Goal: Task Accomplishment & Management: Manage account settings

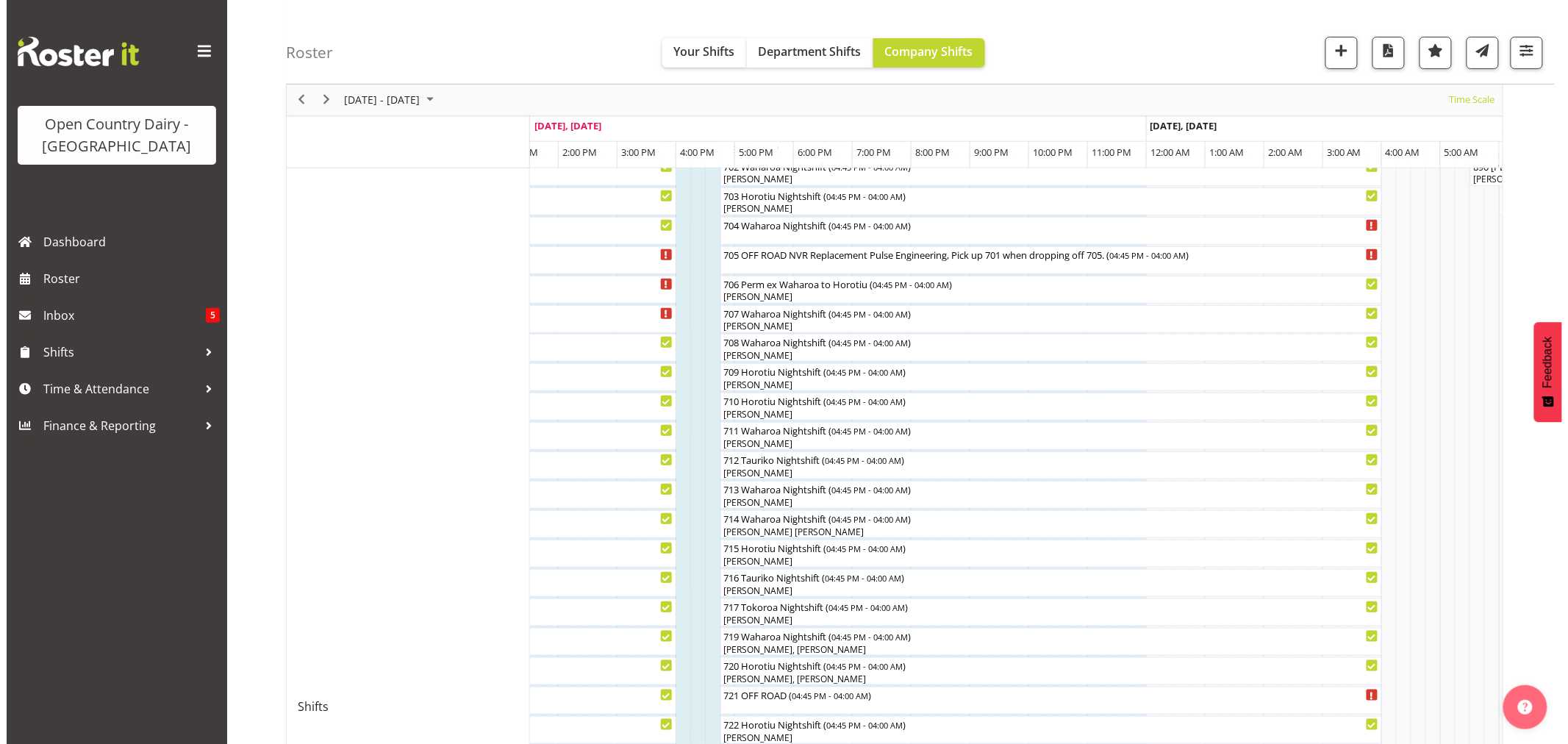
scroll to position [251, 0]
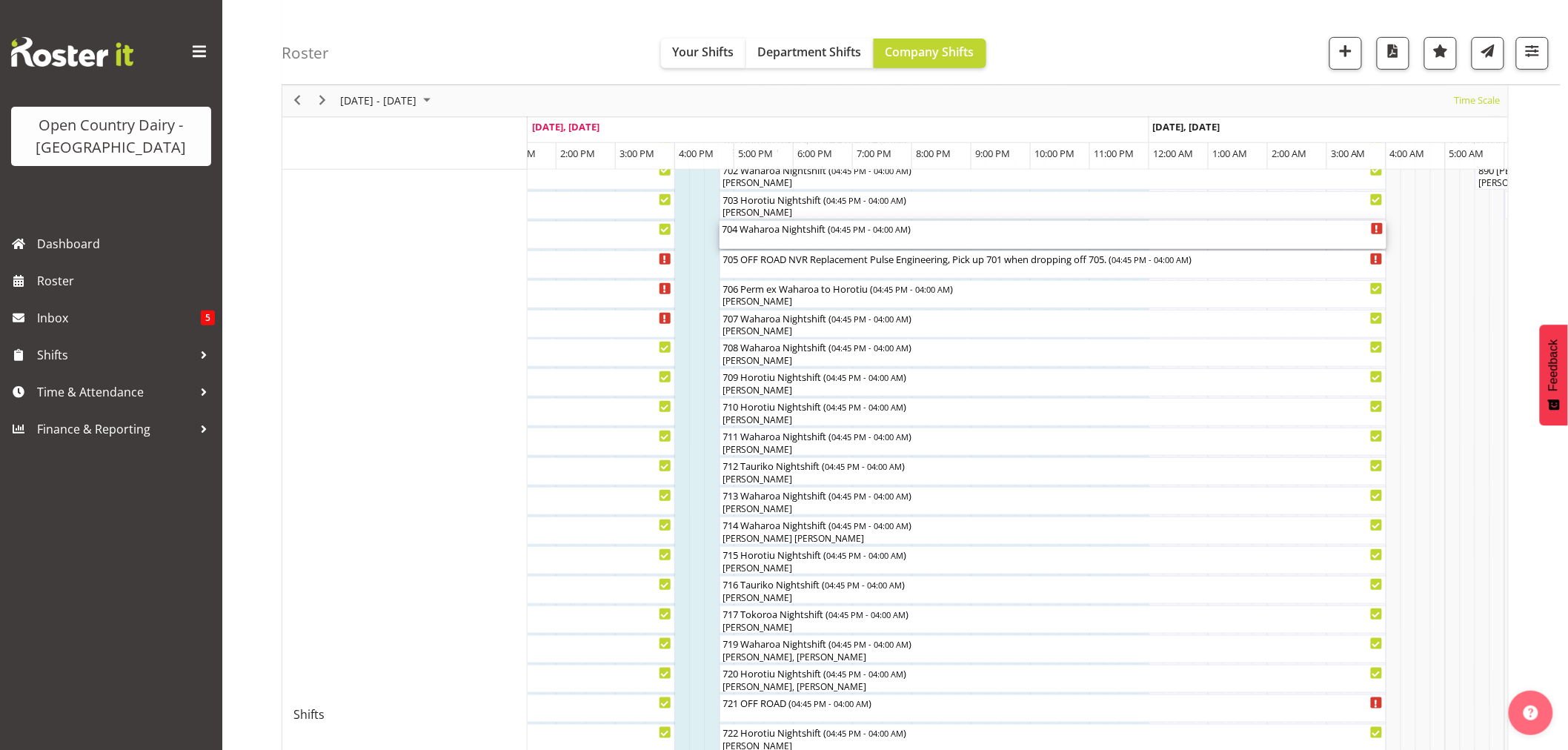
click at [782, 235] on div "704 Waharoa Nightshift ( 04:45 PM - 04:00 AM )" at bounding box center [1053, 235] width 661 height 28
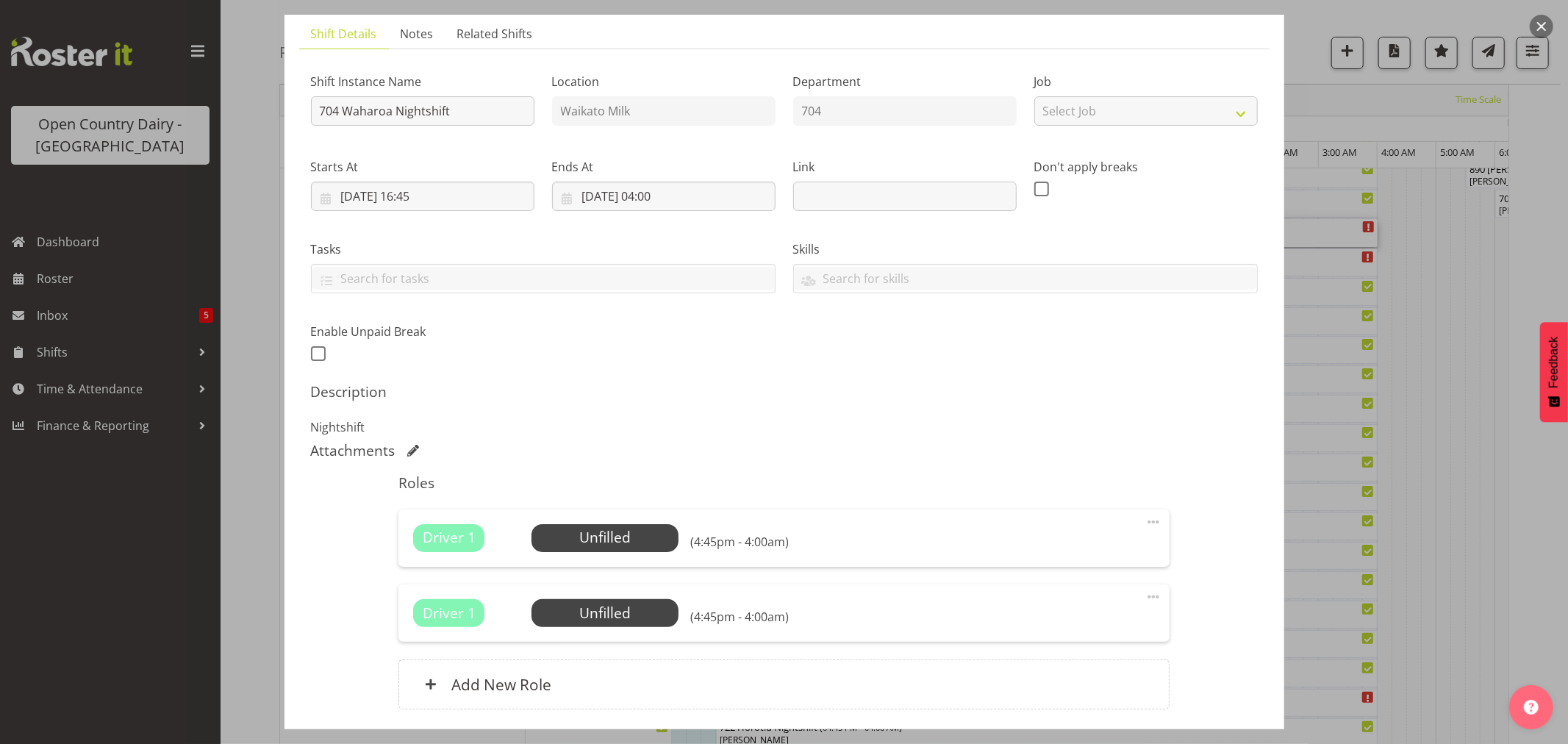
scroll to position [210, 0]
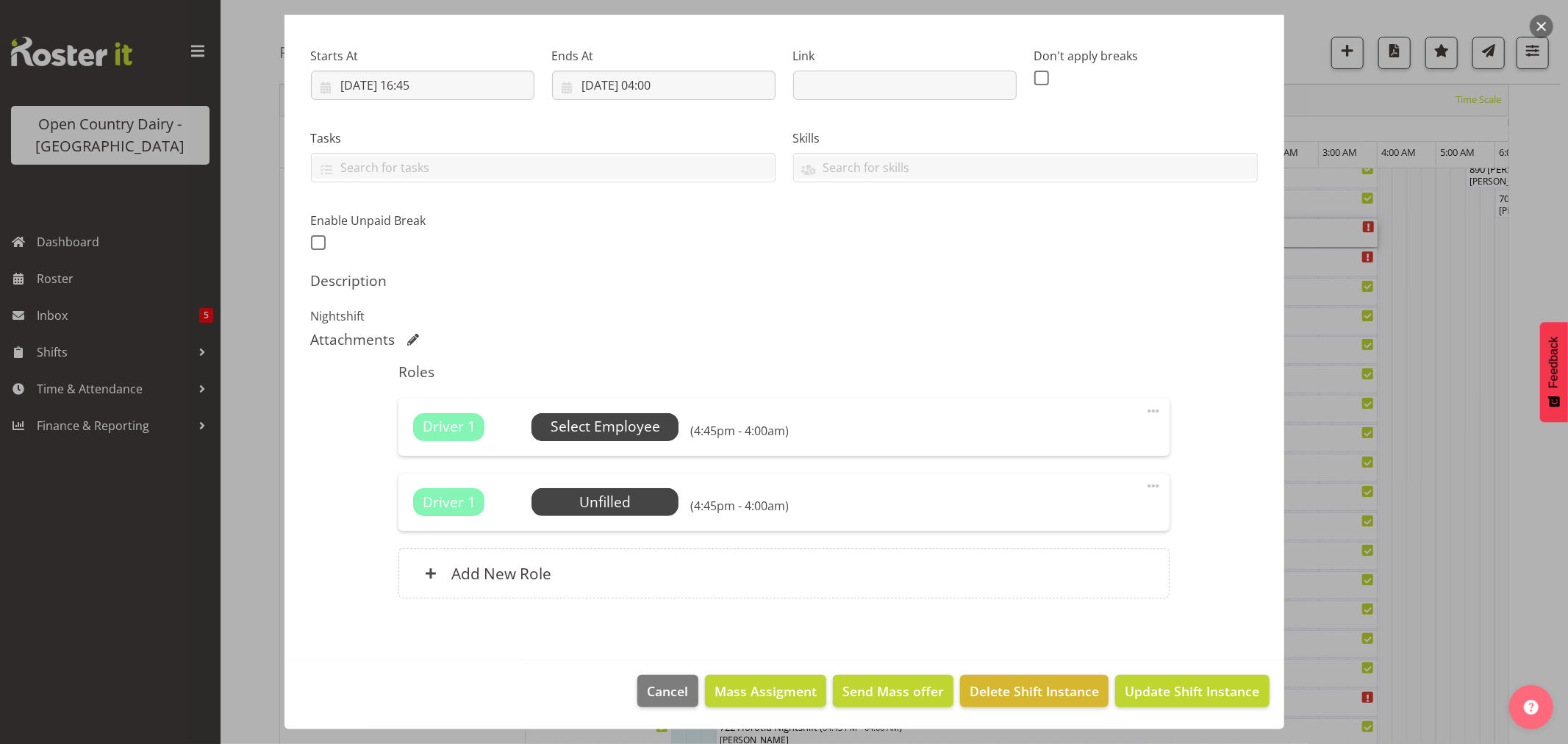
click at [604, 418] on span "Select Employee" at bounding box center [605, 426] width 109 height 21
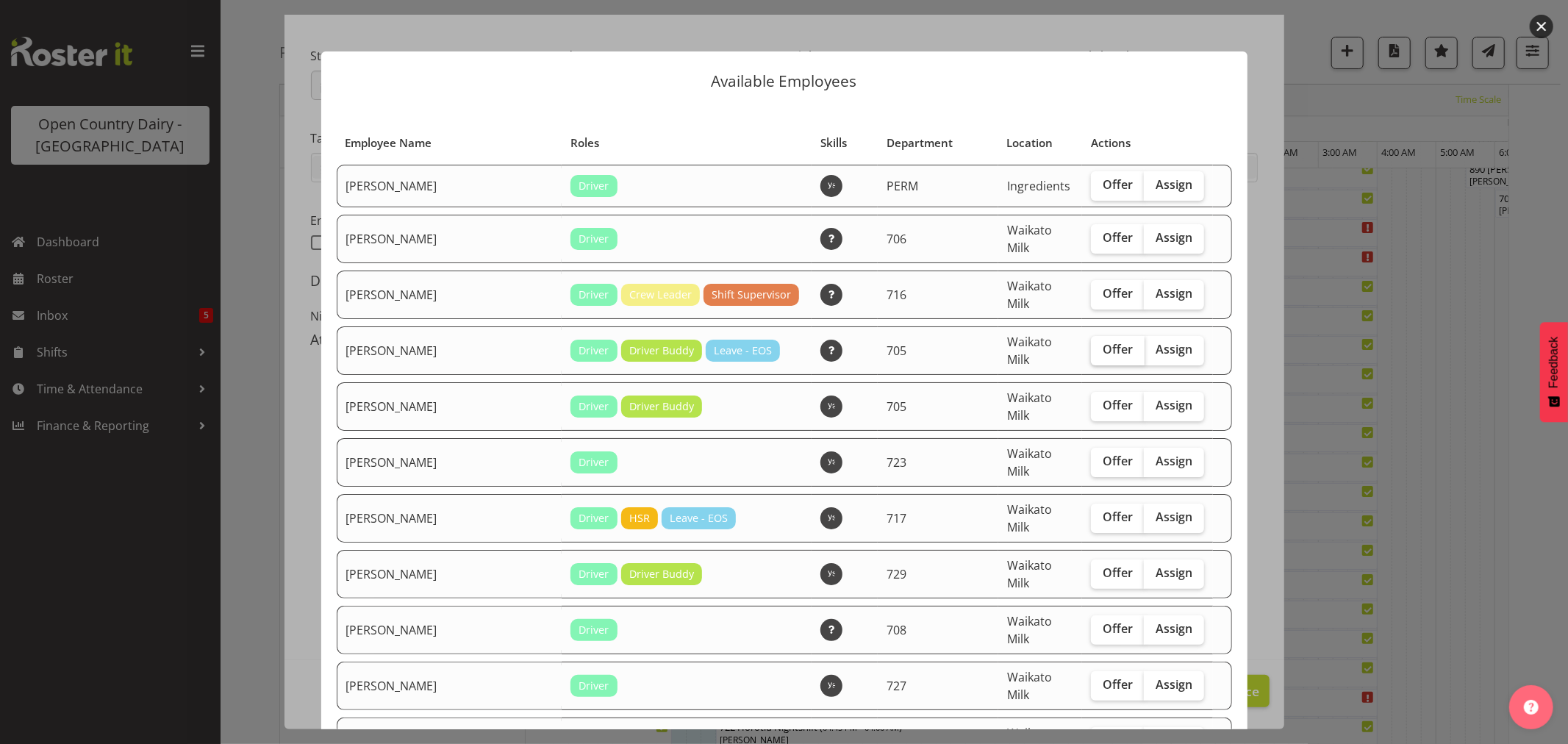
click at [1103, 342] on span "Offer" at bounding box center [1118, 349] width 30 height 15
click at [1091, 345] on input "Offer" at bounding box center [1096, 350] width 9 height 9
checkbox input "true"
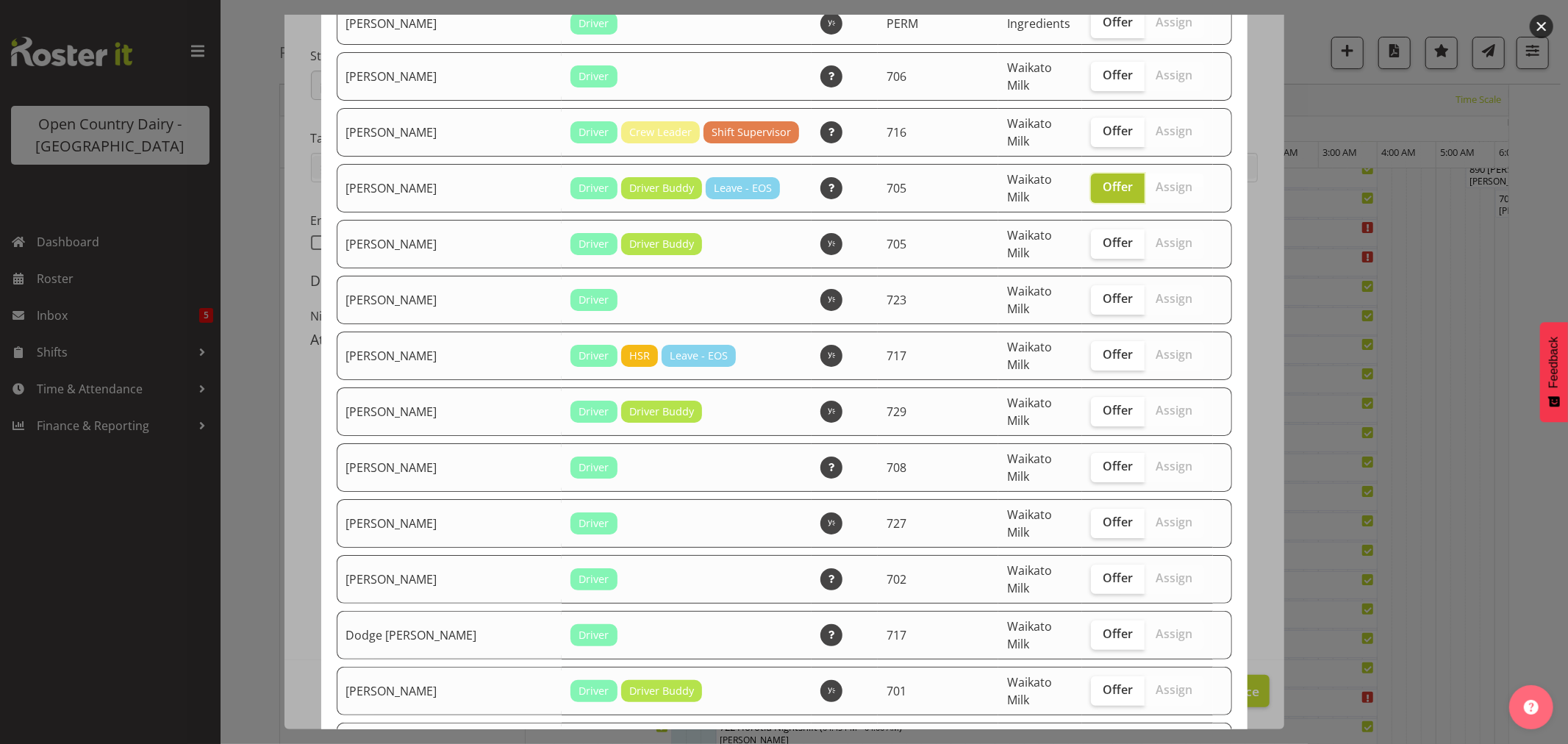
scroll to position [164, 0]
click at [1103, 347] on span "Offer" at bounding box center [1118, 354] width 30 height 15
click at [1091, 350] on input "Offer" at bounding box center [1096, 354] width 9 height 9
click at [1105, 347] on span "Offer" at bounding box center [1118, 354] width 30 height 15
click at [1101, 350] on input "Offer" at bounding box center [1096, 354] width 9 height 9
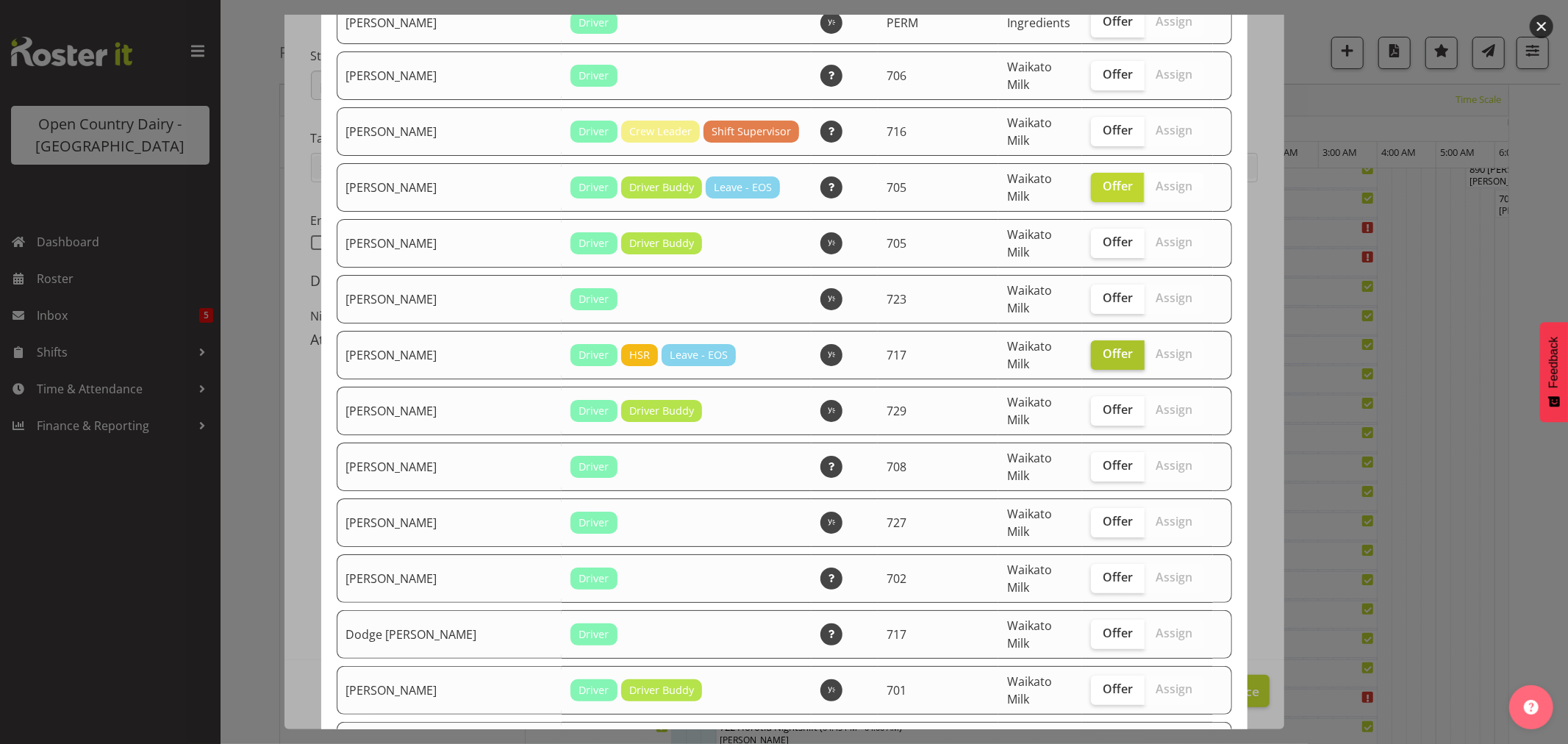
checkbox input "false"
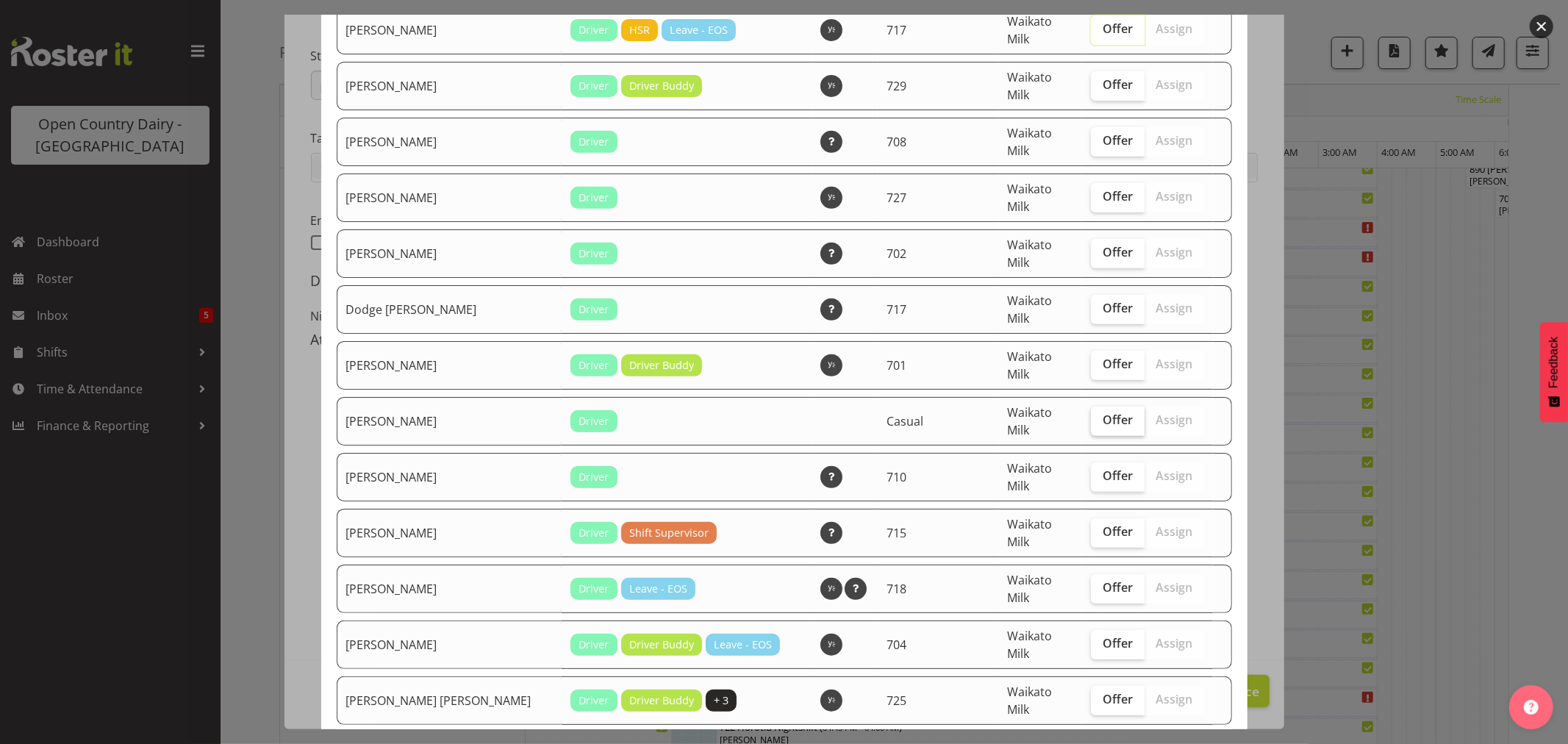
scroll to position [490, 0]
click at [1106, 523] on span "Offer" at bounding box center [1118, 530] width 30 height 15
click at [1101, 526] on input "Offer" at bounding box center [1096, 530] width 9 height 9
checkbox input "true"
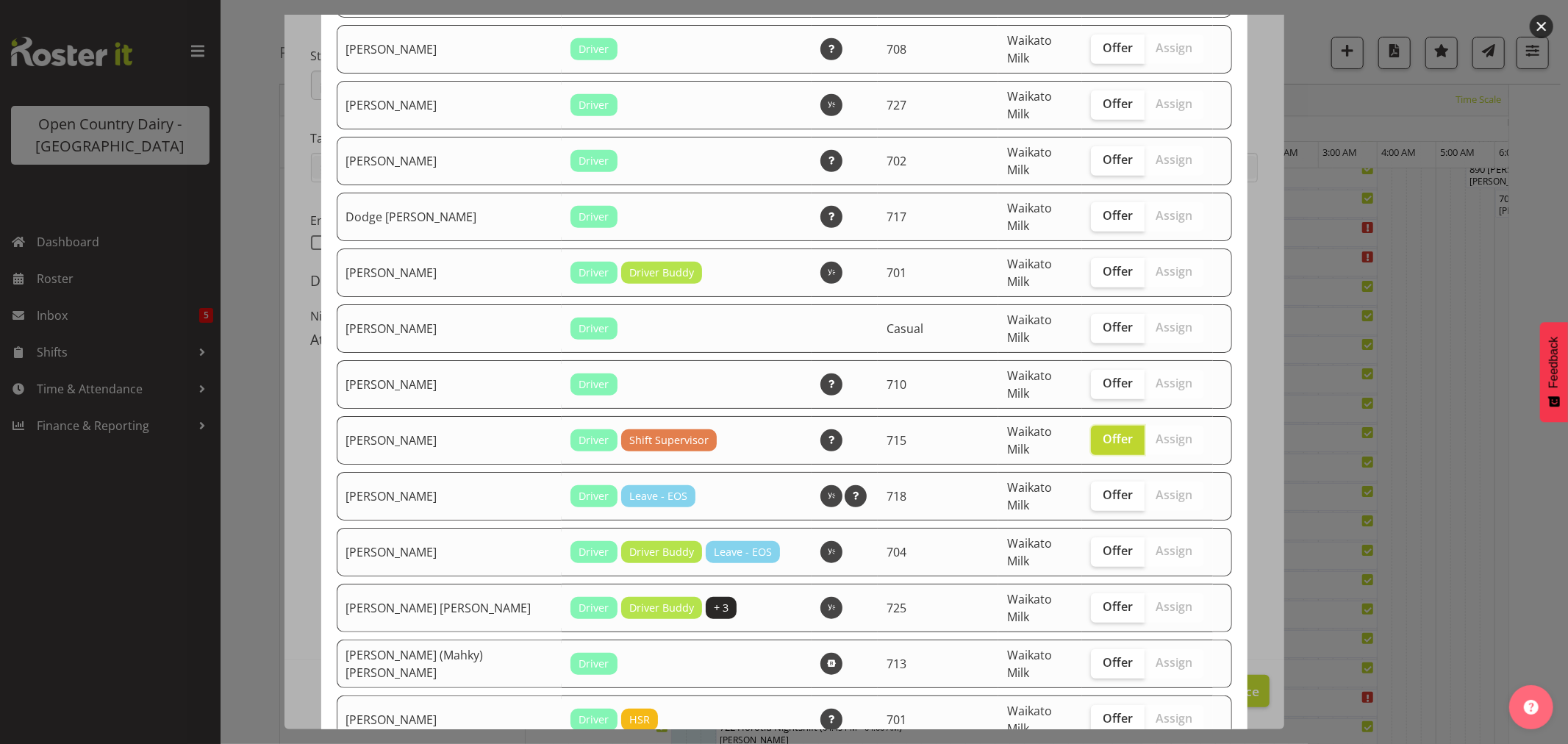
scroll to position [653, 0]
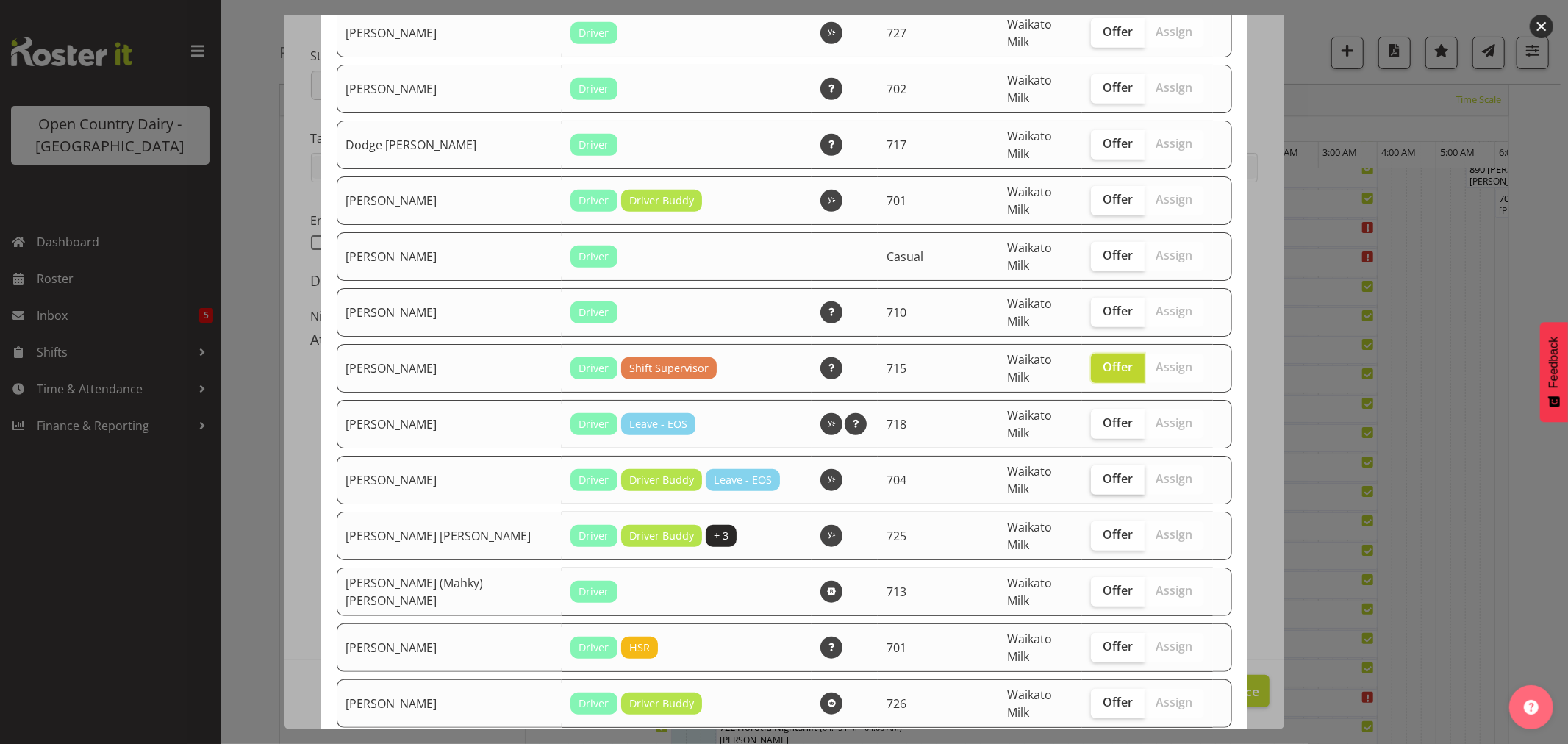
click at [1096, 465] on label "Offer" at bounding box center [1118, 480] width 54 height 30
click at [1096, 474] on input "Offer" at bounding box center [1096, 479] width 9 height 9
checkbox input "true"
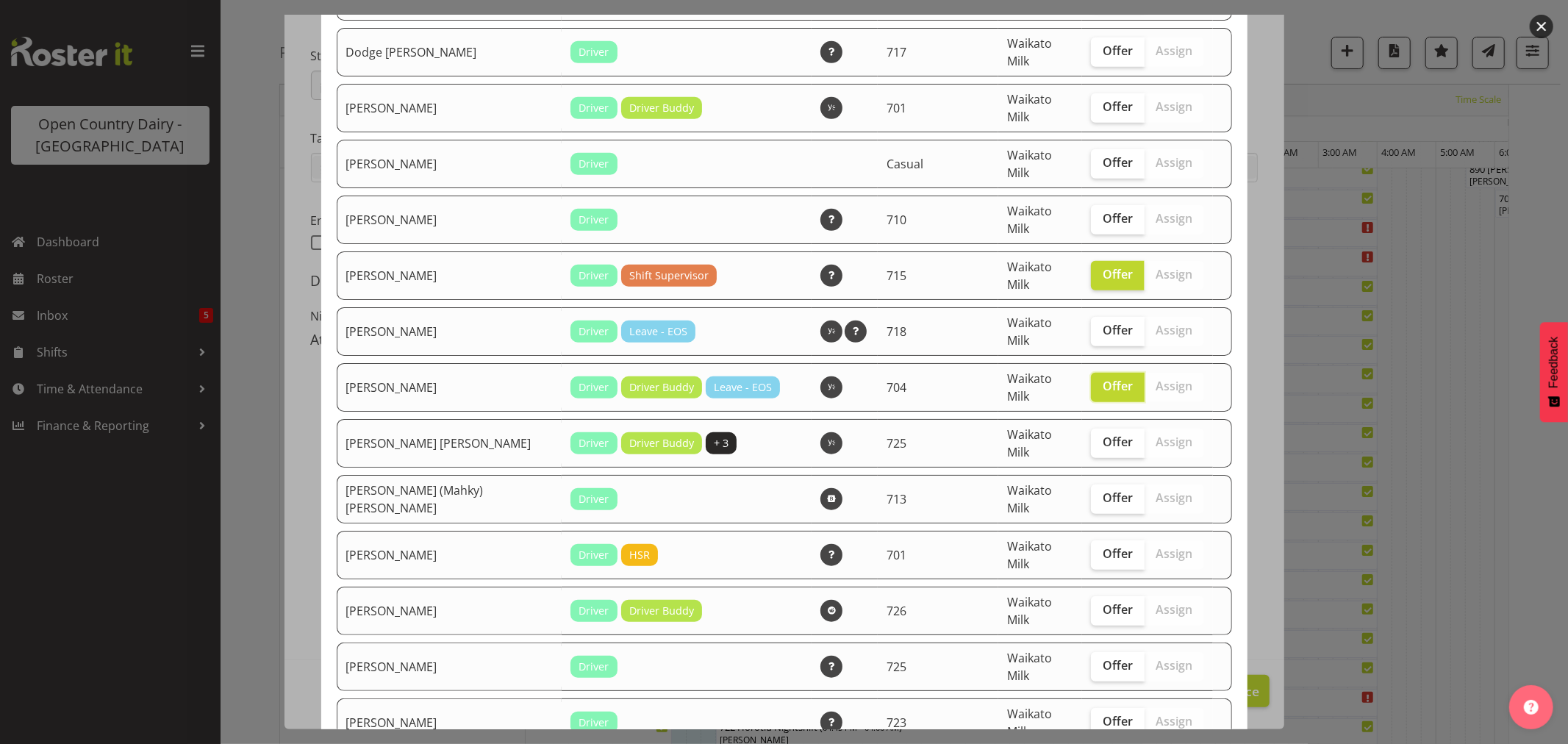
scroll to position [899, 0]
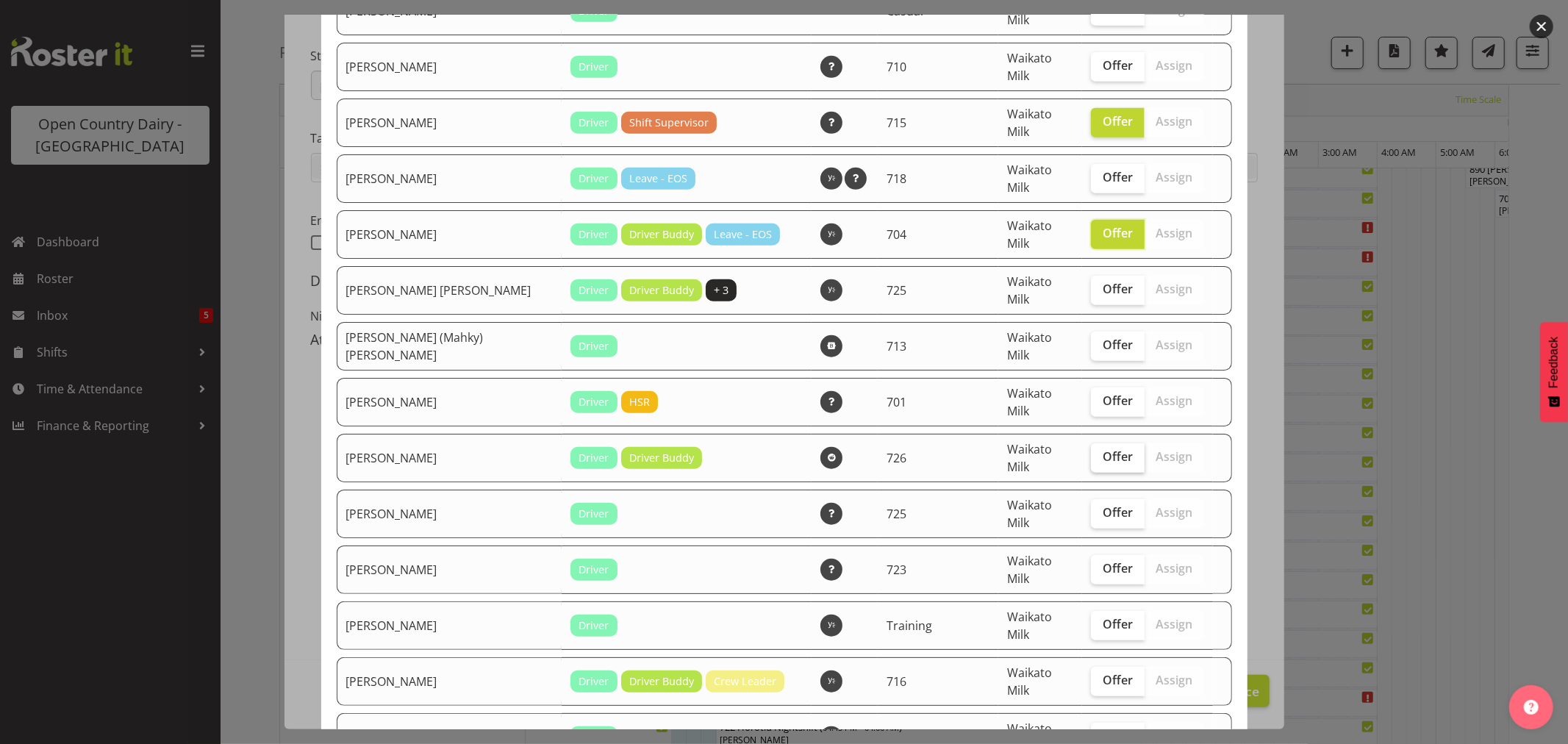
click at [1103, 444] on label "Offer" at bounding box center [1118, 458] width 54 height 30
click at [1101, 452] on input "Offer" at bounding box center [1096, 457] width 9 height 9
click at [1104, 444] on label "Offer" at bounding box center [1118, 458] width 54 height 30
click at [1101, 452] on input "Offer" at bounding box center [1096, 457] width 9 height 9
click at [1114, 444] on label "Offer" at bounding box center [1118, 458] width 54 height 30
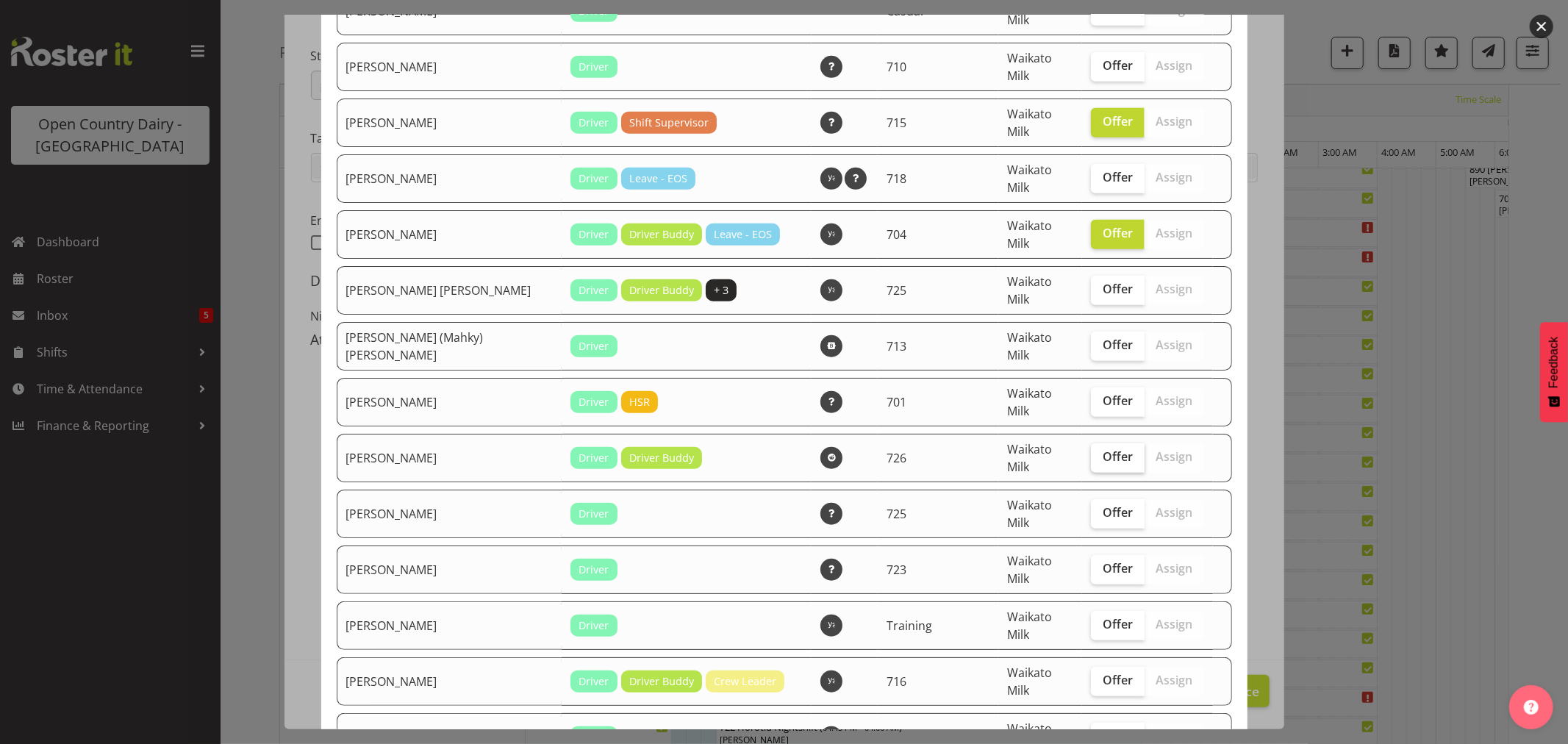
click at [1101, 452] on input "Offer" at bounding box center [1096, 457] width 9 height 9
checkbox input "true"
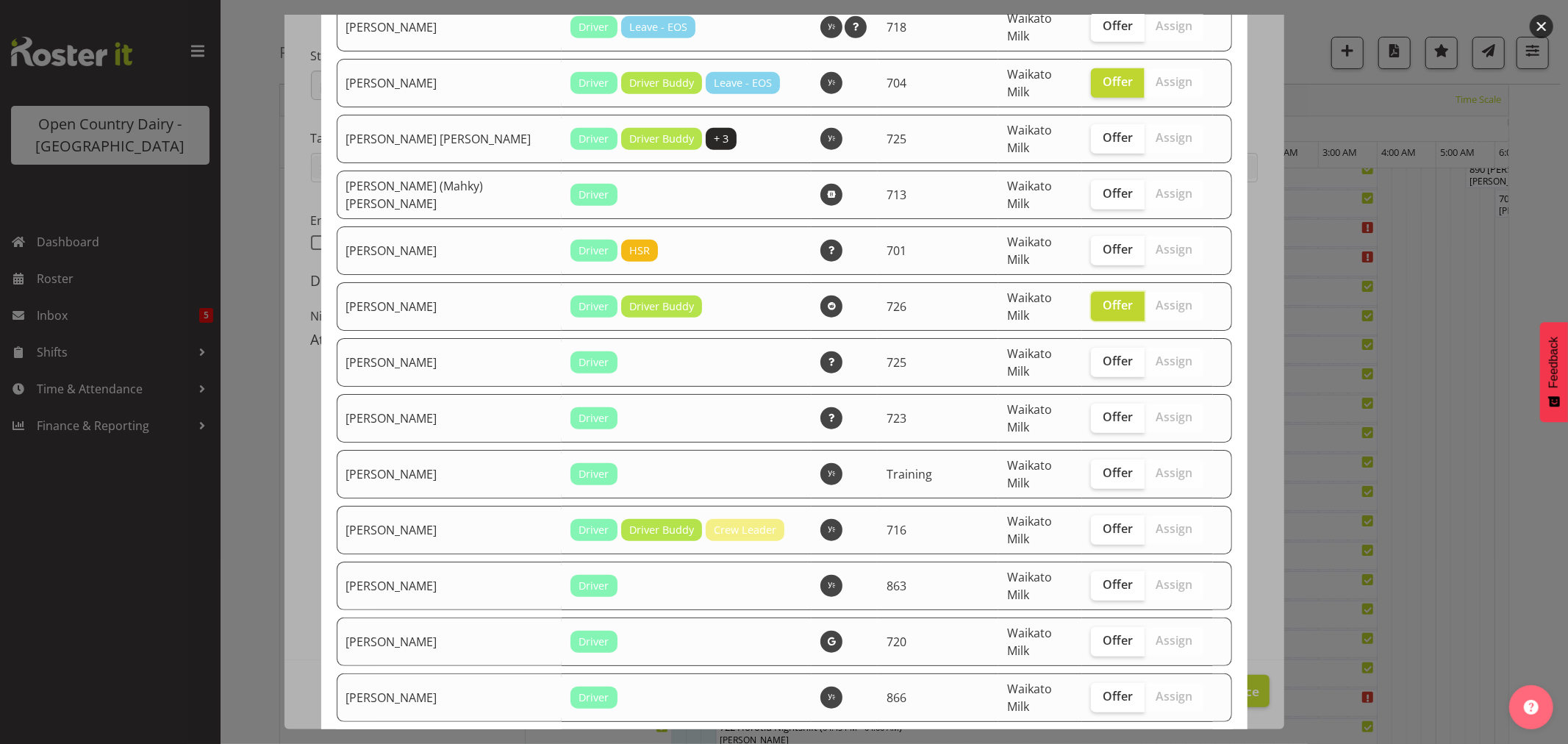
scroll to position [1062, 0]
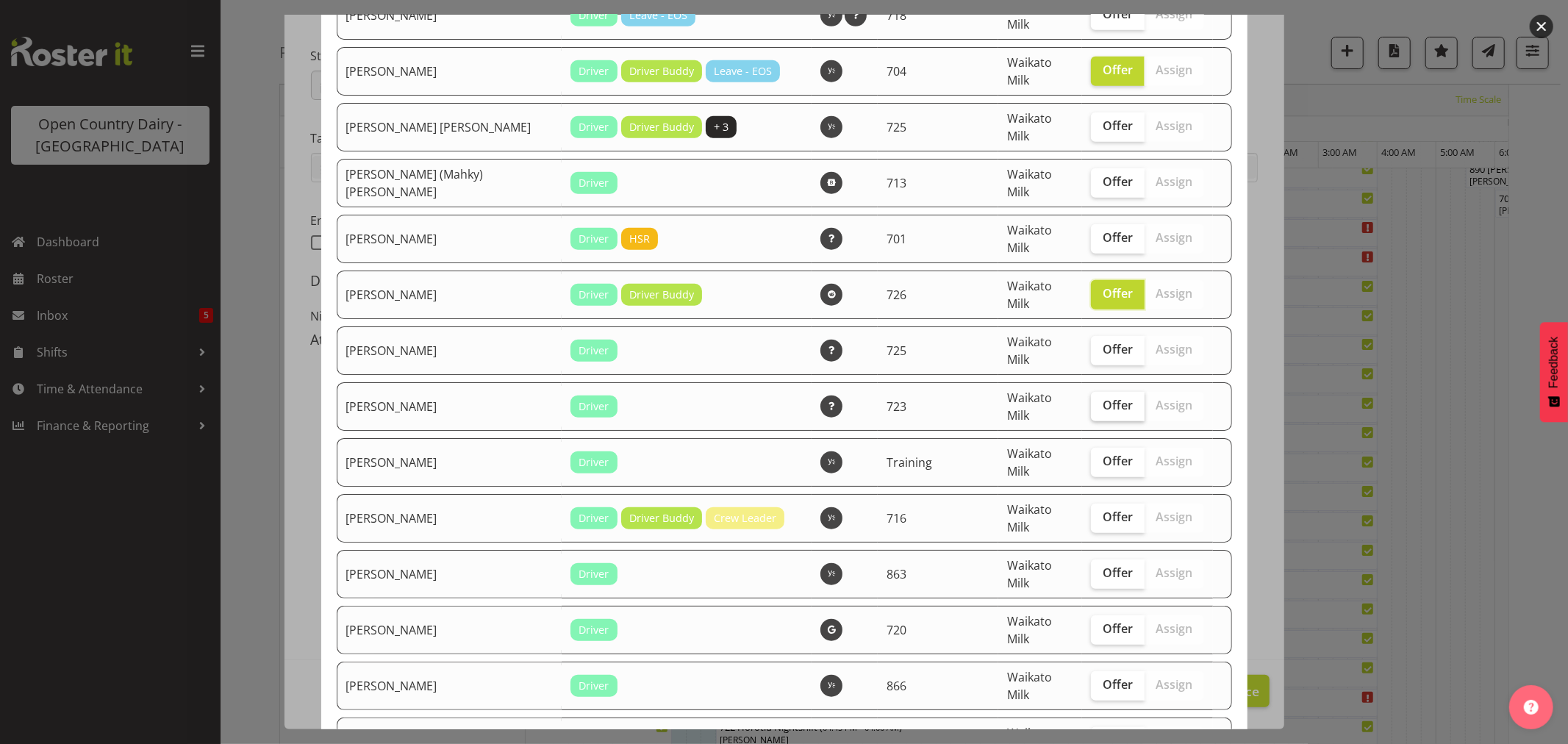
click at [1103, 398] on span "Offer" at bounding box center [1118, 405] width 30 height 15
click at [1091, 401] on input "Offer" at bounding box center [1096, 405] width 9 height 9
checkbox input "true"
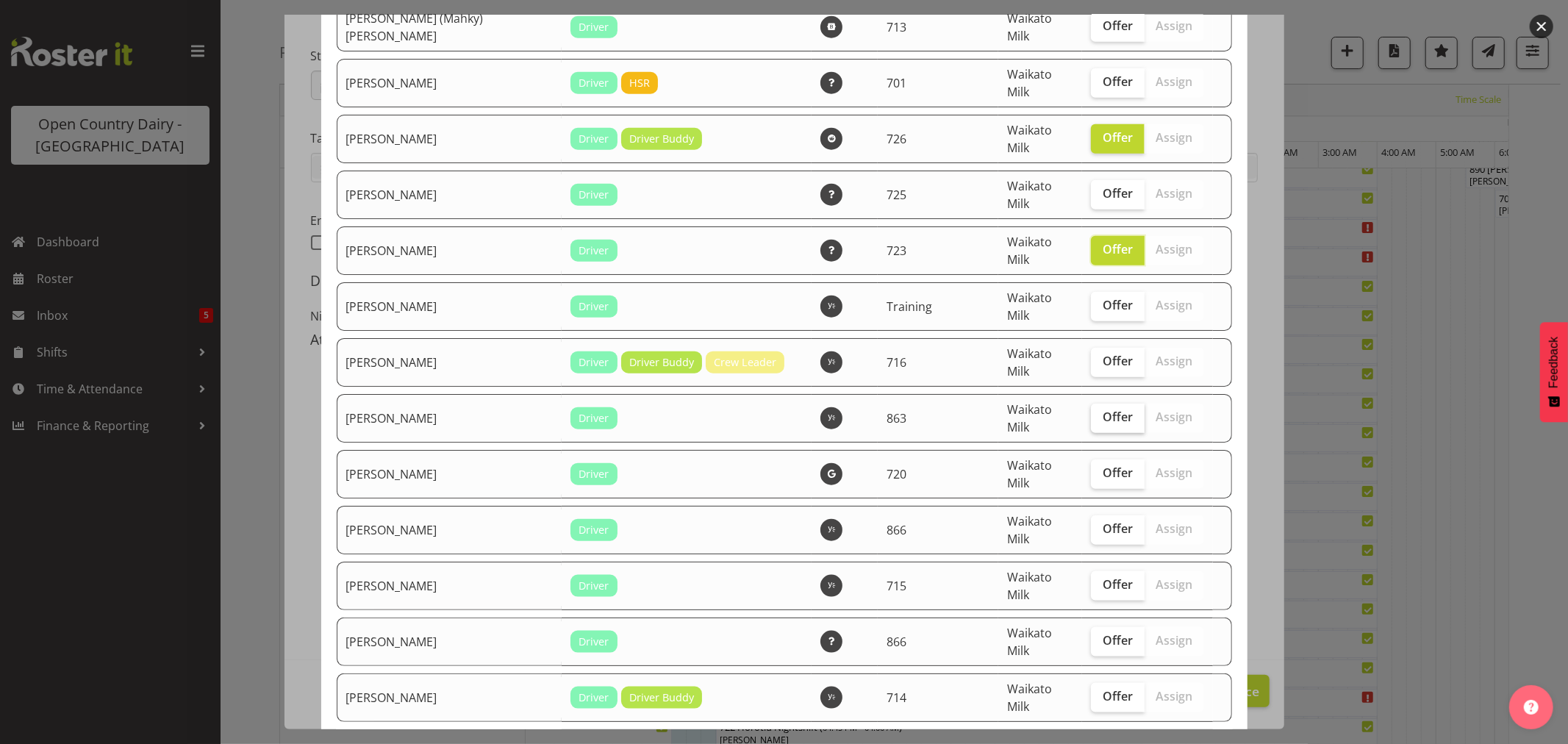
scroll to position [1225, 0]
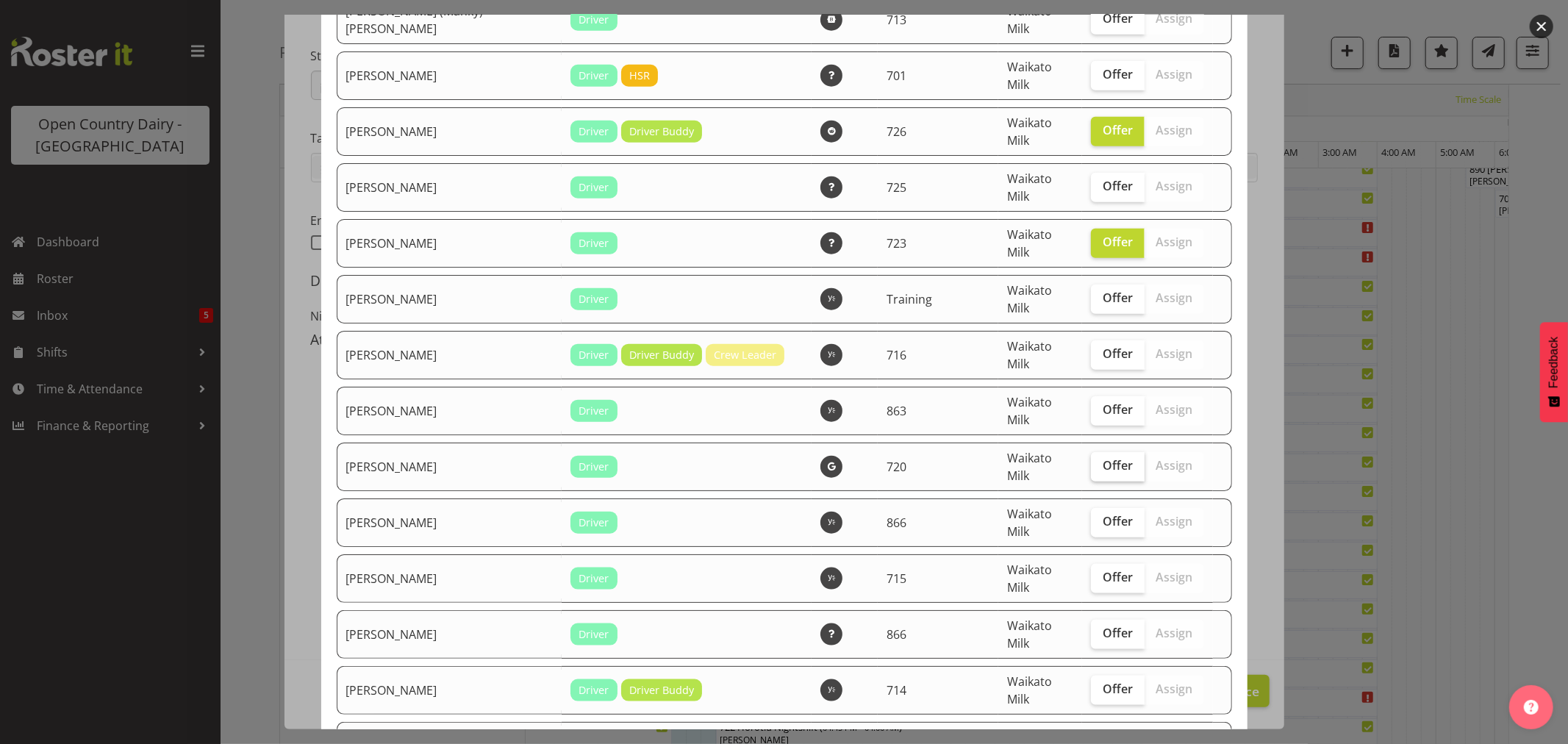
click at [1111, 458] on span "Offer" at bounding box center [1118, 465] width 30 height 15
click at [1101, 462] on input "Offer" at bounding box center [1096, 466] width 9 height 9
checkbox input "true"
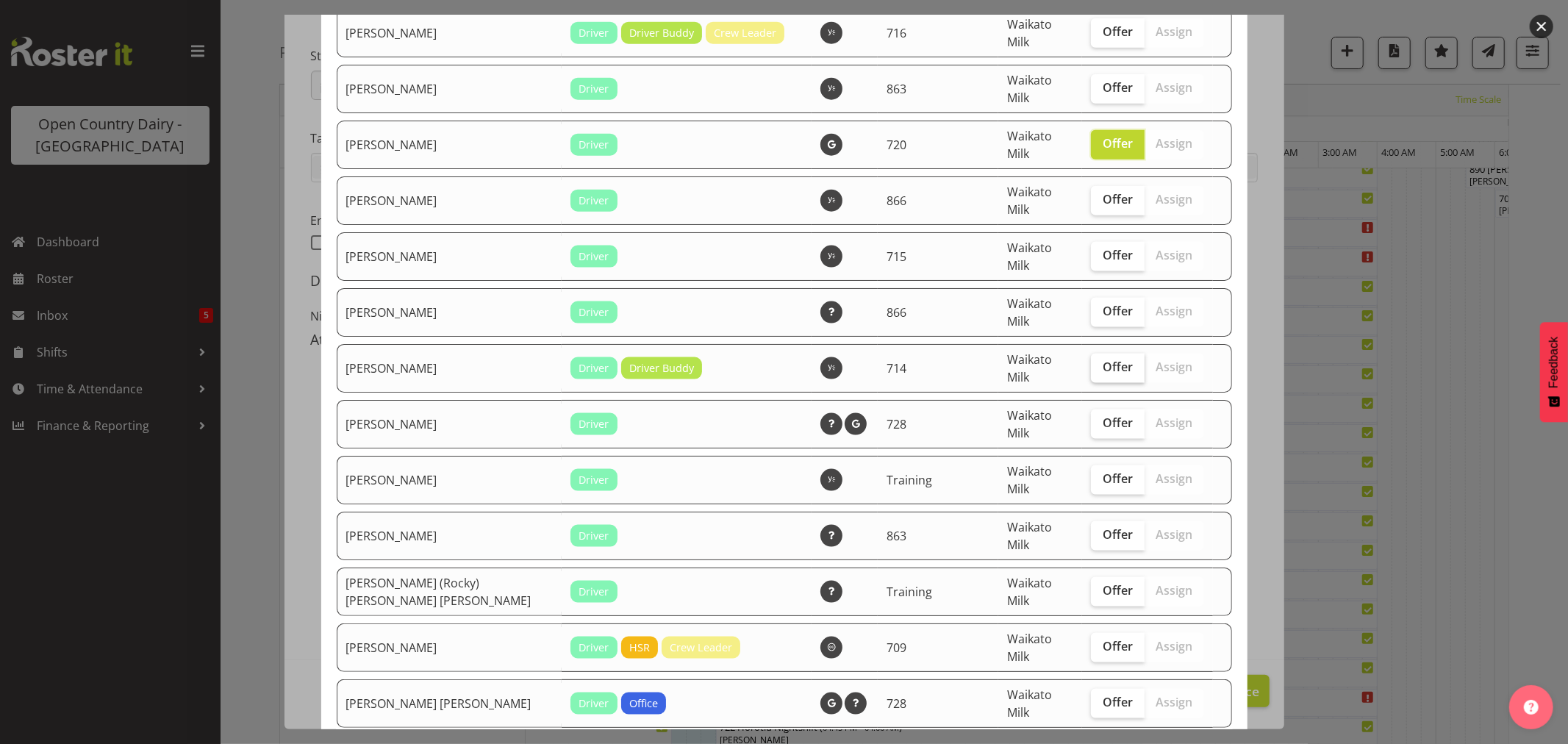
scroll to position [1553, 0]
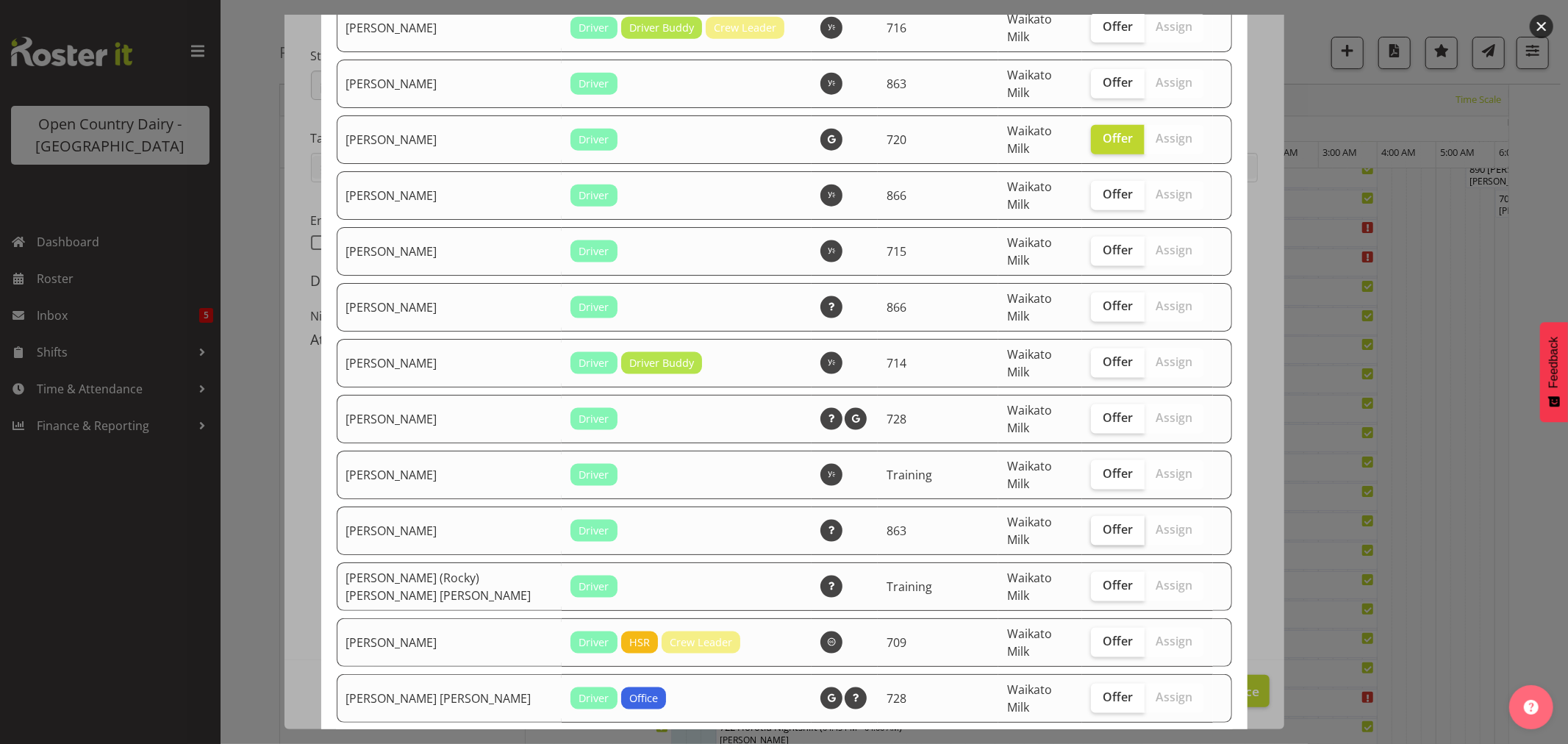
drag, startPoint x: 1094, startPoint y: 340, endPoint x: 1096, endPoint y: 350, distance: 10.2
click at [1103, 523] on span "Offer" at bounding box center [1118, 530] width 30 height 15
click at [1094, 525] on input "Offer" at bounding box center [1096, 530] width 9 height 9
checkbox input "true"
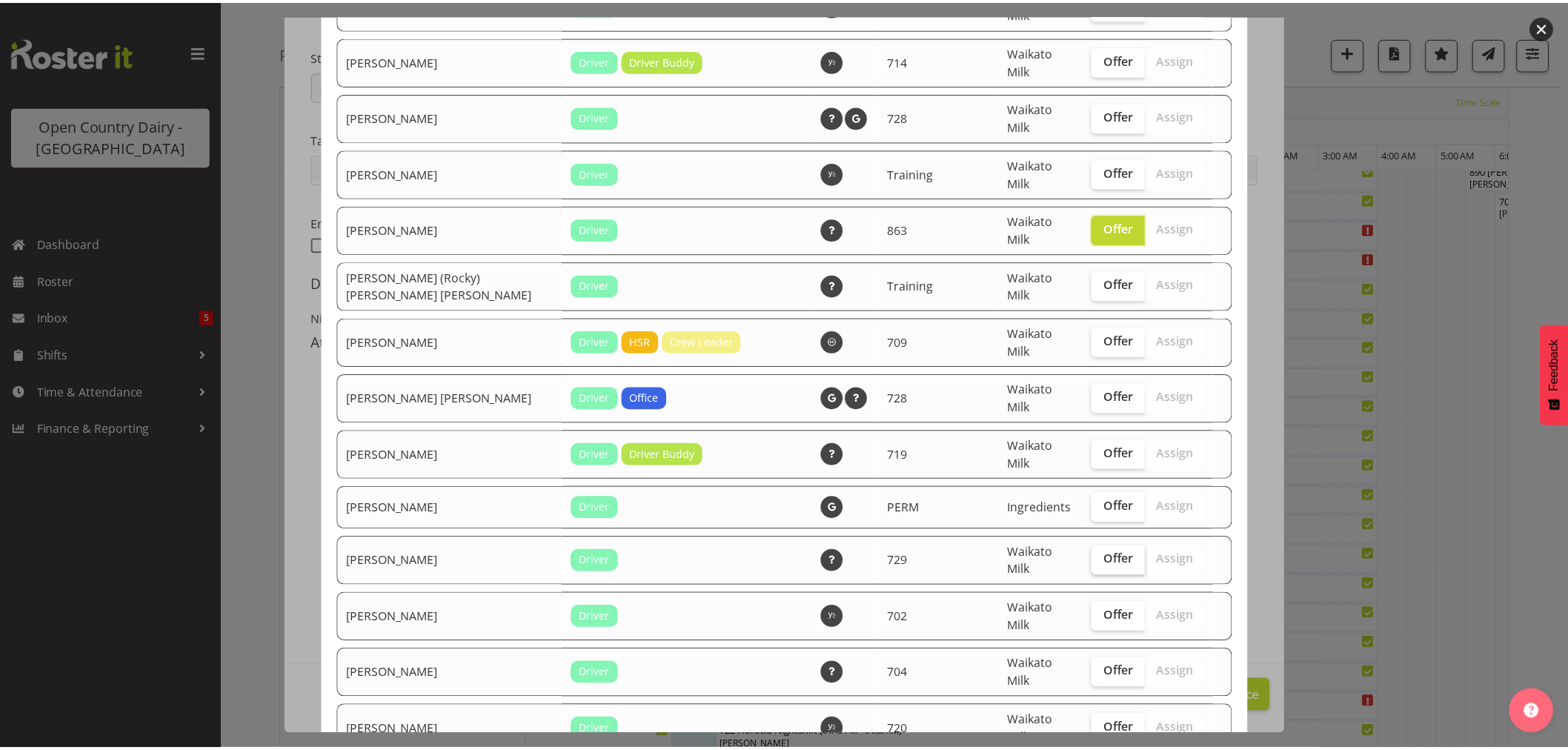
scroll to position [1942, 0]
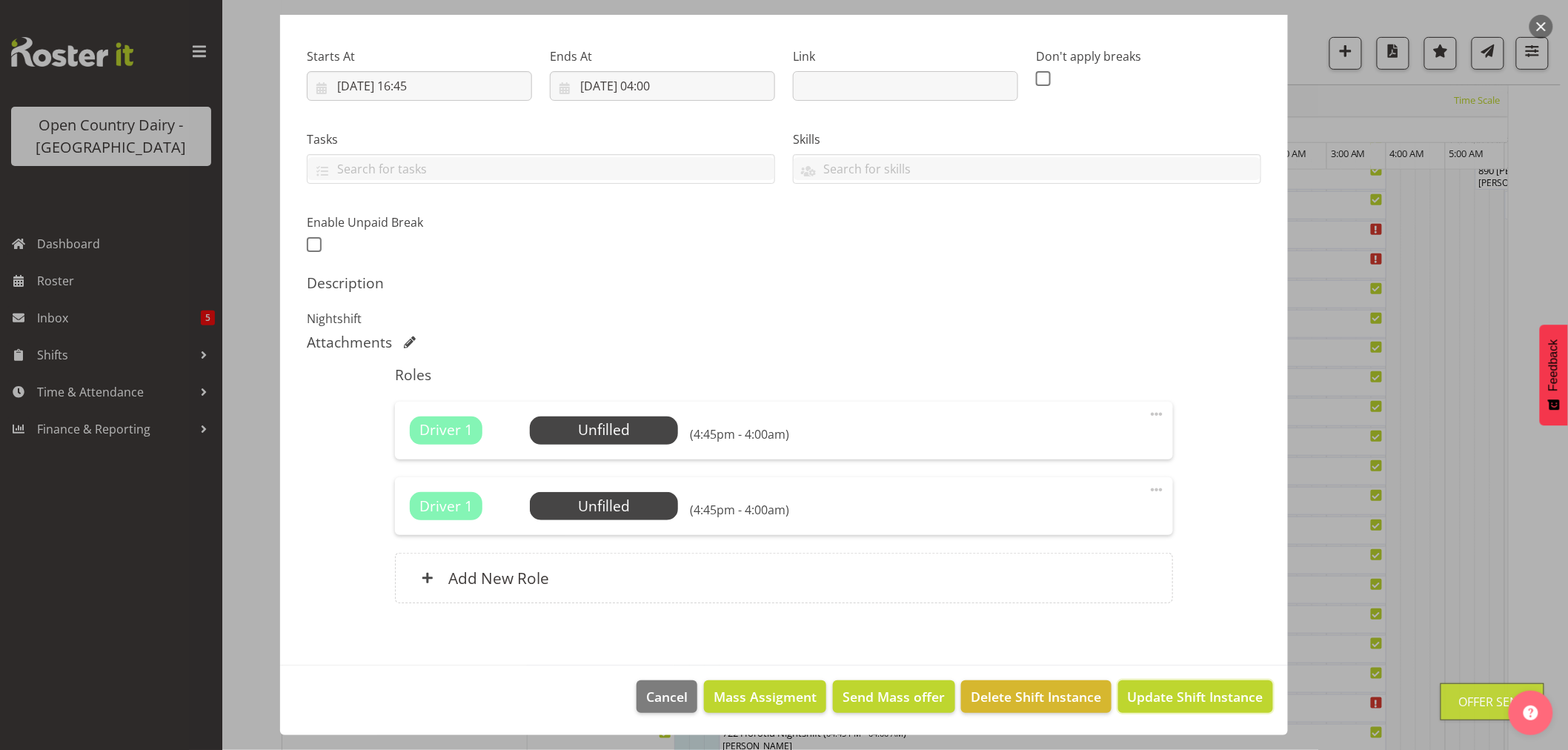
click at [1186, 688] on span "Update Shift Instance" at bounding box center [1196, 697] width 136 height 19
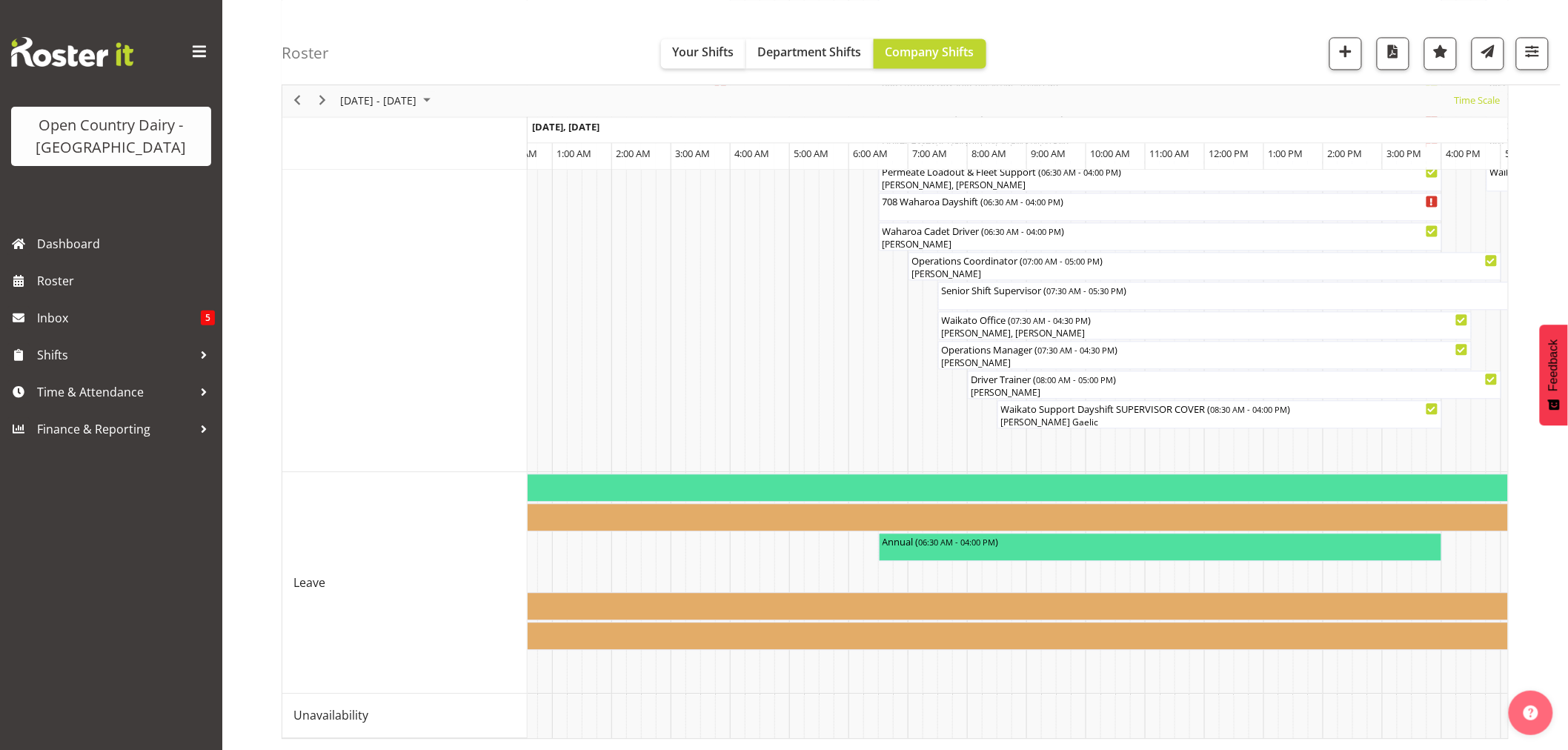
scroll to position [0, 4374]
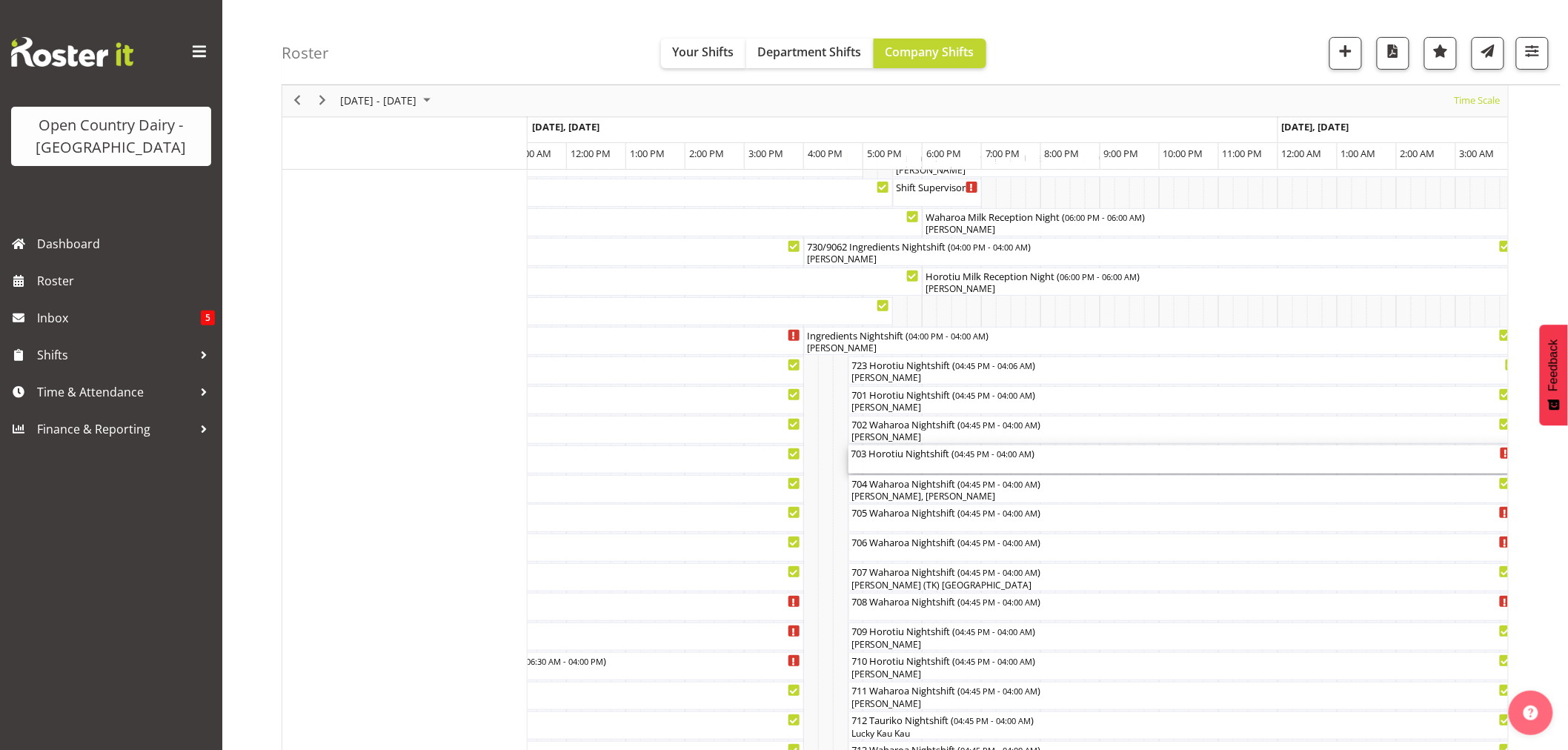
click at [906, 465] on div "703 Horotiu Nightshift ( 04:45 PM - 04:00 AM )" at bounding box center [1182, 460] width 661 height 28
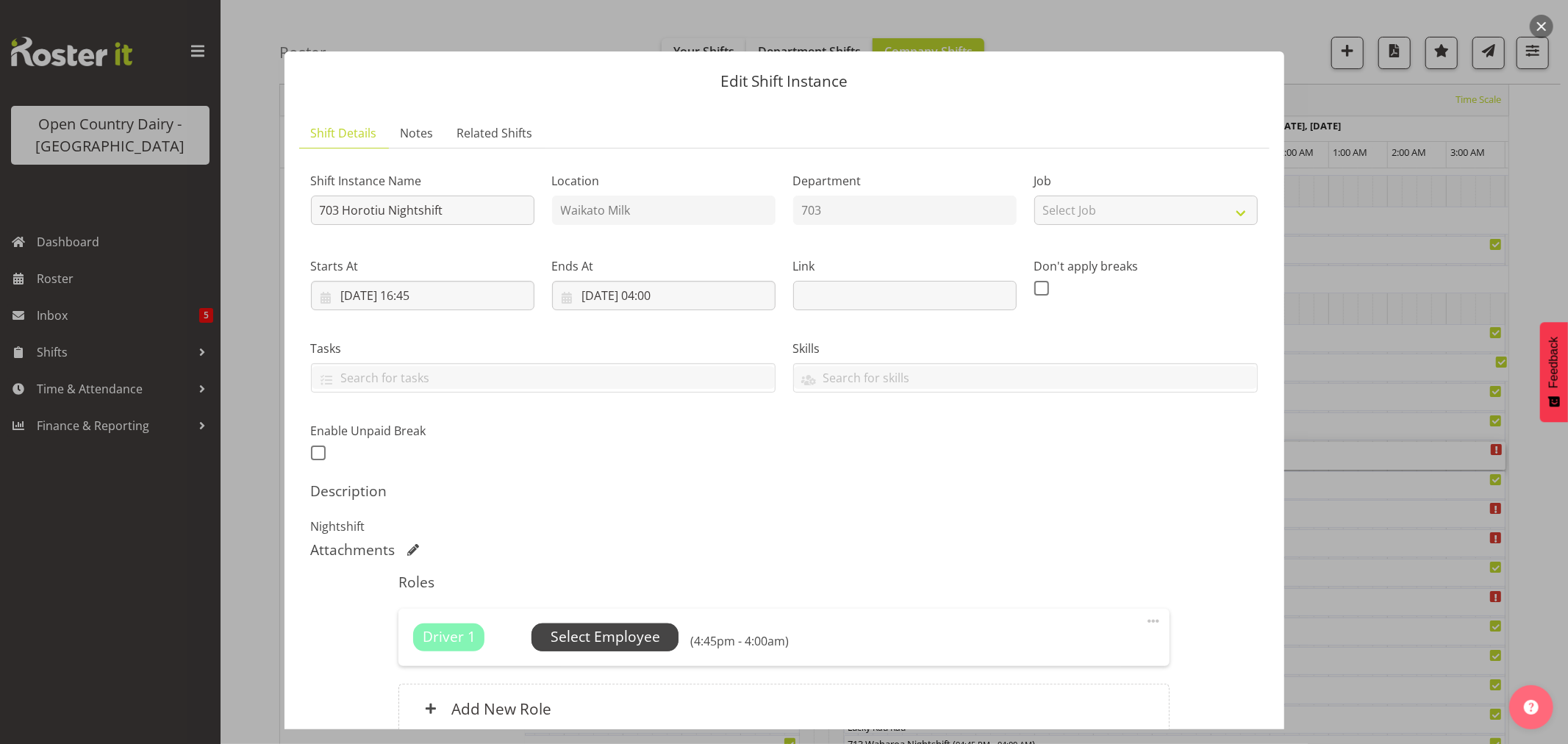
click at [612, 635] on span "Select Employee" at bounding box center [605, 637] width 109 height 21
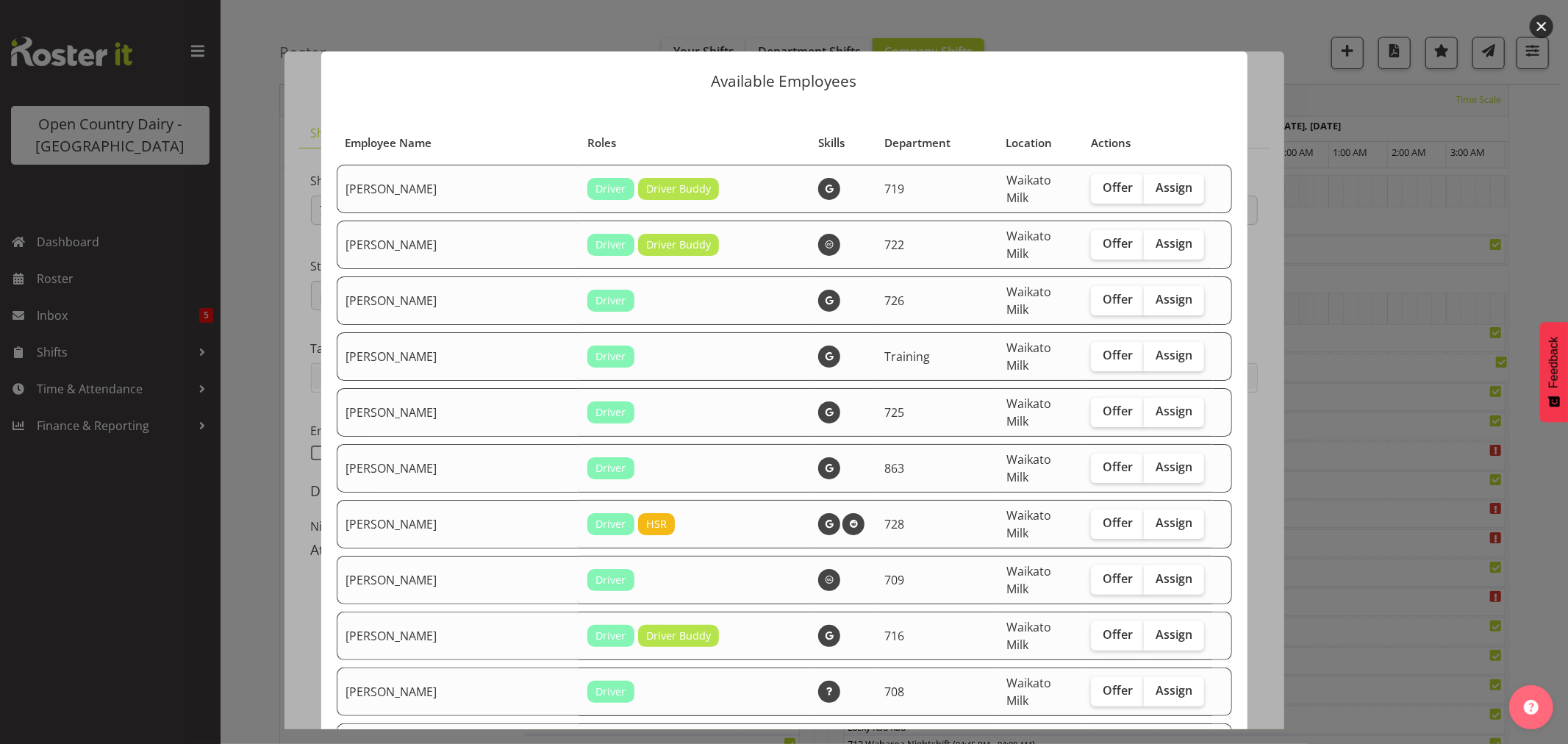
drag, startPoint x: 1541, startPoint y: 23, endPoint x: 1408, endPoint y: 206, distance: 226.2
click at [1540, 23] on button "button" at bounding box center [1542, 27] width 23 height 23
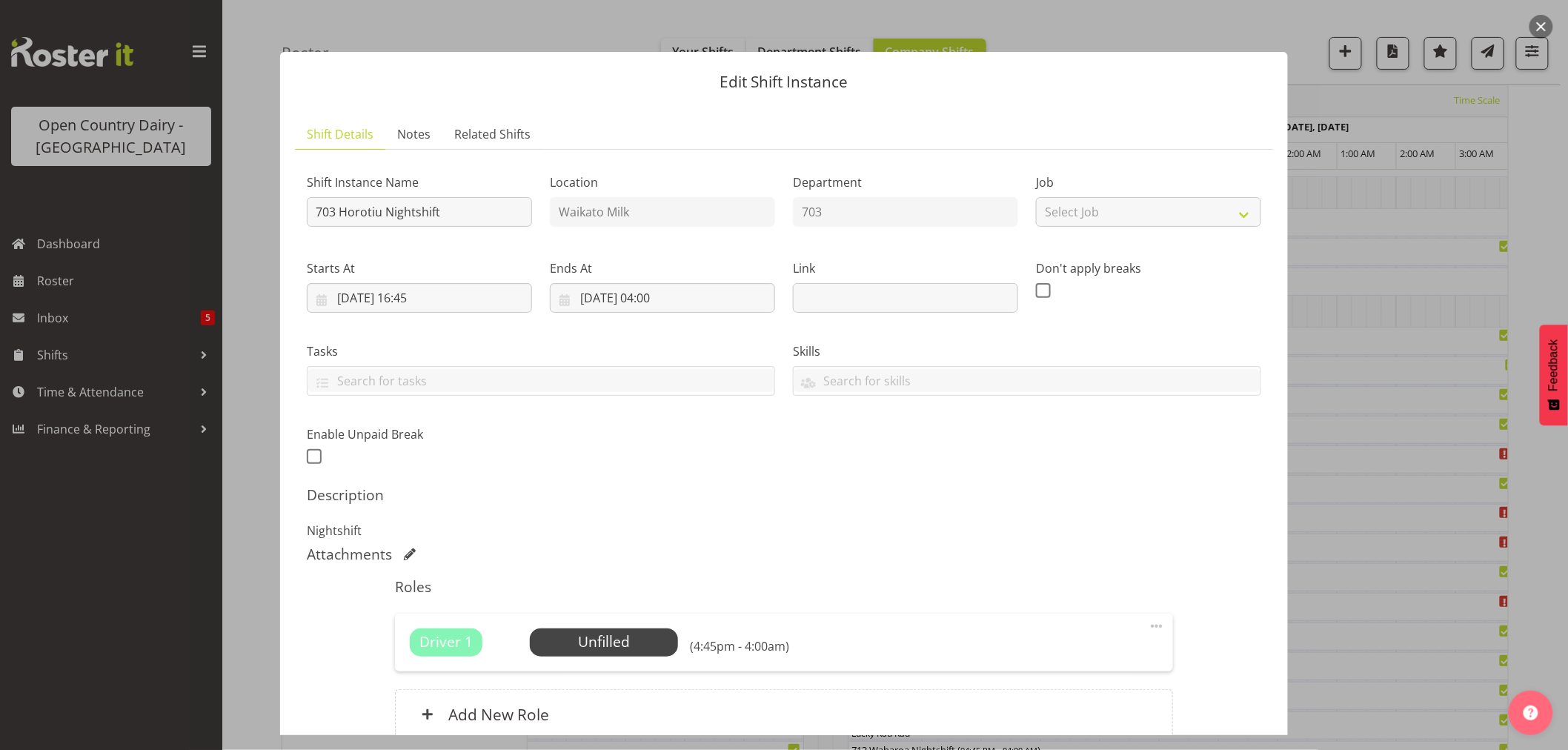
click at [1544, 23] on button "button" at bounding box center [1542, 27] width 24 height 24
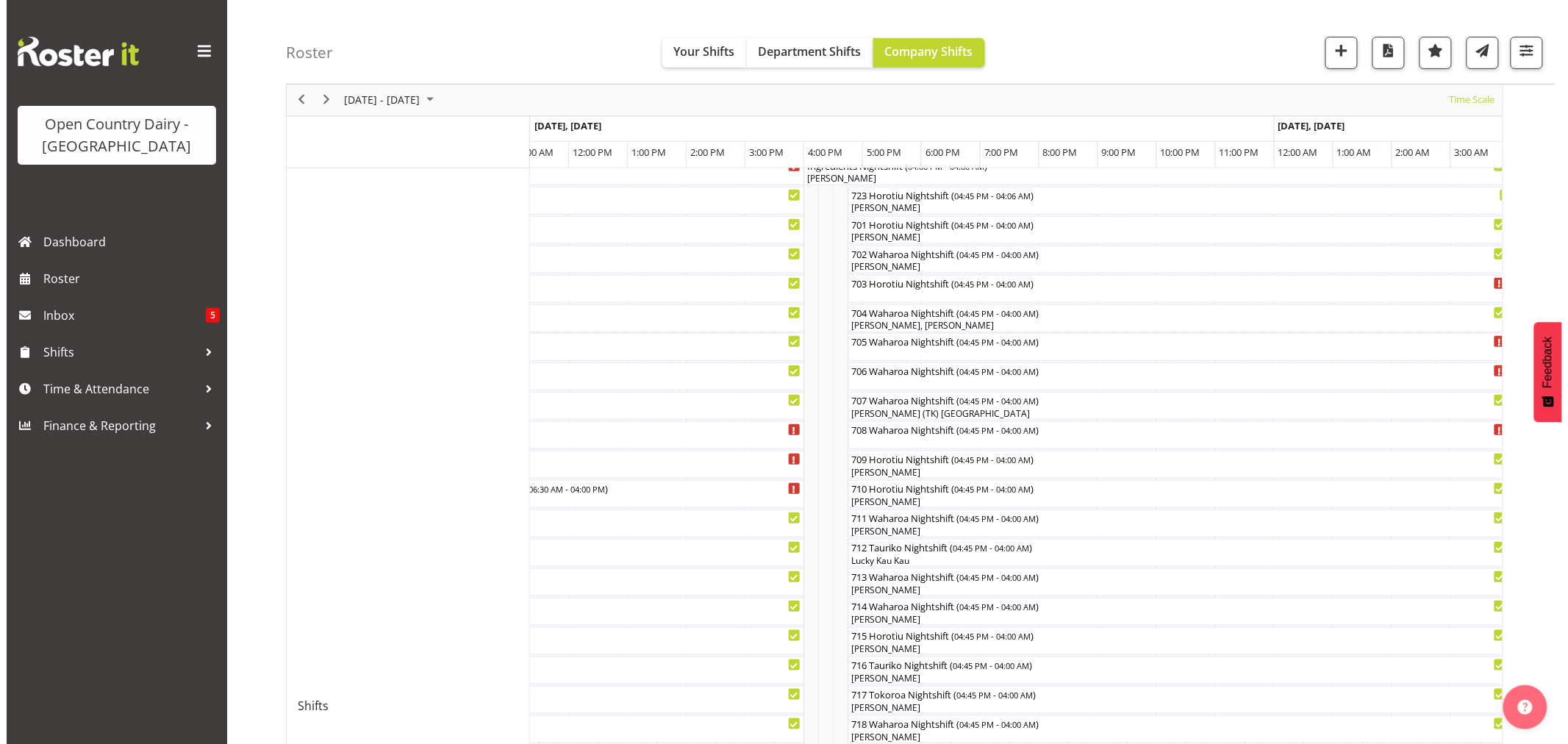
scroll to position [251, 0]
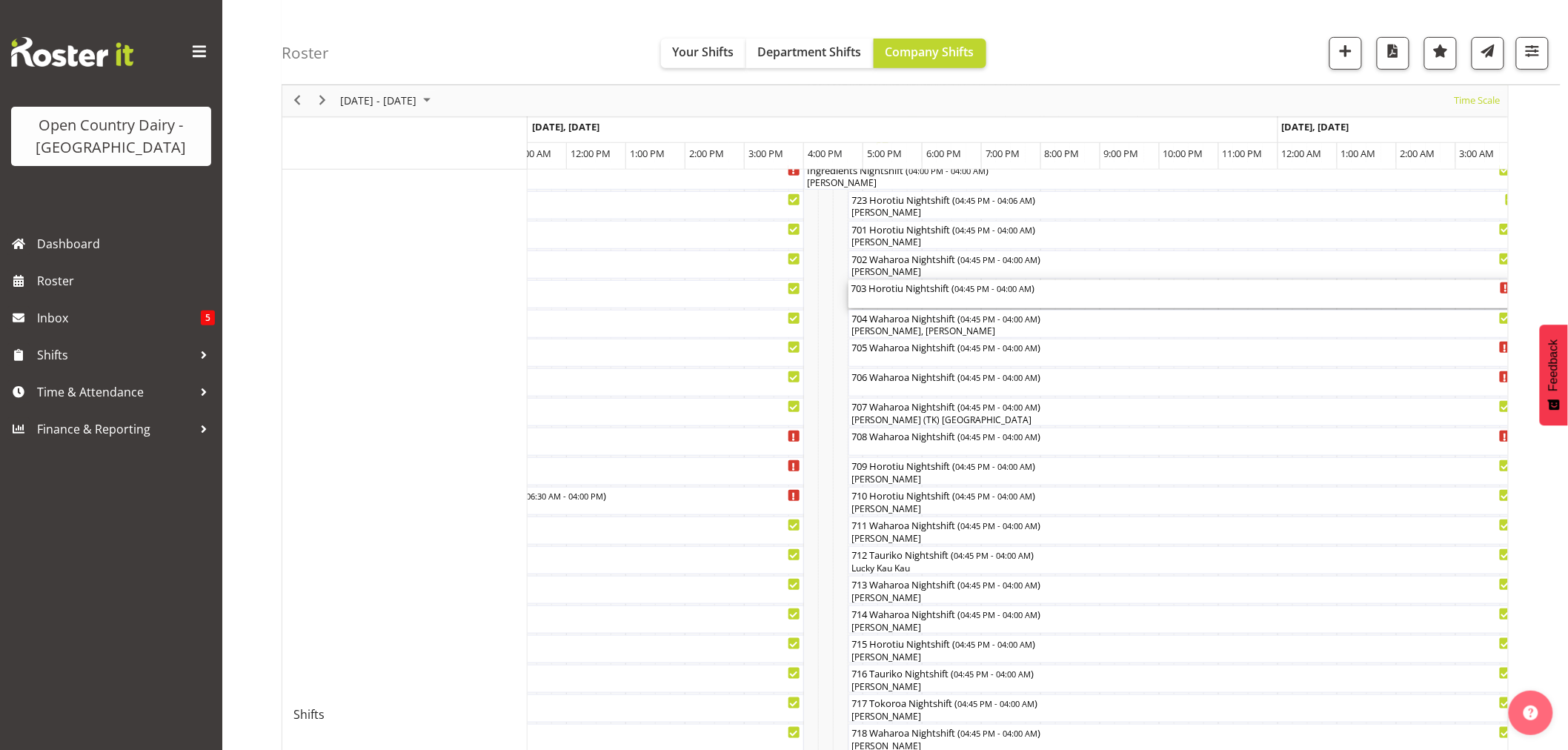
click at [895, 301] on div "703 Horotiu Nightshift ( 04:45 PM - 04:00 AM )" at bounding box center [1182, 294] width 661 height 28
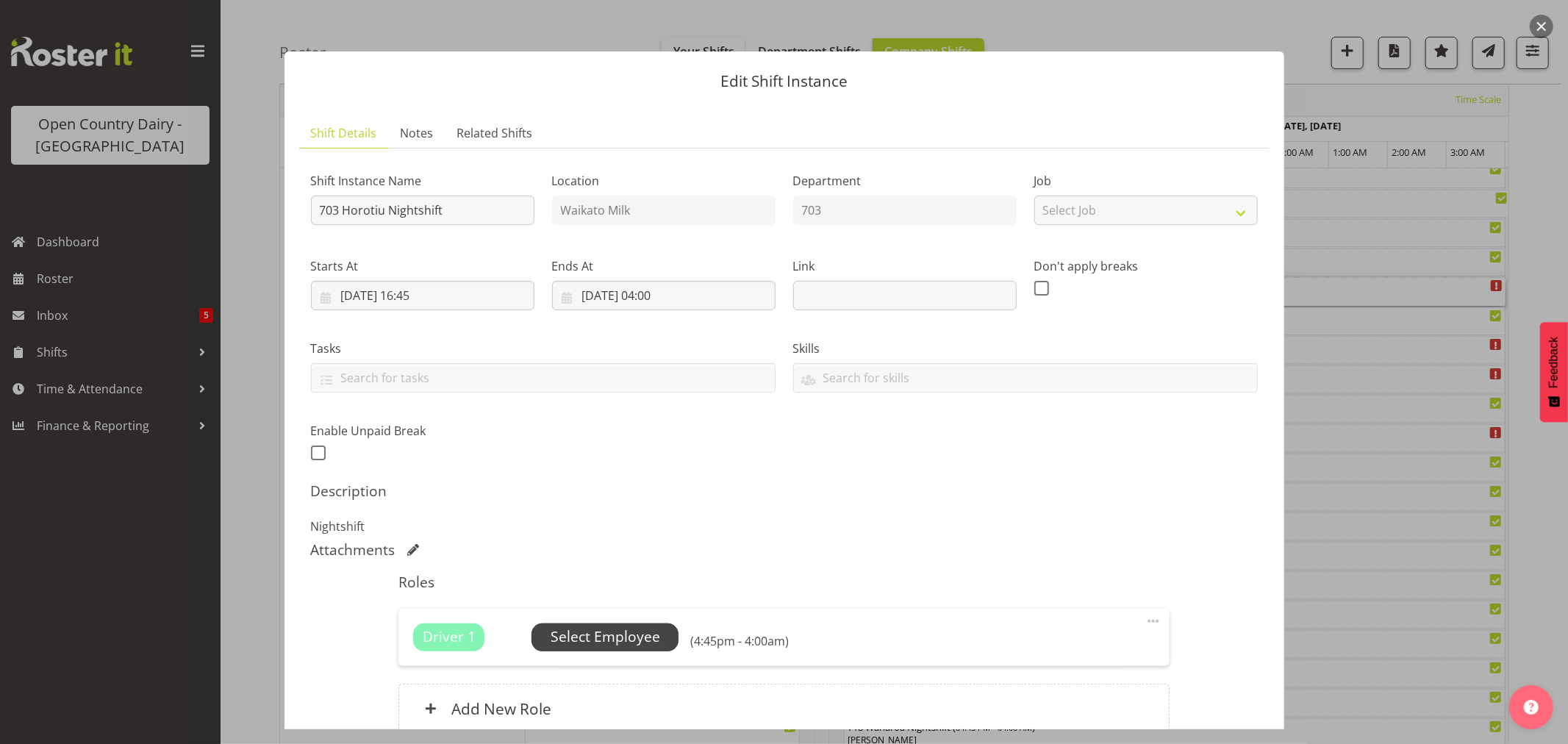
click at [630, 645] on span "Select Employee" at bounding box center [605, 637] width 109 height 21
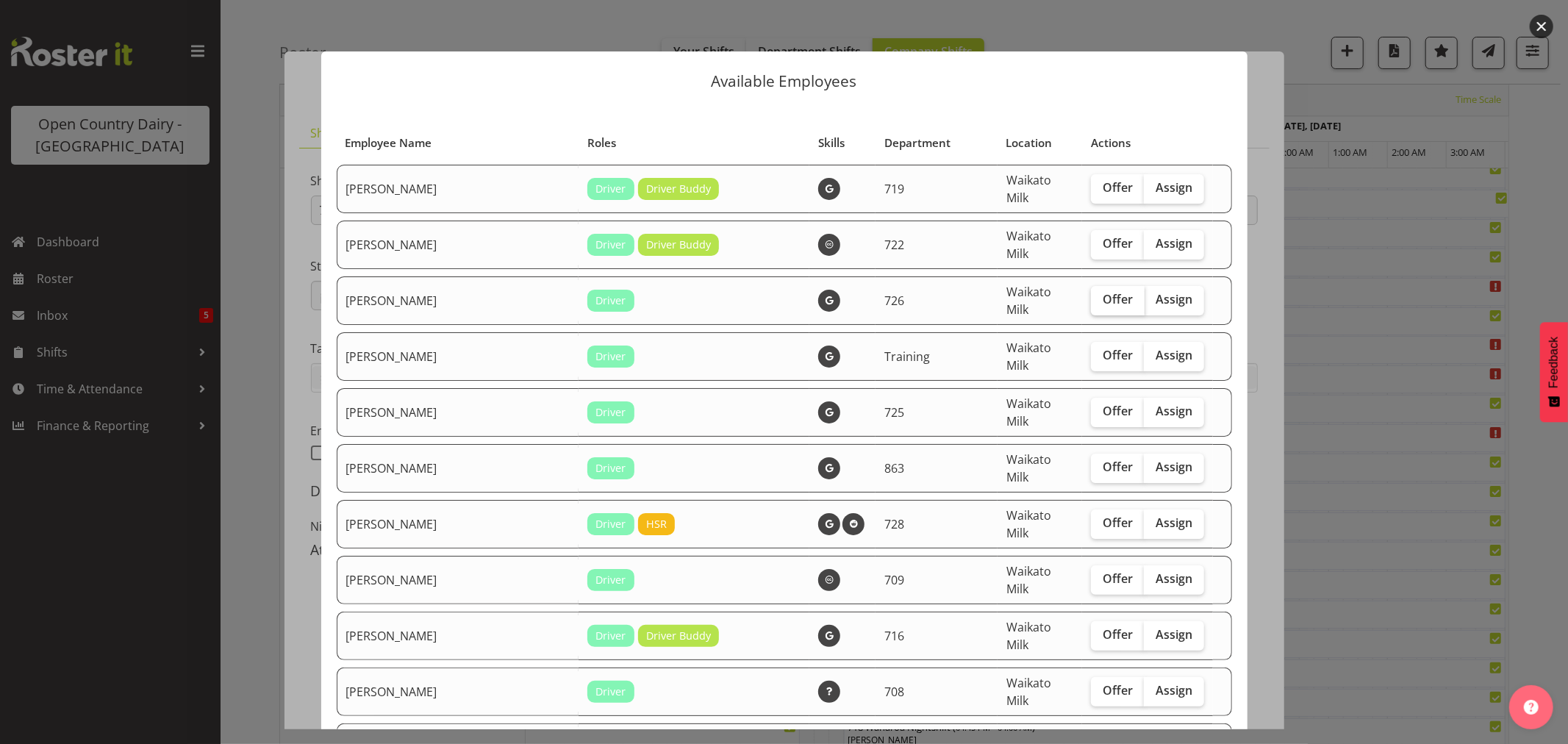
click at [1103, 292] on span "Offer" at bounding box center [1118, 299] width 30 height 15
click at [1099, 295] on input "Offer" at bounding box center [1096, 300] width 9 height 9
checkbox input "true"
click at [1103, 404] on span "Offer" at bounding box center [1118, 411] width 30 height 15
click at [1091, 407] on input "Offer" at bounding box center [1096, 412] width 9 height 9
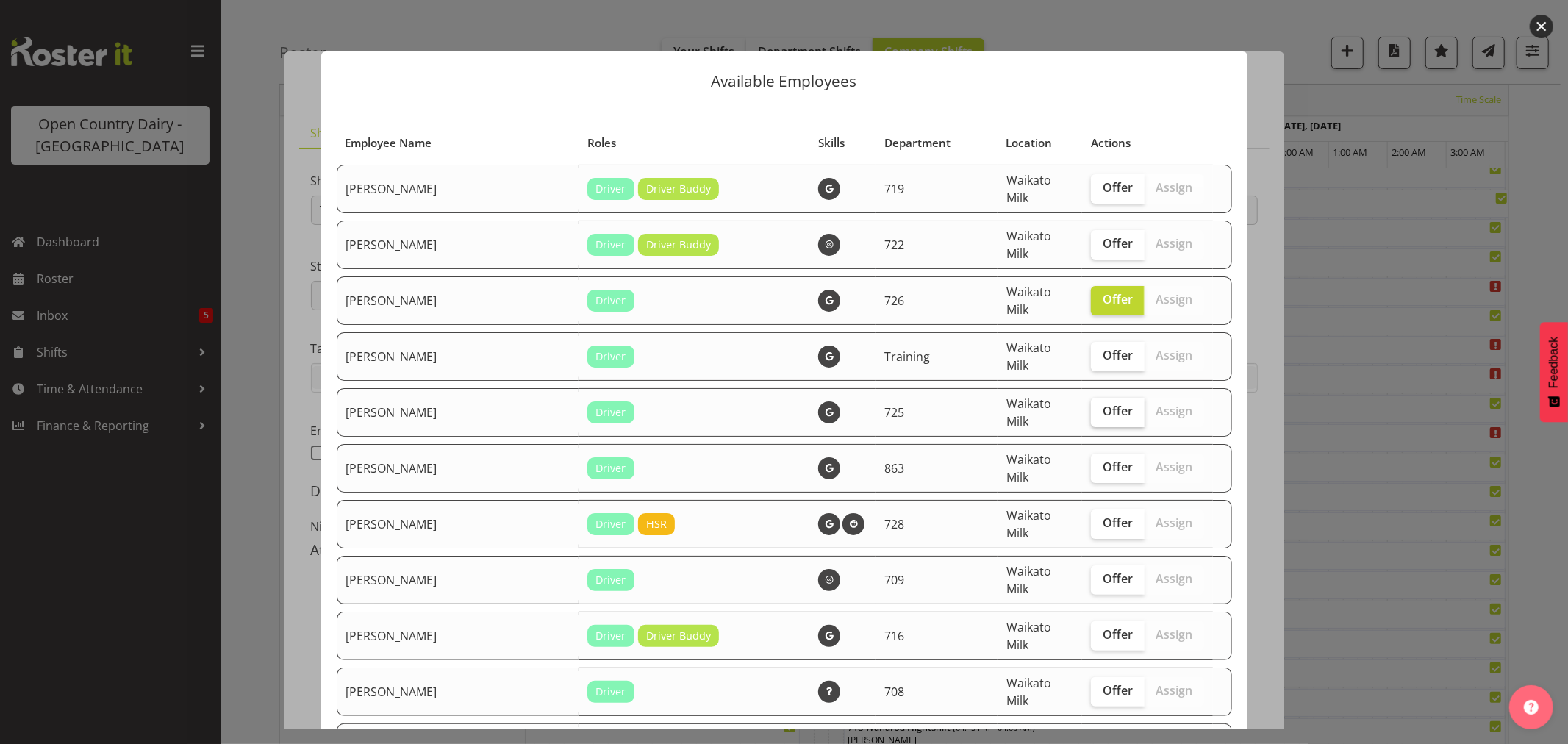
checkbox input "true"
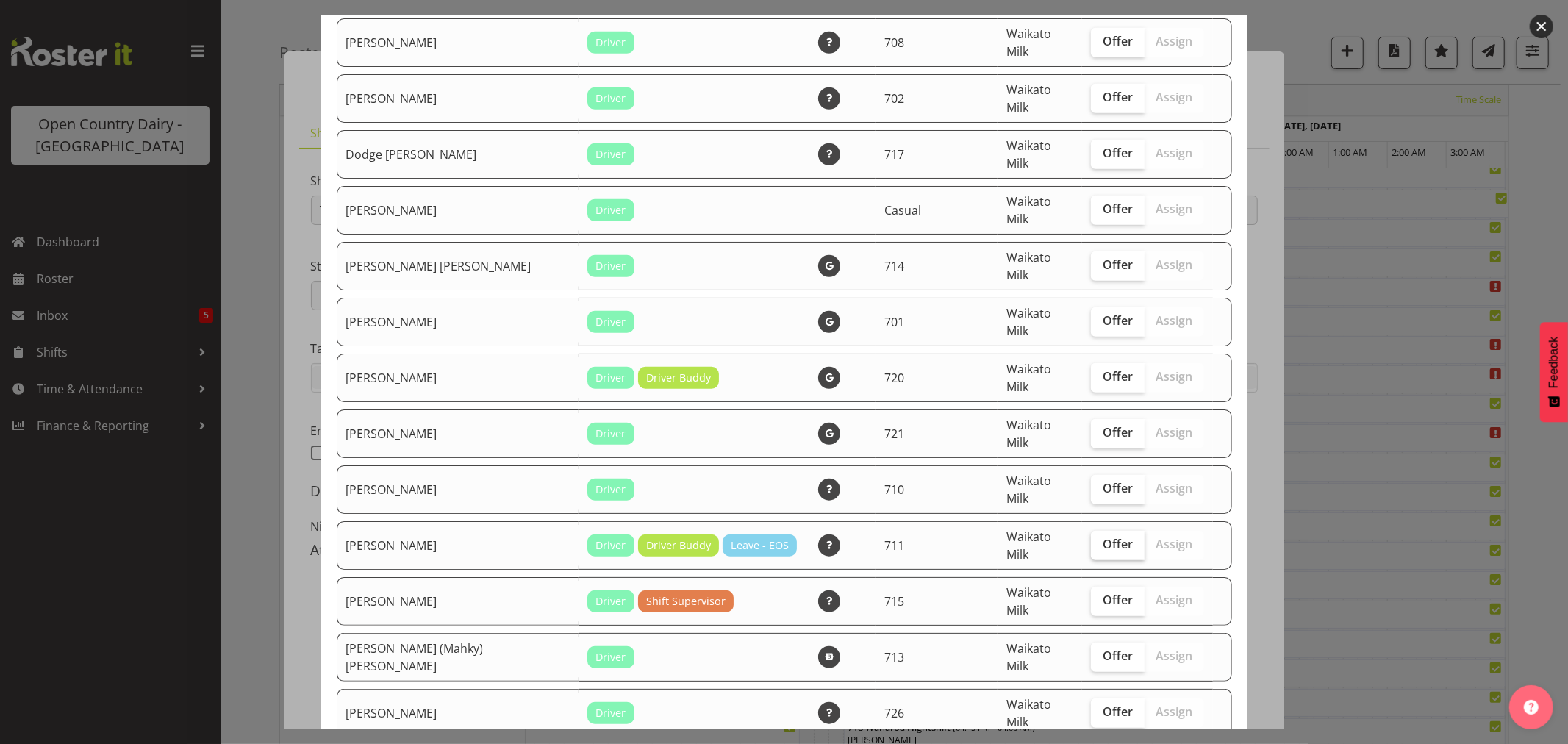
scroll to position [653, 0]
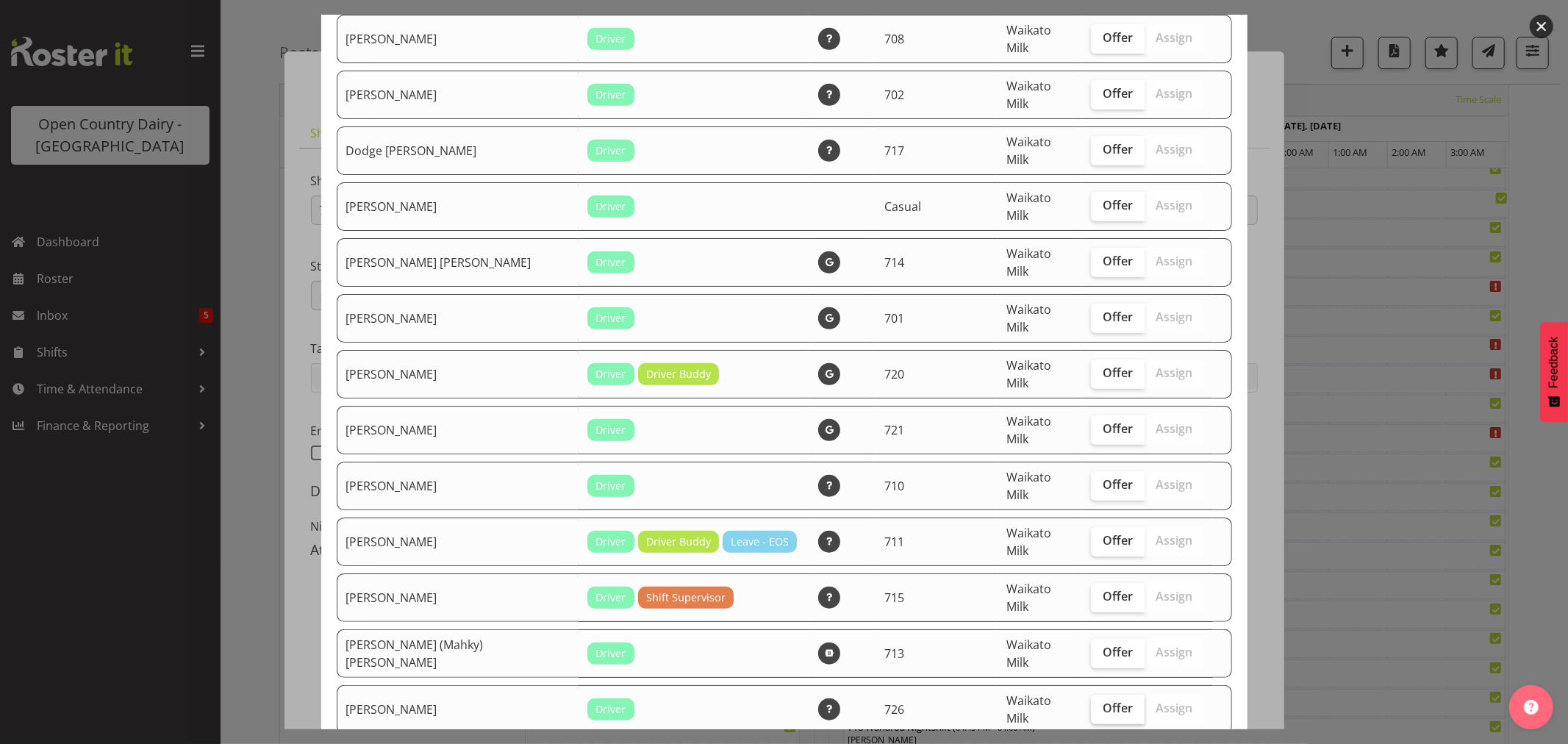
click at [1103, 701] on span "Offer" at bounding box center [1118, 708] width 30 height 15
click at [1098, 704] on input "Offer" at bounding box center [1096, 709] width 9 height 9
checkbox input "true"
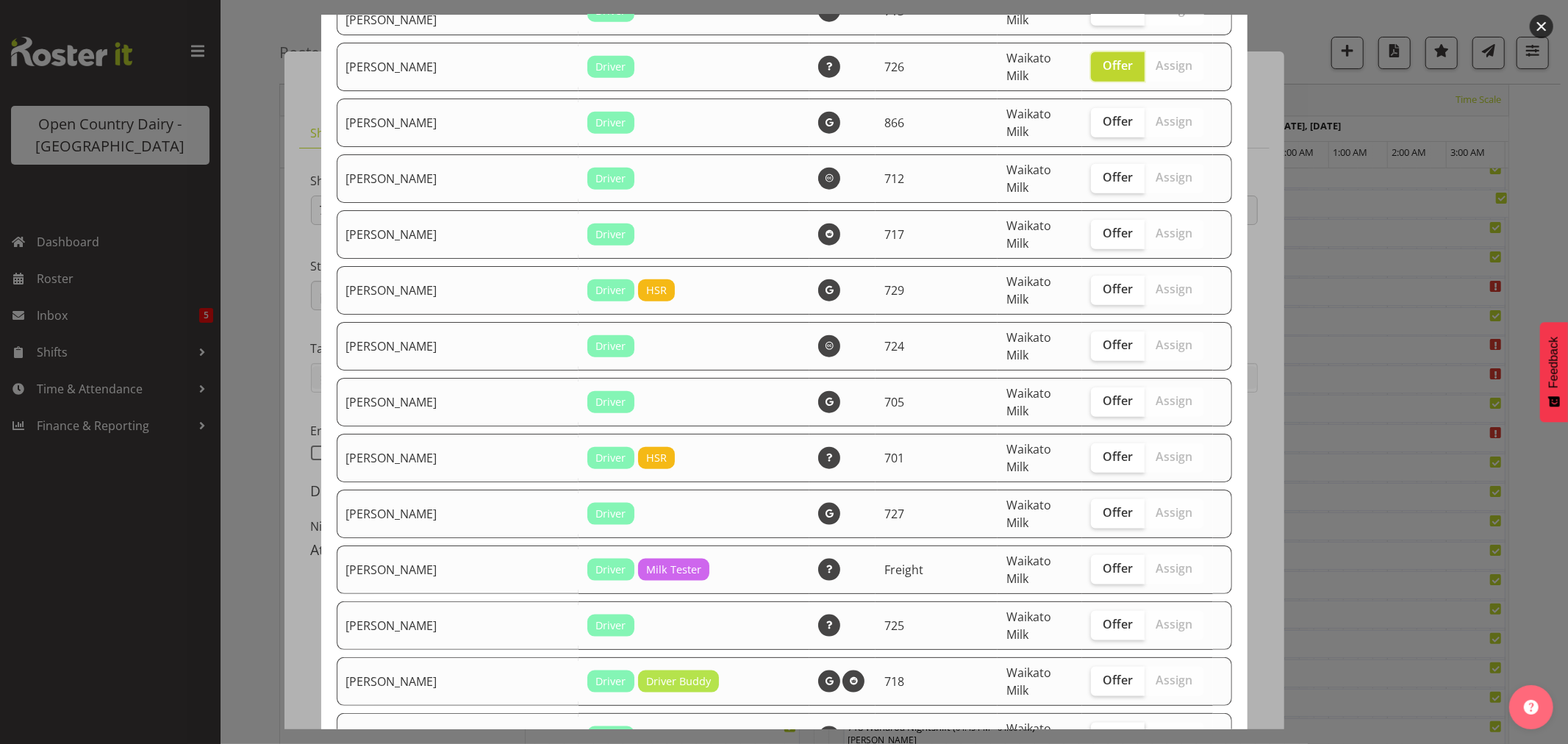
scroll to position [1389, 0]
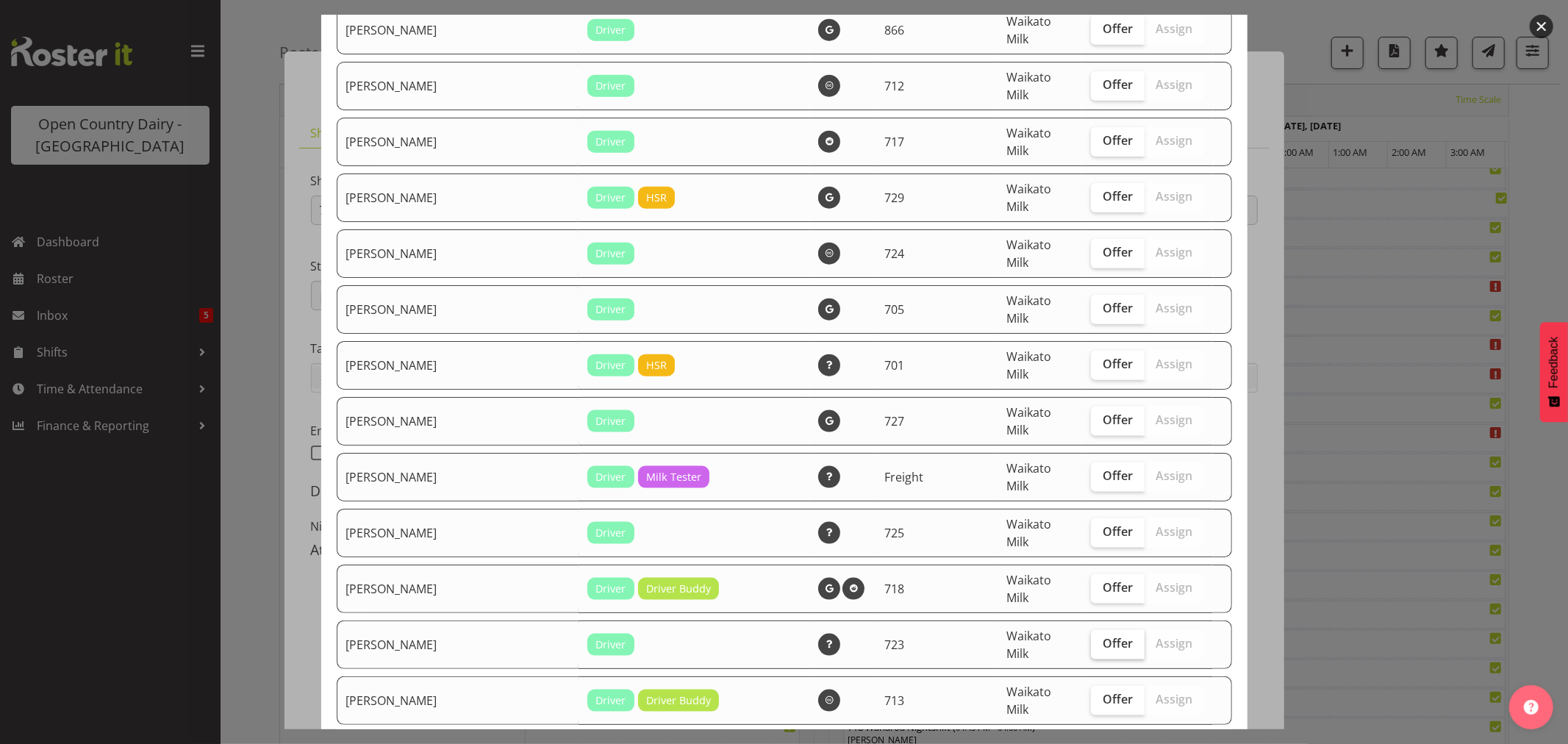
click at [1103, 636] on span "Offer" at bounding box center [1118, 643] width 30 height 15
click at [1091, 639] on input "Offer" at bounding box center [1096, 644] width 9 height 9
checkbox input "true"
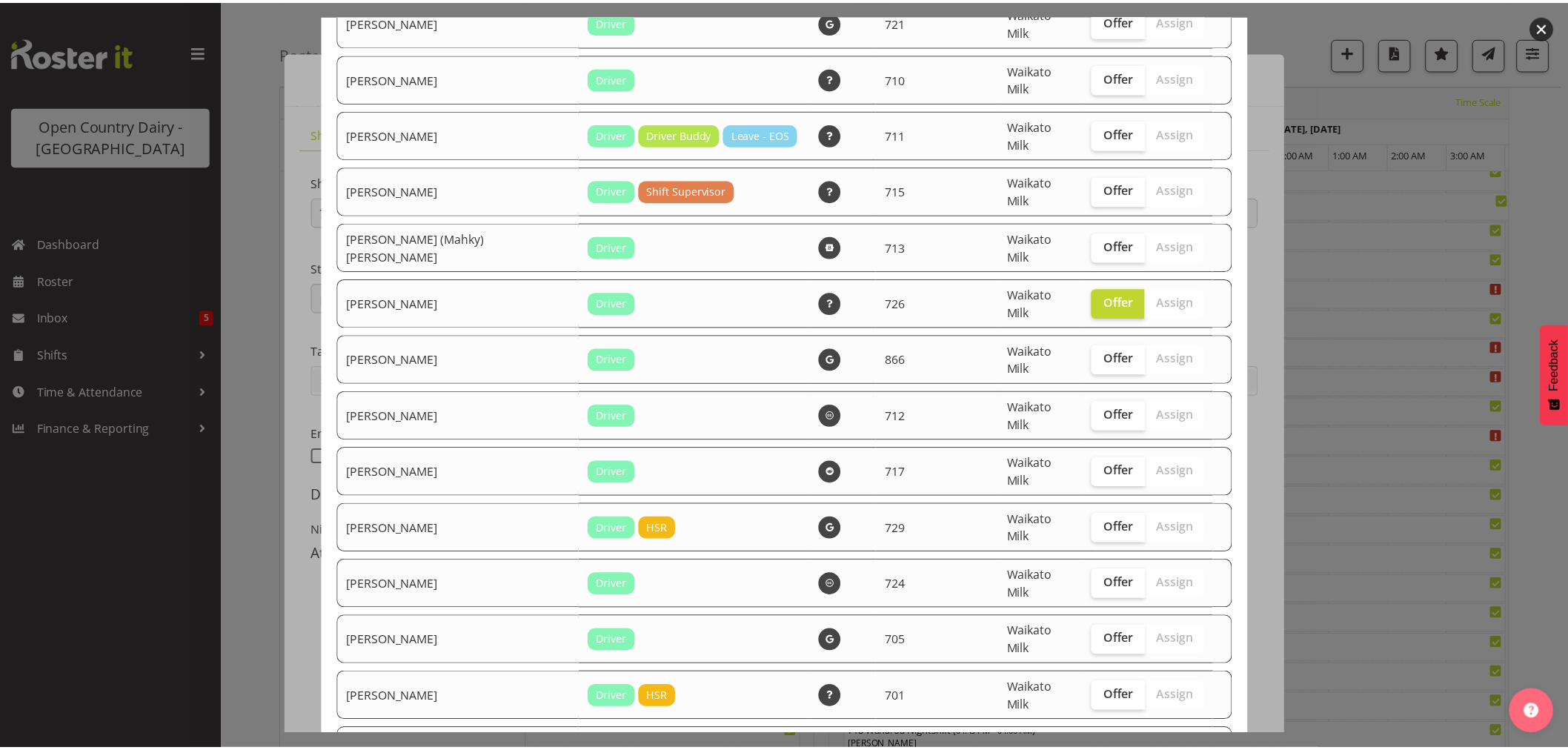
scroll to position [576, 0]
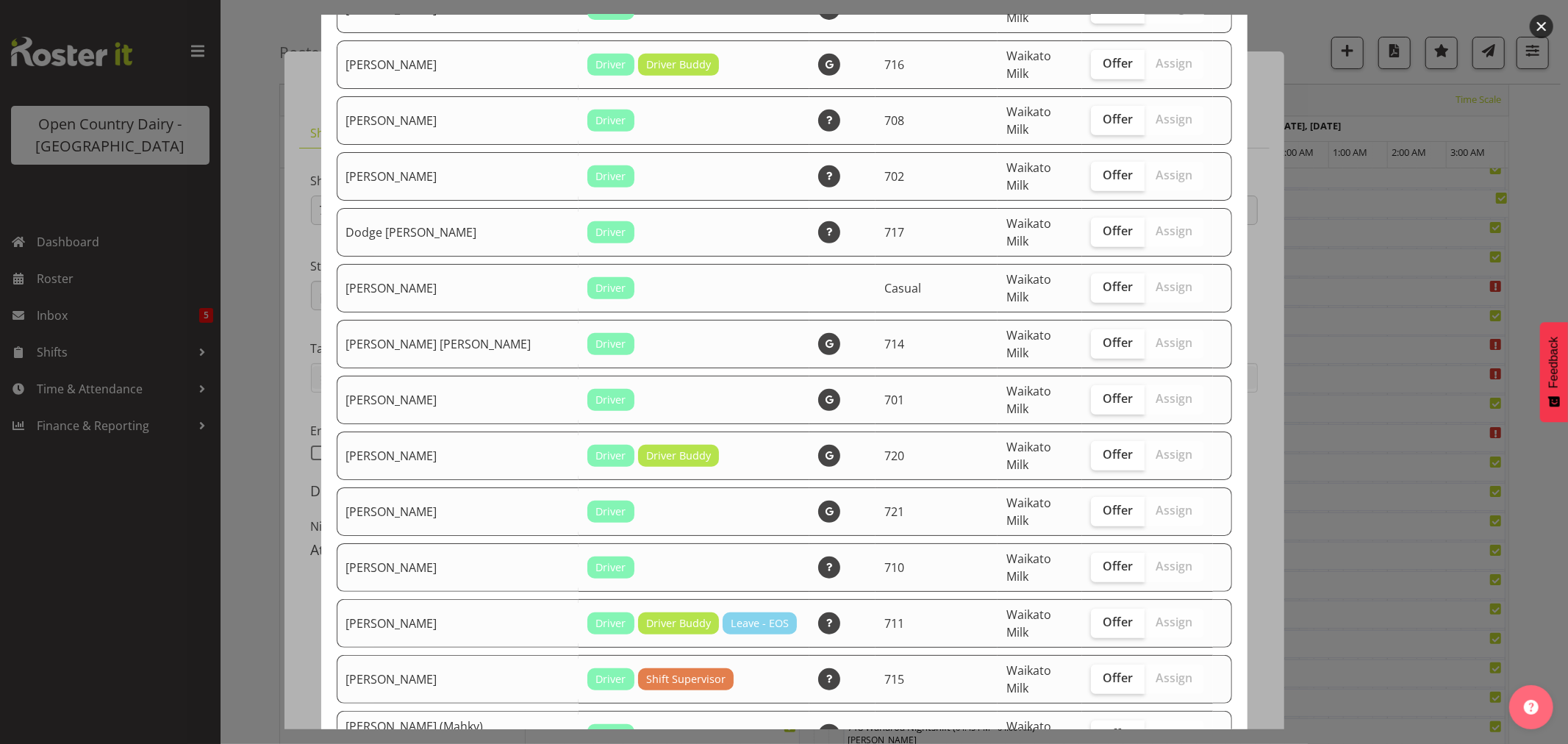
click at [1545, 28] on button "button" at bounding box center [1542, 27] width 23 height 23
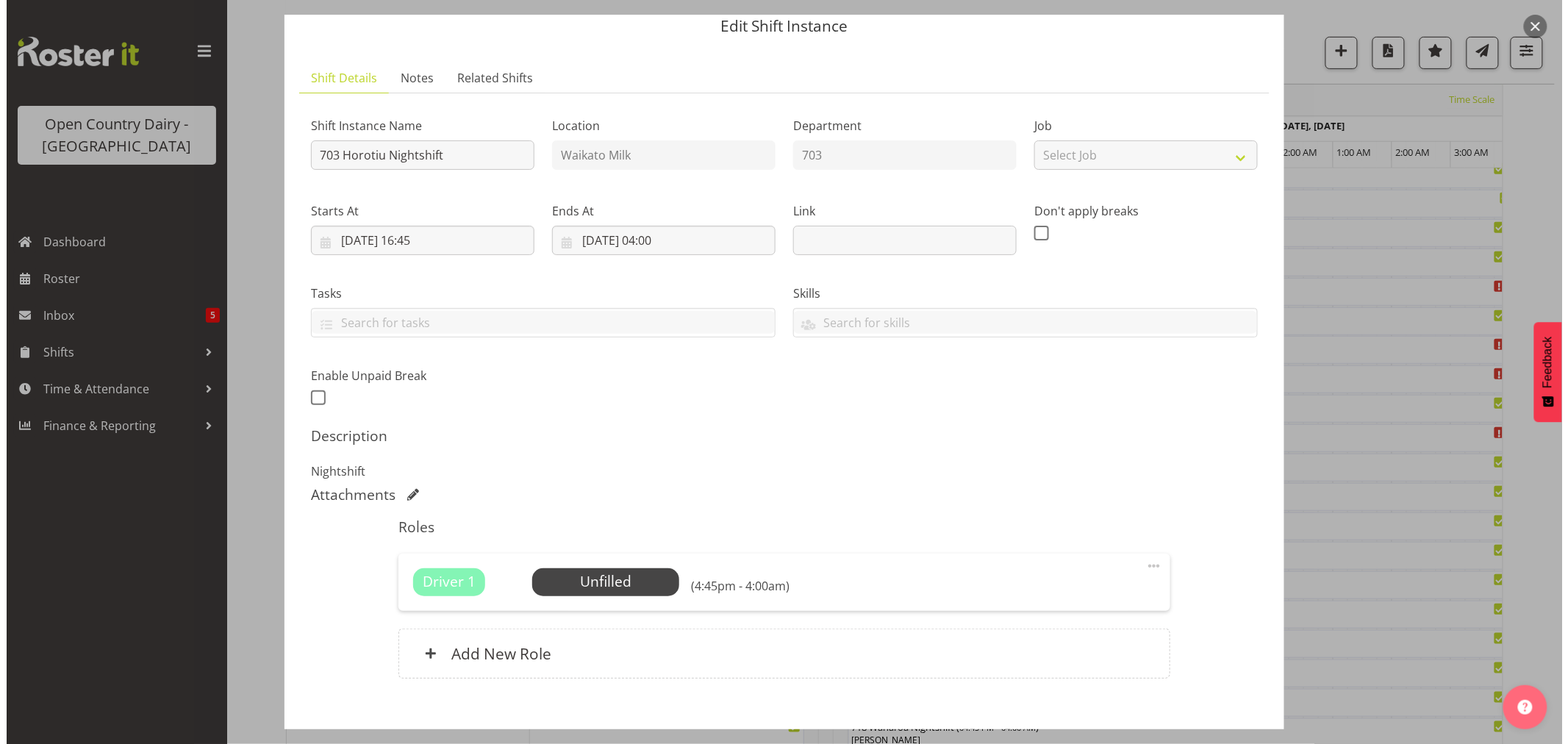
scroll to position [0, 0]
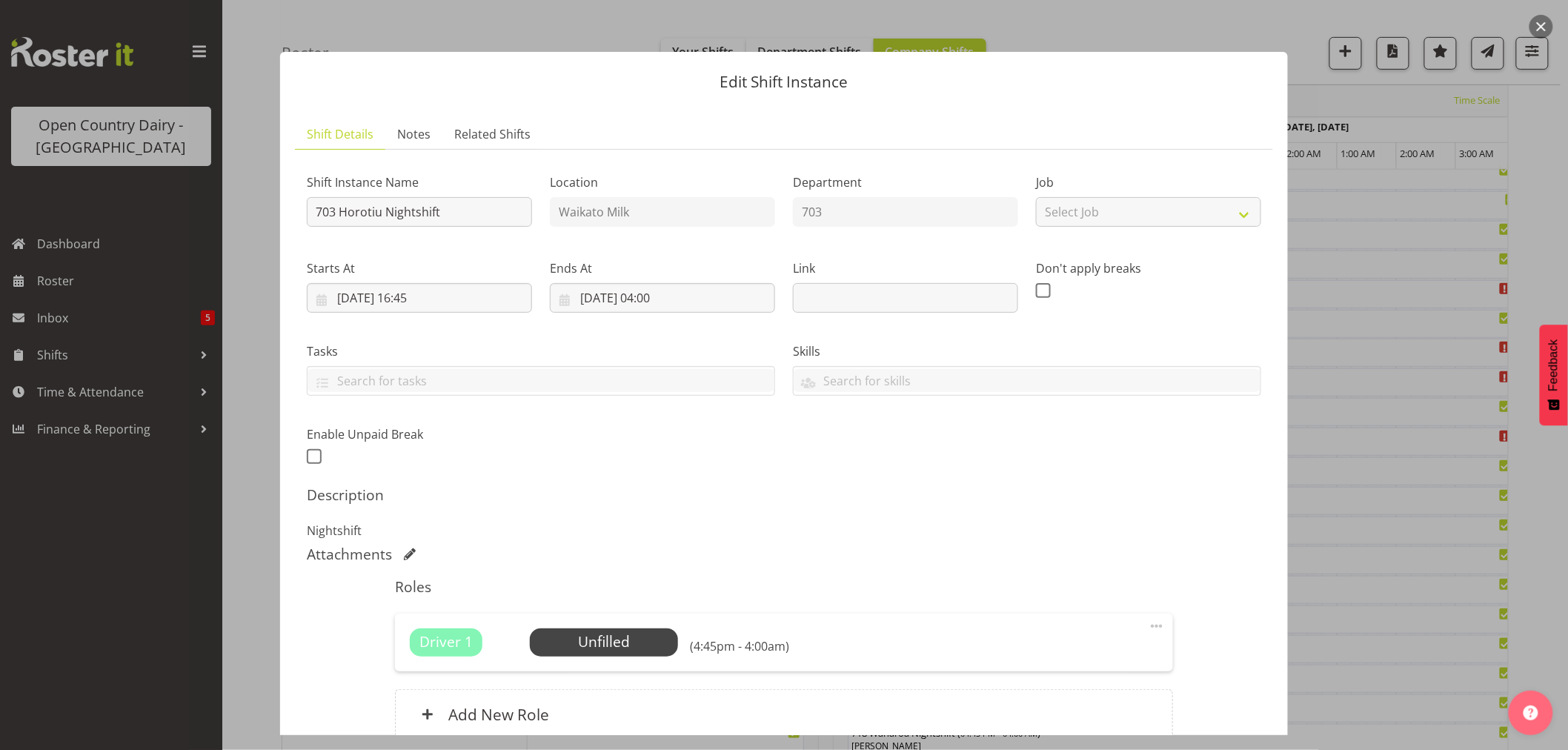
click at [1540, 26] on button "button" at bounding box center [1542, 27] width 24 height 24
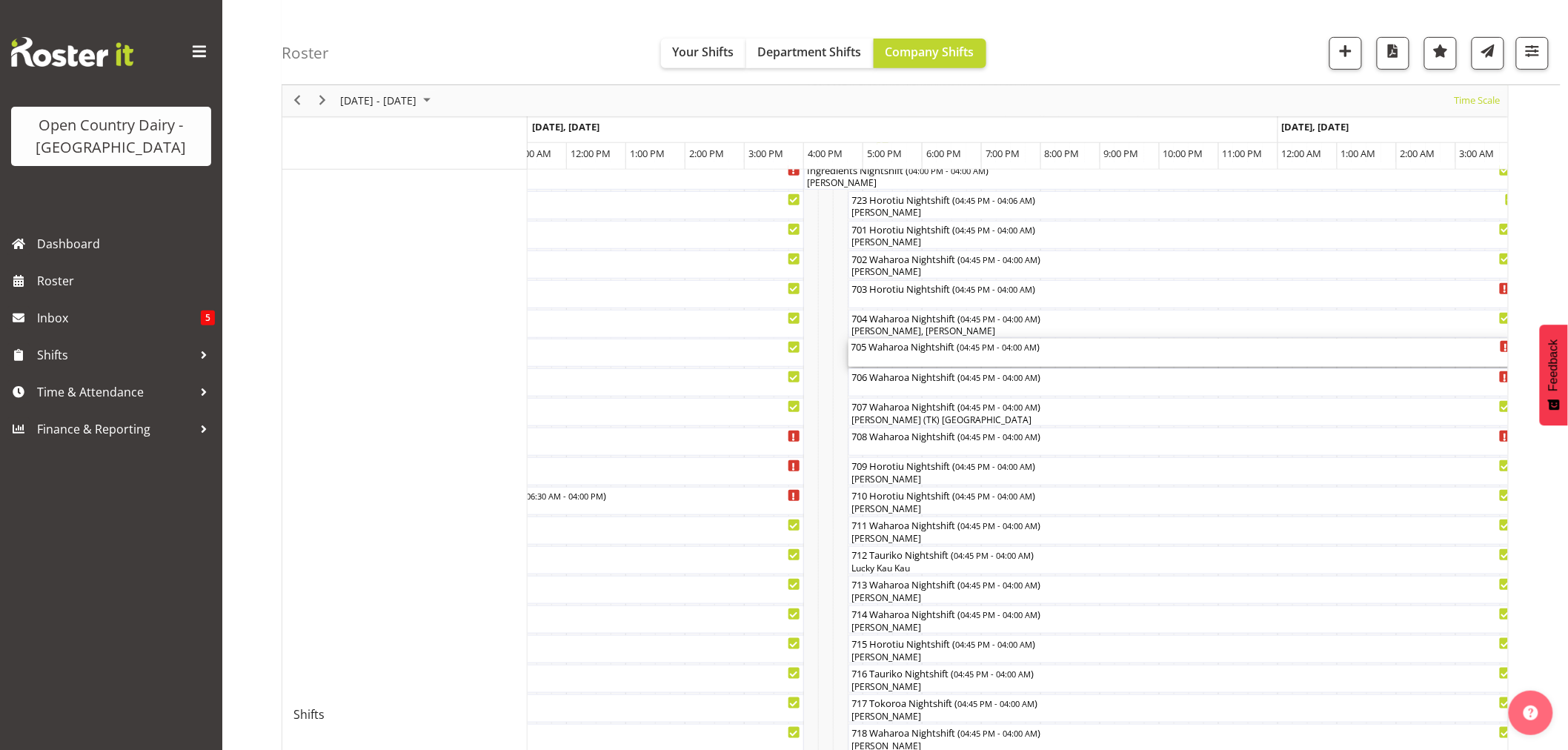
click at [888, 350] on div "705 Waharoa Nightshift ( 04:45 PM - 04:00 AM )" at bounding box center [1182, 346] width 661 height 15
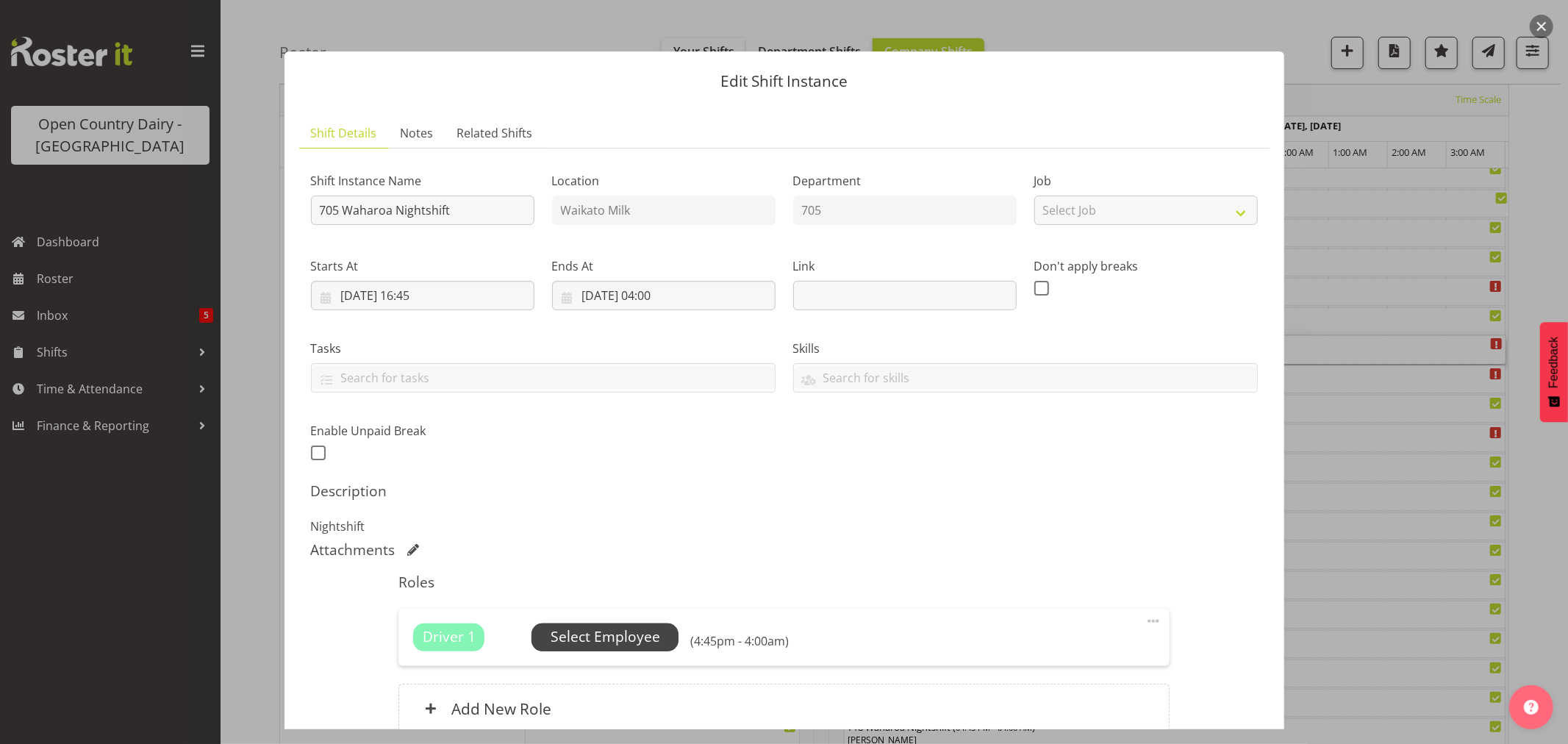
click at [638, 634] on span "Select Employee" at bounding box center [605, 637] width 109 height 21
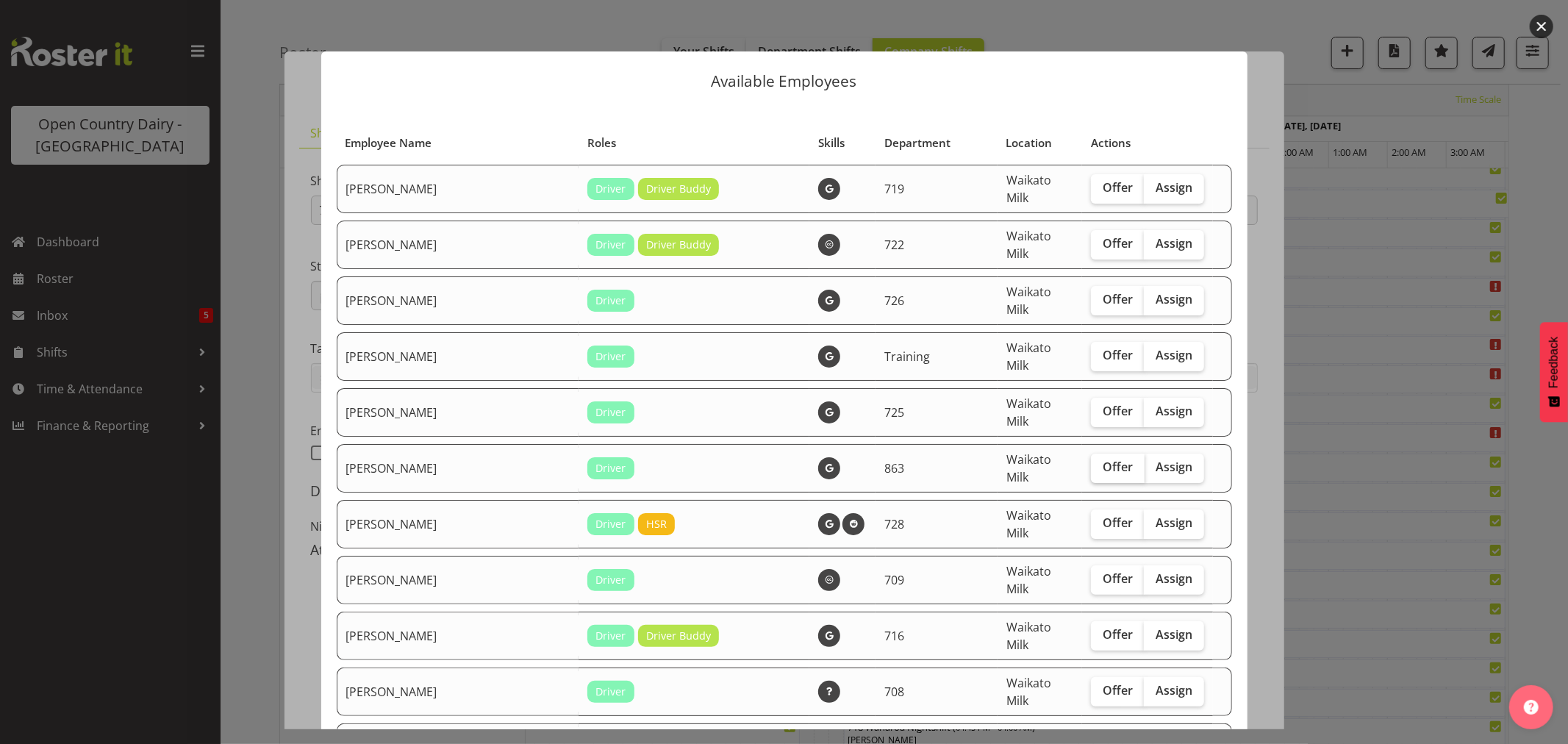
click at [1103, 460] on span "Offer" at bounding box center [1118, 467] width 30 height 15
click at [1091, 462] on input "Offer" at bounding box center [1096, 467] width 9 height 9
checkbox input "true"
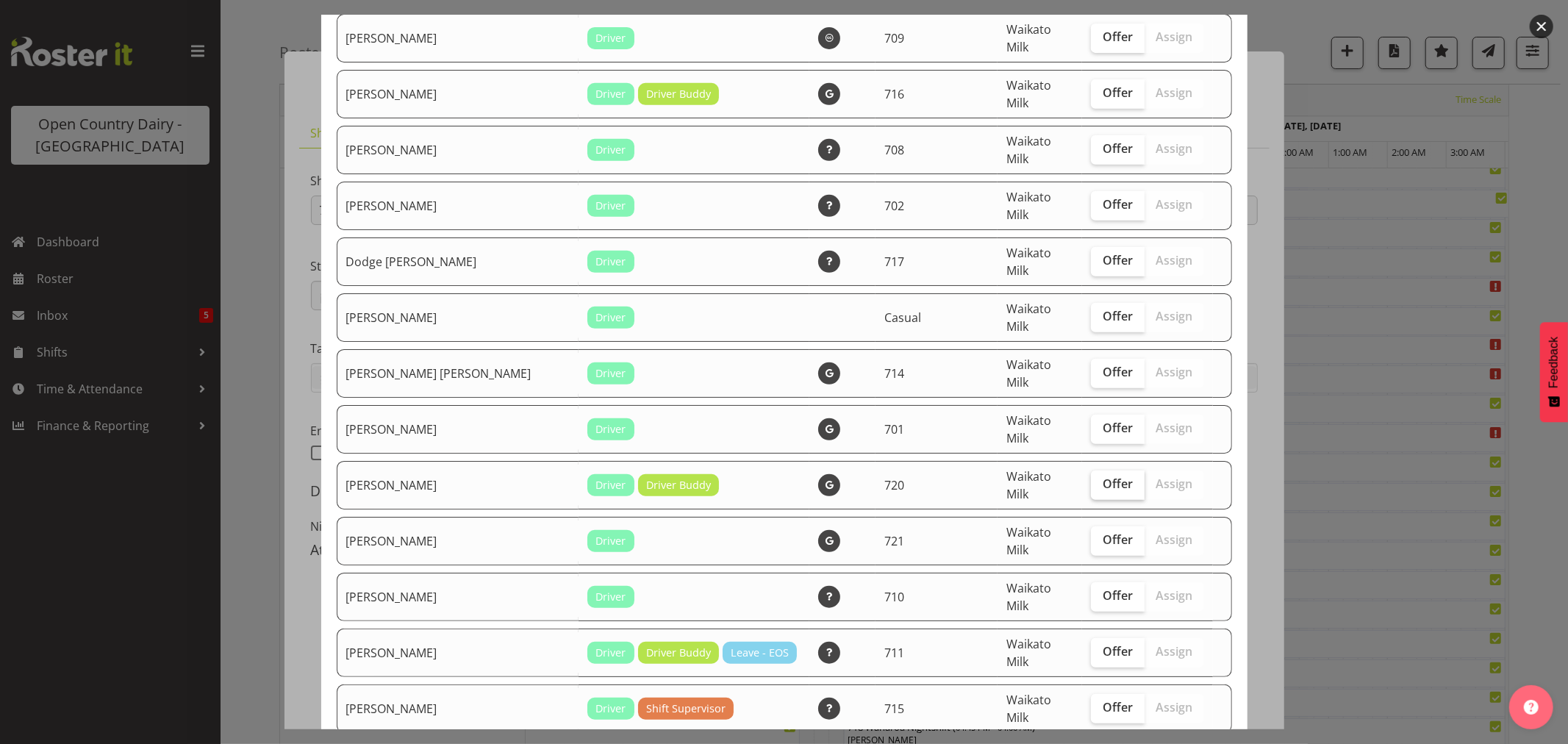
scroll to position [572, 0]
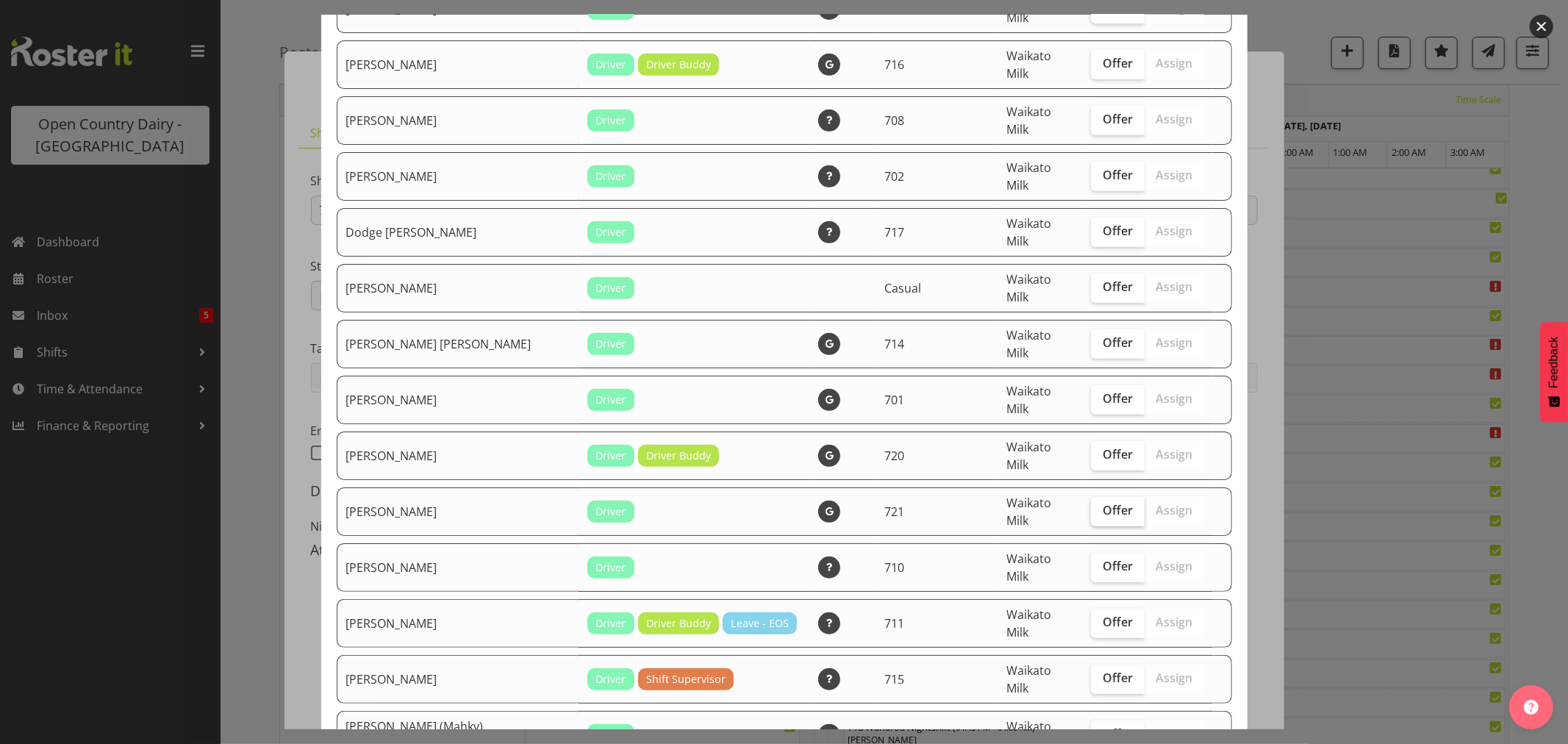
click at [1093, 498] on label "Offer" at bounding box center [1118, 512] width 54 height 30
click at [1093, 506] on input "Offer" at bounding box center [1096, 511] width 9 height 9
checkbox input "true"
click at [1091, 386] on label "Offer" at bounding box center [1118, 401] width 54 height 30
click at [1091, 394] on input "Offer" at bounding box center [1096, 399] width 9 height 9
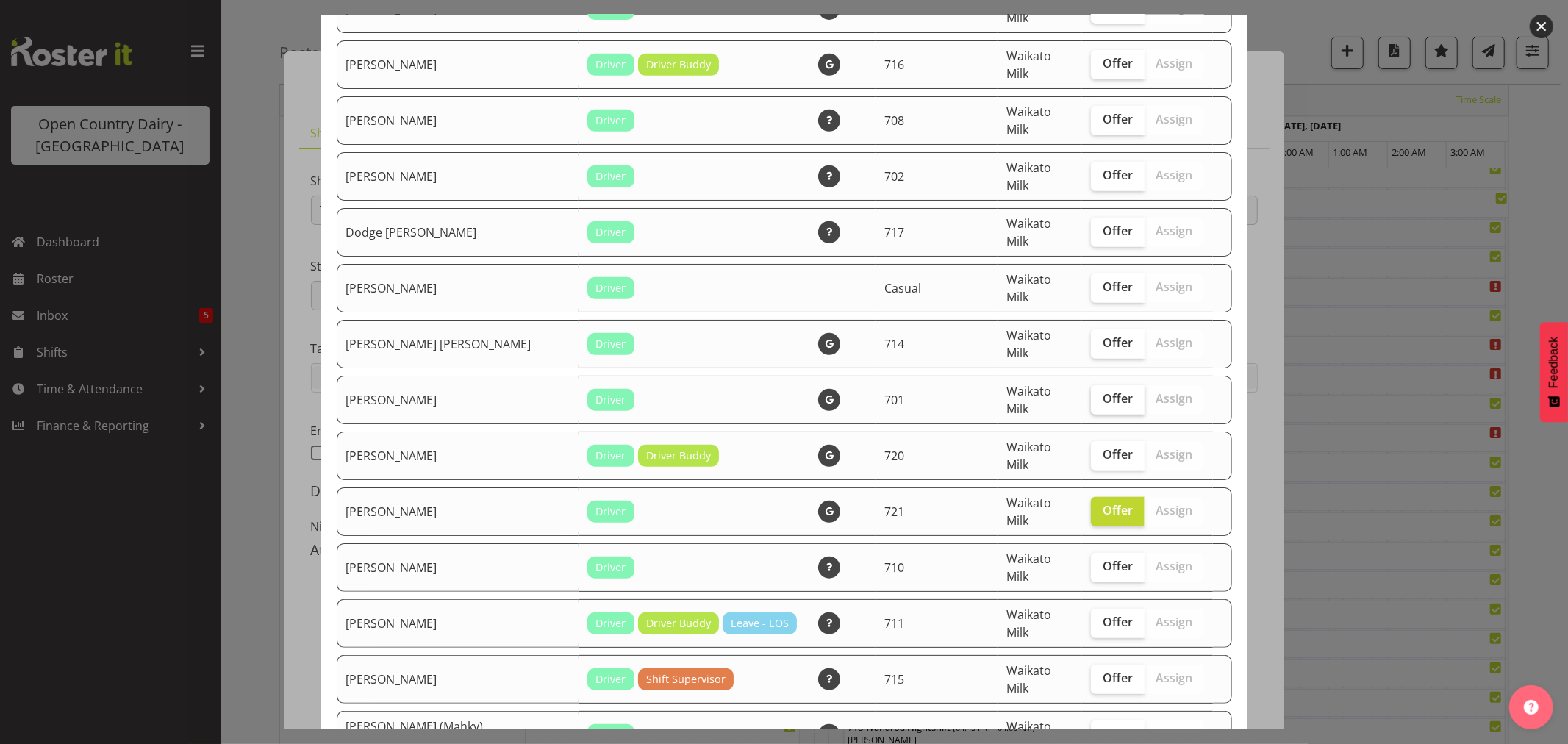
checkbox input "true"
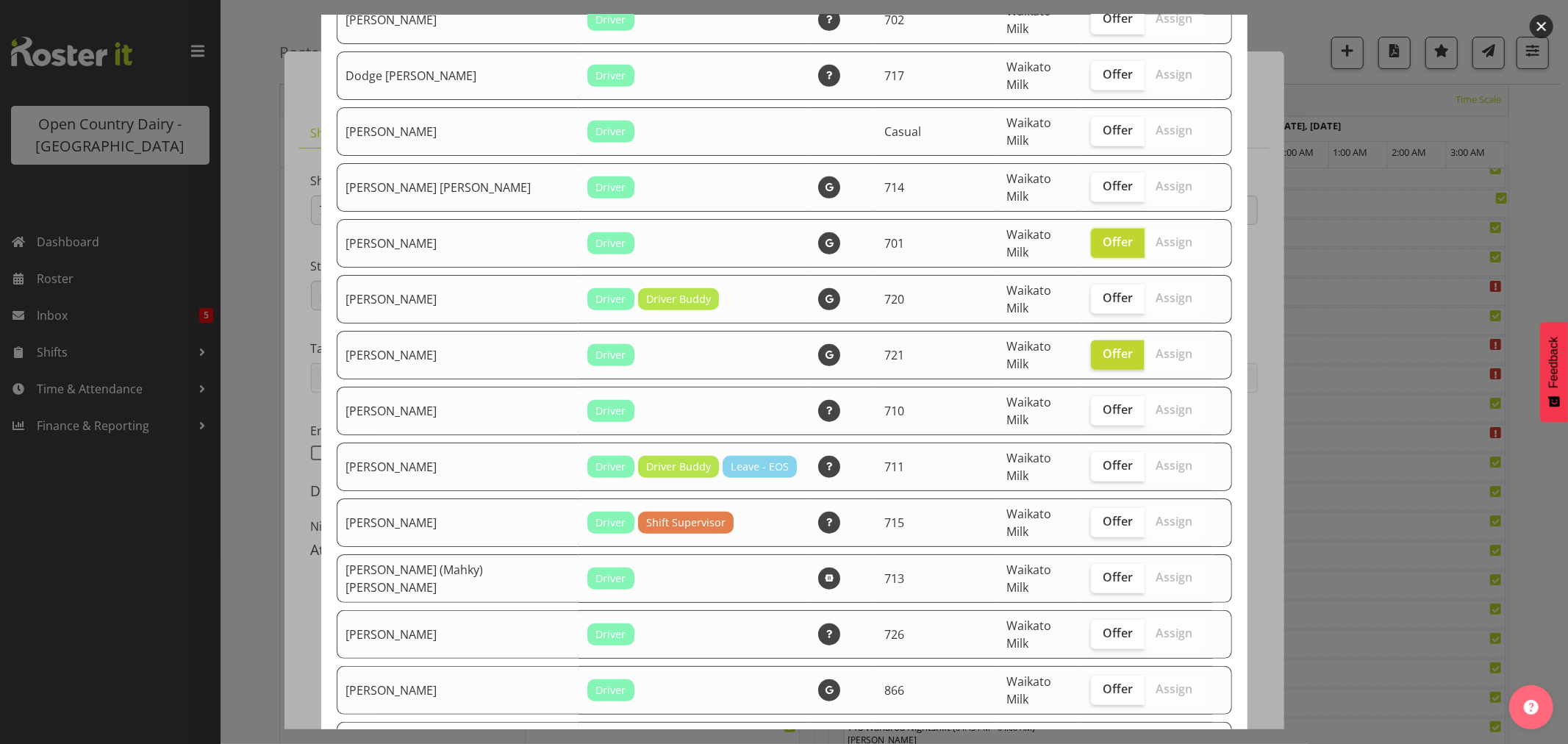
scroll to position [735, 0]
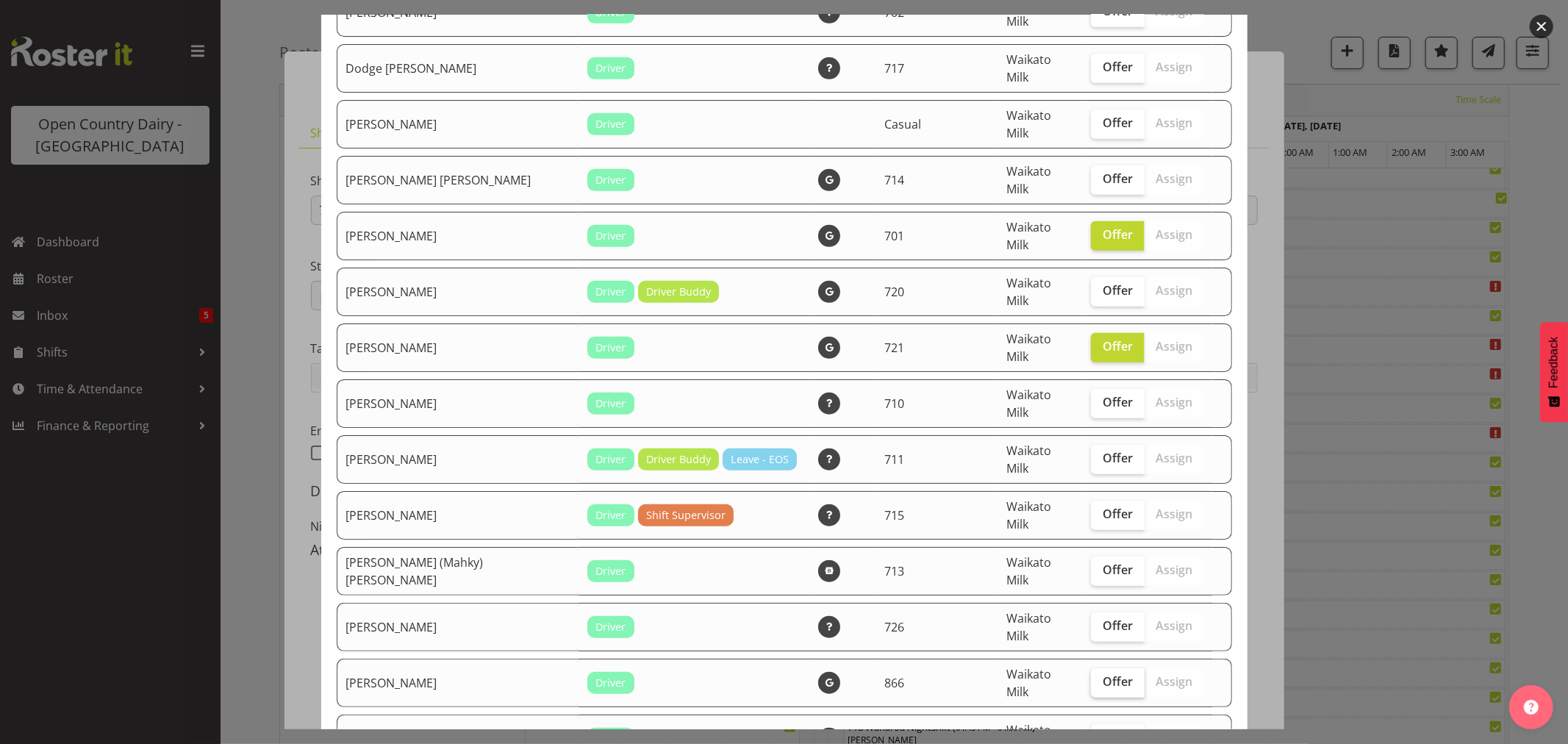
click at [1103, 674] on span "Offer" at bounding box center [1118, 681] width 30 height 15
click at [1091, 678] on input "Offer" at bounding box center [1096, 682] width 9 height 9
click at [1103, 674] on span "Offer" at bounding box center [1118, 681] width 30 height 15
click at [1091, 678] on input "Offer" at bounding box center [1096, 682] width 9 height 9
checkbox input "false"
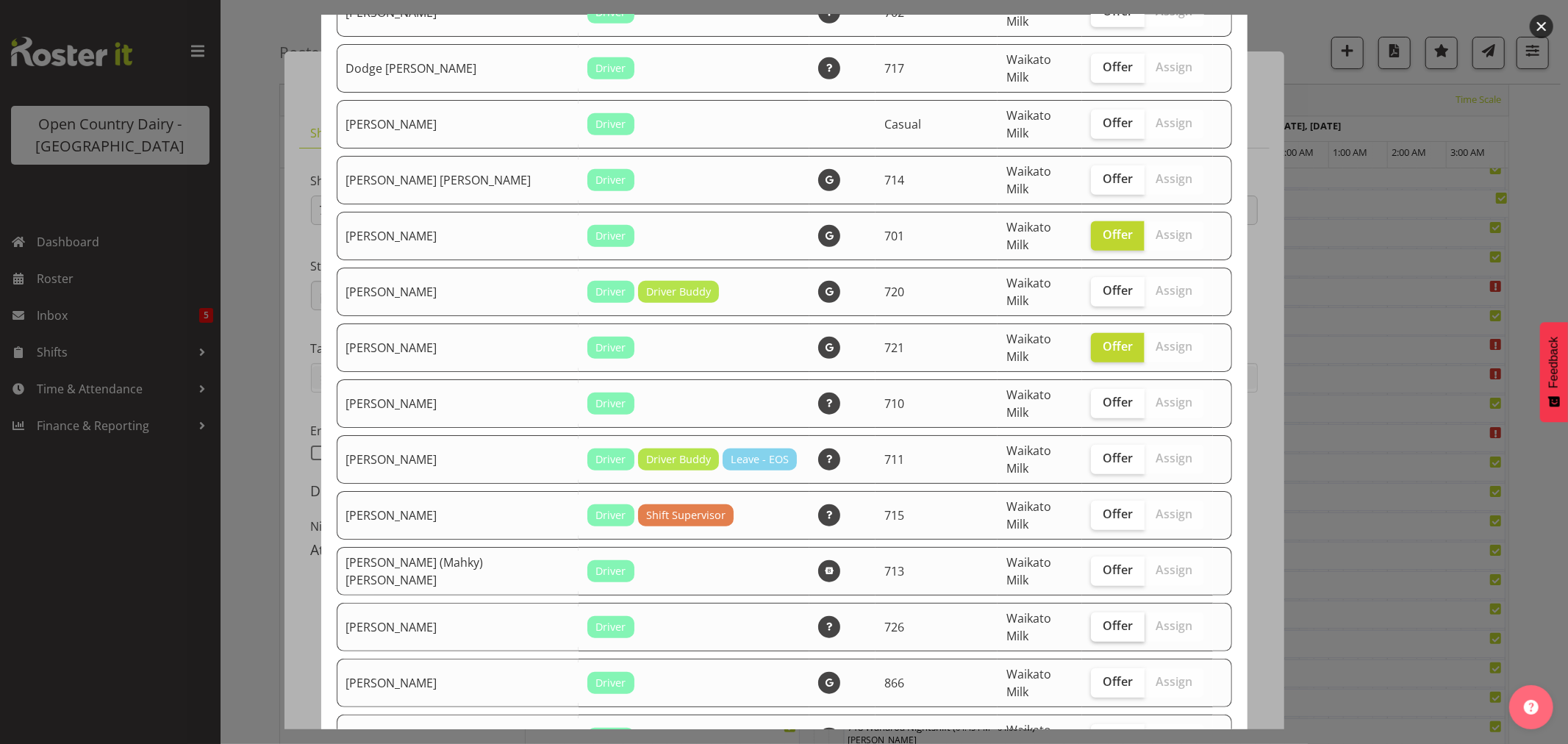
click at [1103, 619] on span "Offer" at bounding box center [1118, 626] width 30 height 15
click at [1093, 621] on input "Offer" at bounding box center [1096, 626] width 9 height 9
checkbox input "true"
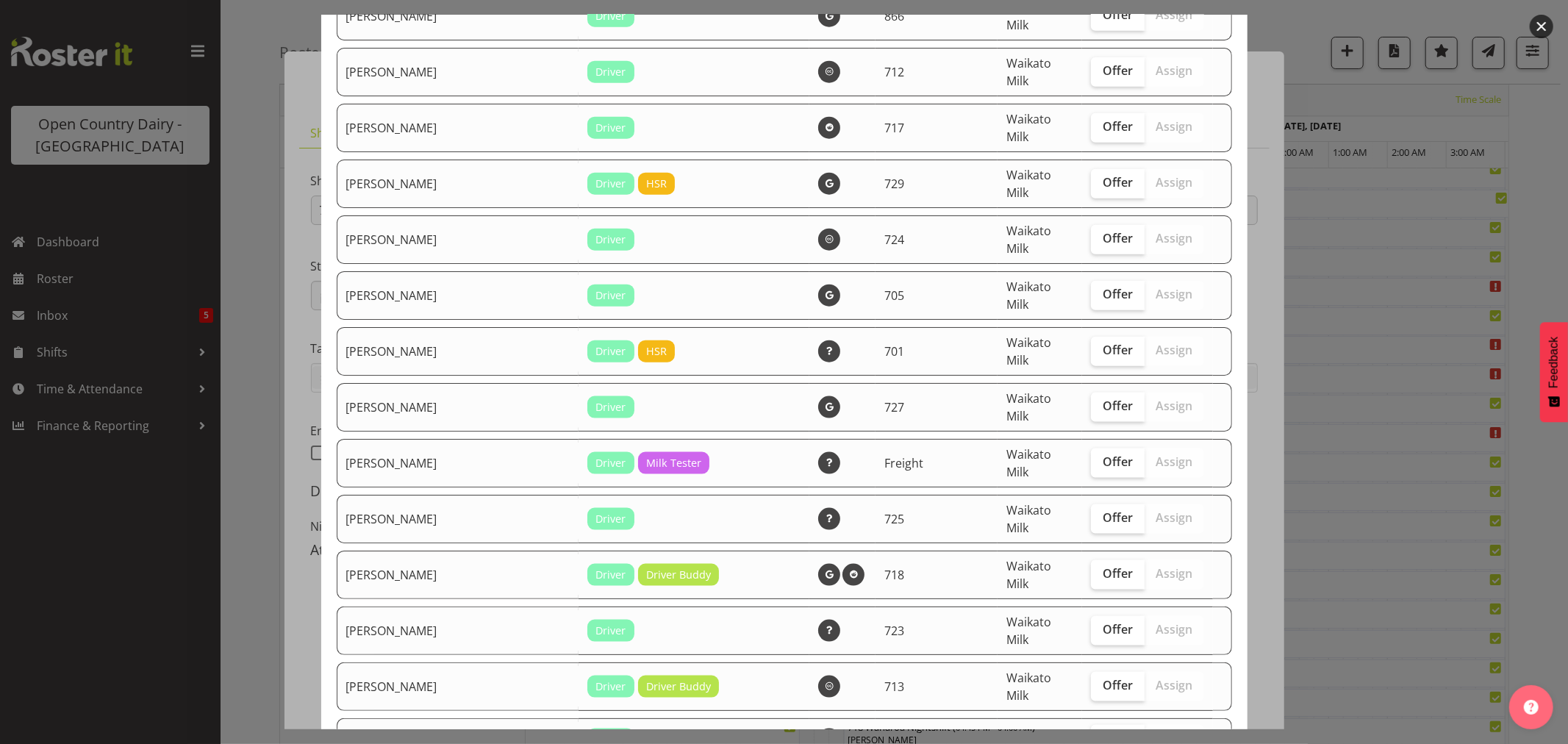
scroll to position [1158, 0]
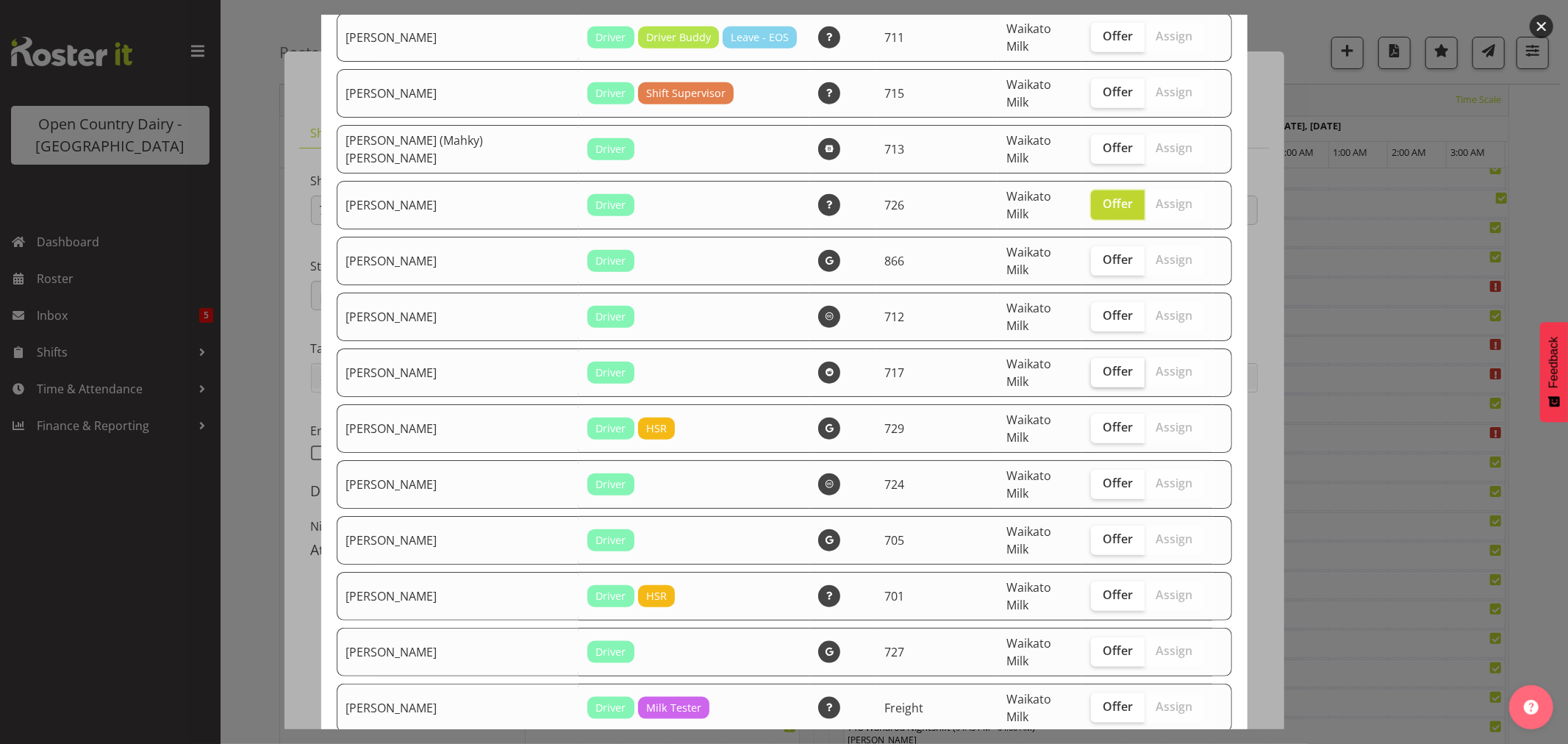
click at [1103, 364] on span "Offer" at bounding box center [1118, 371] width 30 height 15
click at [1093, 367] on input "Offer" at bounding box center [1096, 372] width 9 height 9
checkbox input "true"
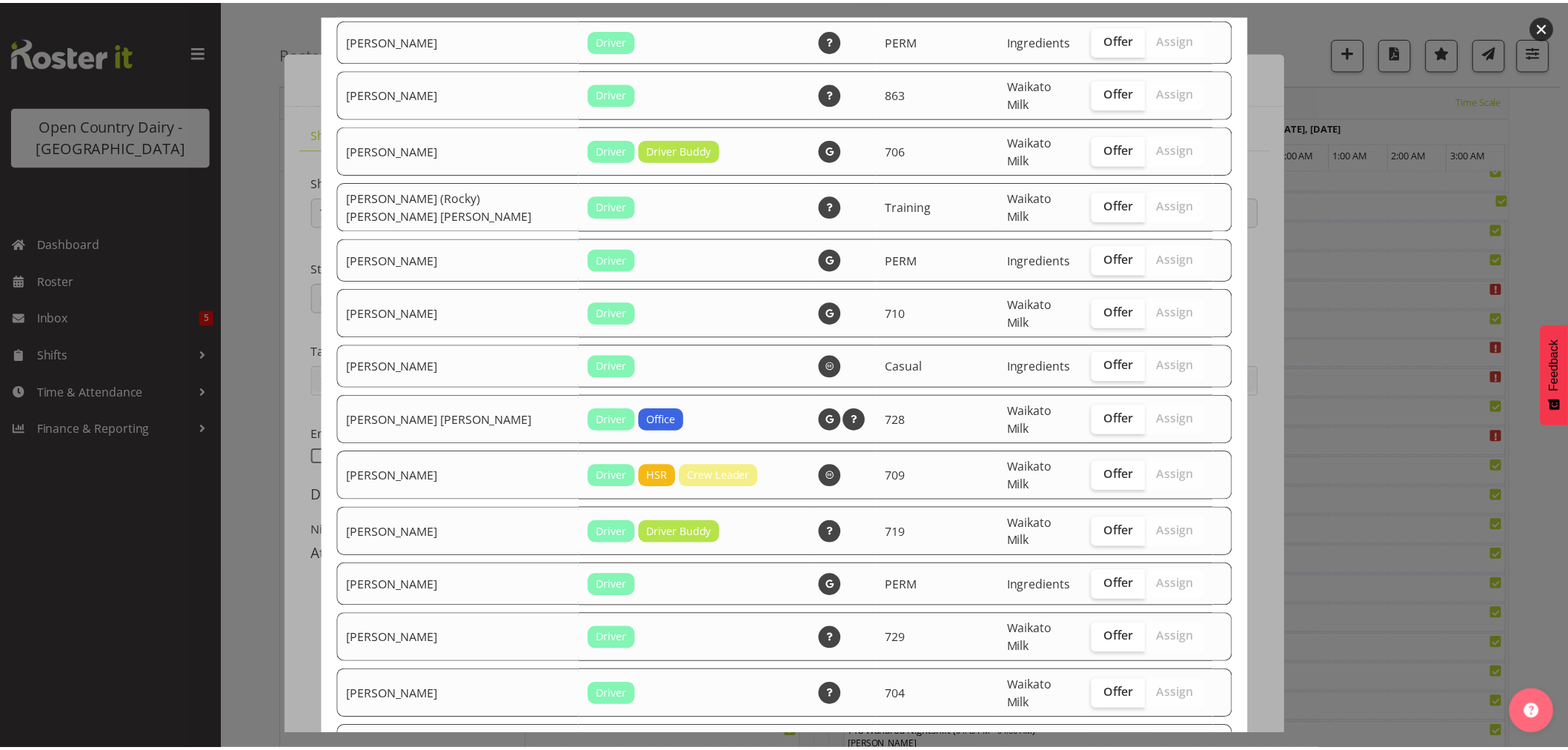
scroll to position [2650, 0]
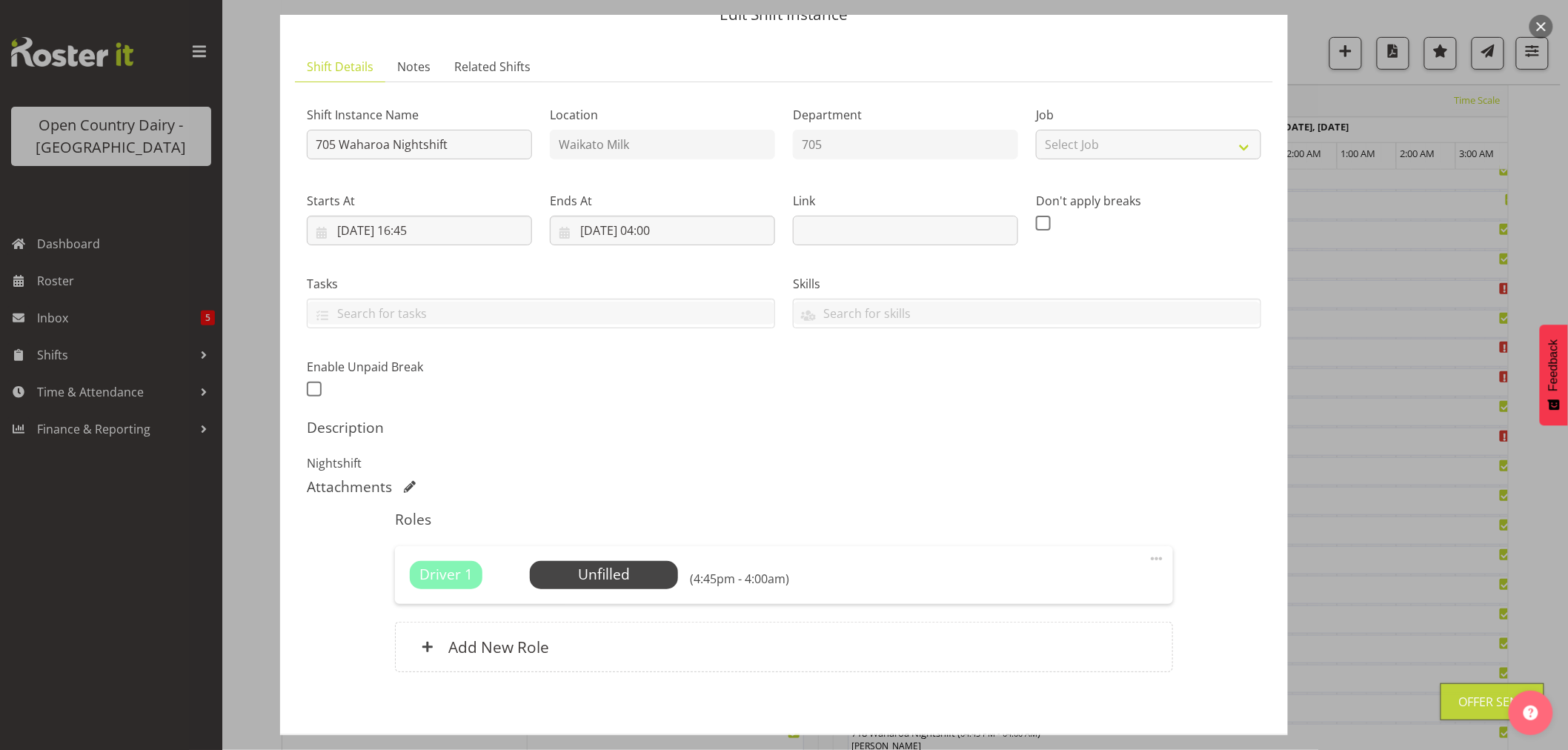
scroll to position [136, 0]
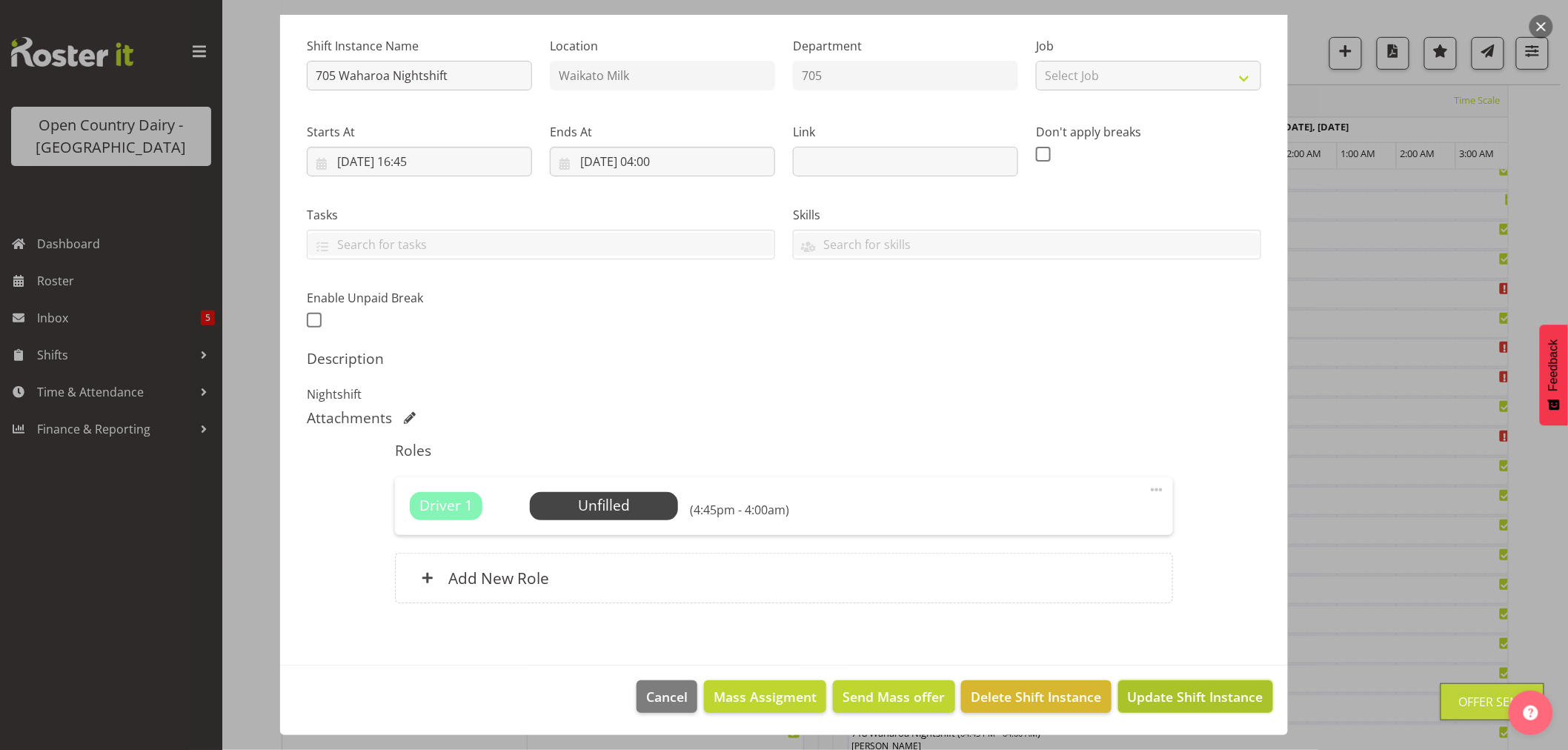
click at [1195, 692] on span "Update Shift Instance" at bounding box center [1196, 697] width 136 height 19
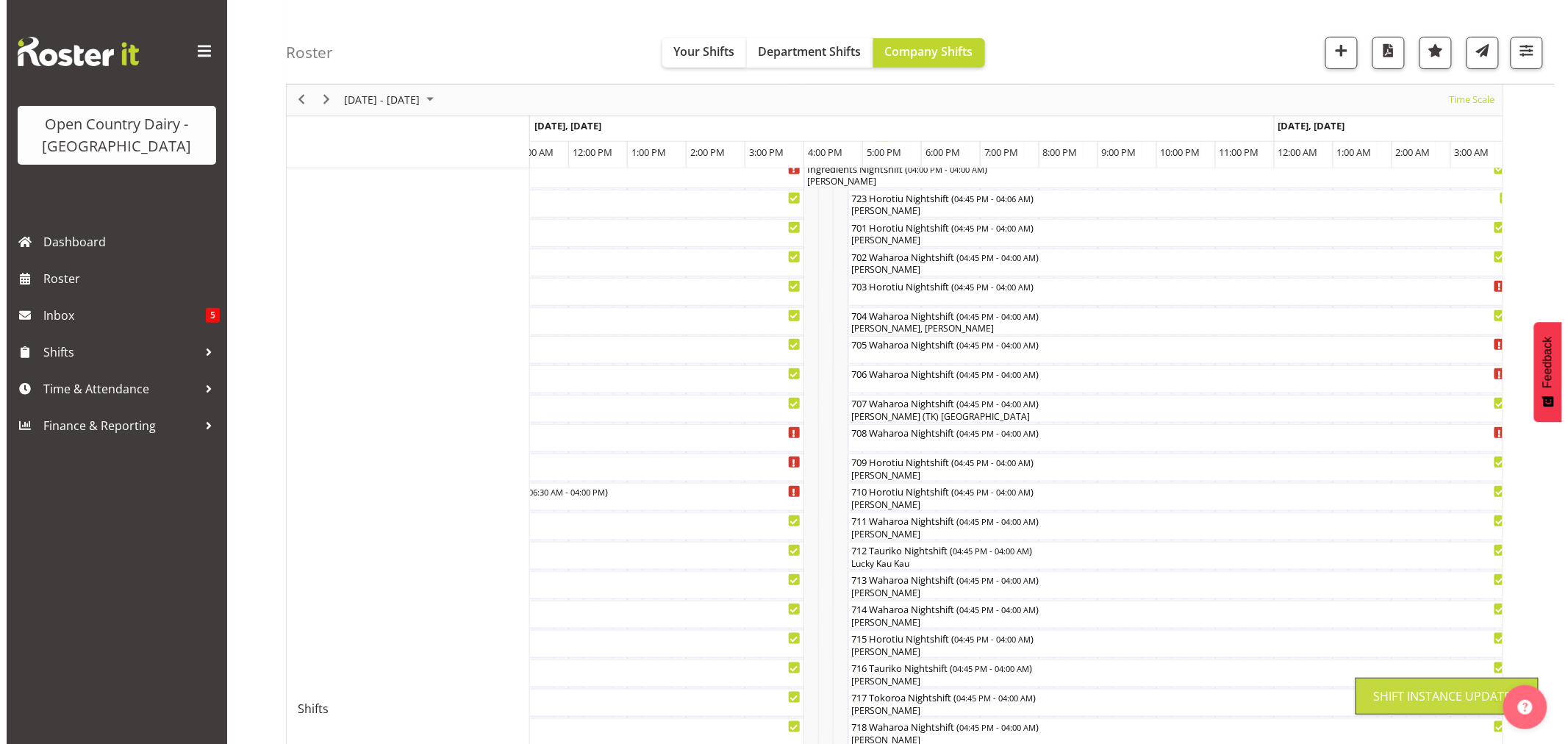
scroll to position [0, 0]
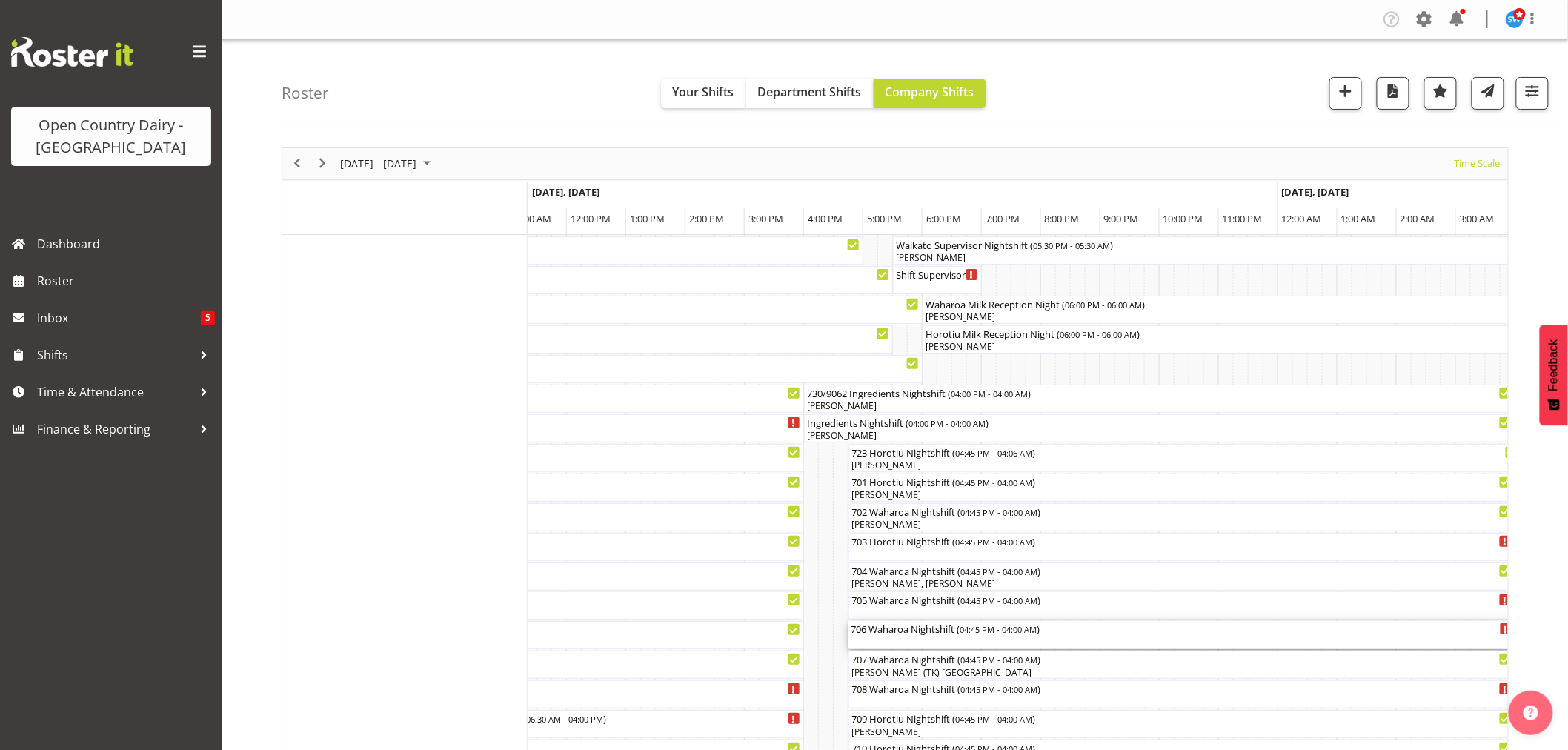
click at [927, 640] on div "706 Waharoa Nightshift ( 04:45 PM - 04:00 AM )" at bounding box center [1182, 636] width 661 height 28
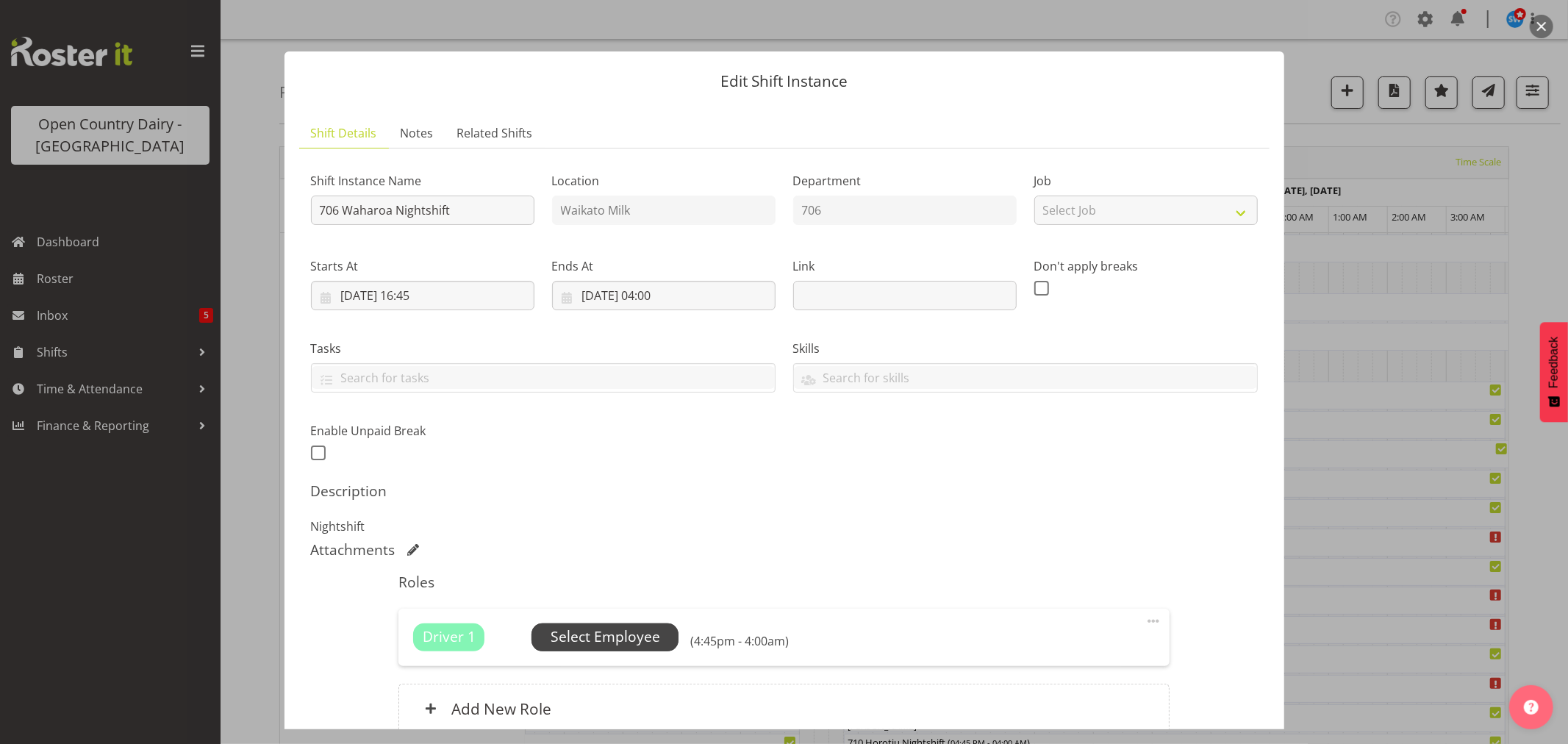
click at [637, 634] on span "Select Employee" at bounding box center [605, 637] width 109 height 21
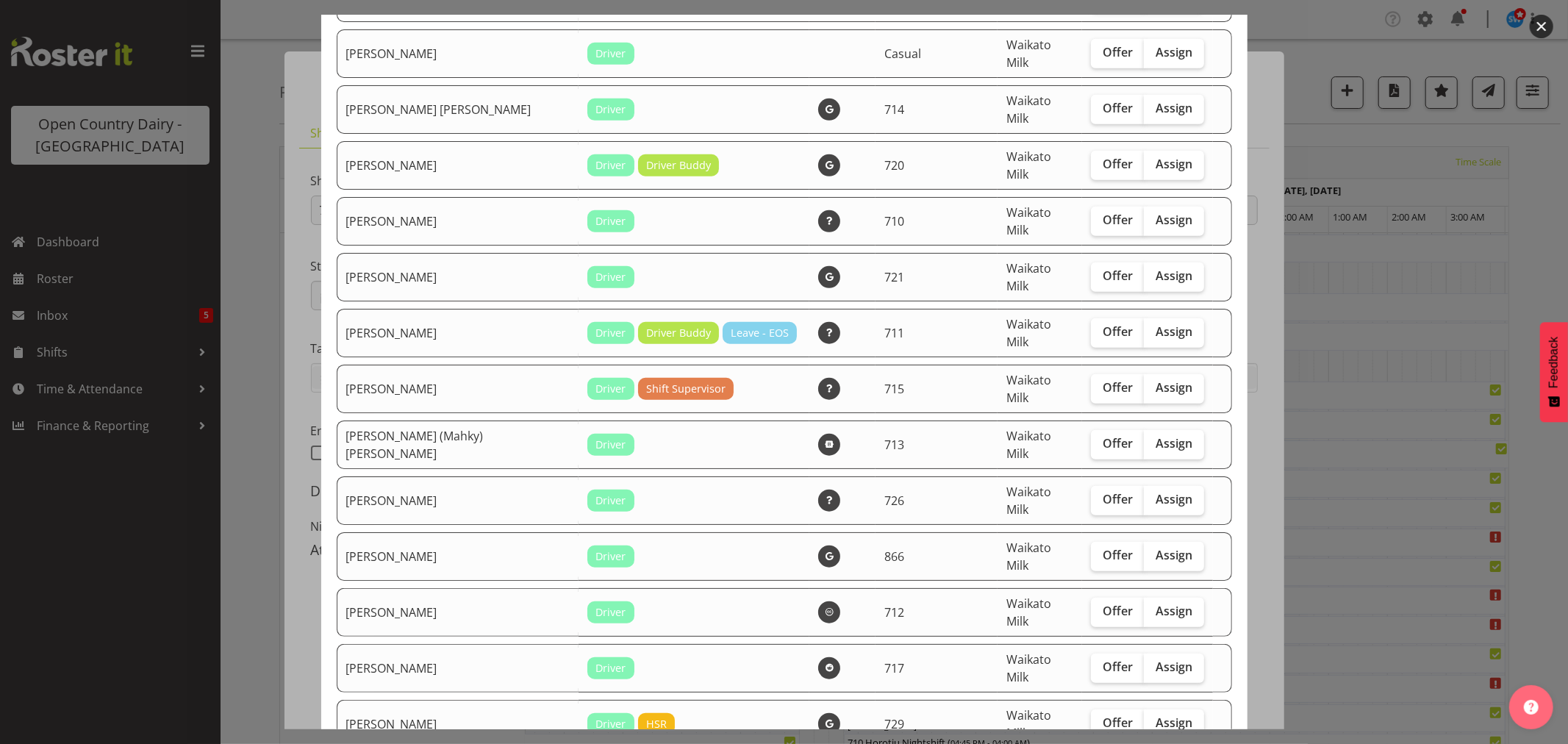
scroll to position [899, 0]
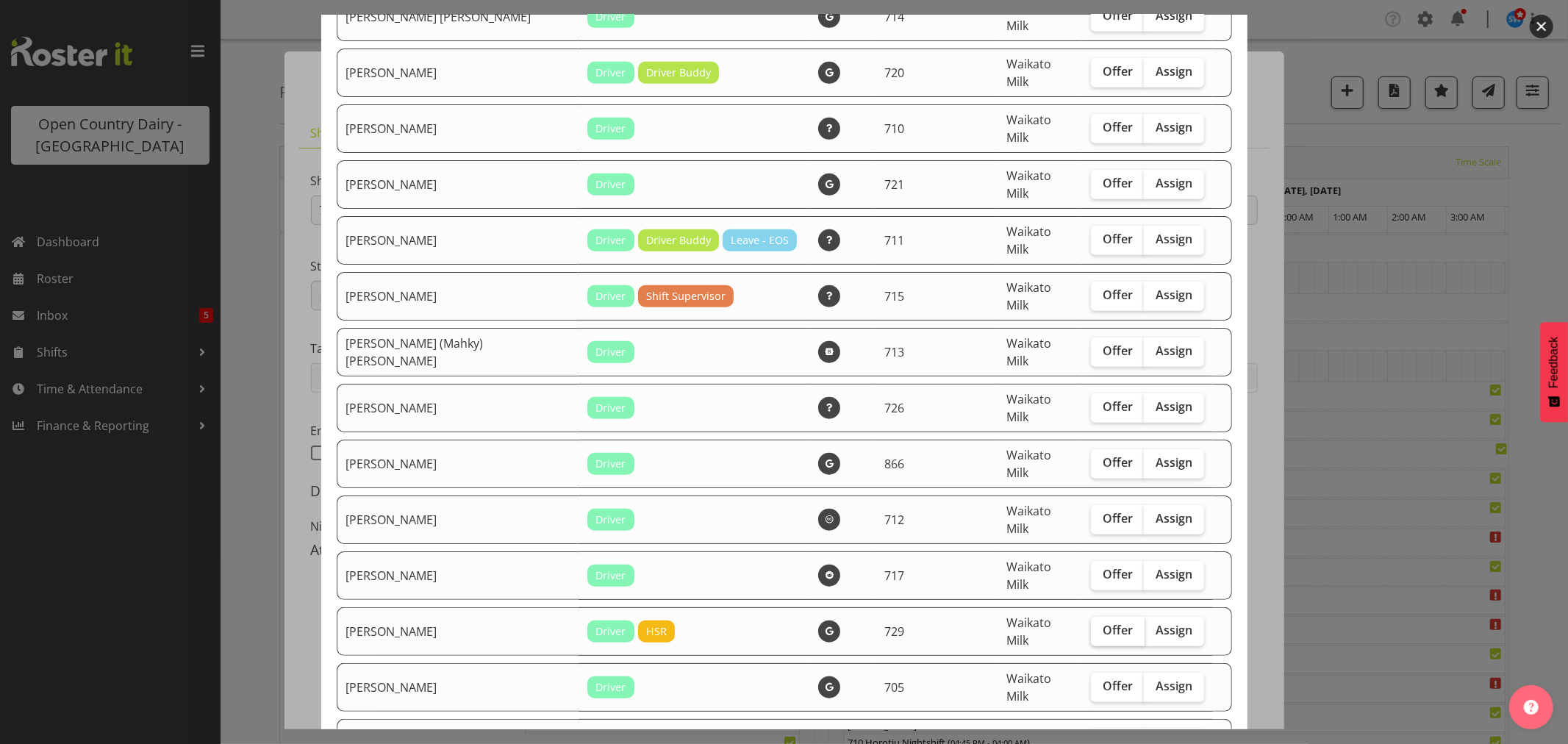
click at [1105, 623] on span "Offer" at bounding box center [1118, 630] width 30 height 15
click at [1101, 626] on input "Offer" at bounding box center [1096, 631] width 9 height 9
checkbox input "true"
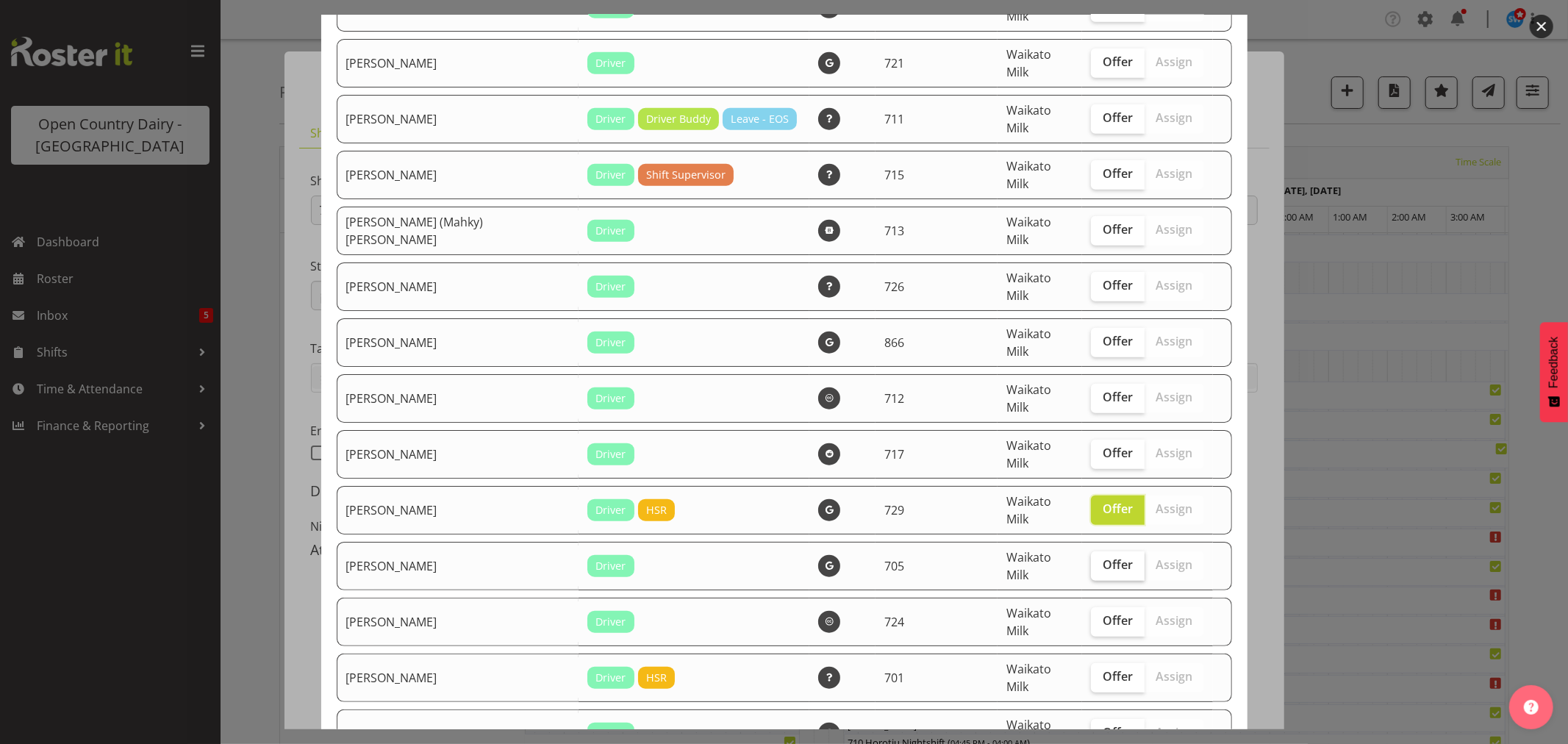
scroll to position [1062, 0]
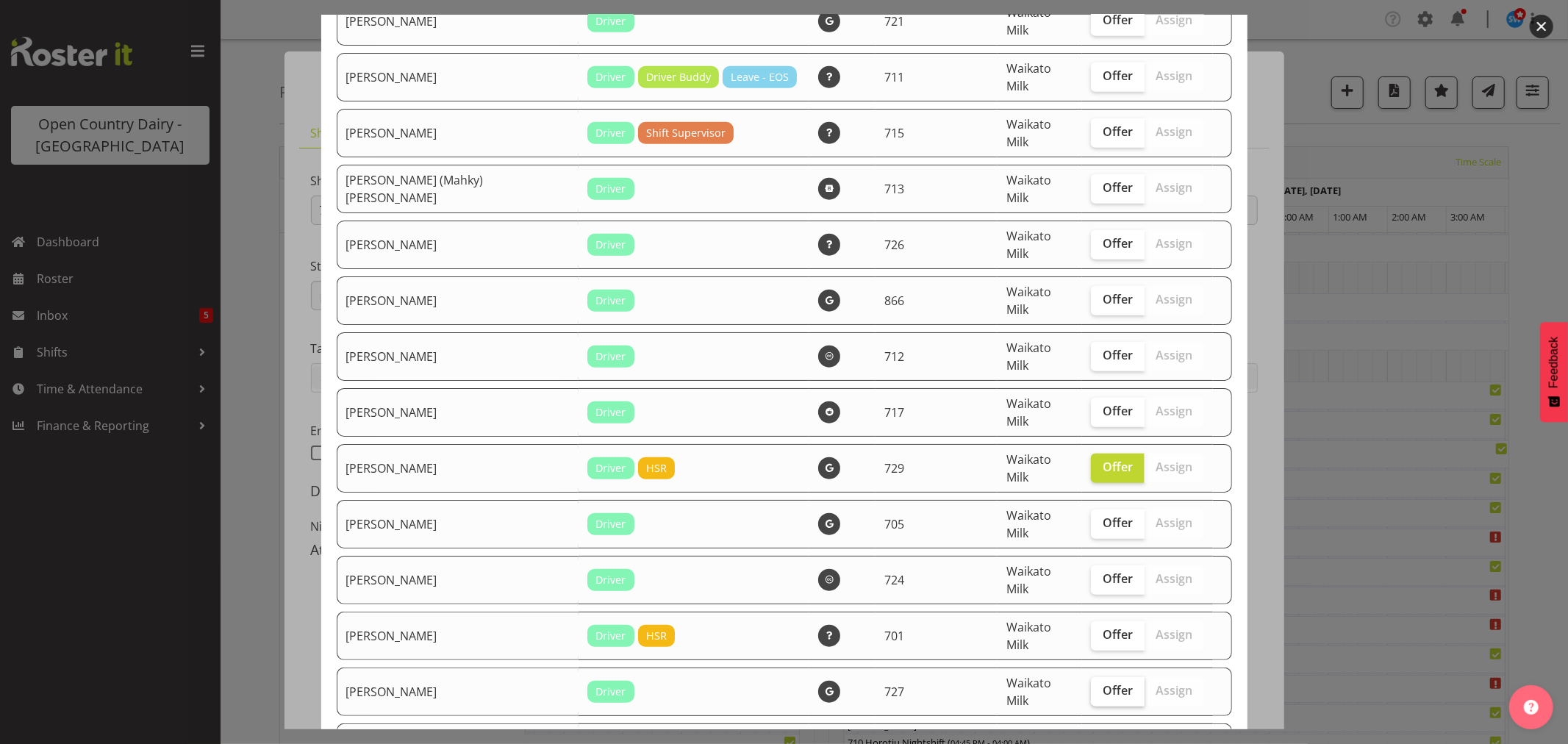
click at [1103, 683] on span "Offer" at bounding box center [1118, 690] width 30 height 15
click at [1092, 686] on input "Offer" at bounding box center [1096, 691] width 9 height 9
checkbox input "true"
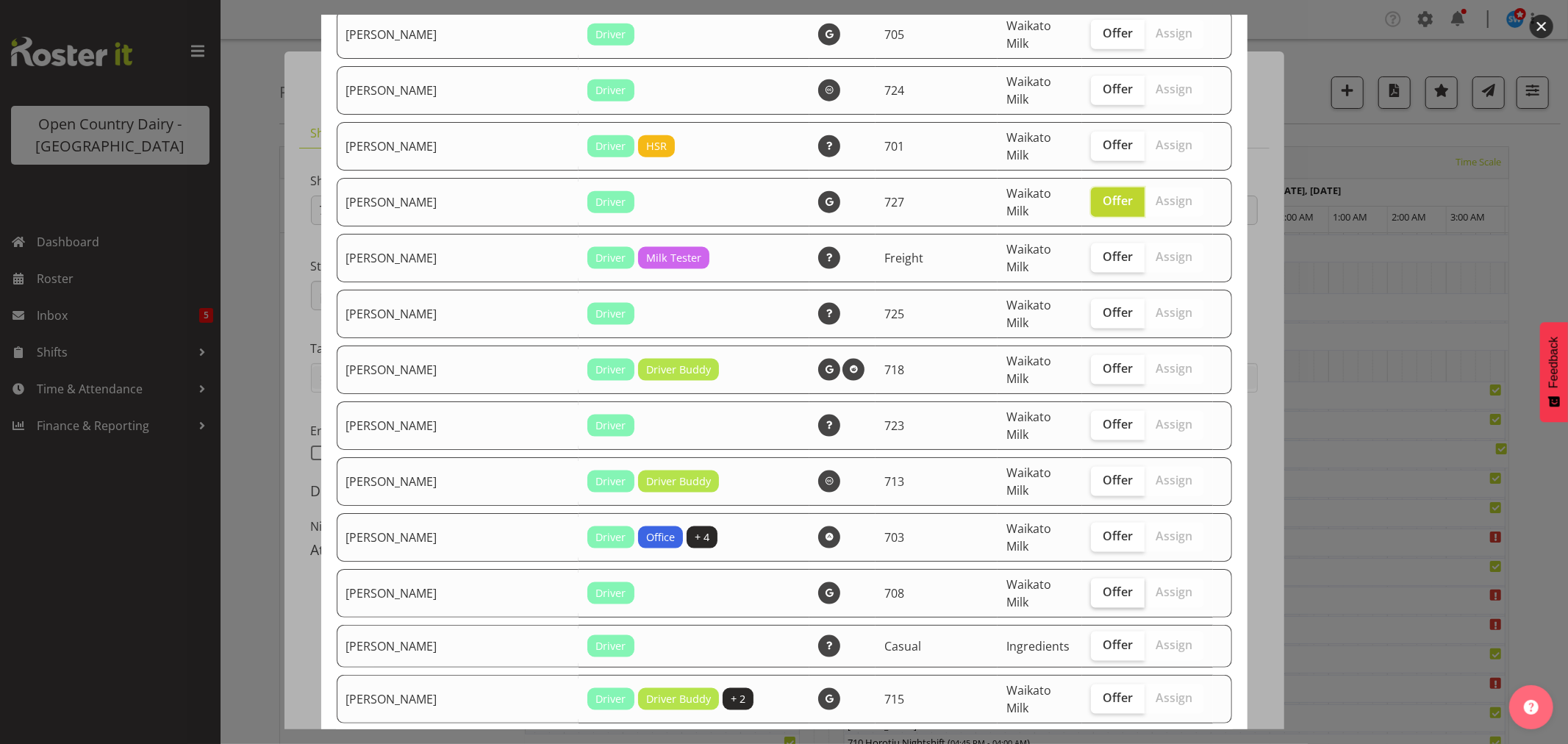
scroll to position [1553, 0]
click at [1103, 690] on span "Offer" at bounding box center [1118, 697] width 30 height 15
click at [1091, 693] on input "Offer" at bounding box center [1096, 698] width 9 height 9
checkbox input "true"
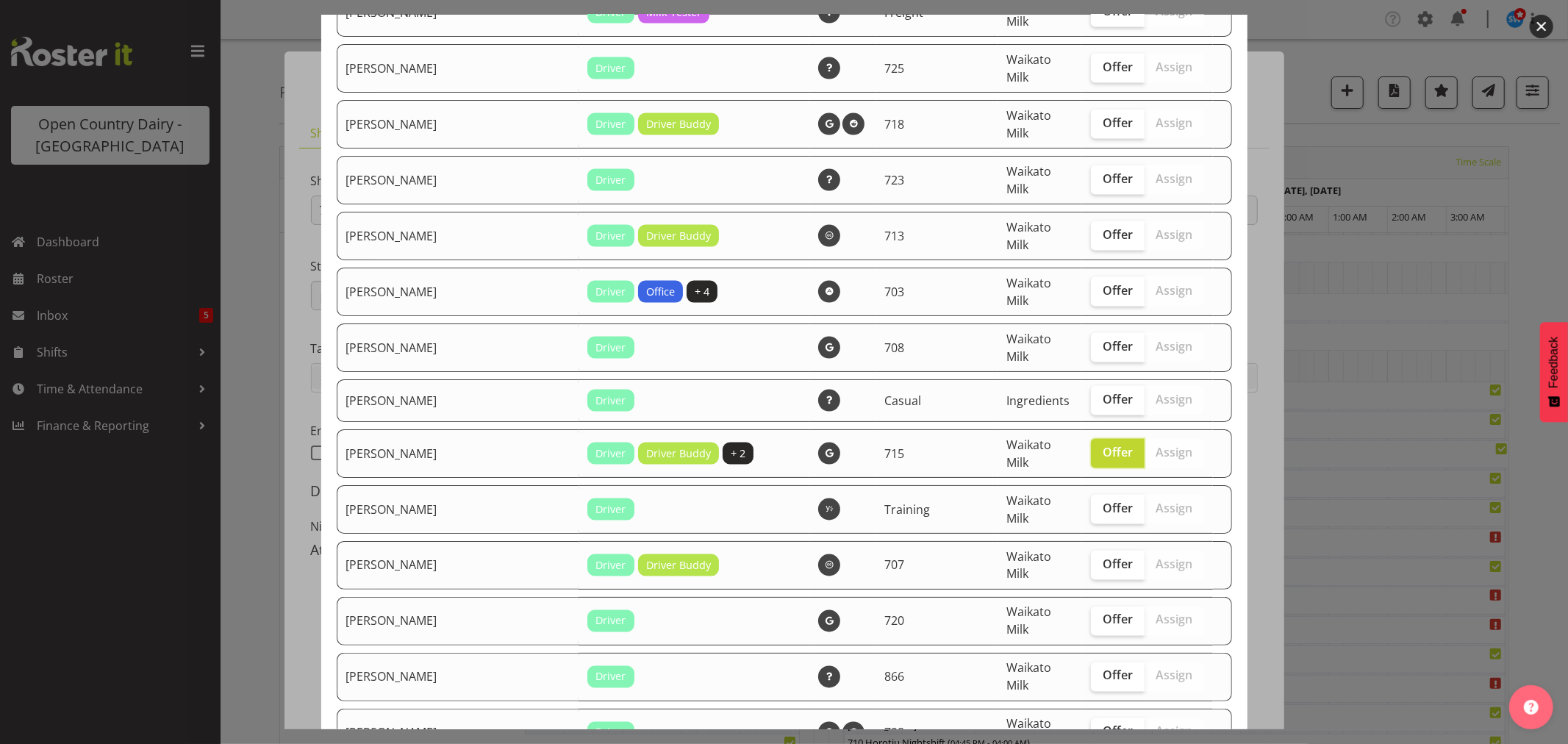
scroll to position [1961, 0]
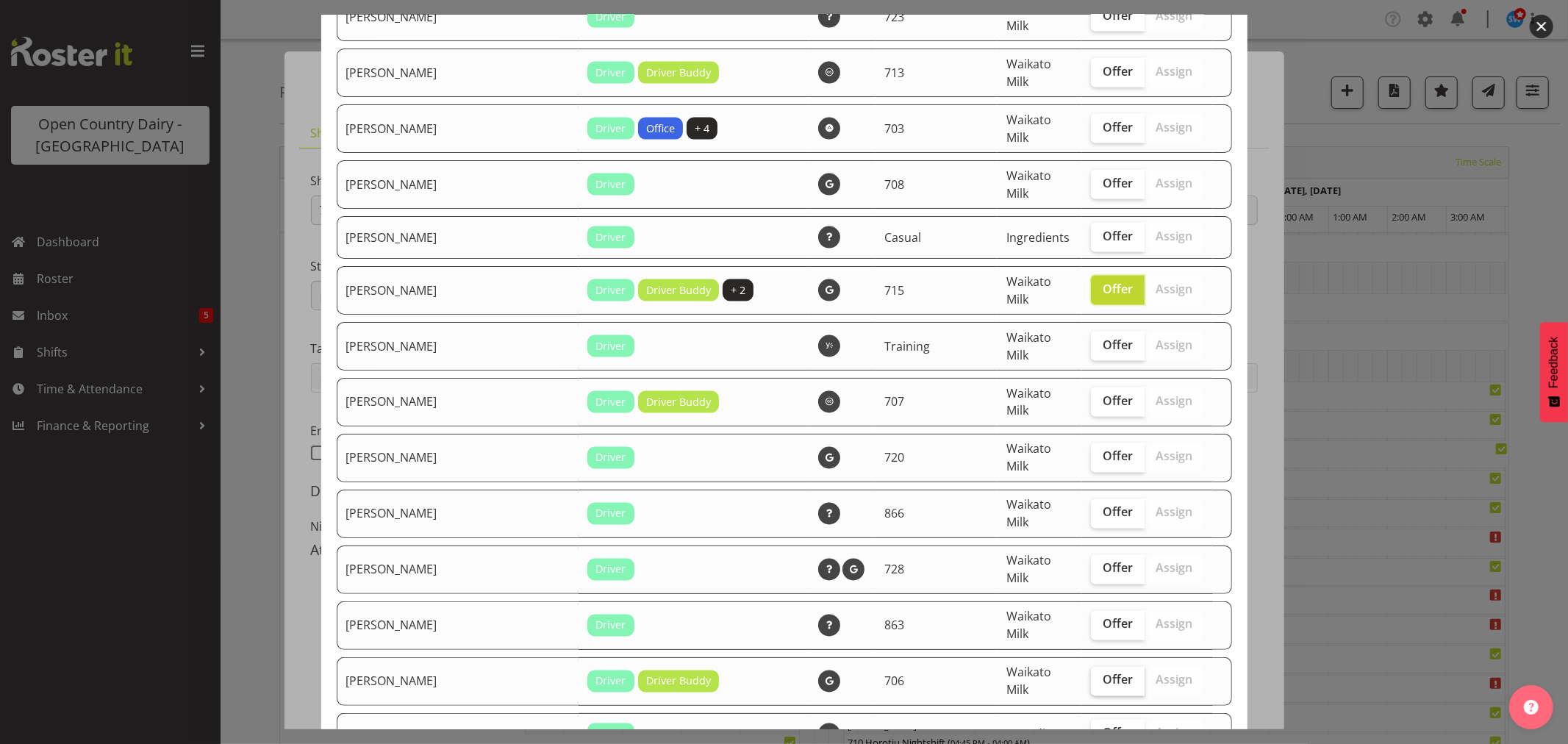
click at [1103, 673] on span "Offer" at bounding box center [1118, 680] width 30 height 15
click at [1100, 676] on input "Offer" at bounding box center [1096, 681] width 9 height 9
checkbox input "true"
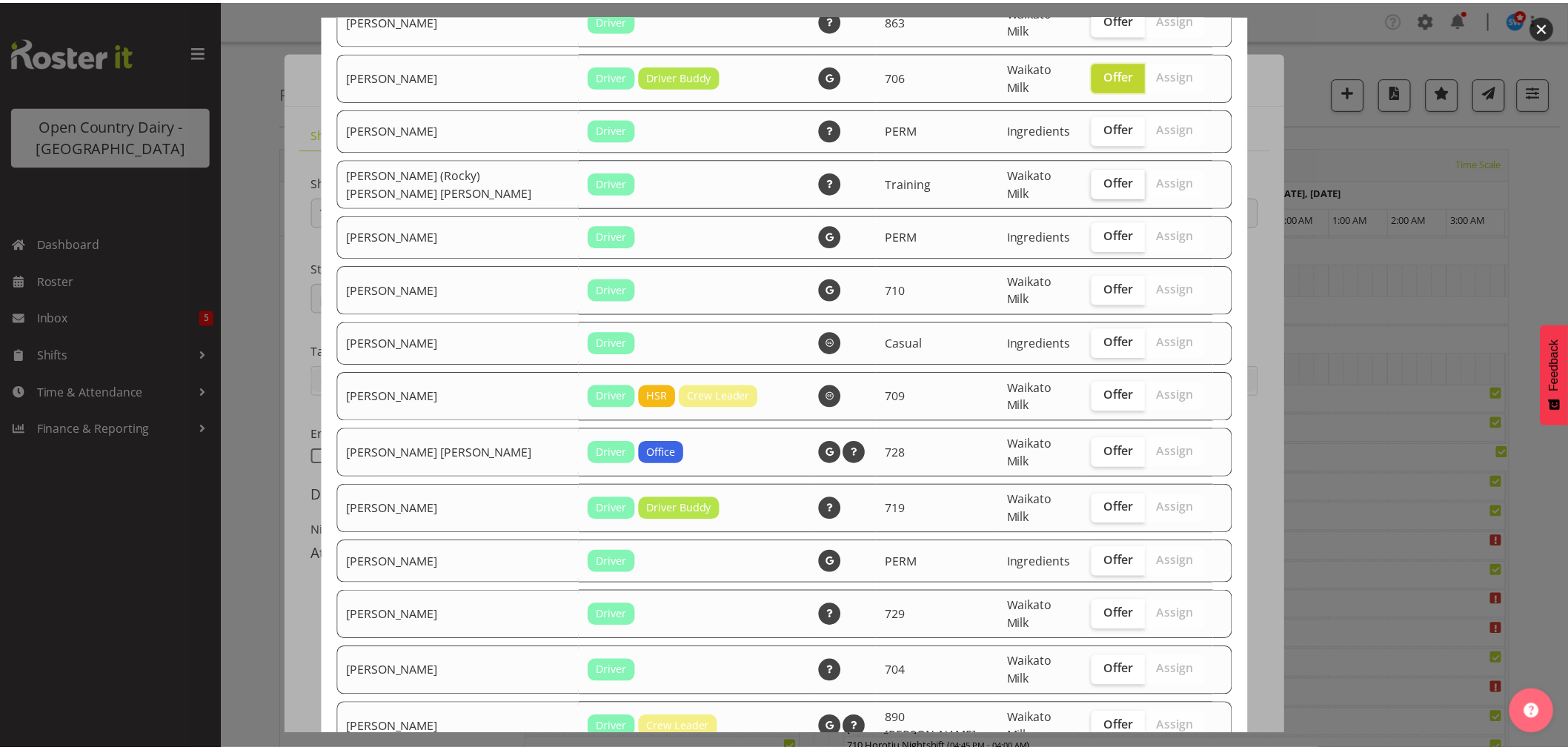
scroll to position [2599, 0]
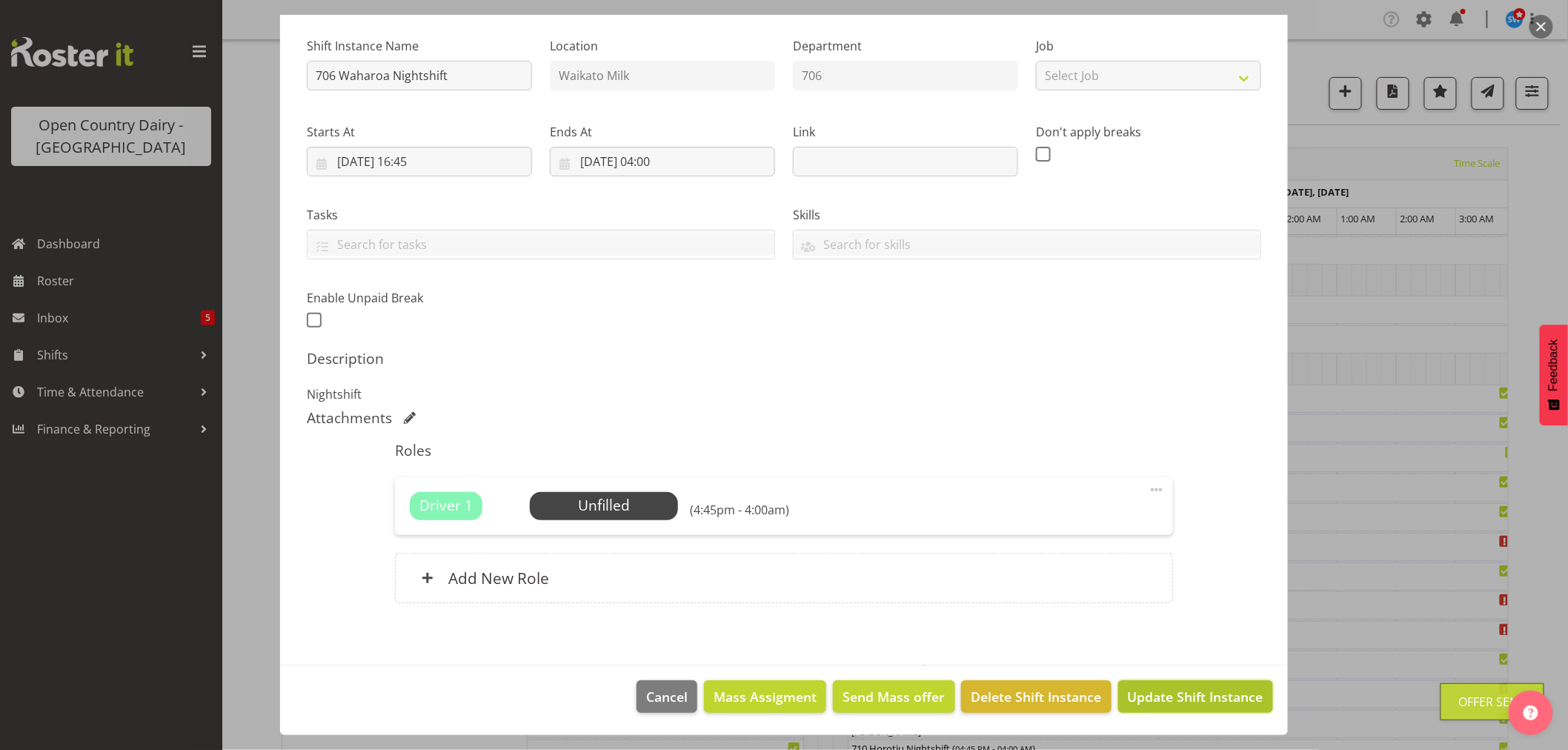
click at [1174, 695] on span "Update Shift Instance" at bounding box center [1196, 697] width 136 height 19
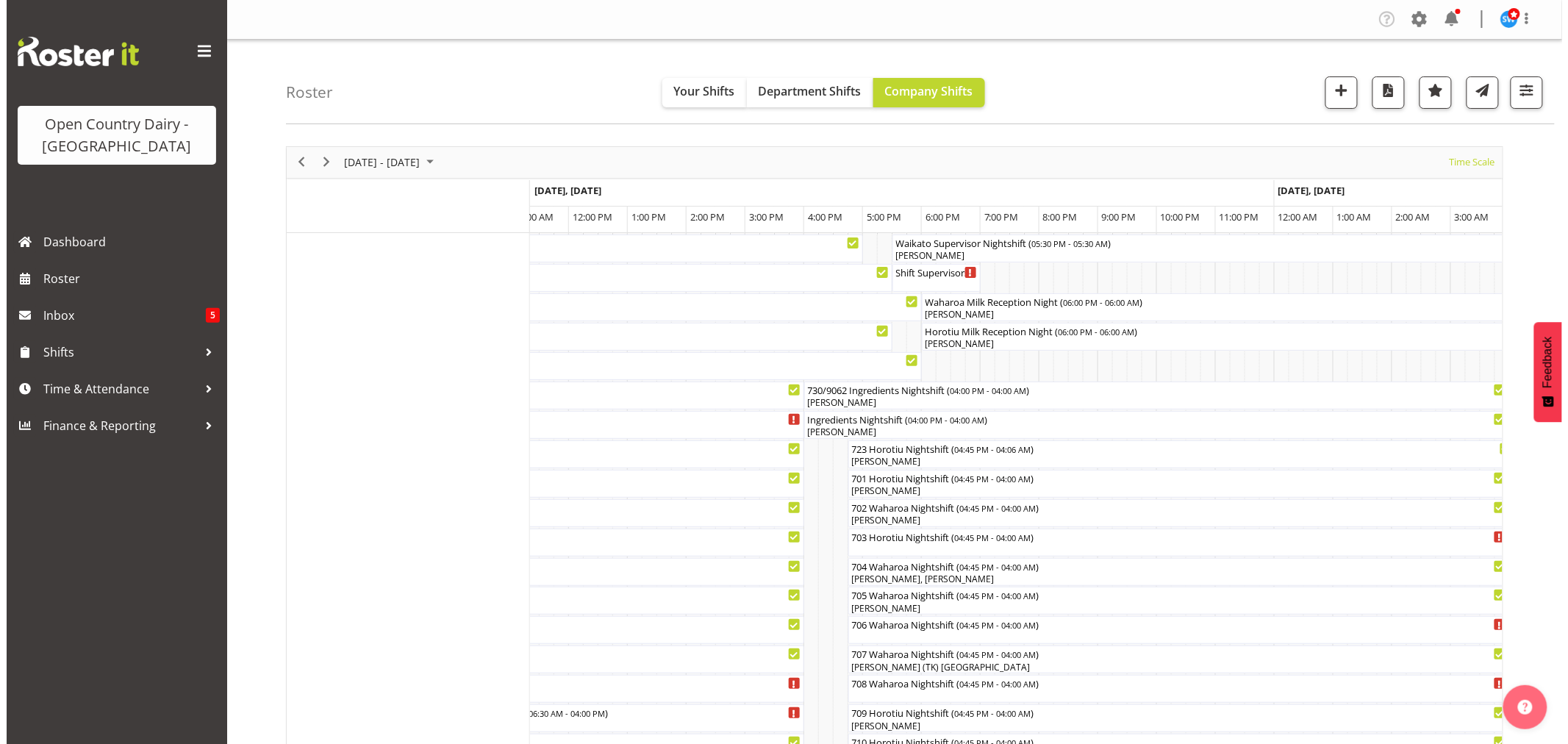
scroll to position [164, 0]
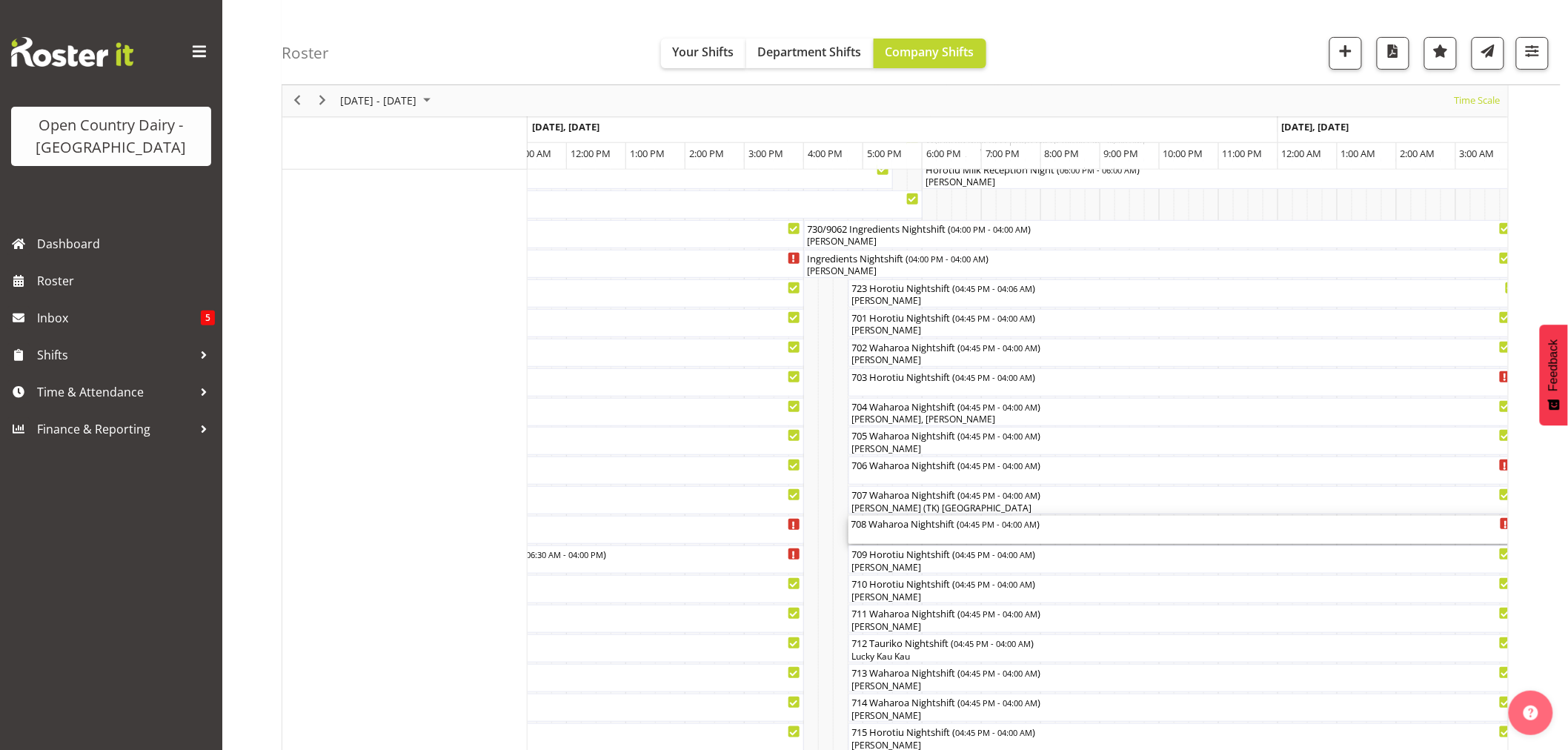
click at [910, 539] on div "708 Waharoa Nightshift ( 04:45 PM - 04:00 AM )" at bounding box center [1182, 530] width 661 height 28
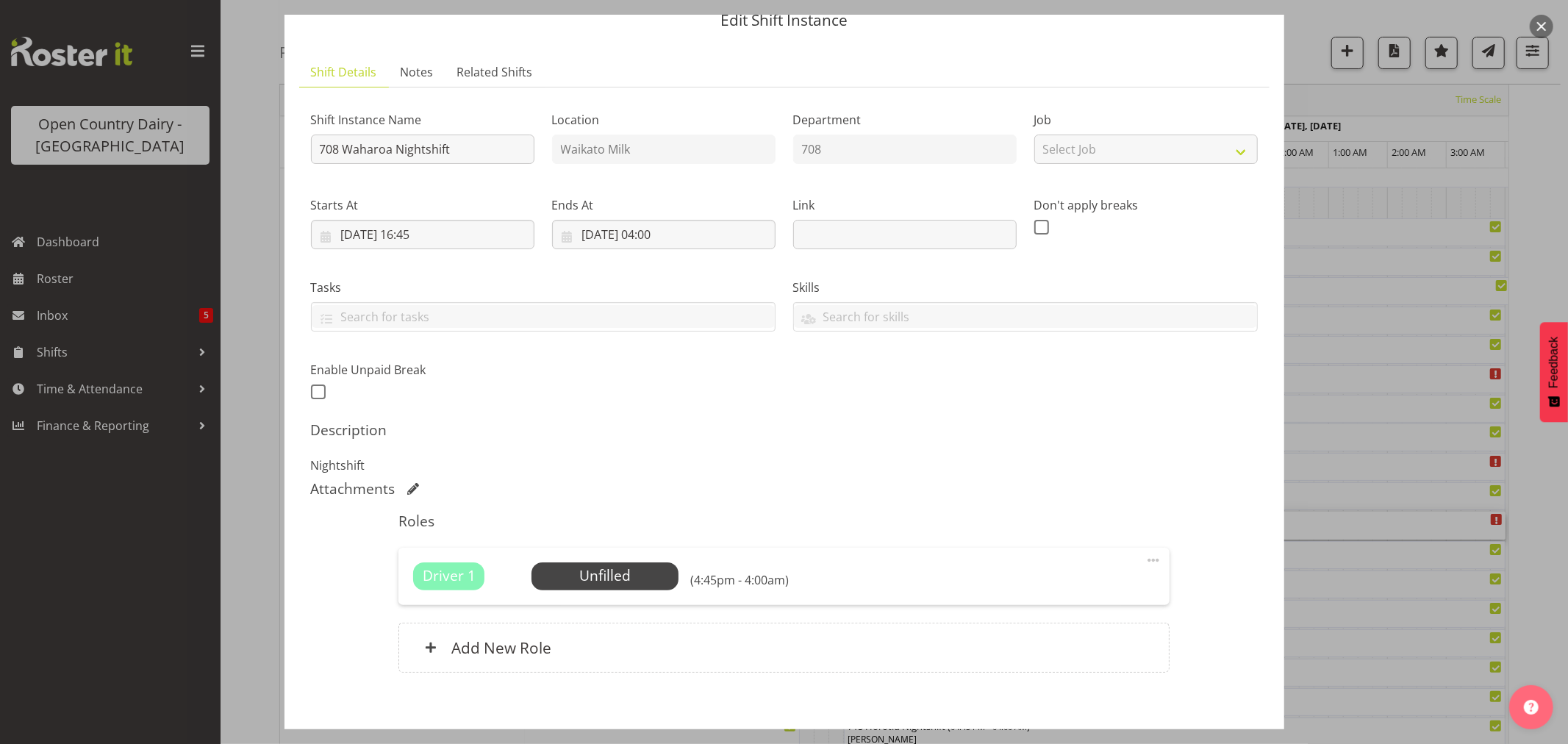
scroll to position [135, 0]
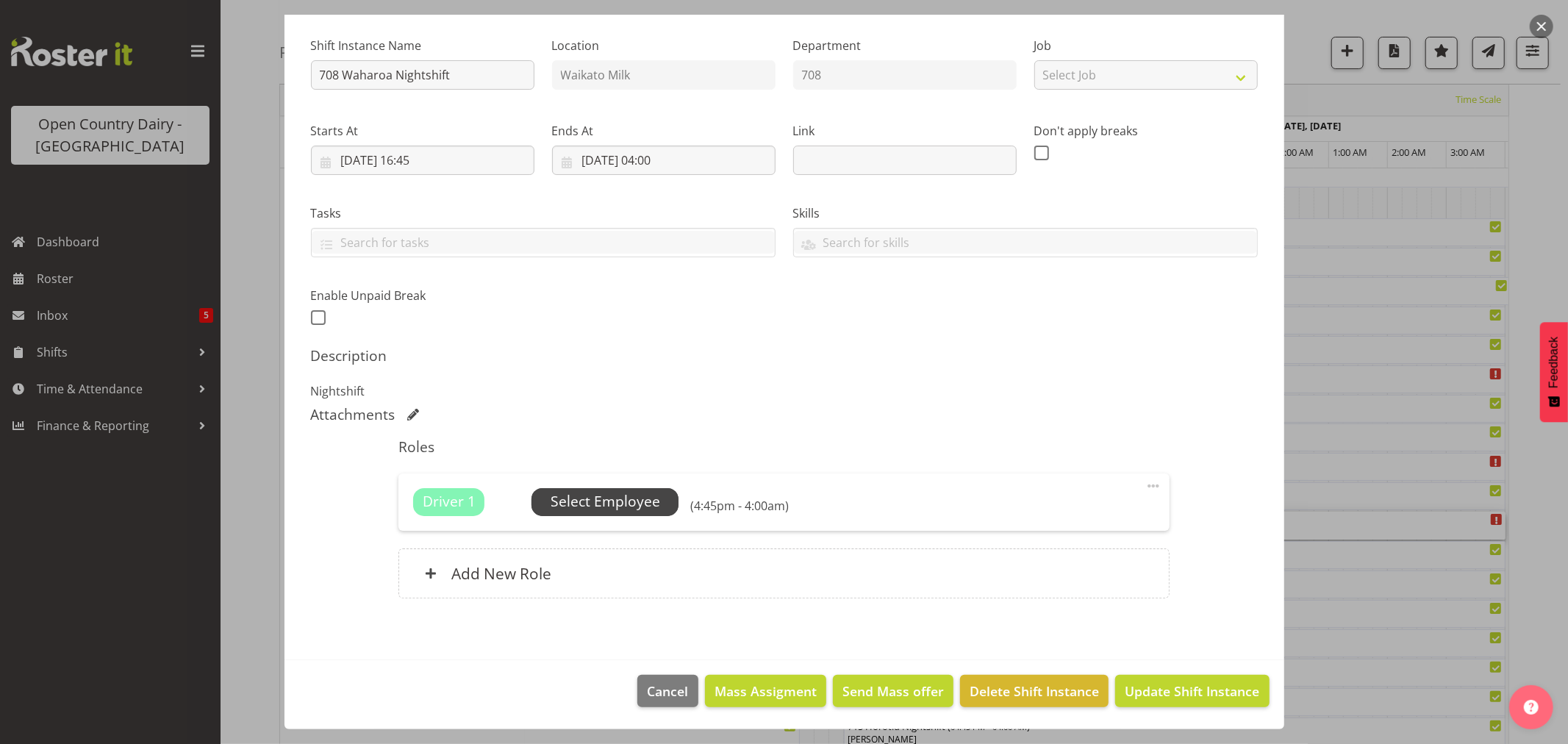
click at [623, 510] on span "Select Employee" at bounding box center [605, 501] width 109 height 21
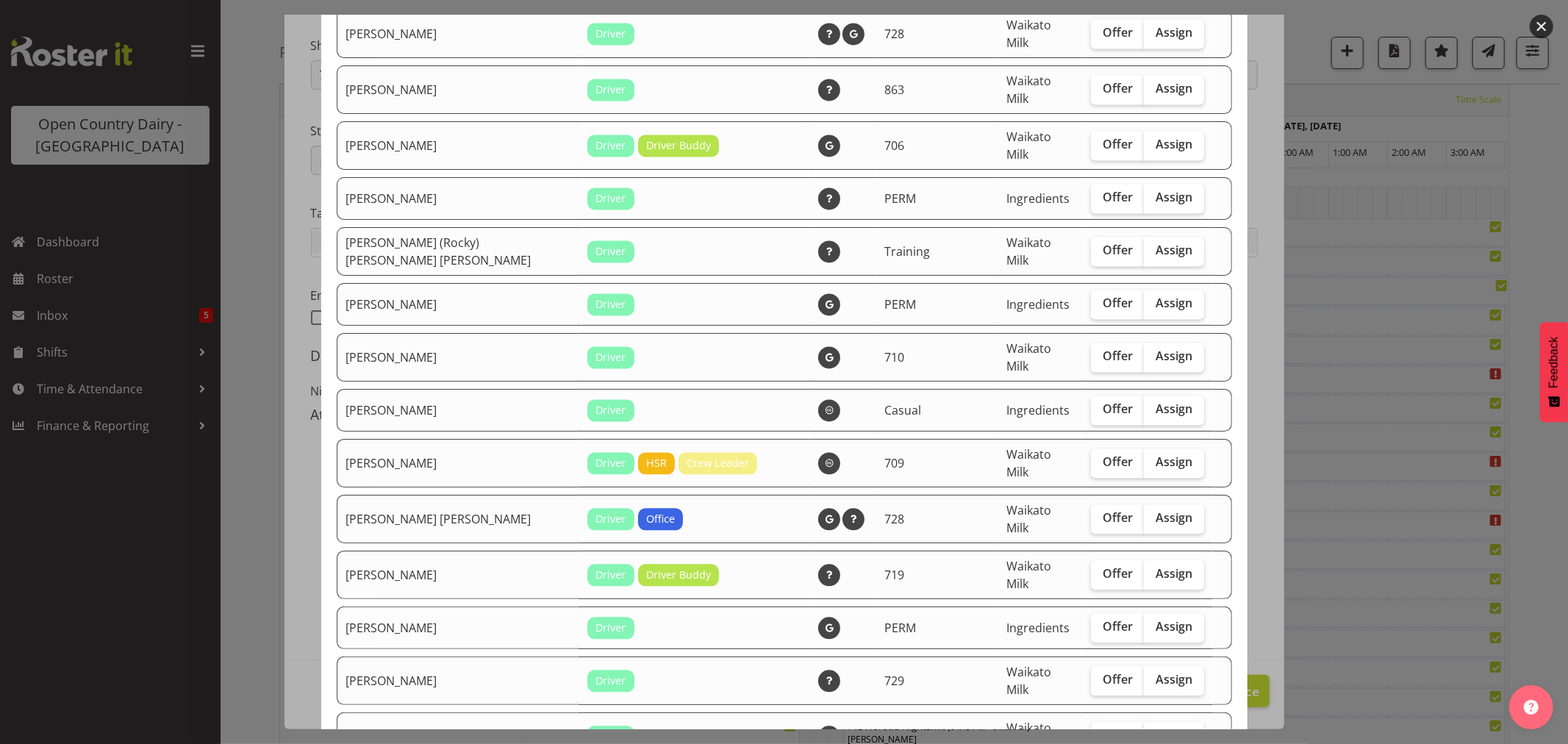
scroll to position [2416, 0]
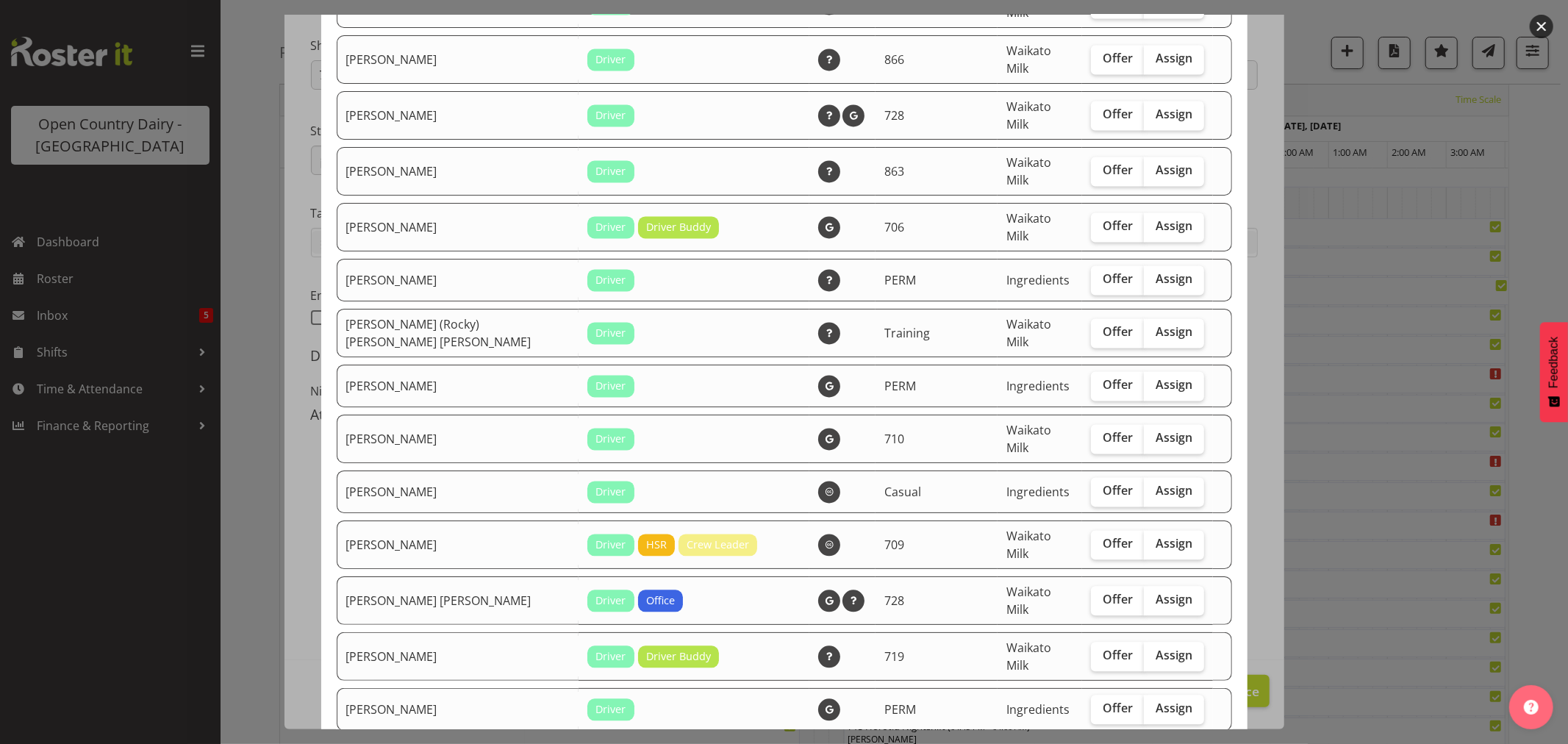
checkbox input "true"
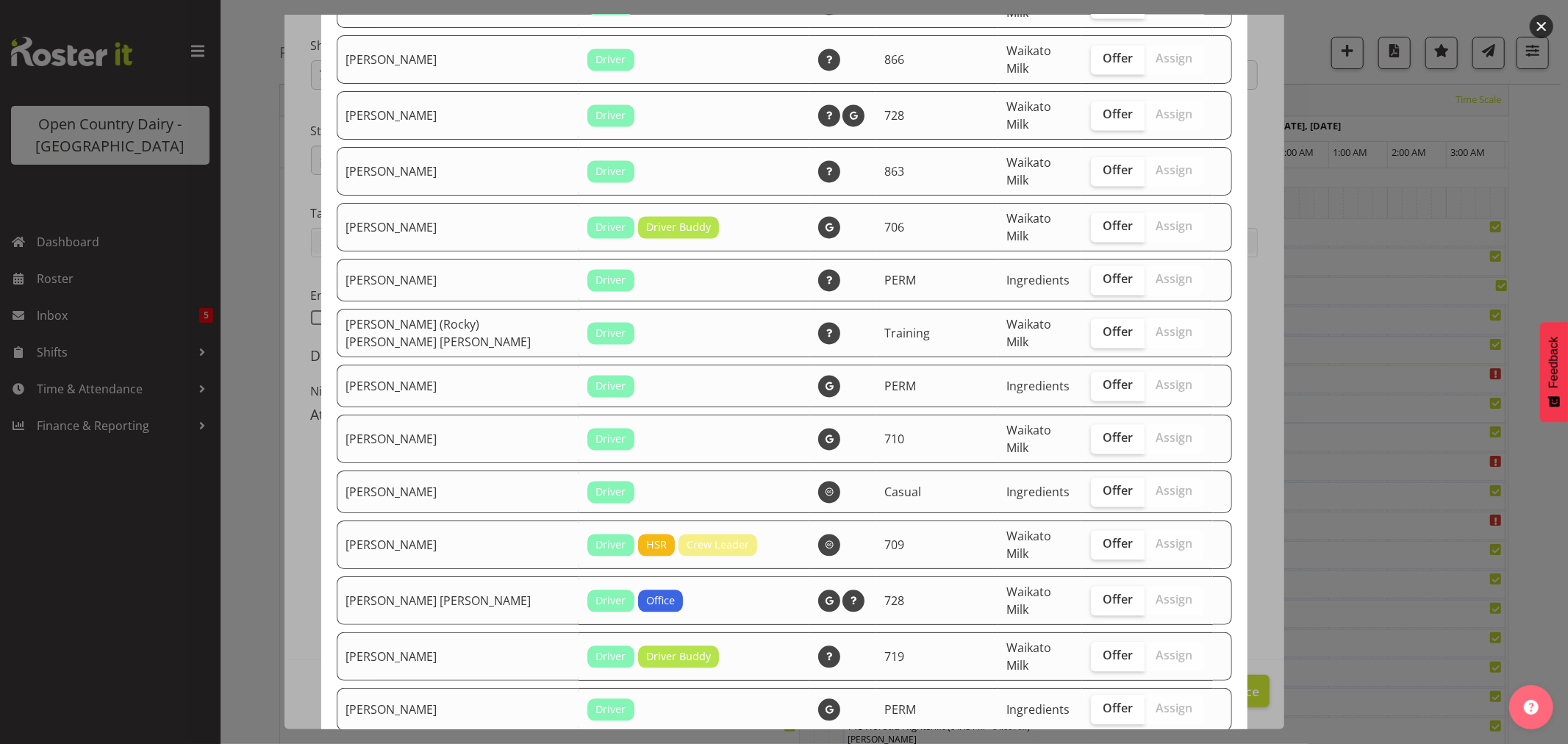
checkbox input "true"
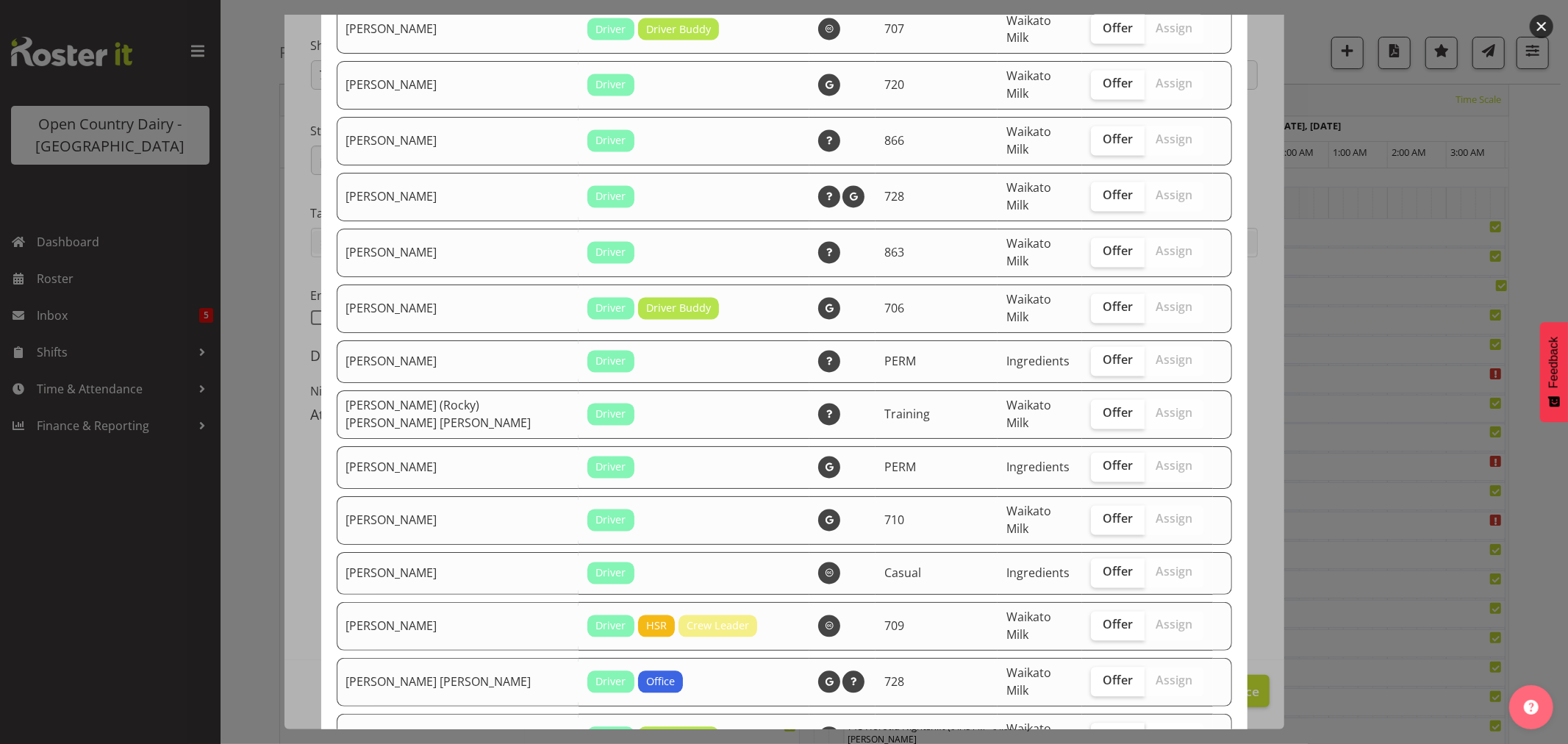
click at [1103, 730] on span "Offer" at bounding box center [1118, 737] width 30 height 15
click at [1092, 732] on input "Offer" at bounding box center [1096, 737] width 9 height 9
checkbox input "true"
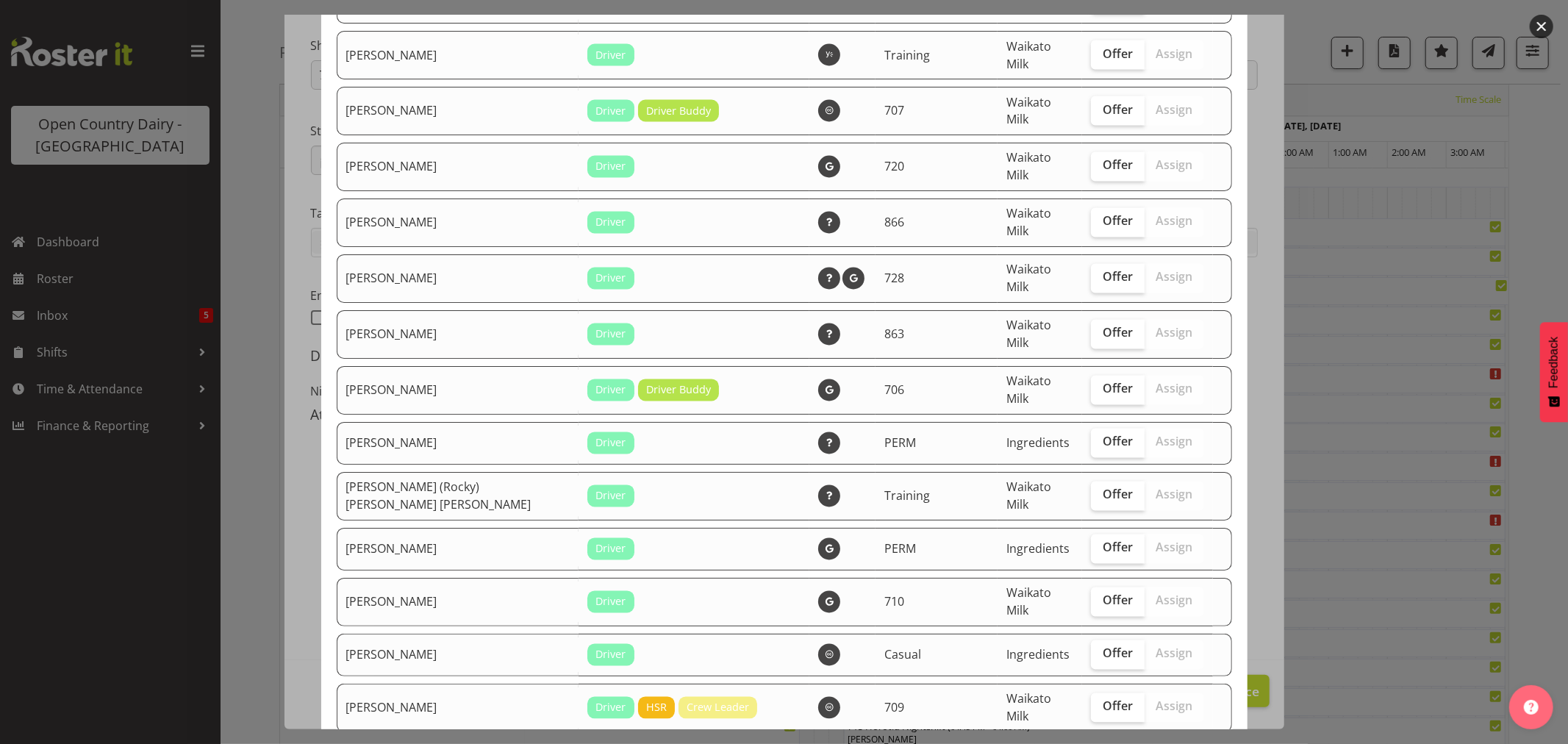
scroll to position [2171, 0]
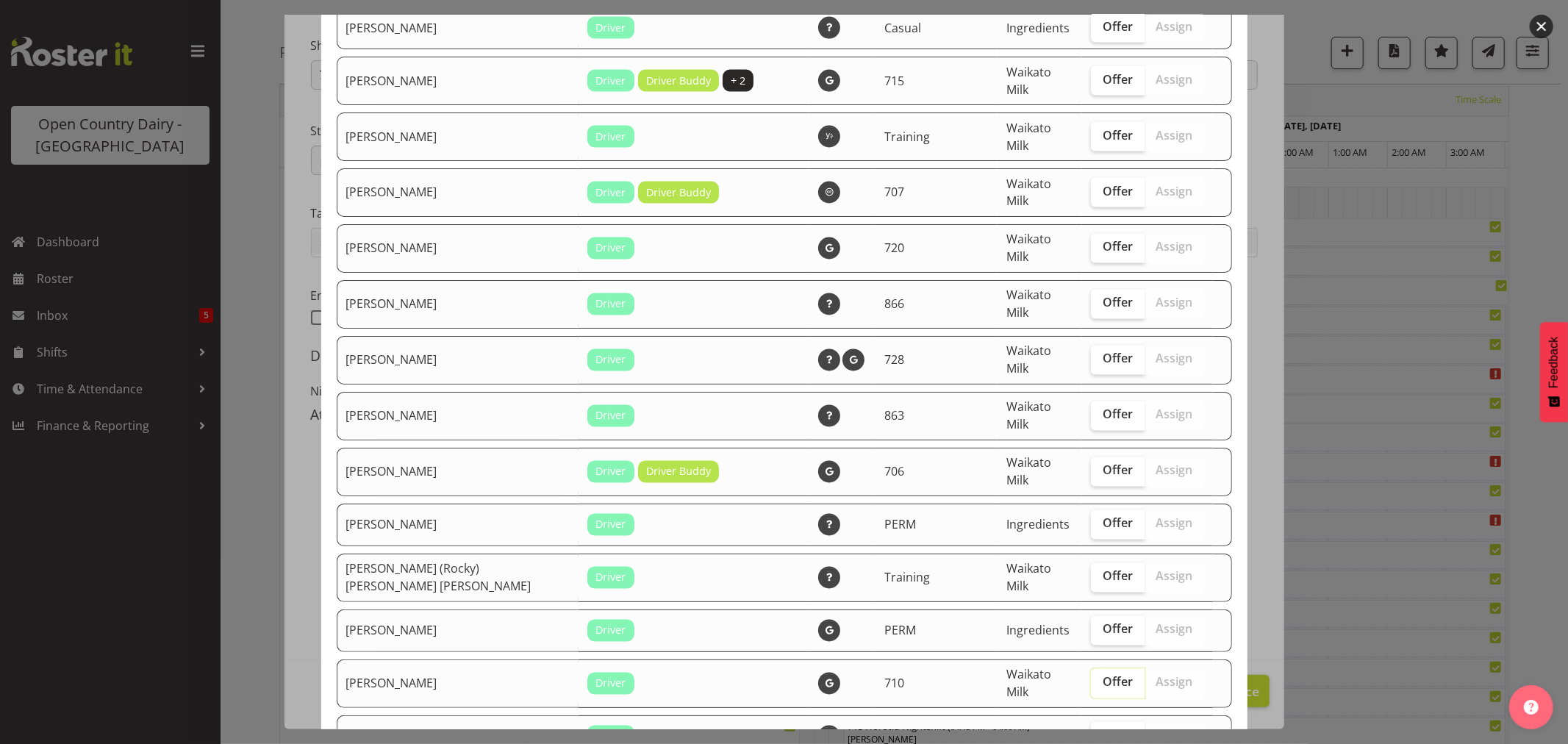
click at [1091, 678] on input "Offer" at bounding box center [1096, 683] width 9 height 9
checkbox input "true"
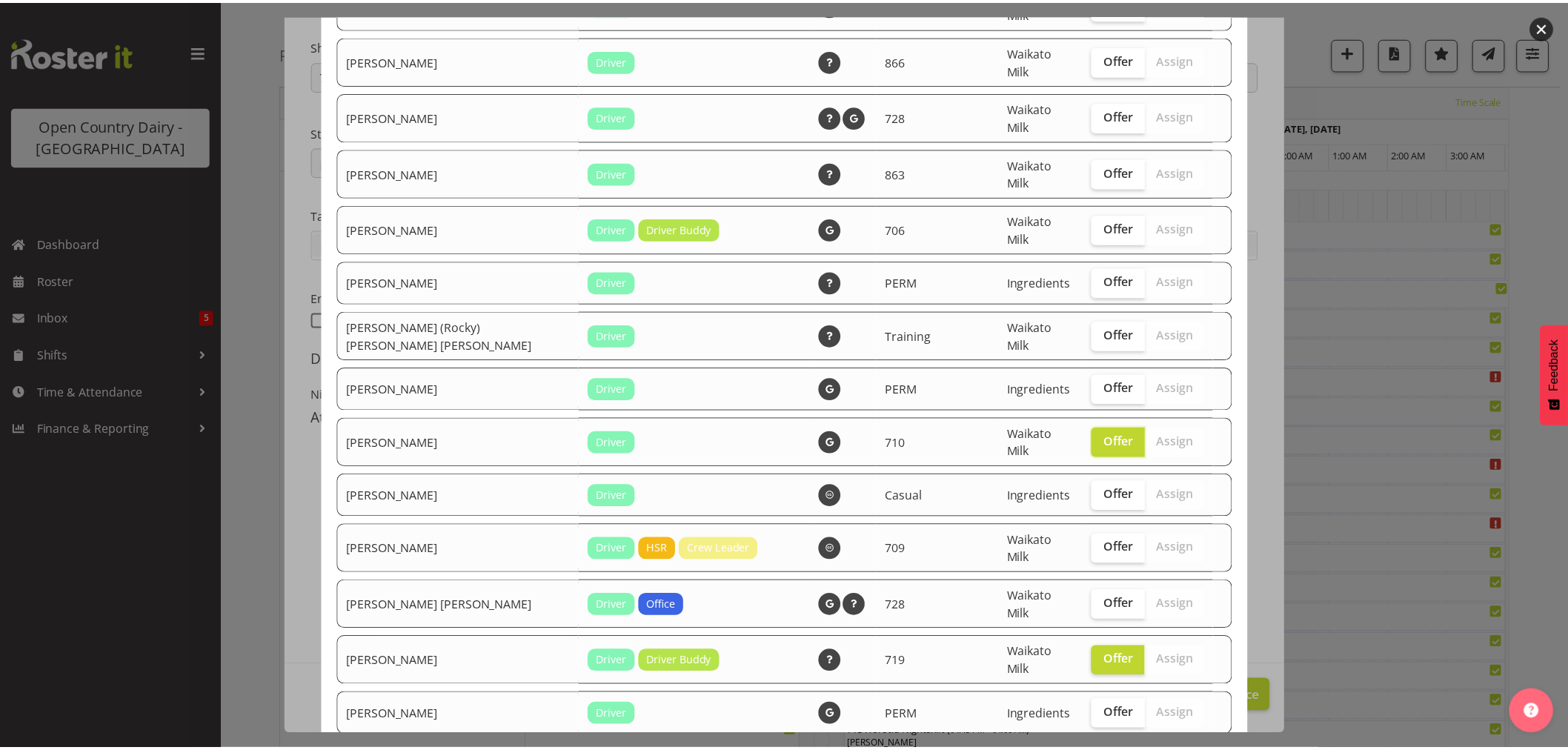
scroll to position [2599, 0]
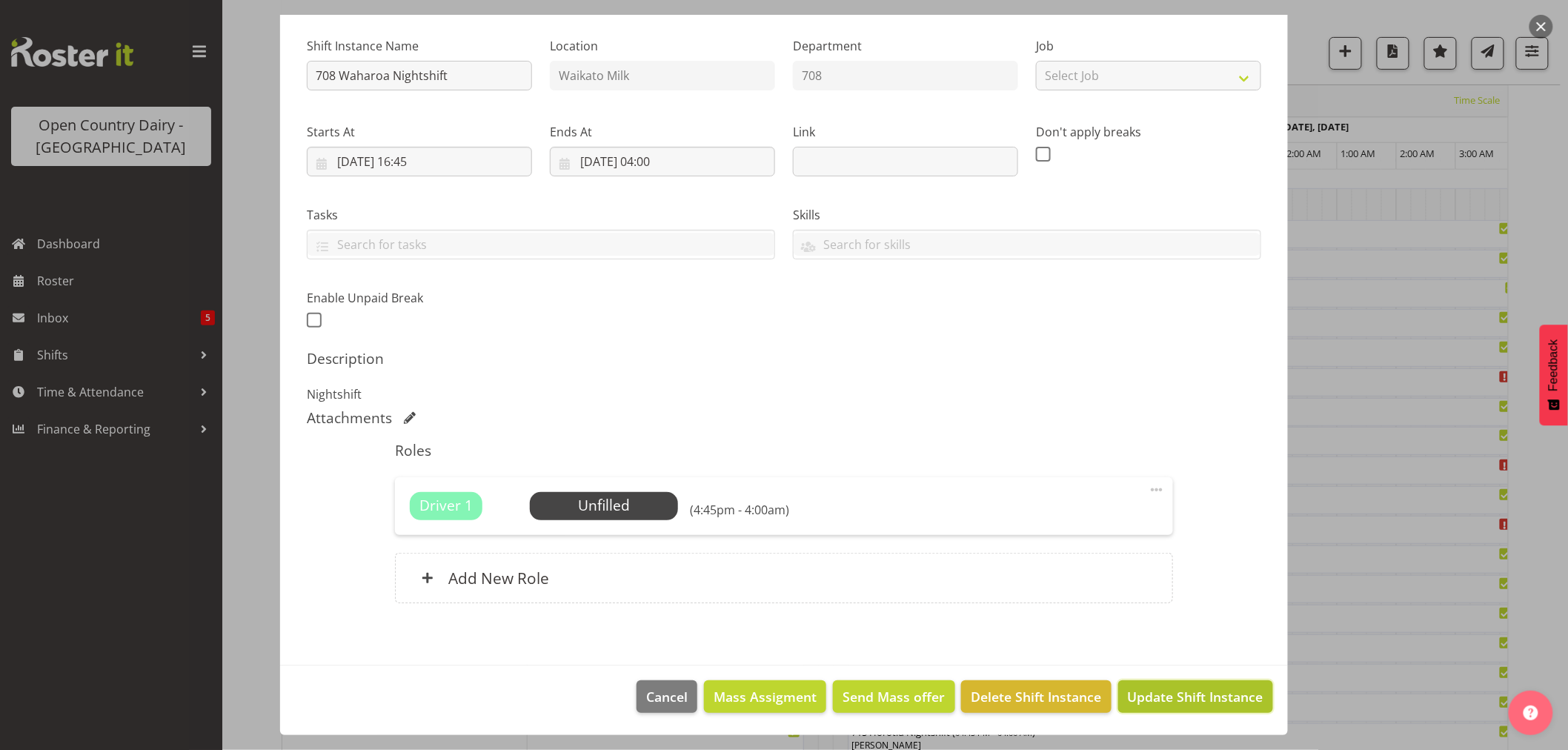
click at [1183, 696] on span "Update Shift Instance" at bounding box center [1196, 697] width 136 height 19
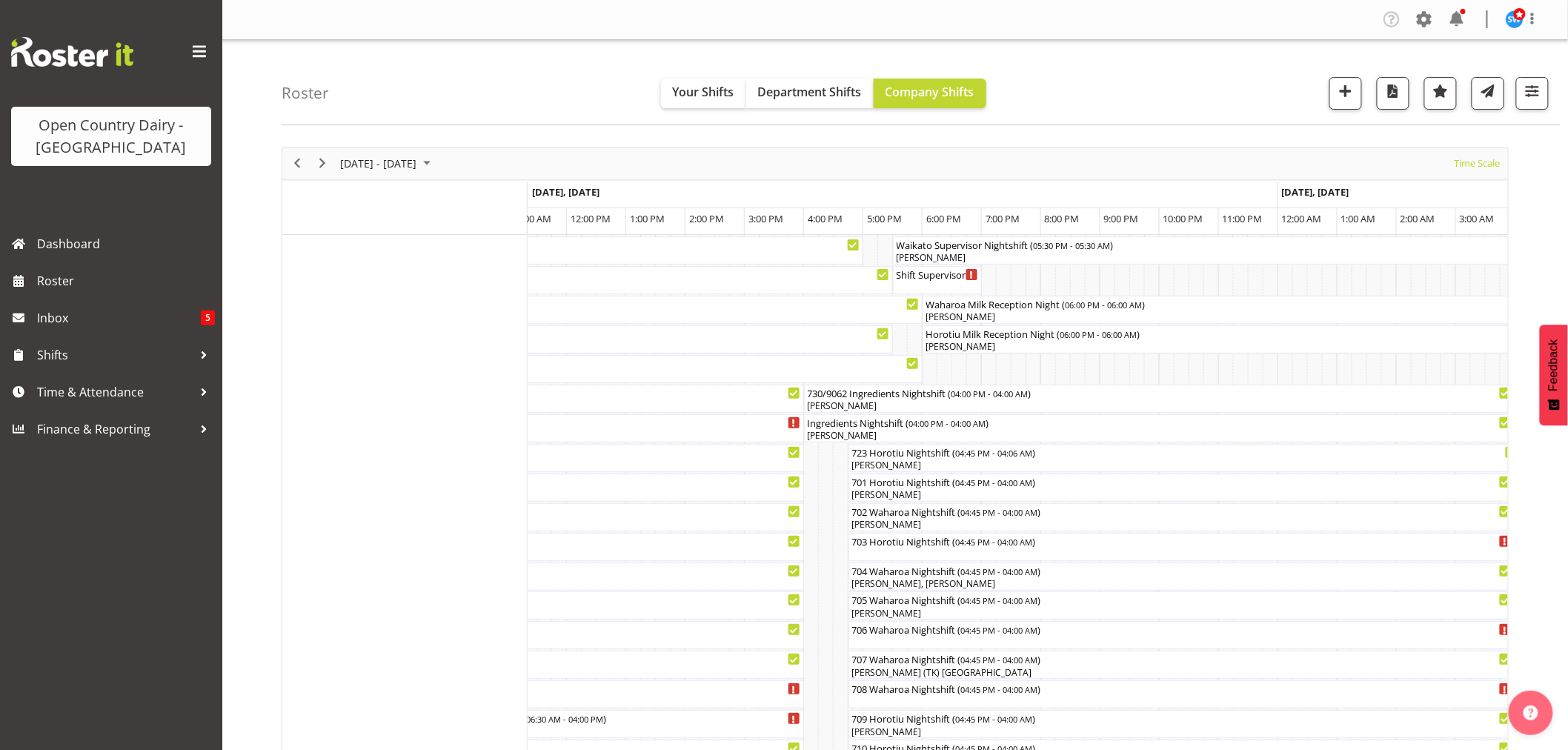
scroll to position [247, 0]
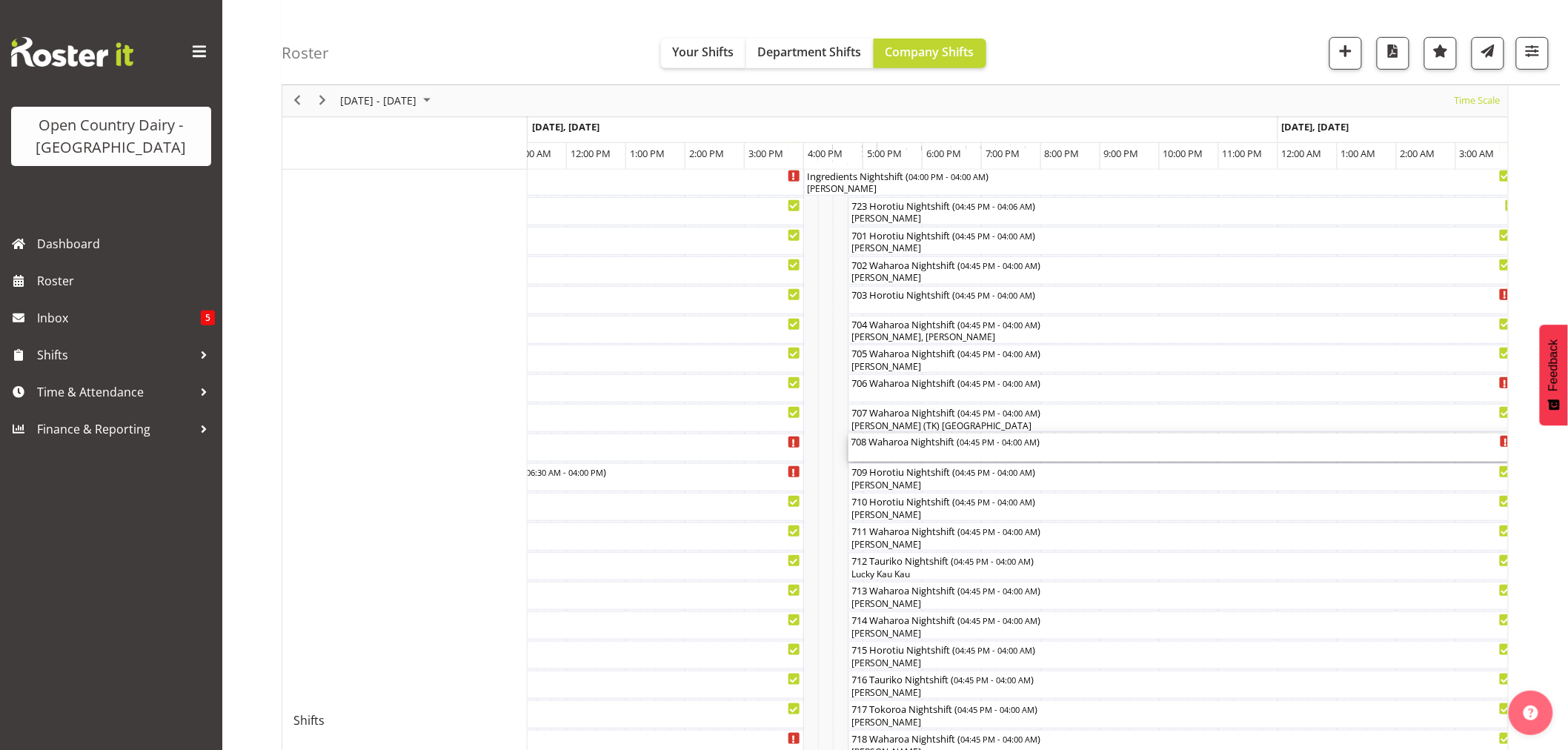
click at [976, 453] on div "708 Waharoa Nightshift ( 04:45 PM - 04:00 AM )" at bounding box center [1182, 448] width 661 height 28
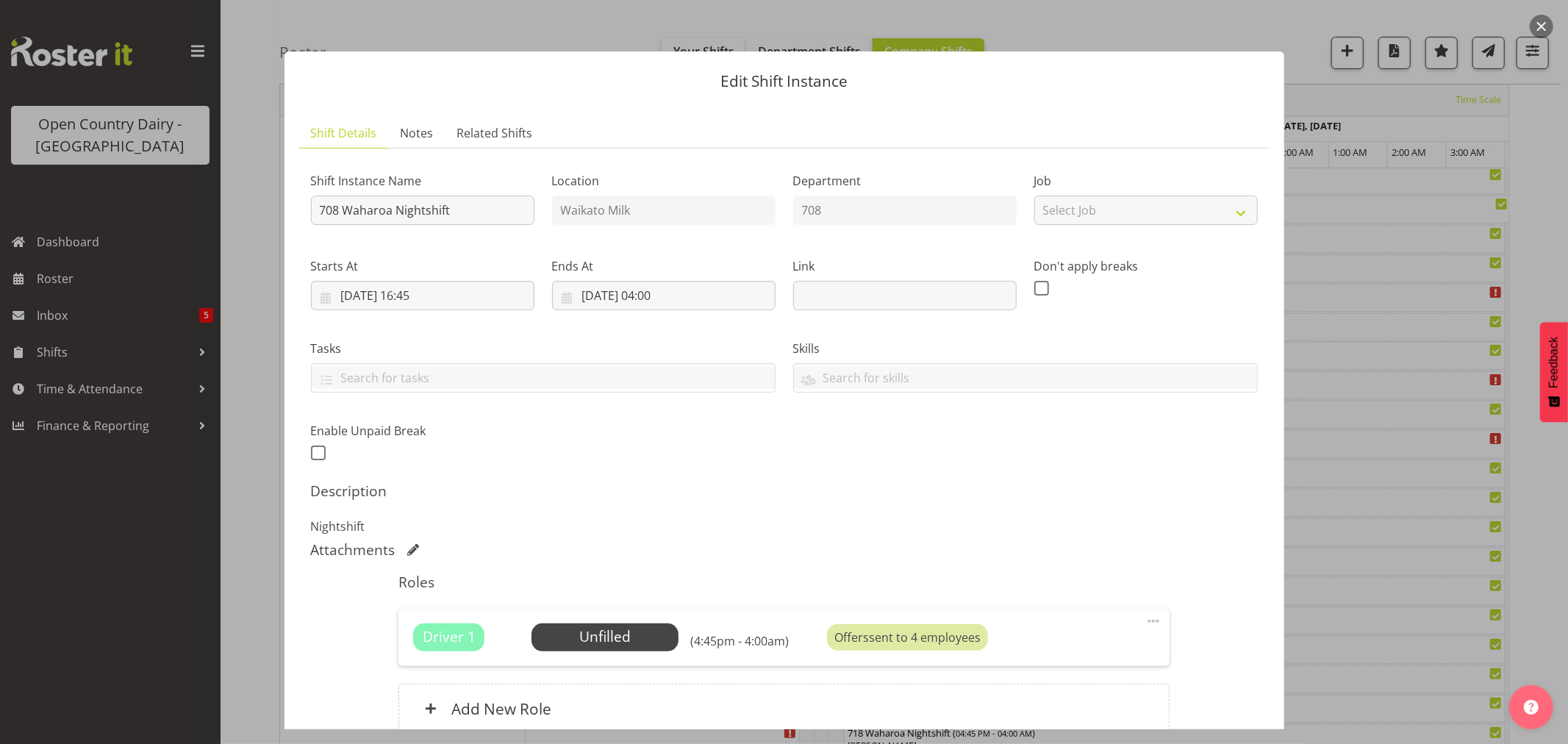
click at [1543, 24] on button "button" at bounding box center [1542, 27] width 23 height 23
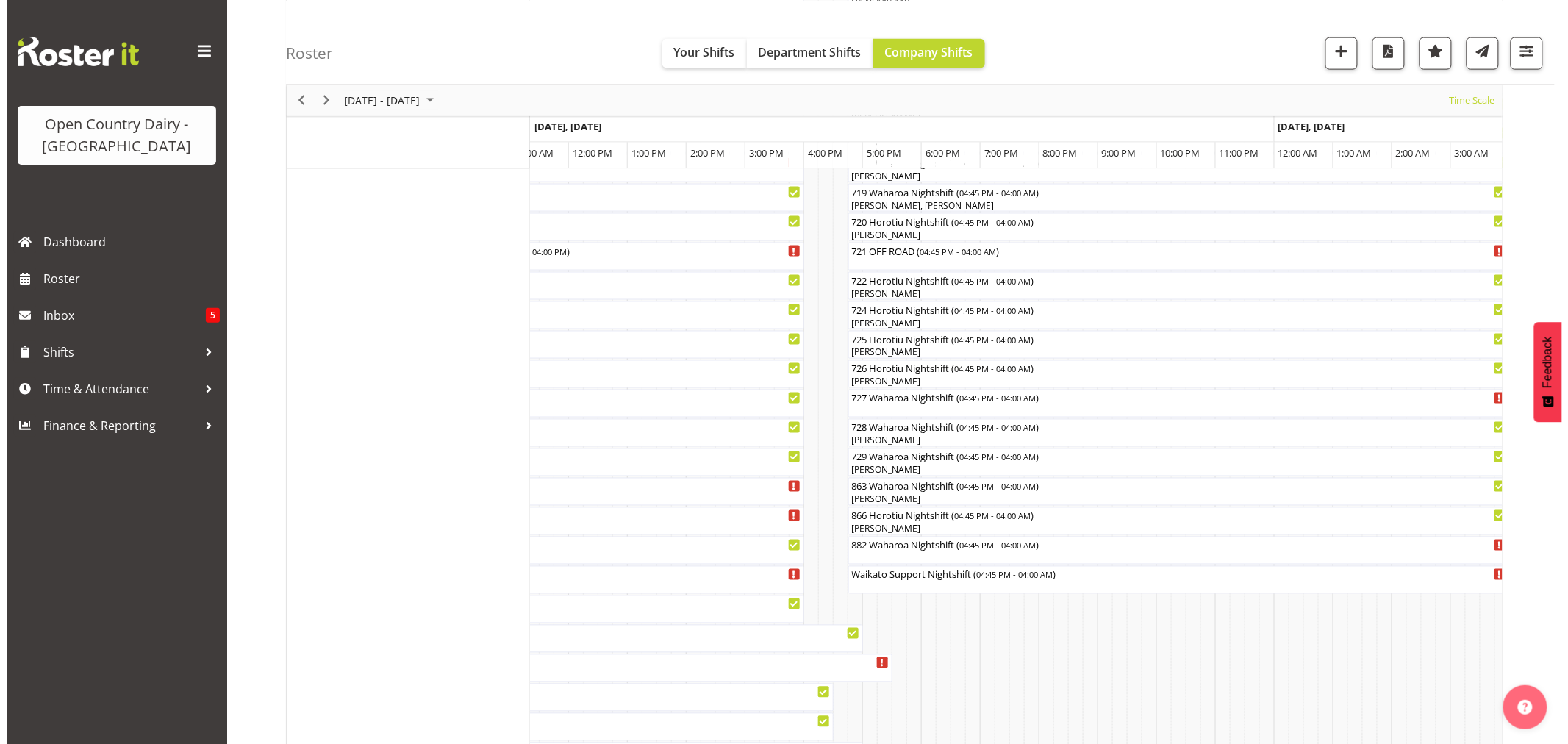
scroll to position [818, 0]
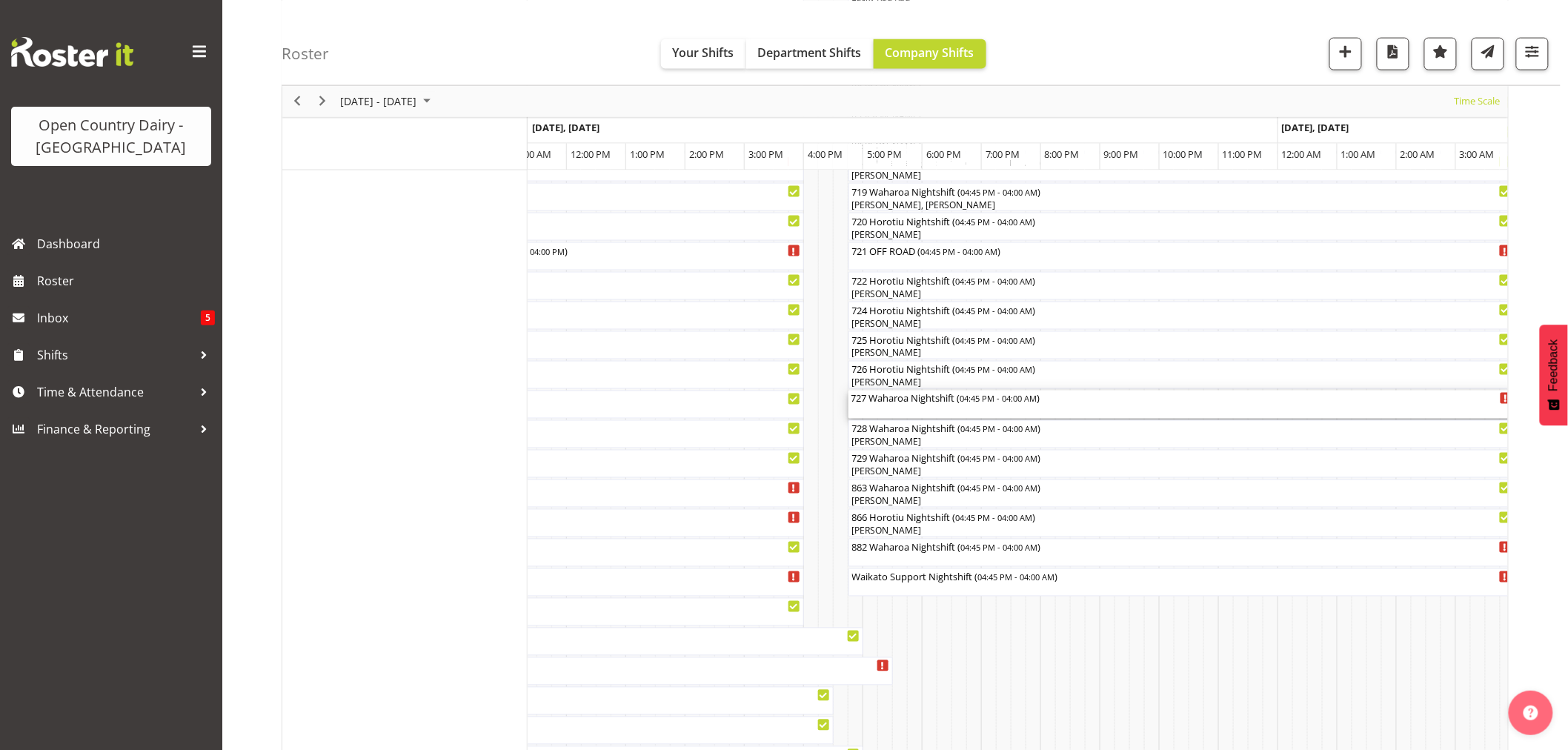
click at [904, 401] on div "727 Waharoa Nightshift ( 04:45 PM - 04:00 AM )" at bounding box center [1182, 397] width 661 height 15
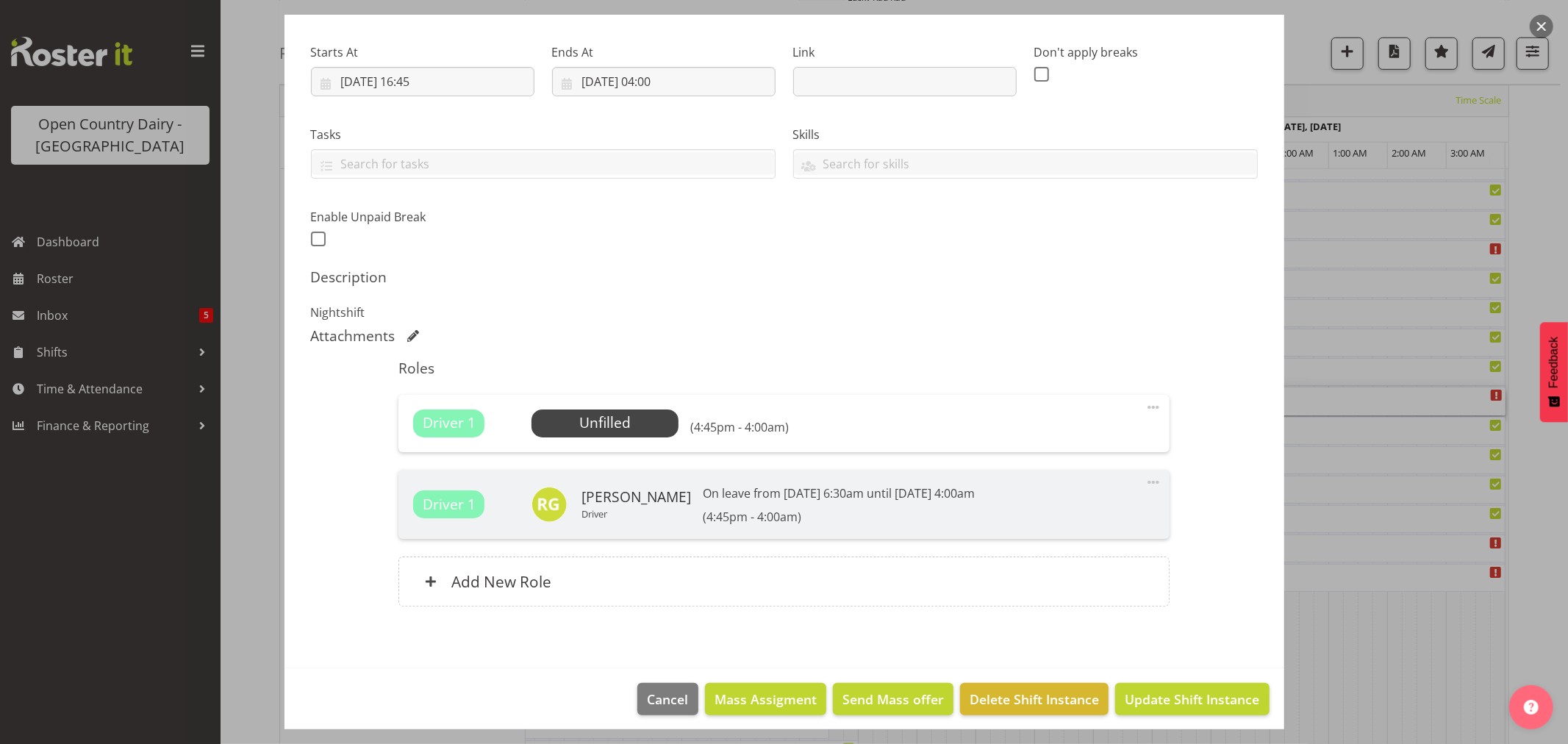
scroll to position [222, 0]
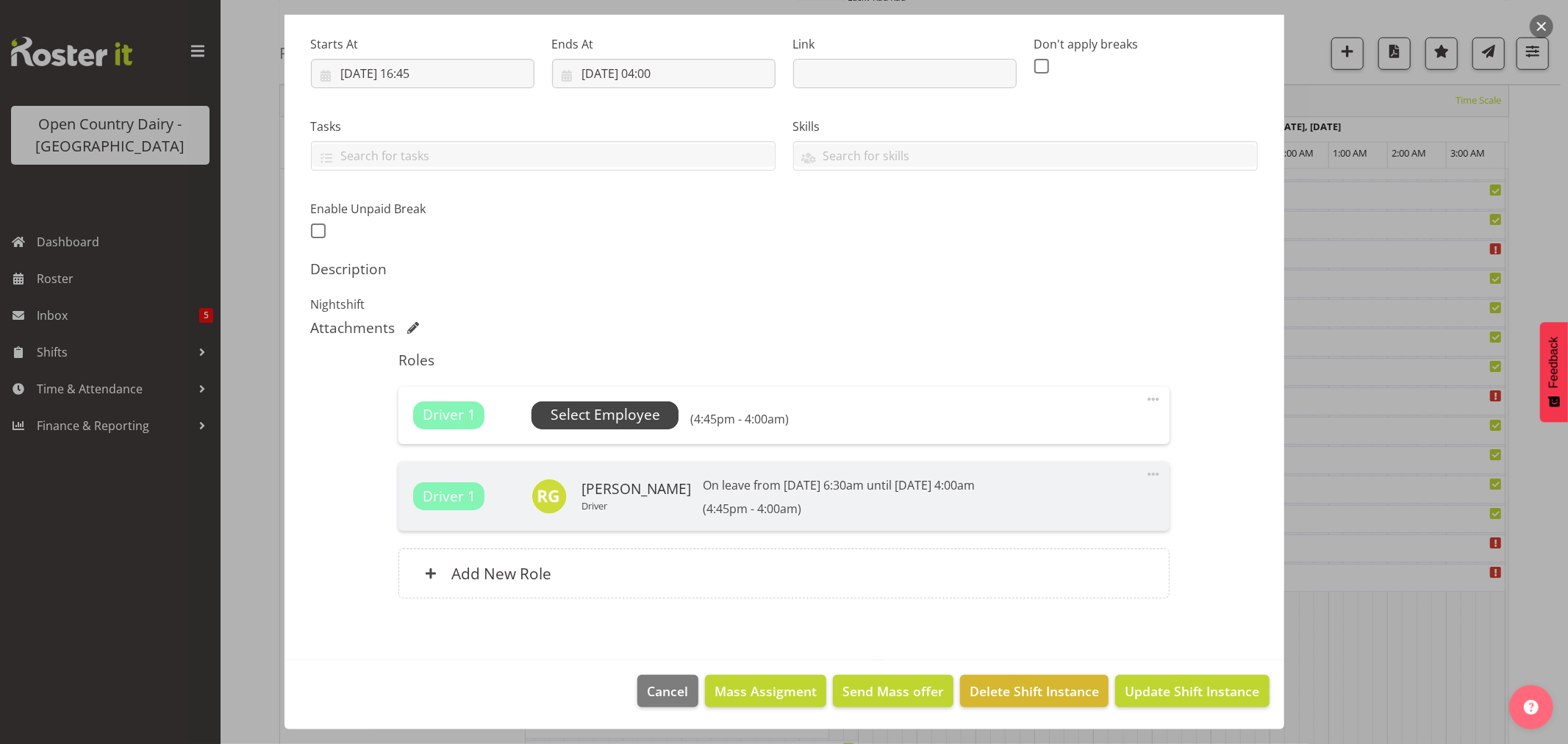
click at [618, 426] on span "Select Employee" at bounding box center [605, 415] width 147 height 28
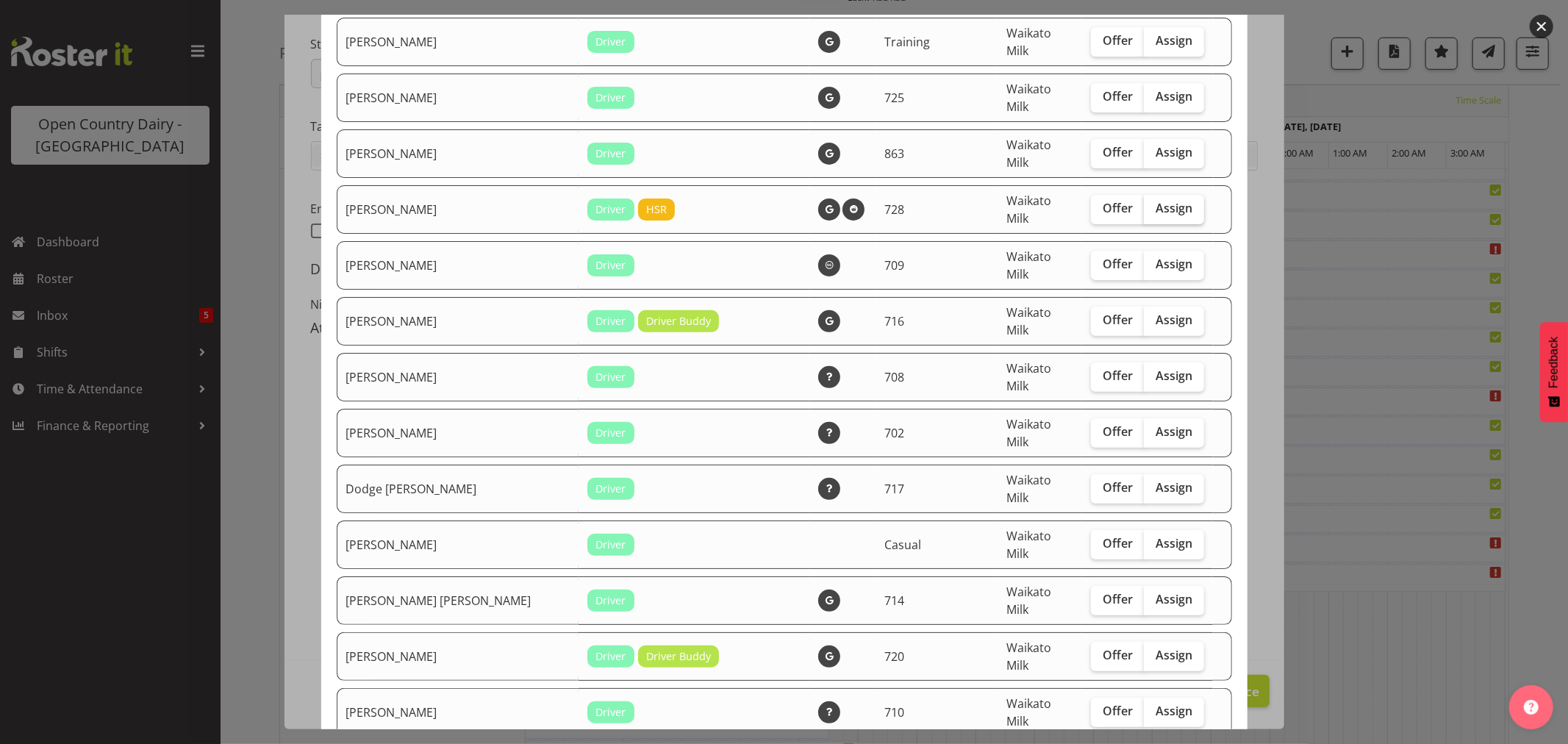
scroll to position [326, 0]
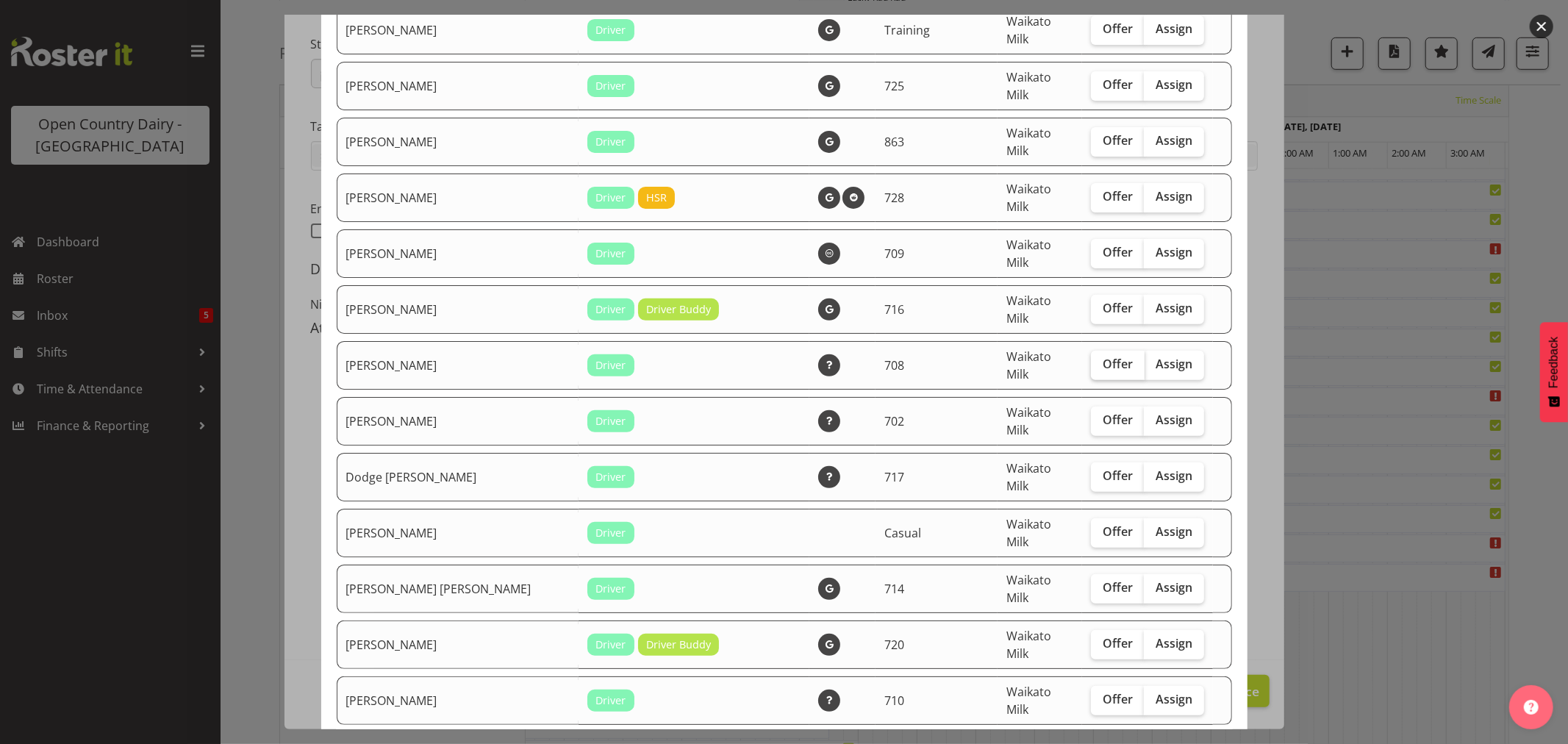
click at [1103, 357] on span "Offer" at bounding box center [1118, 364] width 30 height 15
click at [1091, 360] on input "Offer" at bounding box center [1096, 365] width 9 height 9
checkbox input "true"
click at [1103, 412] on span "Offer" at bounding box center [1118, 419] width 30 height 15
click at [1091, 415] on input "Offer" at bounding box center [1096, 420] width 9 height 9
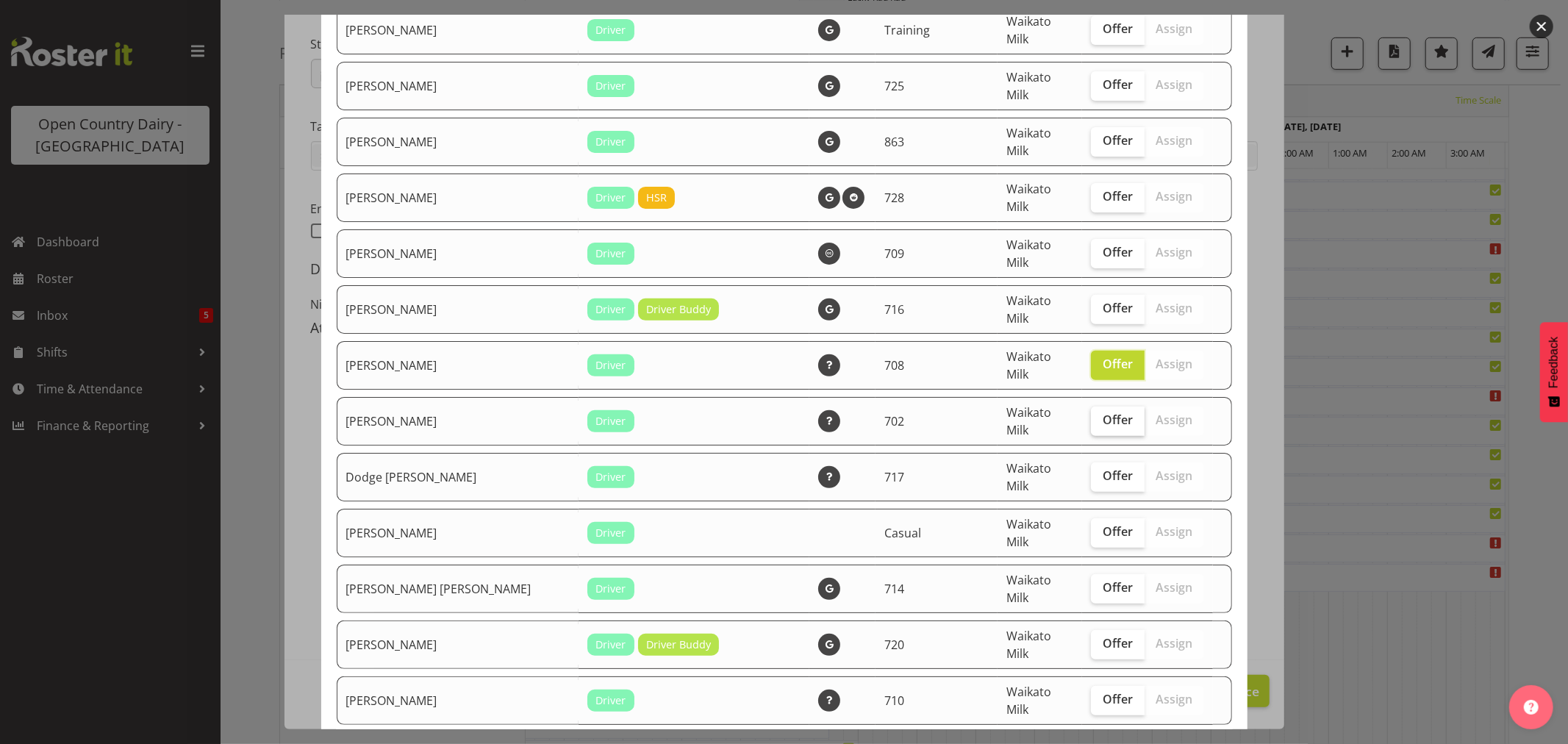
checkbox input "true"
click at [1103, 469] on span "Offer" at bounding box center [1118, 476] width 30 height 15
click at [1091, 472] on input "Offer" at bounding box center [1096, 476] width 9 height 9
checkbox input "true"
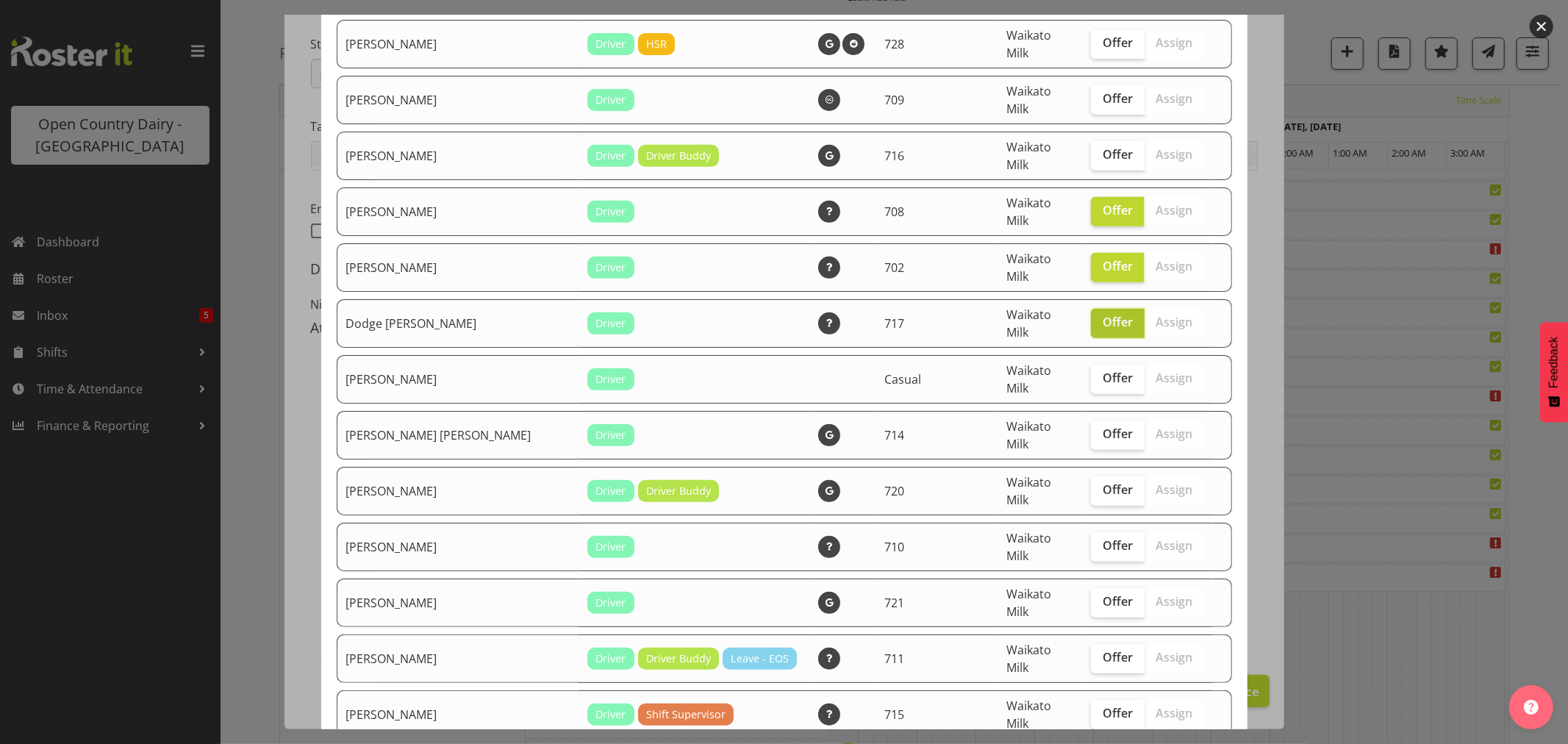
scroll to position [490, 0]
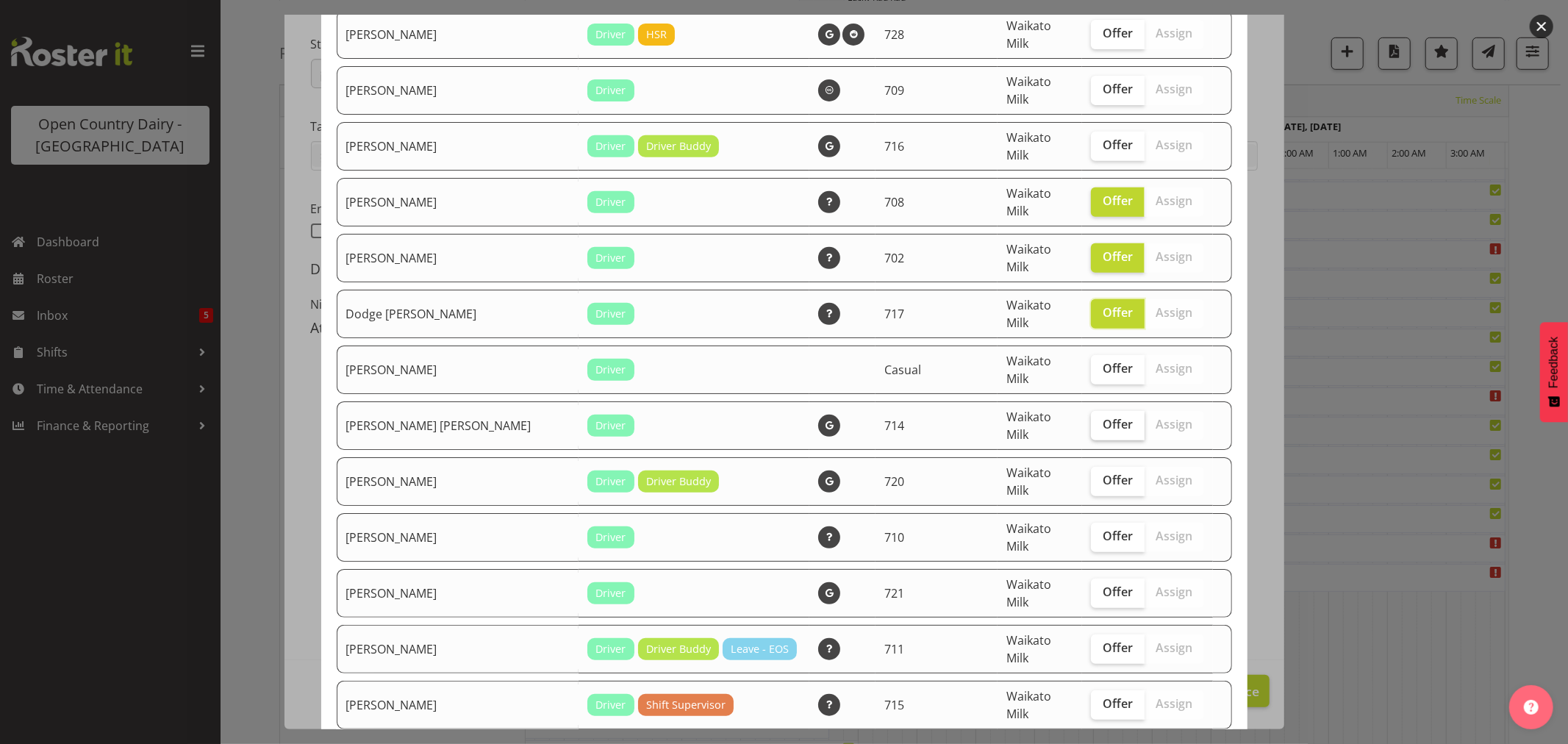
click at [1091, 412] on label "Offer" at bounding box center [1118, 426] width 54 height 30
click at [1091, 420] on input "Offer" at bounding box center [1096, 425] width 9 height 9
checkbox input "true"
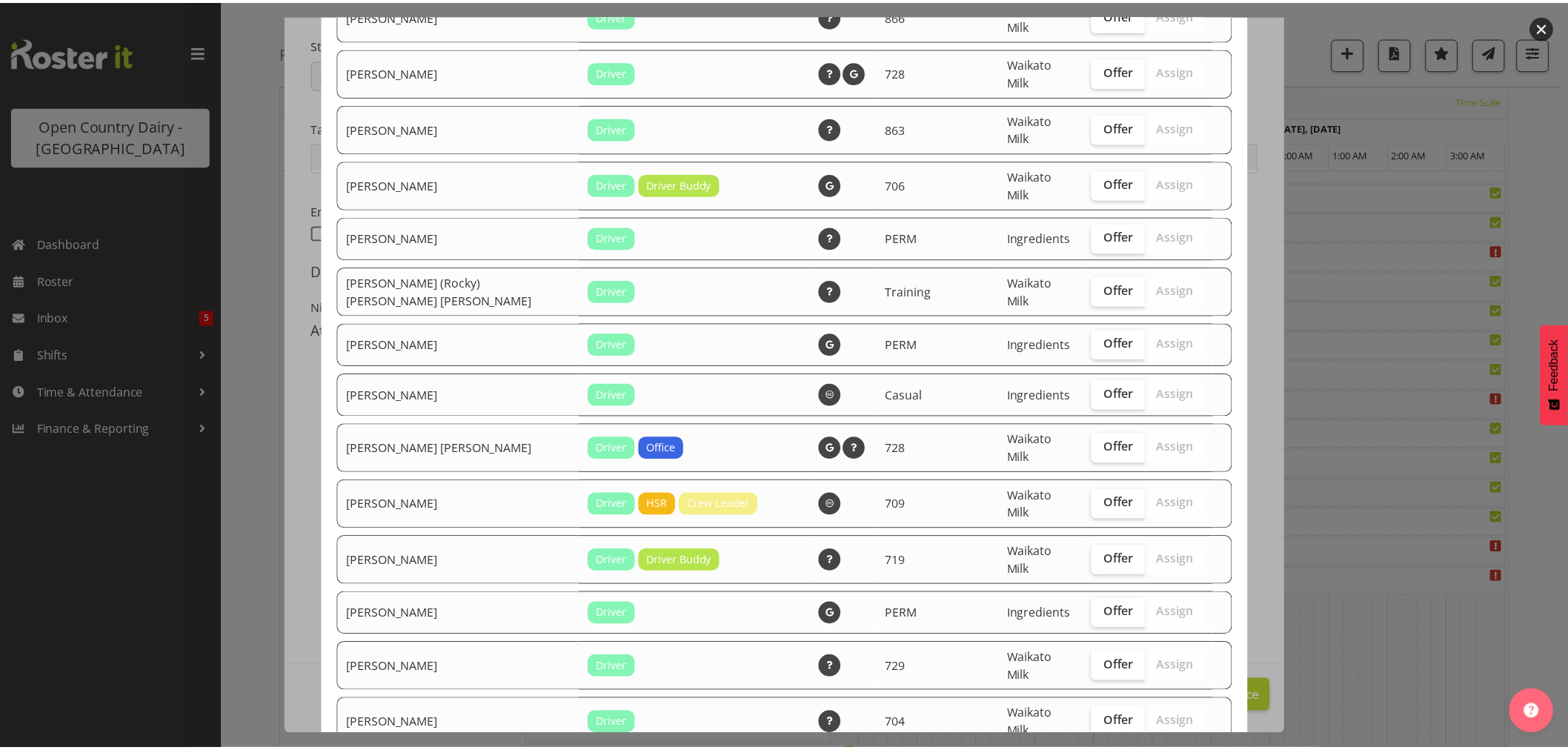
scroll to position [2549, 0]
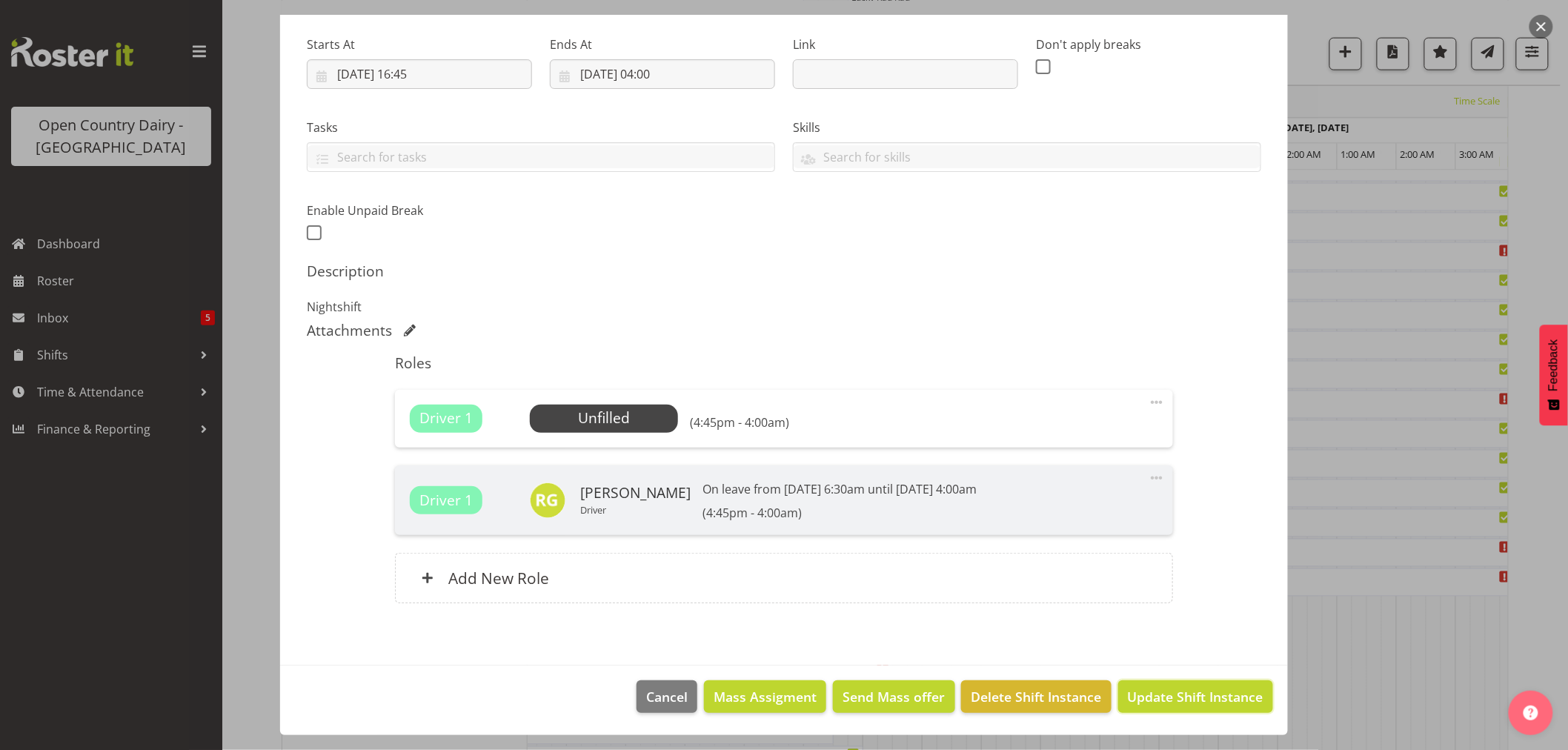
click at [1149, 695] on span "Update Shift Instance" at bounding box center [1196, 697] width 136 height 19
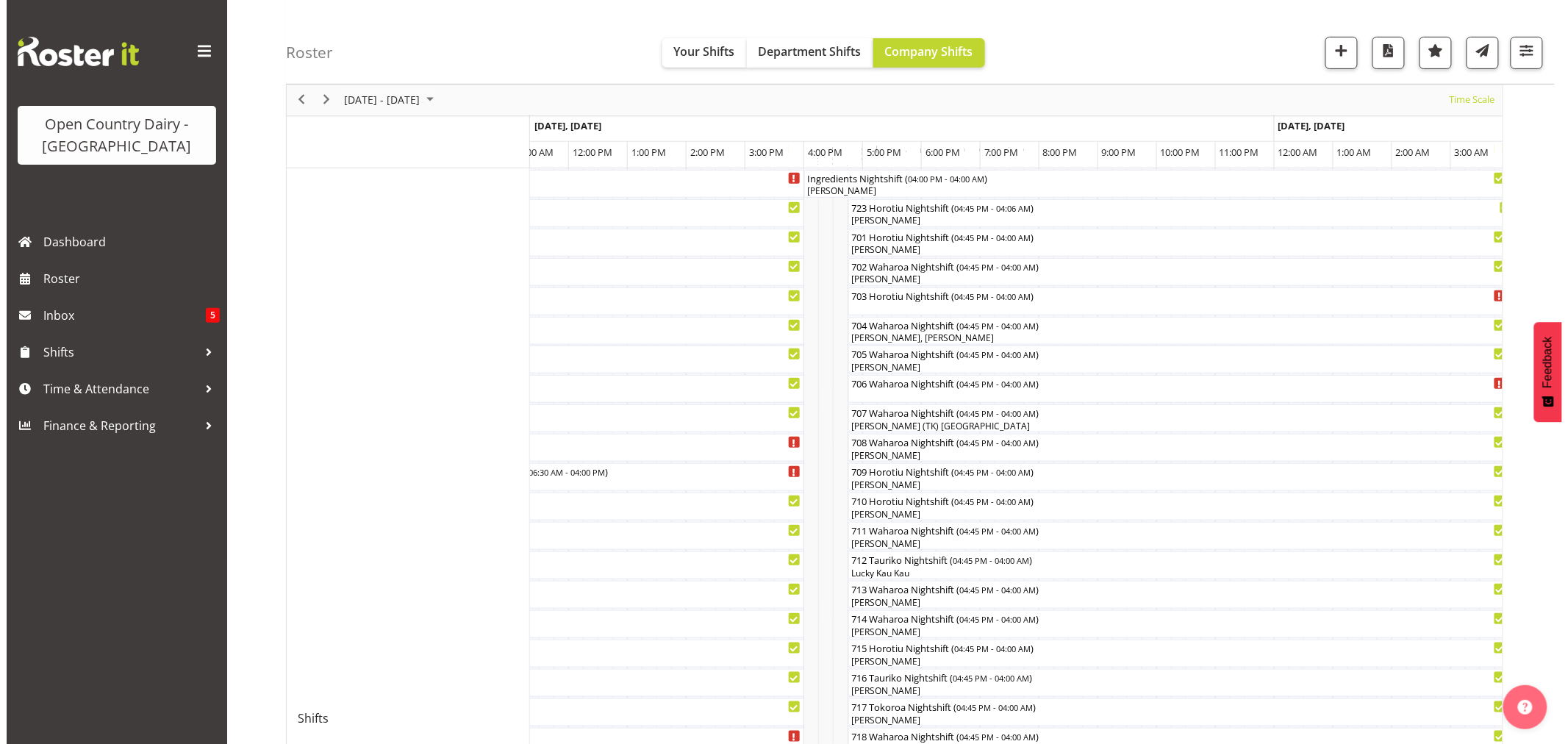
scroll to position [245, 0]
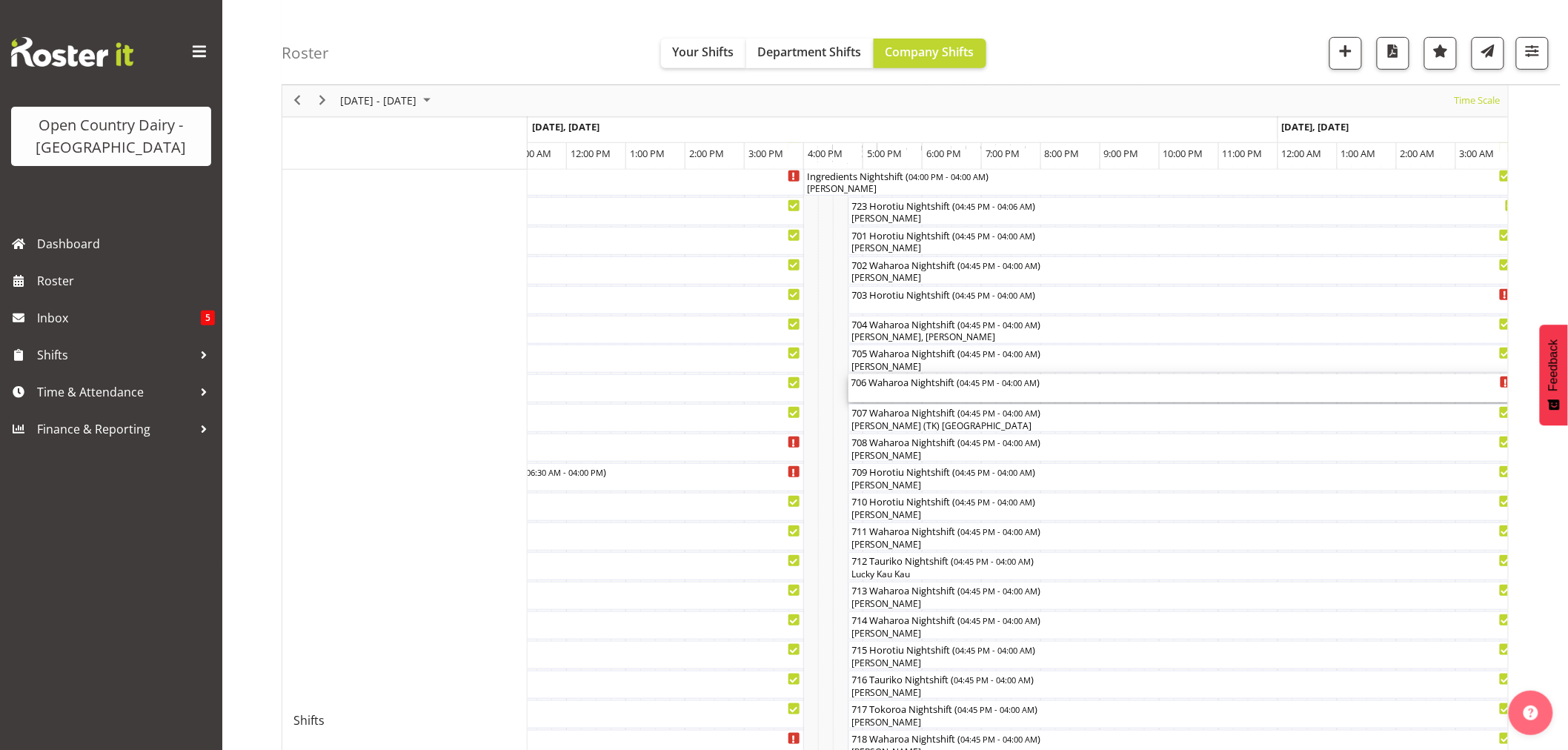
click at [931, 383] on div "706 Waharoa Nightshift ( 04:45 PM - 04:00 AM )" at bounding box center [1182, 382] width 661 height 15
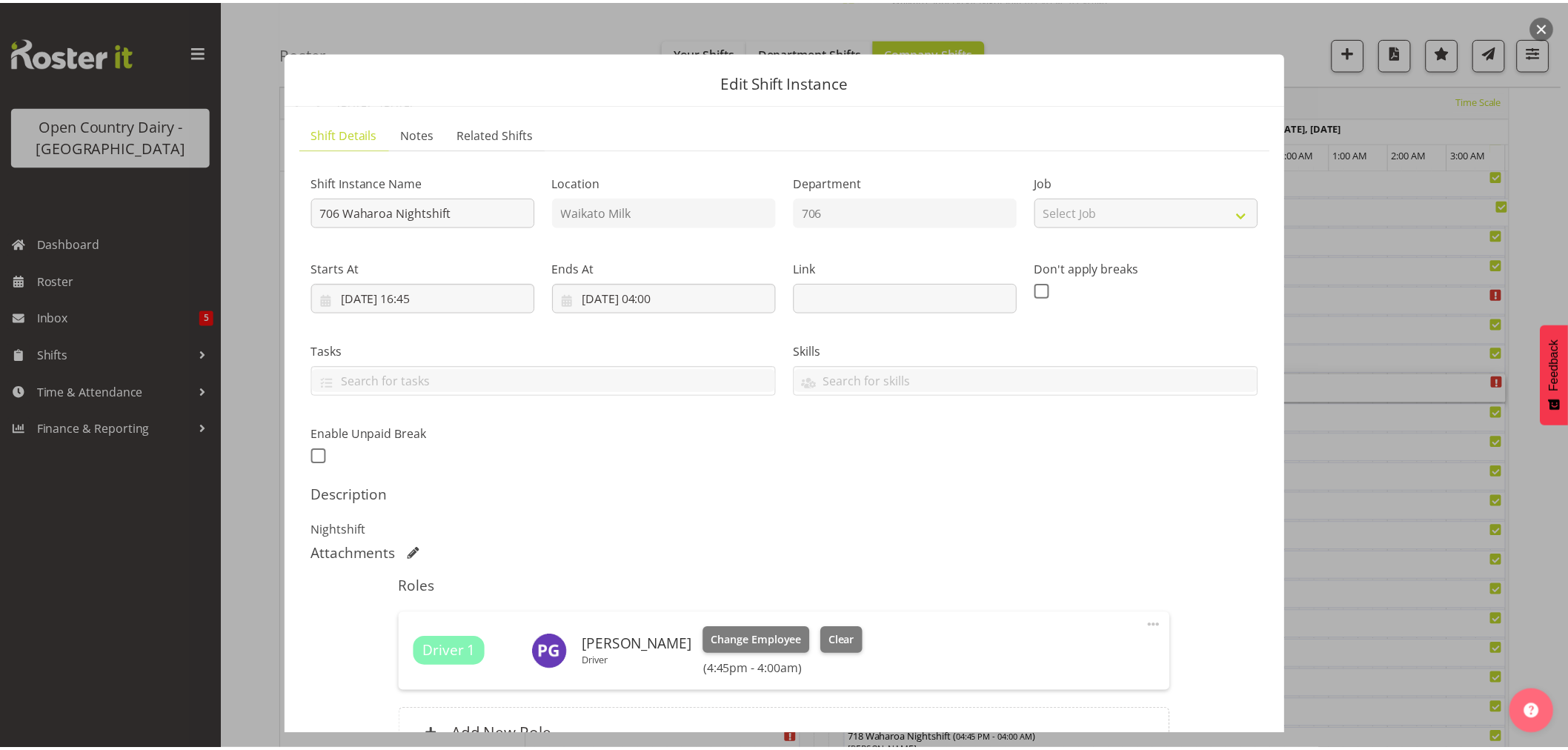
scroll to position [157, 0]
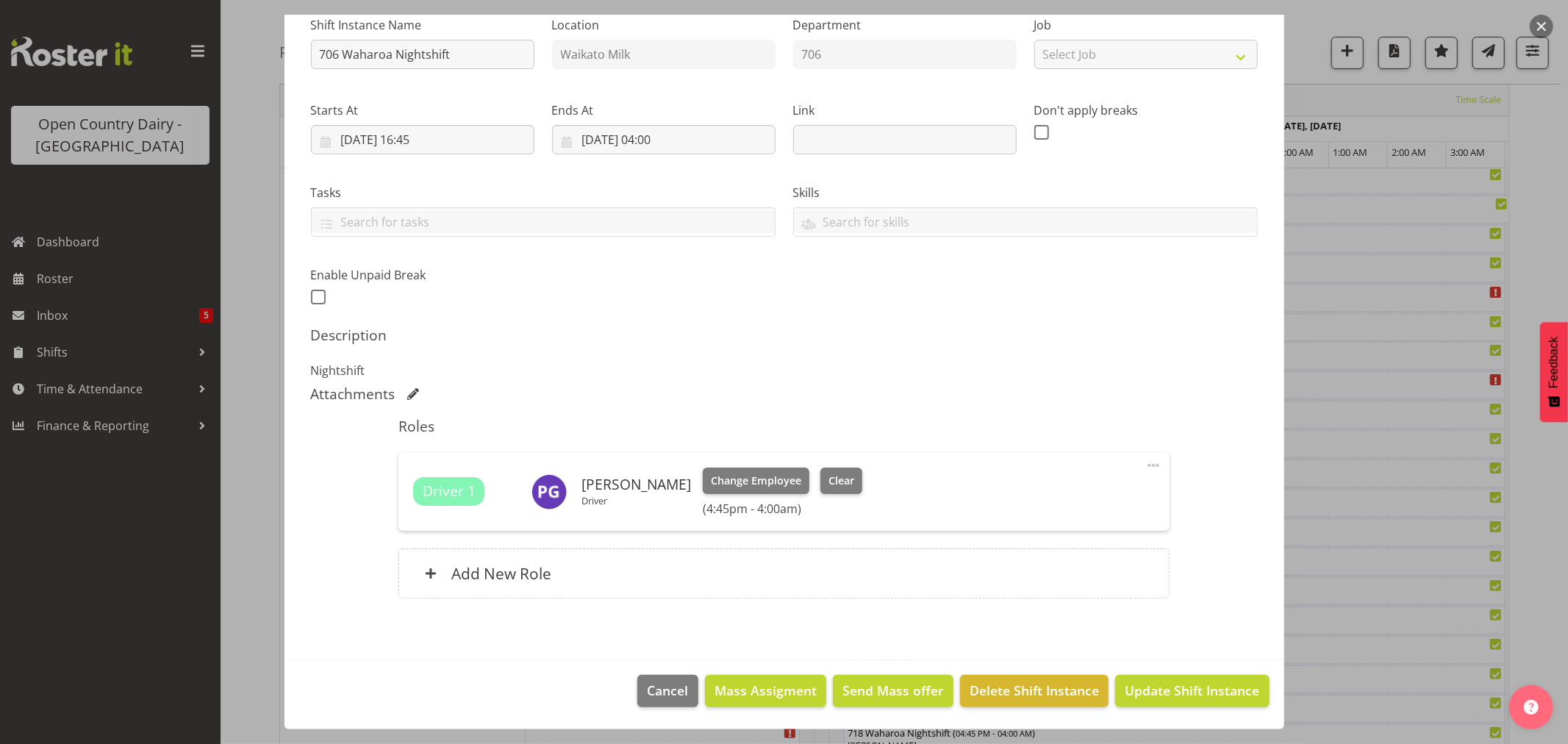
click at [1535, 18] on button "button" at bounding box center [1542, 27] width 23 height 23
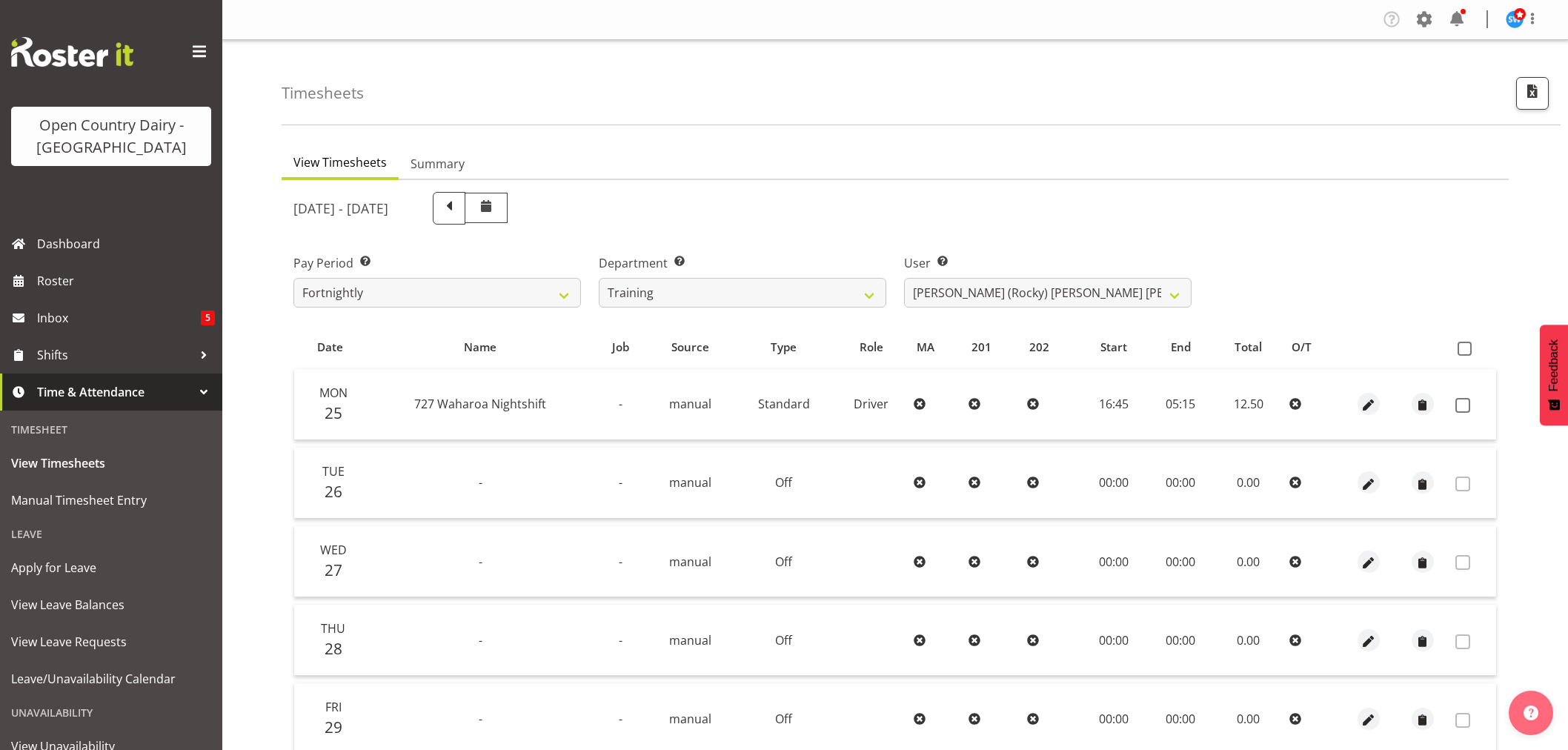
select select "763"
select select "11709"
click at [1026, 293] on select "Antony Lockyer ❌ Chris Gibbs ❌ David Foote (Junior) ❌ Jesse Simpson ❌ Kimberley…" at bounding box center [1048, 293] width 288 height 30
click at [1024, 294] on select "Antony Lockyer ❌ Chris Gibbs ❌ David Foote (Junior) ❌ Jesse Simpson ❌ Kimberley…" at bounding box center [1048, 293] width 288 height 30
click at [823, 290] on select "701 702 703 704 705 706 707 708 709 710 711 712 713 714 715 716 717 718 719 720" at bounding box center [743, 293] width 288 height 30
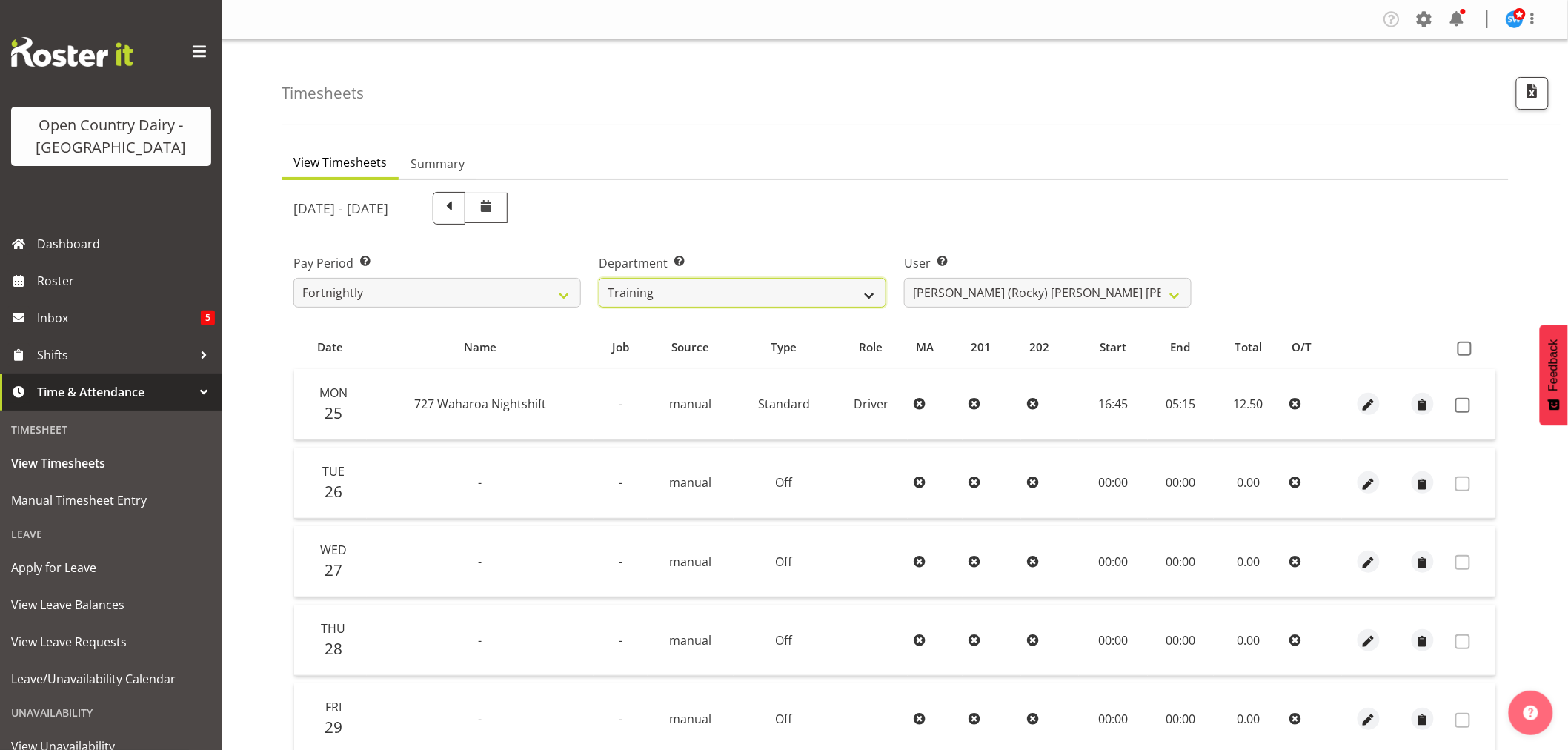
select select "710"
click at [599, 278] on select "701 702 703 704 705 706 707 708 709 710 711 712 713 714 715 716 717 718 719 720" at bounding box center [743, 293] width 288 height 30
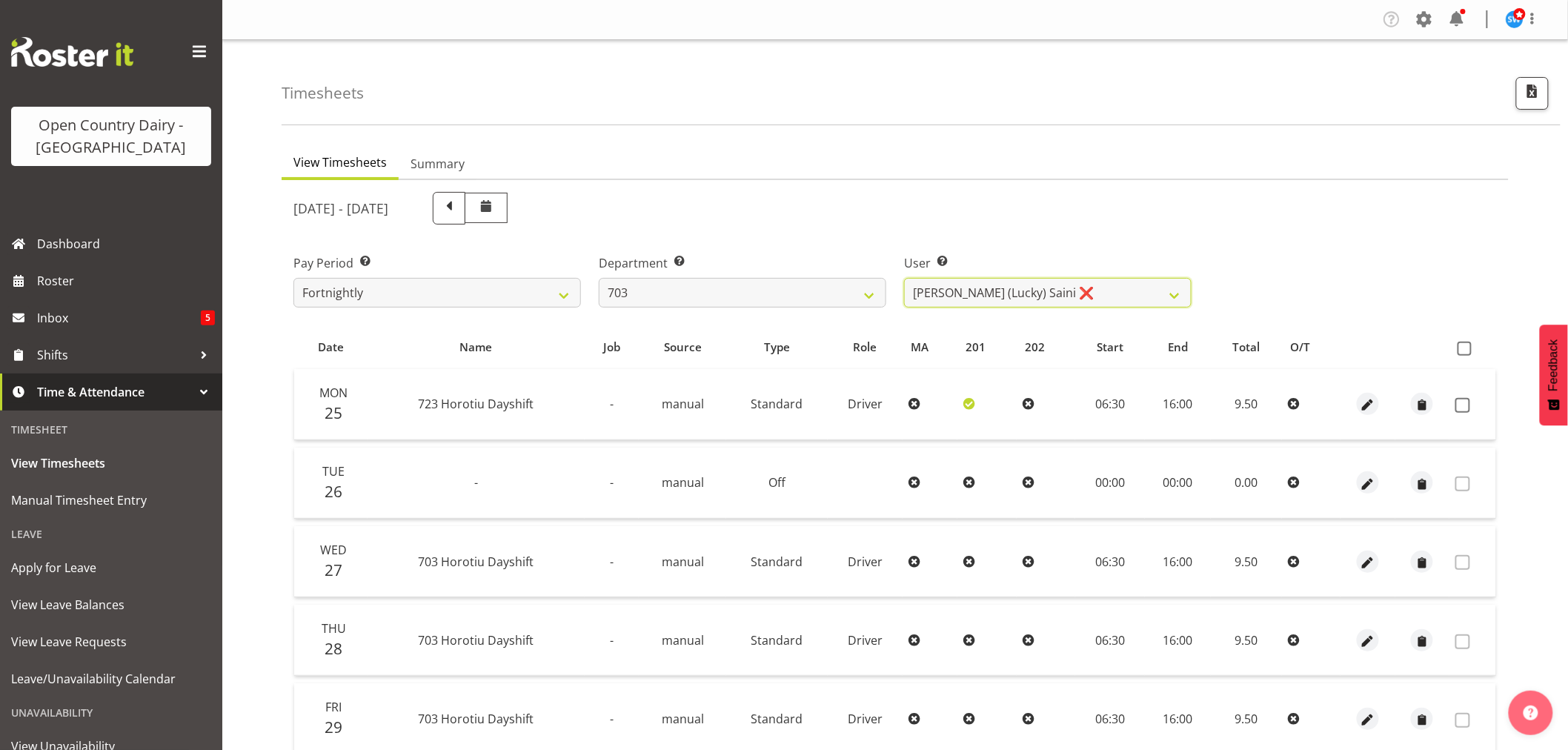
click at [1049, 289] on select "Bhupinder (Lucky) Saini ❌ Mark Fowler ❌ Tama Baker ❌" at bounding box center [1048, 293] width 288 height 30
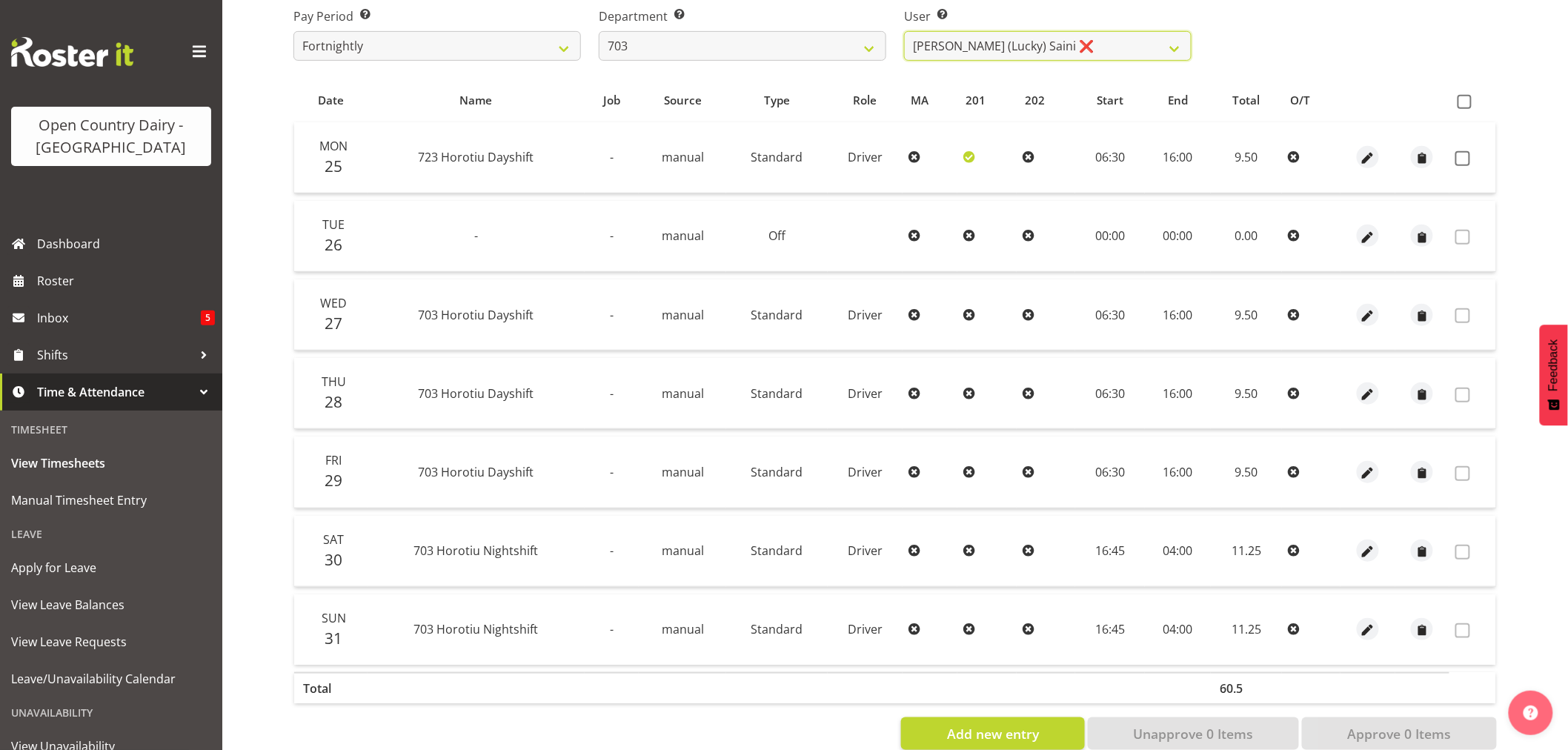
scroll to position [165, 0]
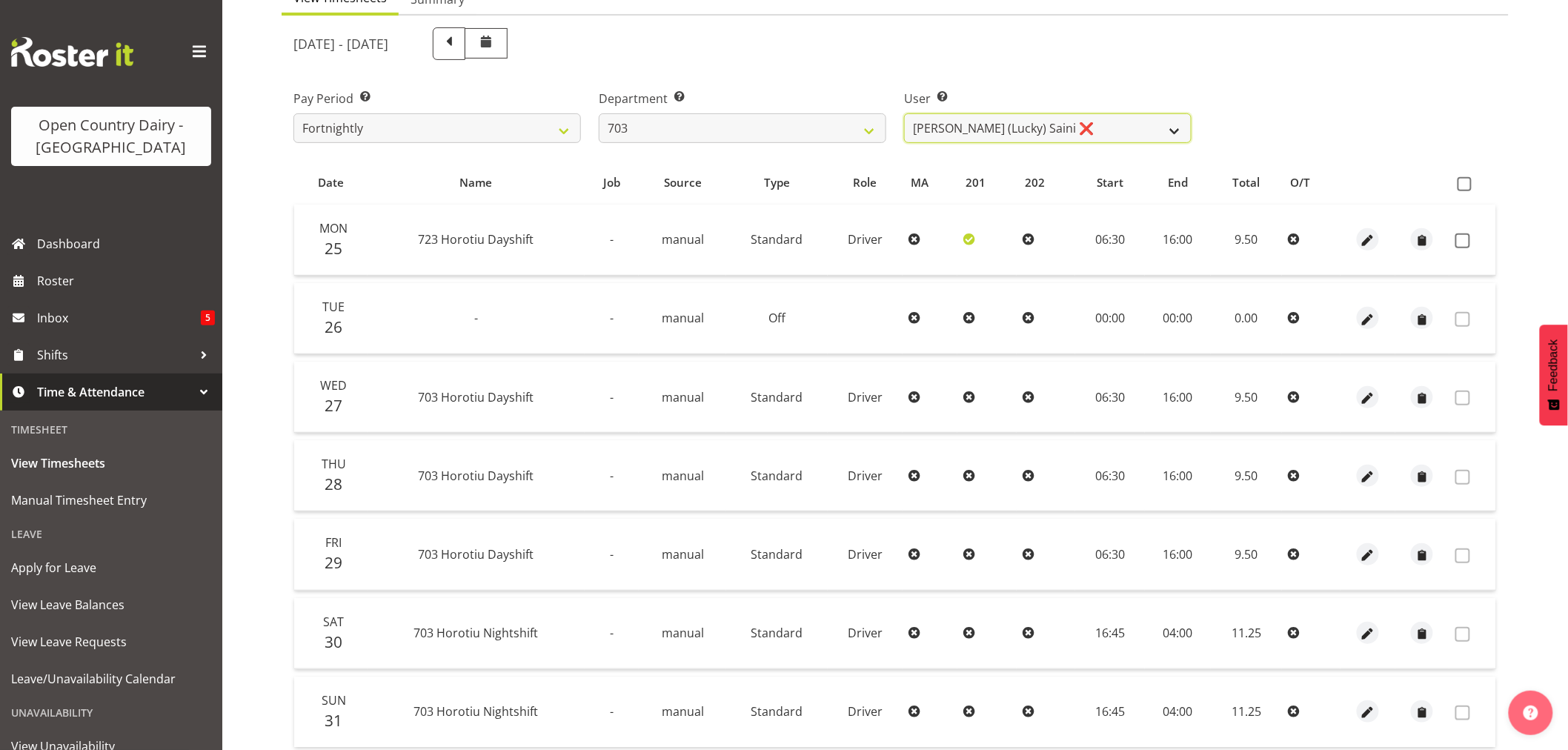
click at [965, 128] on select "Bhupinder (Lucky) Saini ❌ Mark Fowler ❌ Tama Baker ❌" at bounding box center [1048, 129] width 288 height 30
click at [904, 114] on select "Bhupinder (Lucky) Saini ❌ Mark Fowler ❌ Tama Baker ❌" at bounding box center [1048, 129] width 288 height 30
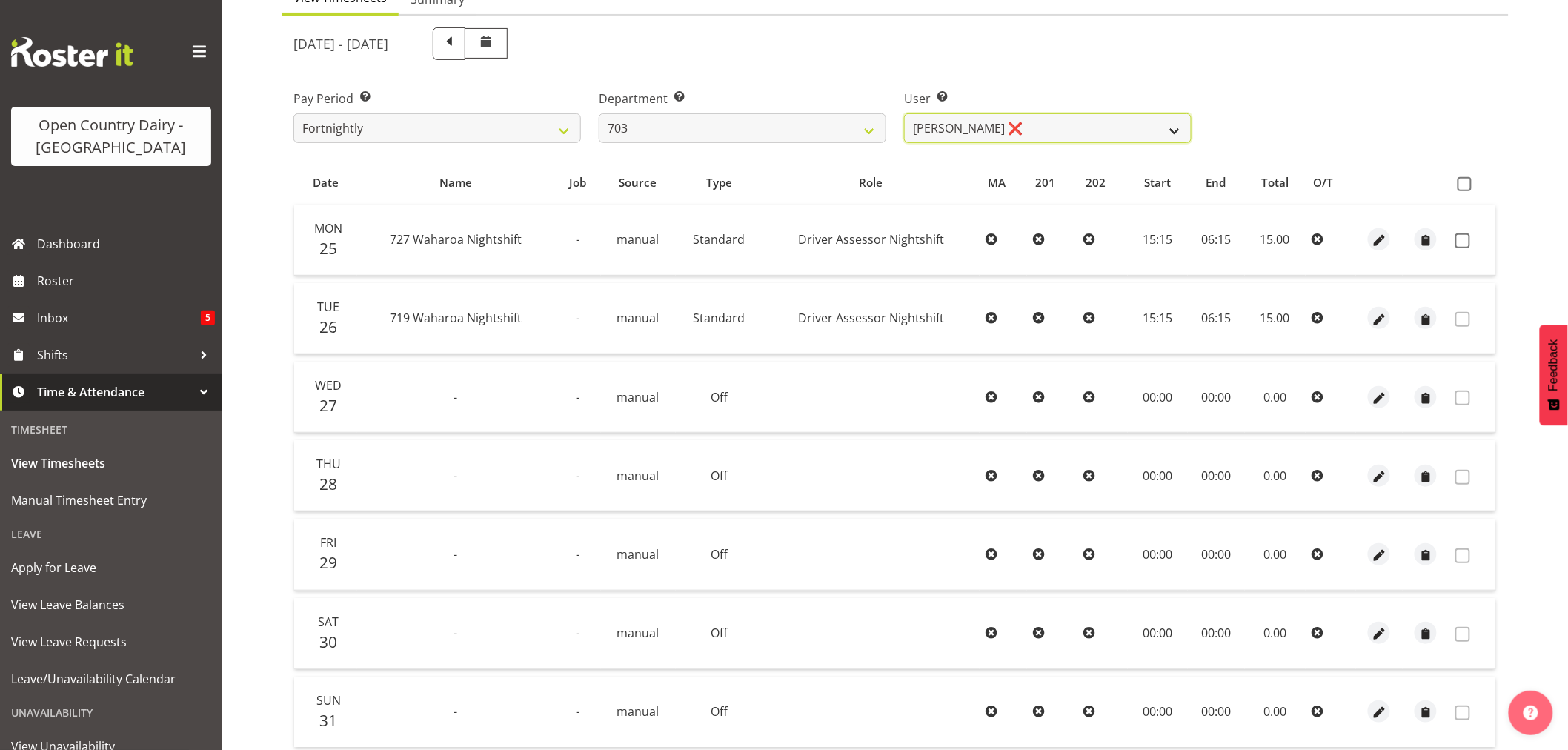
click at [936, 135] on select "Bhupinder (Lucky) Saini ❌ Mark Fowler ❌ Tama Baker ❌" at bounding box center [1048, 129] width 288 height 30
click at [904, 114] on select "Bhupinder (Lucky) Saini ❌ Mark Fowler ❌ Tama Baker ❌" at bounding box center [1048, 129] width 288 height 30
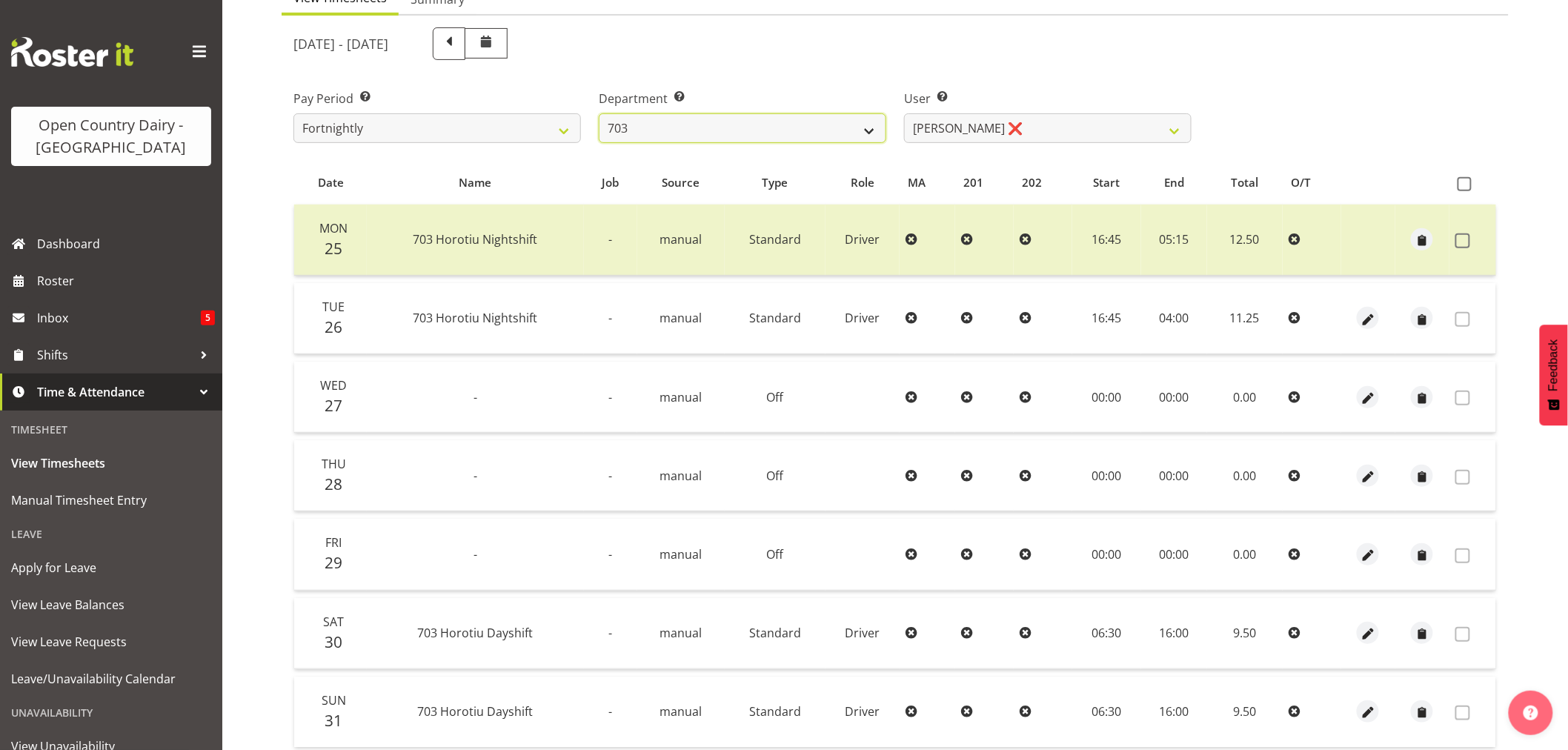
click at [687, 125] on select "701 702 703 704 705 706 707 708 709 710 711 712 713 714 715 716 717 718 719 720" at bounding box center [743, 129] width 288 height 30
click at [1008, 114] on select "Bhupinder (Lucky) Saini ❌ Mark Fowler ❌ Tama Baker ❌" at bounding box center [1048, 129] width 288 height 30
click at [904, 114] on select "Bhupinder (Lucky) Saini ❌ Mark Fowler ❌ Tama Baker ❌" at bounding box center [1048, 129] width 288 height 30
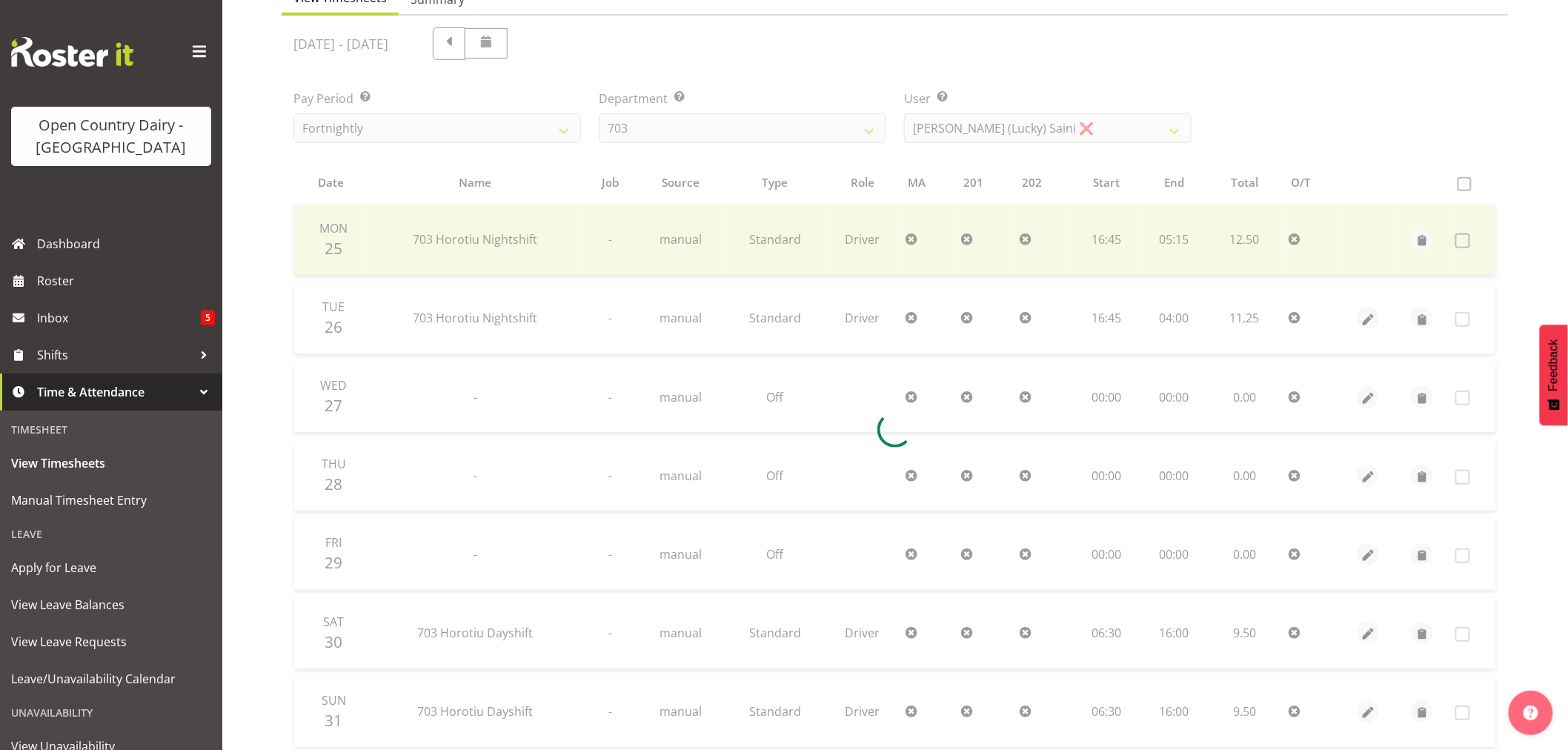
click at [1004, 128] on div at bounding box center [895, 430] width 1227 height 829
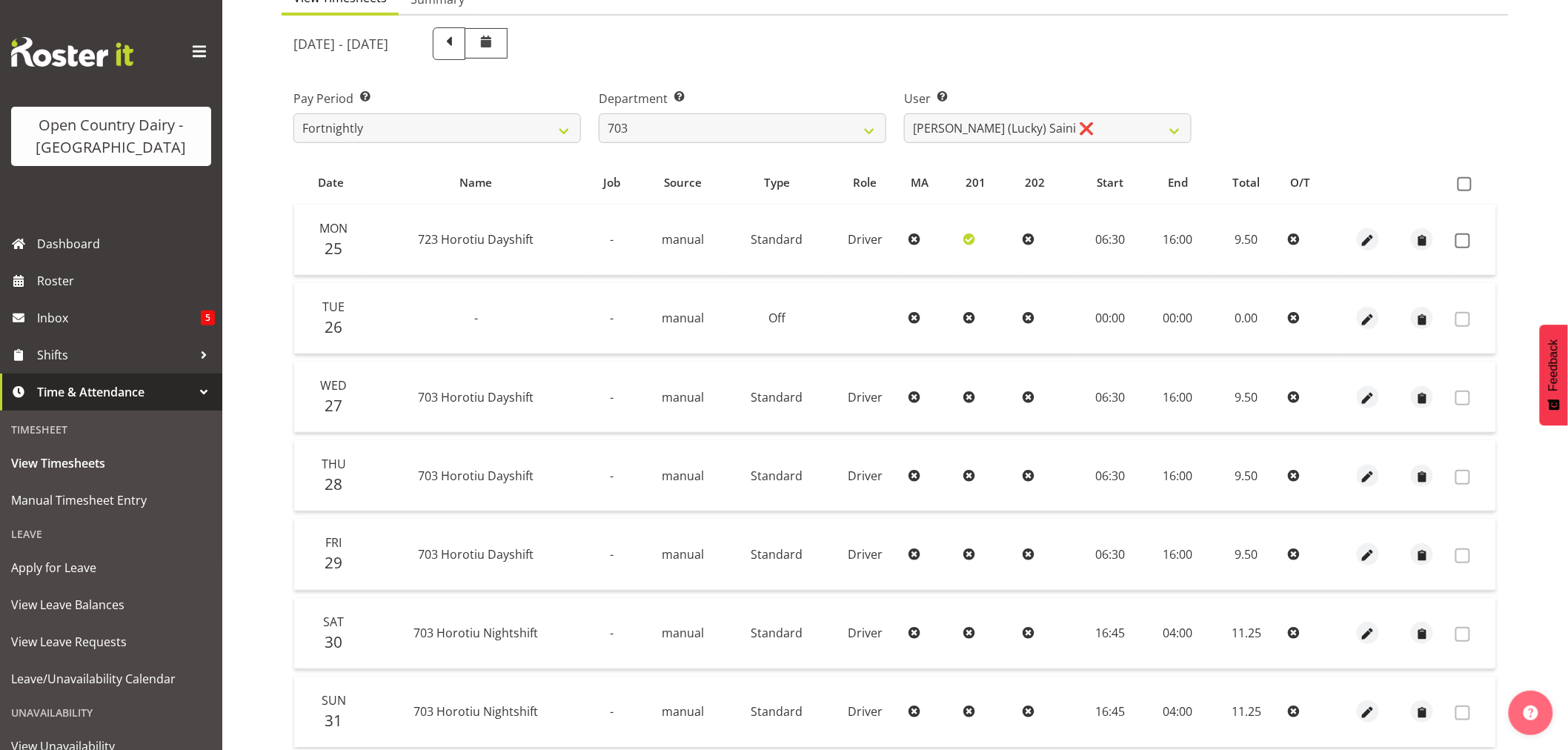
scroll to position [247, 0]
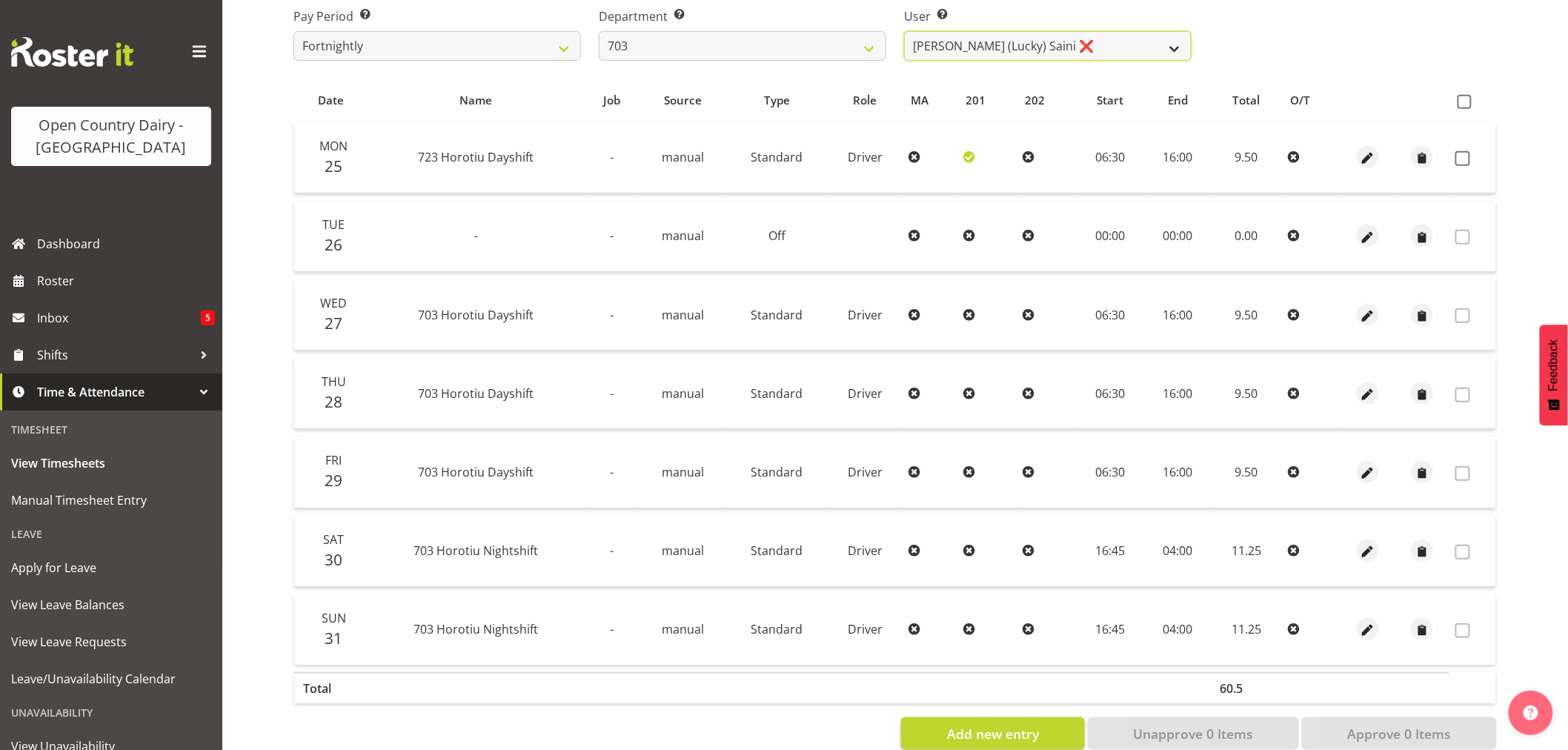
click at [973, 44] on select "Bhupinder (Lucky) Saini ❌ Mark Fowler ❌ Tama Baker ❌" at bounding box center [1048, 46] width 288 height 30
select select "8198"
click at [904, 31] on select "Bhupinder (Lucky) Saini ❌ Mark Fowler ❌ Tama Baker ❌" at bounding box center [1048, 46] width 288 height 30
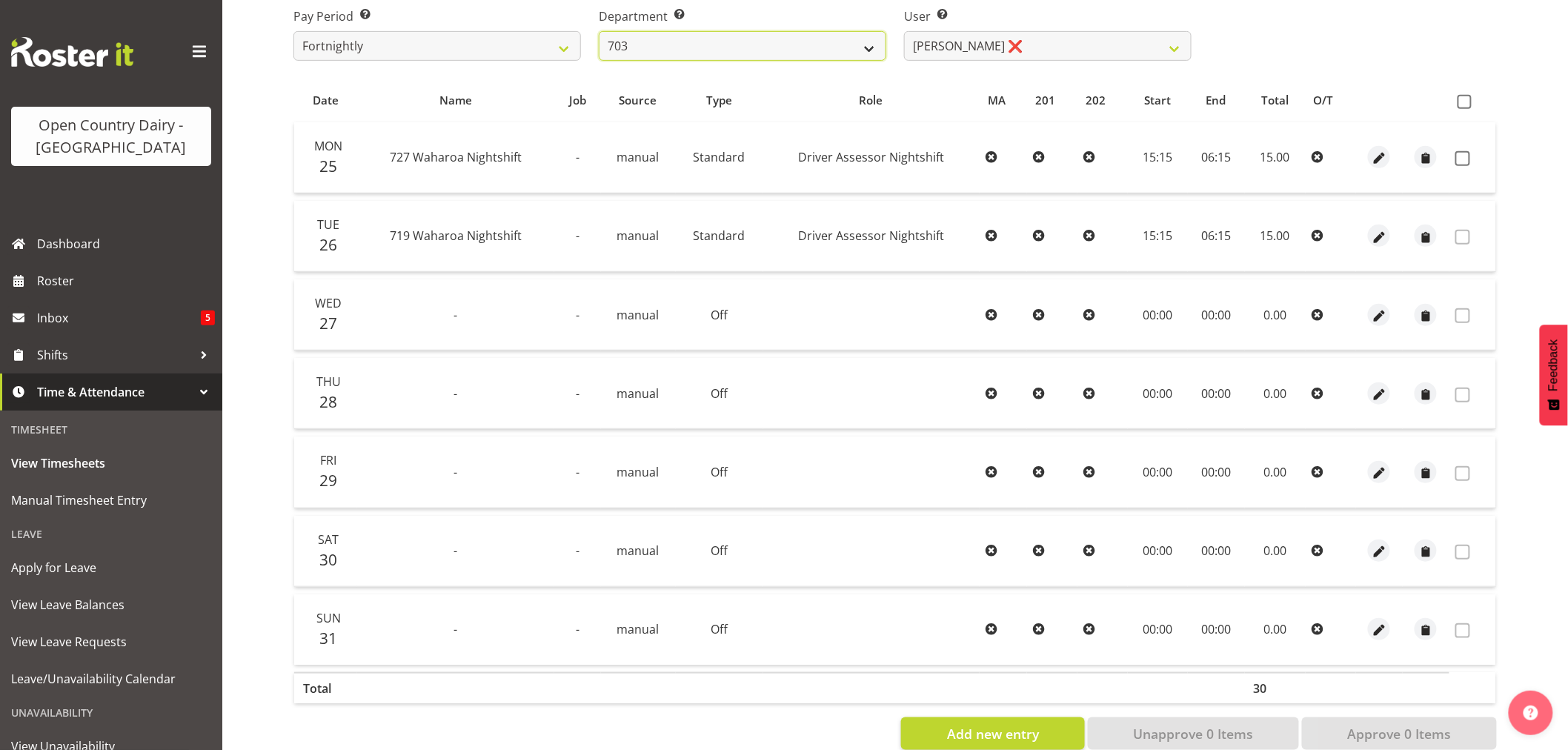
click at [854, 41] on select "701 702 703 704 705 706 707 708 709 710 711 712 713 714 715 716 717 718 719 720" at bounding box center [743, 46] width 288 height 30
drag, startPoint x: 1035, startPoint y: 59, endPoint x: 1028, endPoint y: 42, distance: 18.4
click at [1035, 58] on select "Bhupinder (Lucky) Saini ❌ Mark Fowler ❌ Tama Baker ❌" at bounding box center [1048, 46] width 288 height 30
click at [1028, 42] on select "Bhupinder (Lucky) Saini ❌ Mark Fowler ❌ Tama Baker ❌" at bounding box center [1048, 46] width 288 height 30
click at [1382, 42] on div "Pay Period Select which pay period you would like to view. Fortnightly Departme…" at bounding box center [895, 28] width 1221 height 83
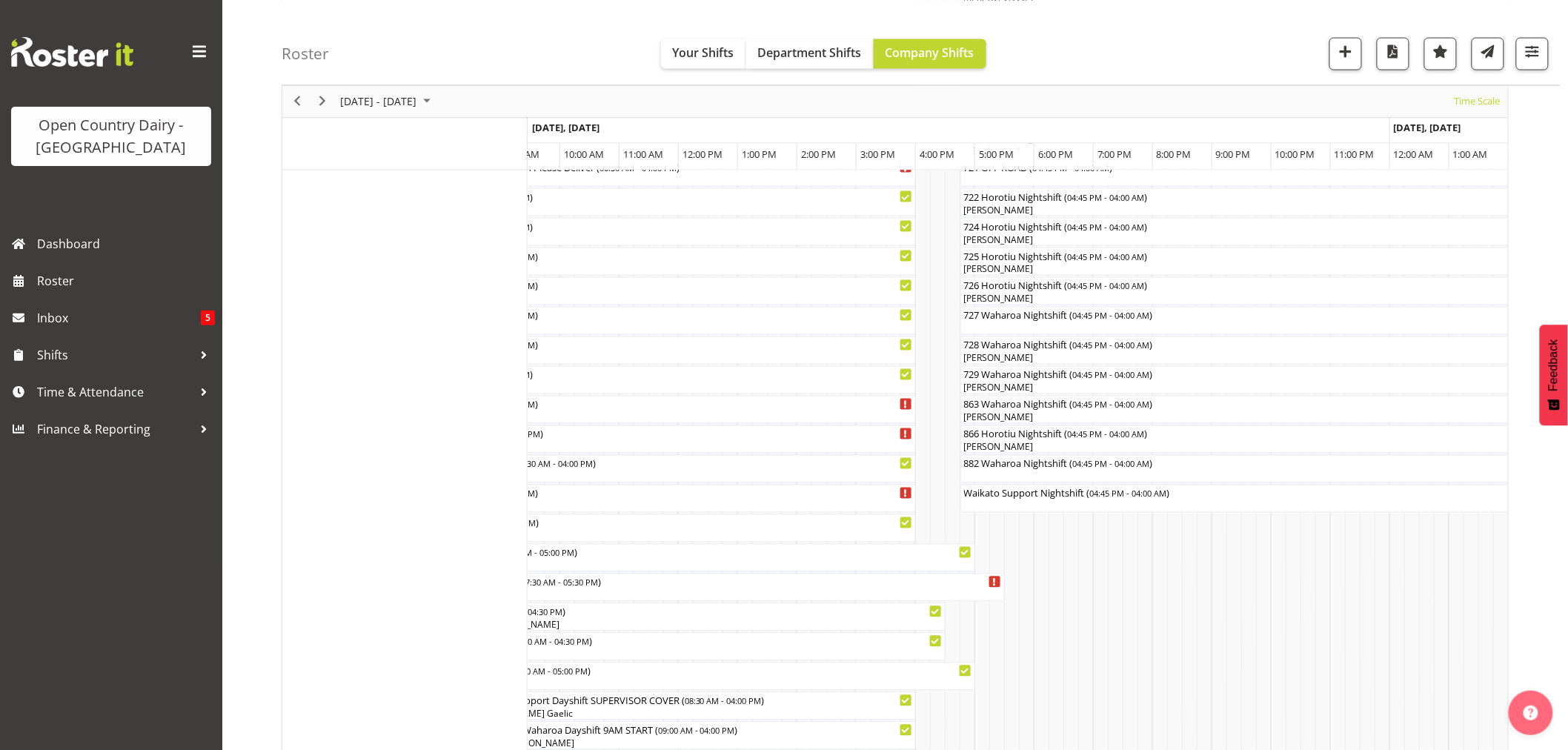
scroll to position [912, 0]
click at [1080, 463] on span "04:45 PM - 04:00 AM" at bounding box center [1111, 458] width 77 height 12
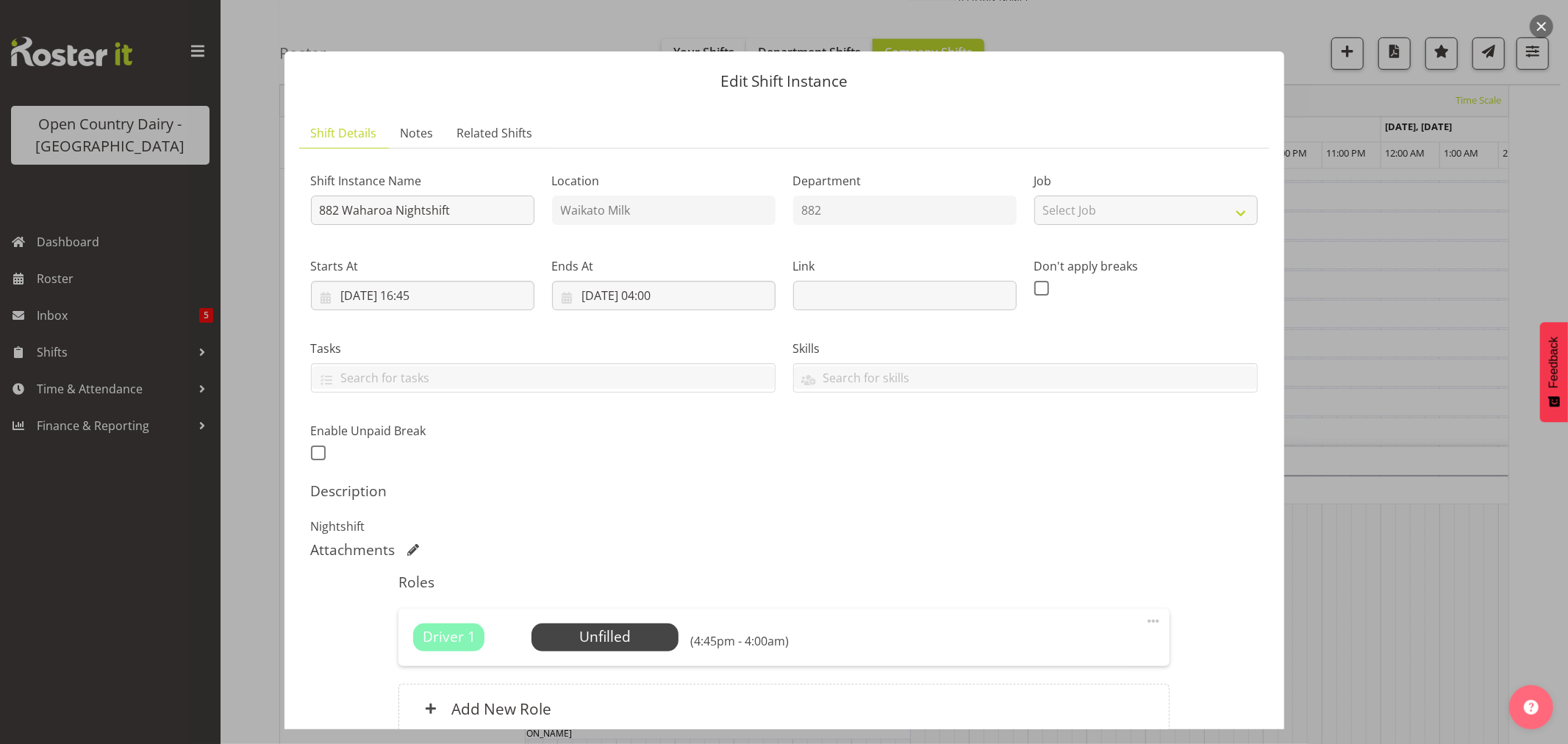
click at [1540, 23] on button "button" at bounding box center [1542, 27] width 23 height 23
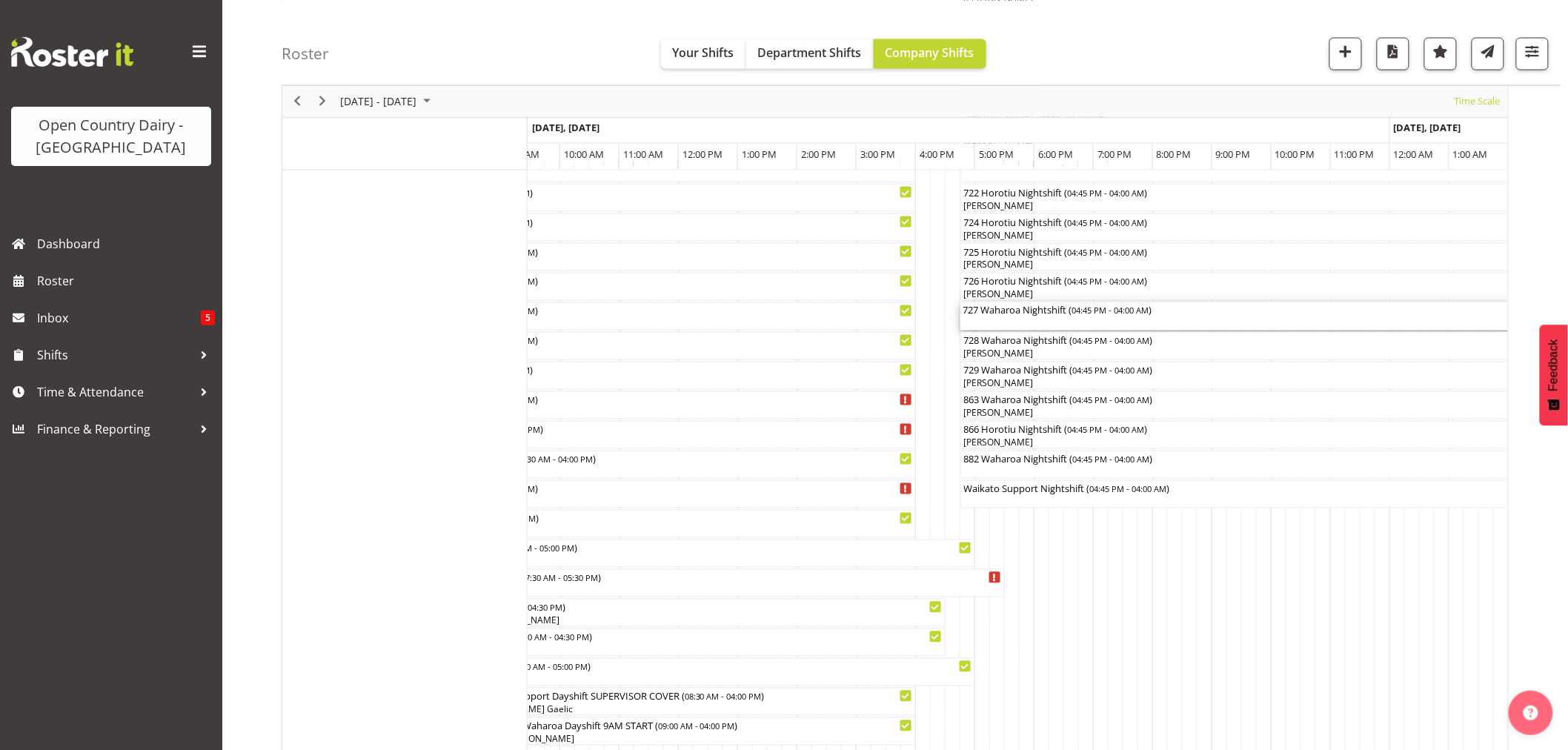
click at [1006, 317] on div "727 Waharoa Nightshift ( 04:45 PM - 04:00 AM )" at bounding box center [1294, 317] width 661 height 28
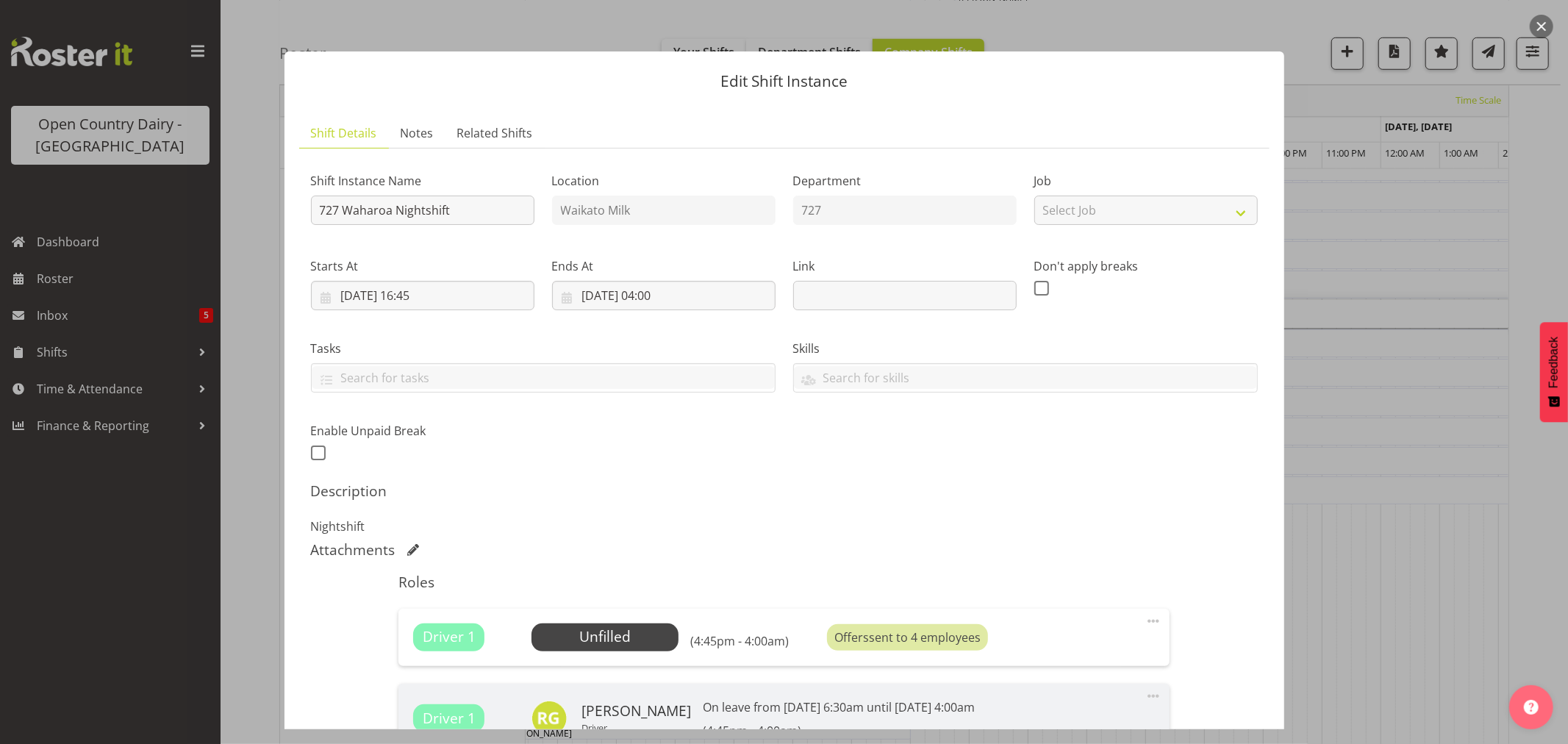
click at [1538, 24] on button "button" at bounding box center [1542, 27] width 23 height 23
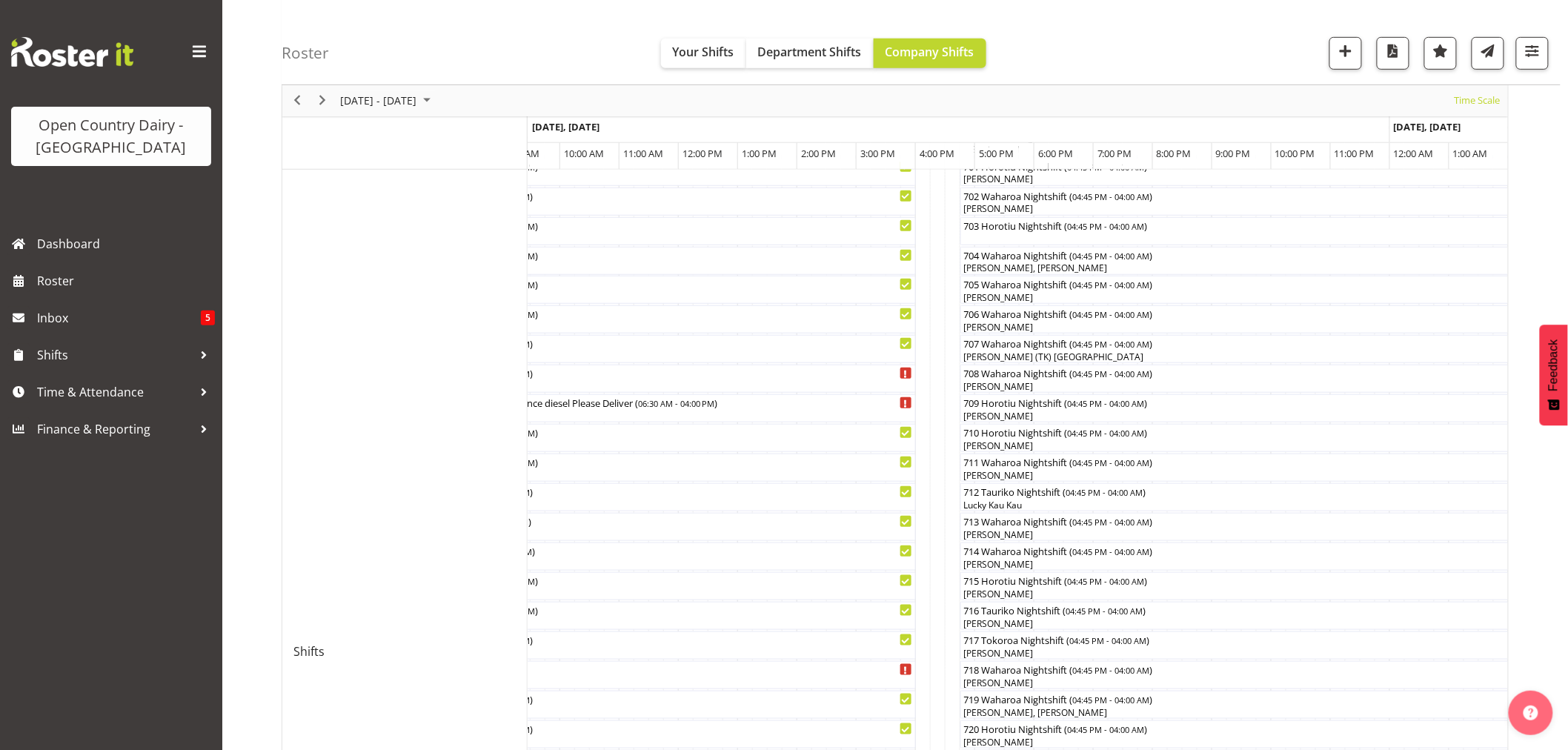
scroll to position [253, 0]
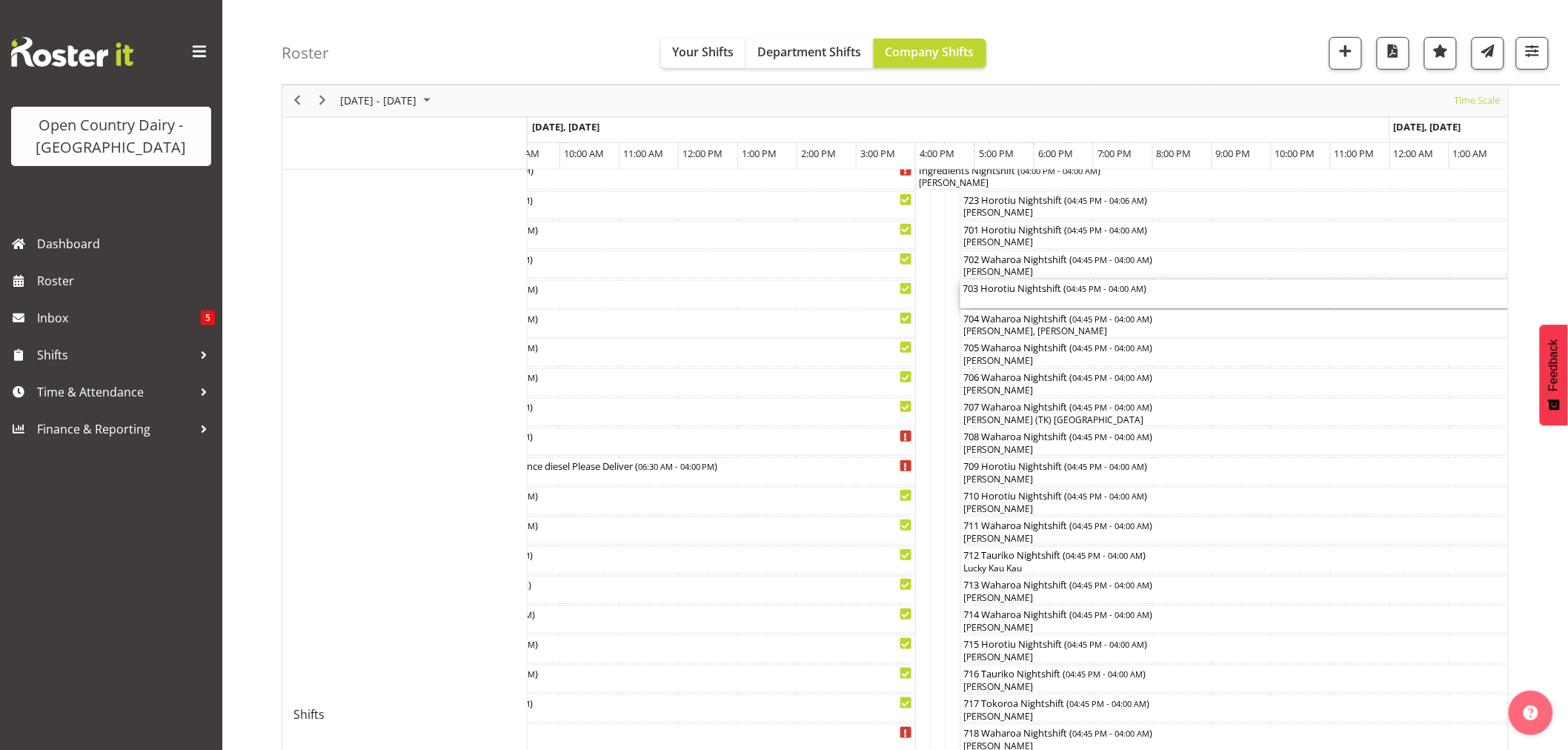
click at [1044, 297] on div "703 Horotiu Nightshift ( 04:45 PM - 04:00 AM )" at bounding box center [1294, 294] width 661 height 28
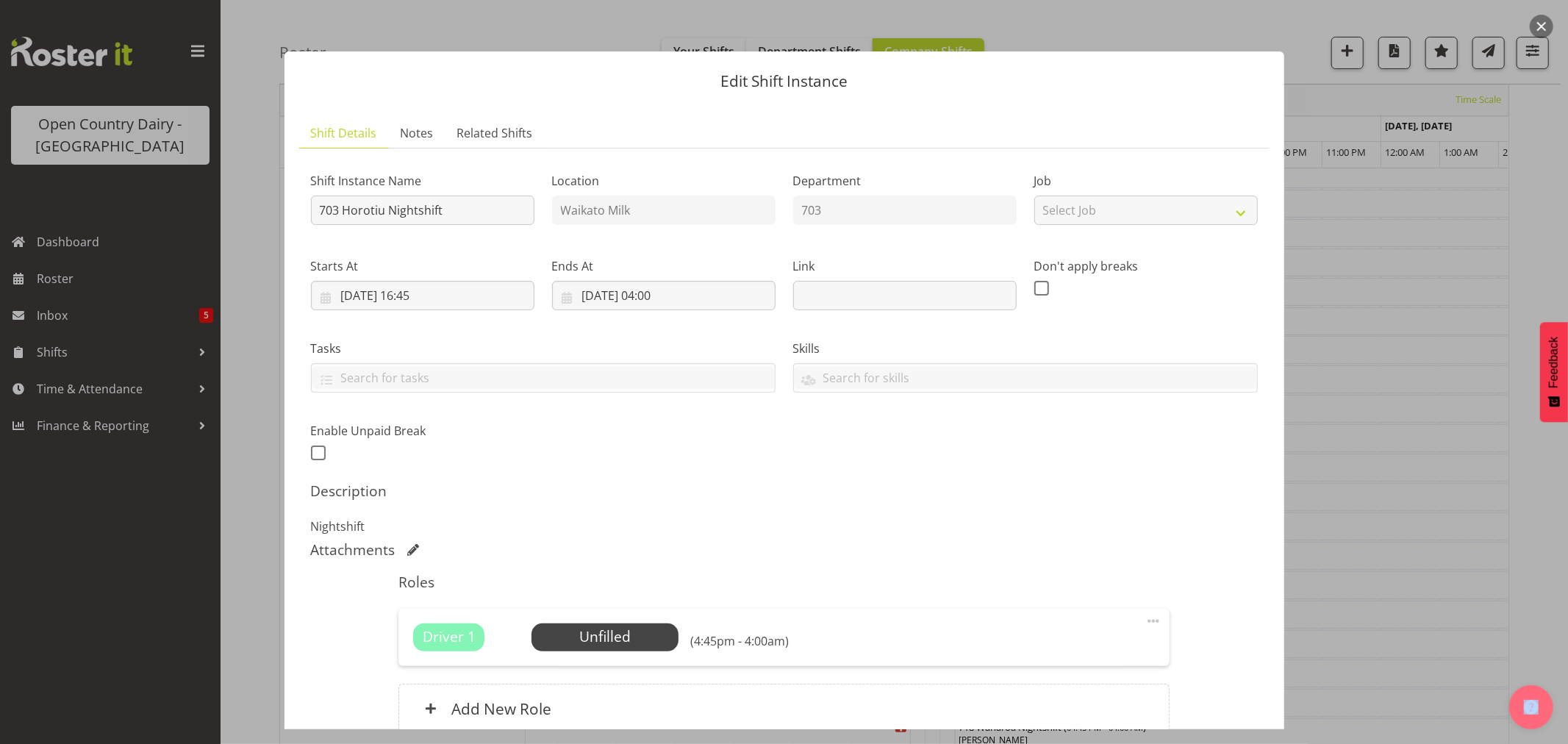
click at [1541, 23] on button "button" at bounding box center [1542, 27] width 23 height 23
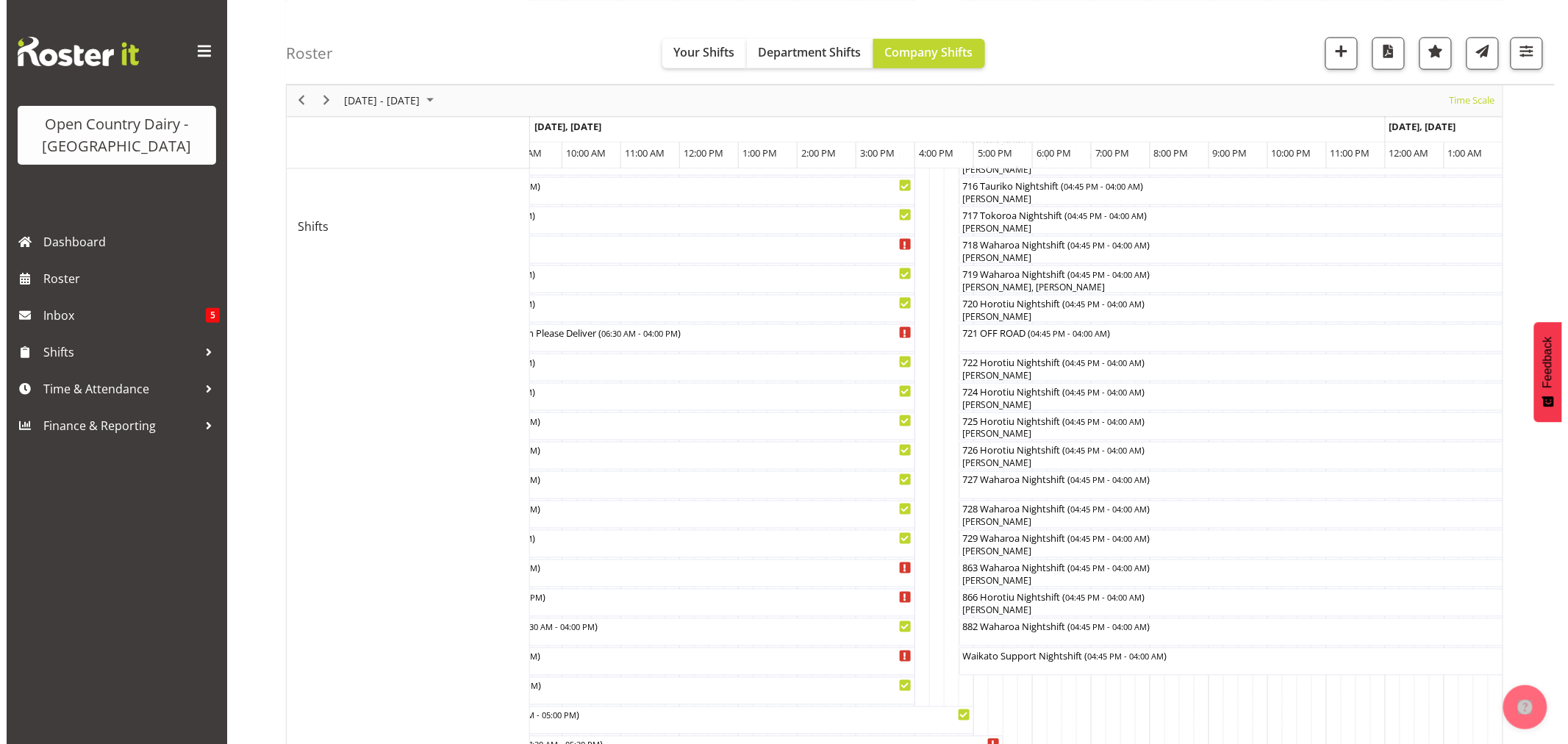
scroll to position [741, 0]
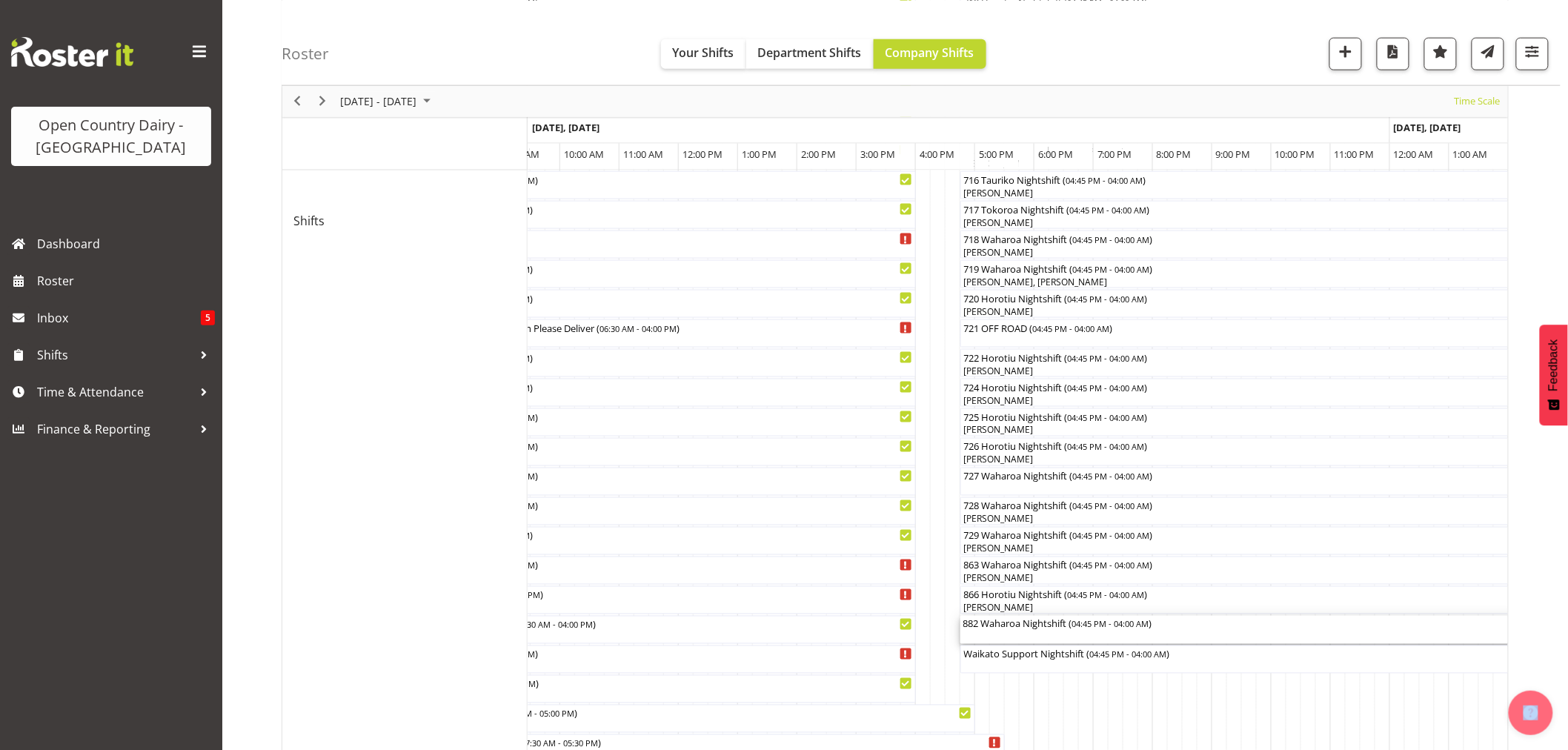
click at [1011, 633] on div "882 Waharoa Nightshift ( 04:45 PM - 04:00 AM )" at bounding box center [1294, 630] width 661 height 28
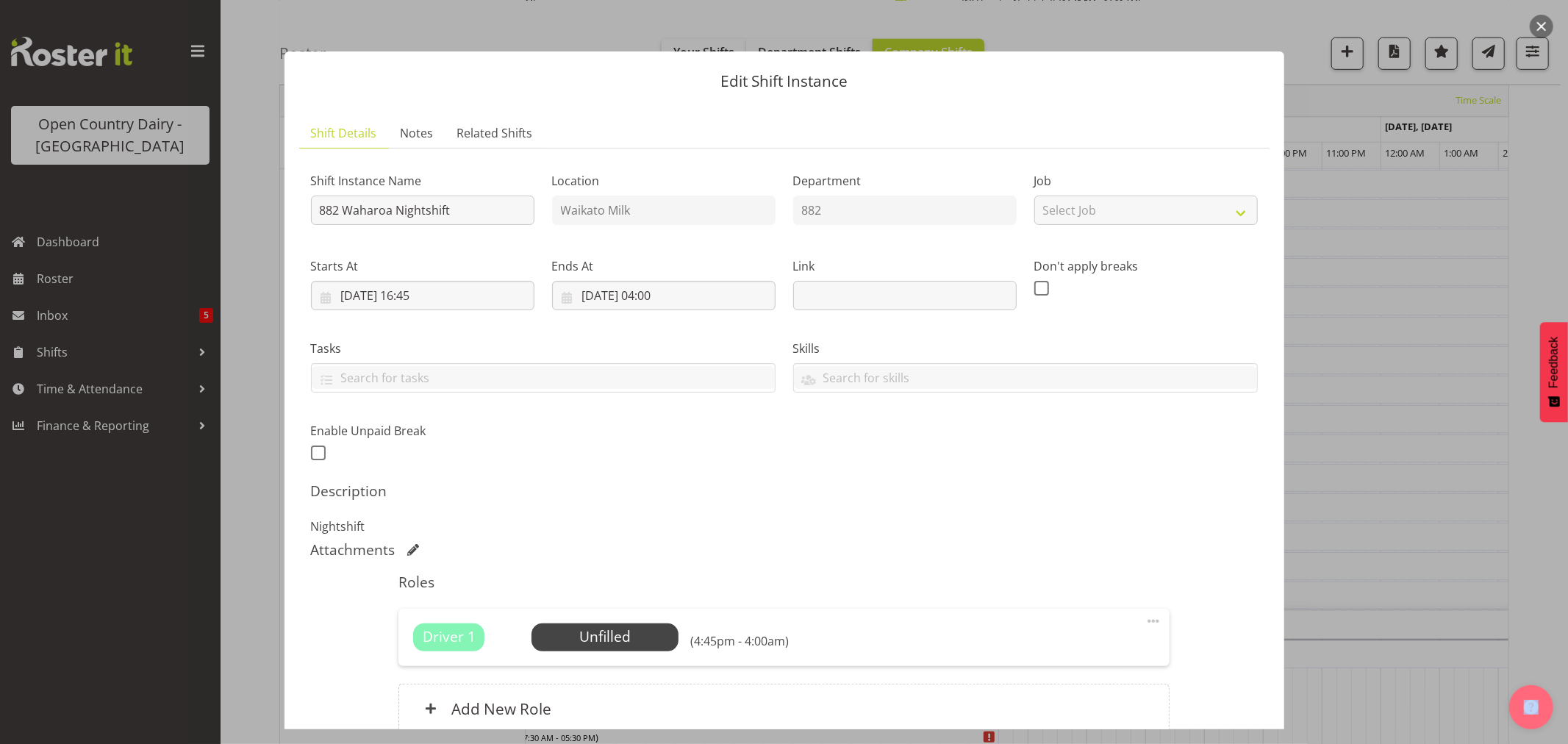
click at [1538, 23] on button "button" at bounding box center [1542, 27] width 23 height 23
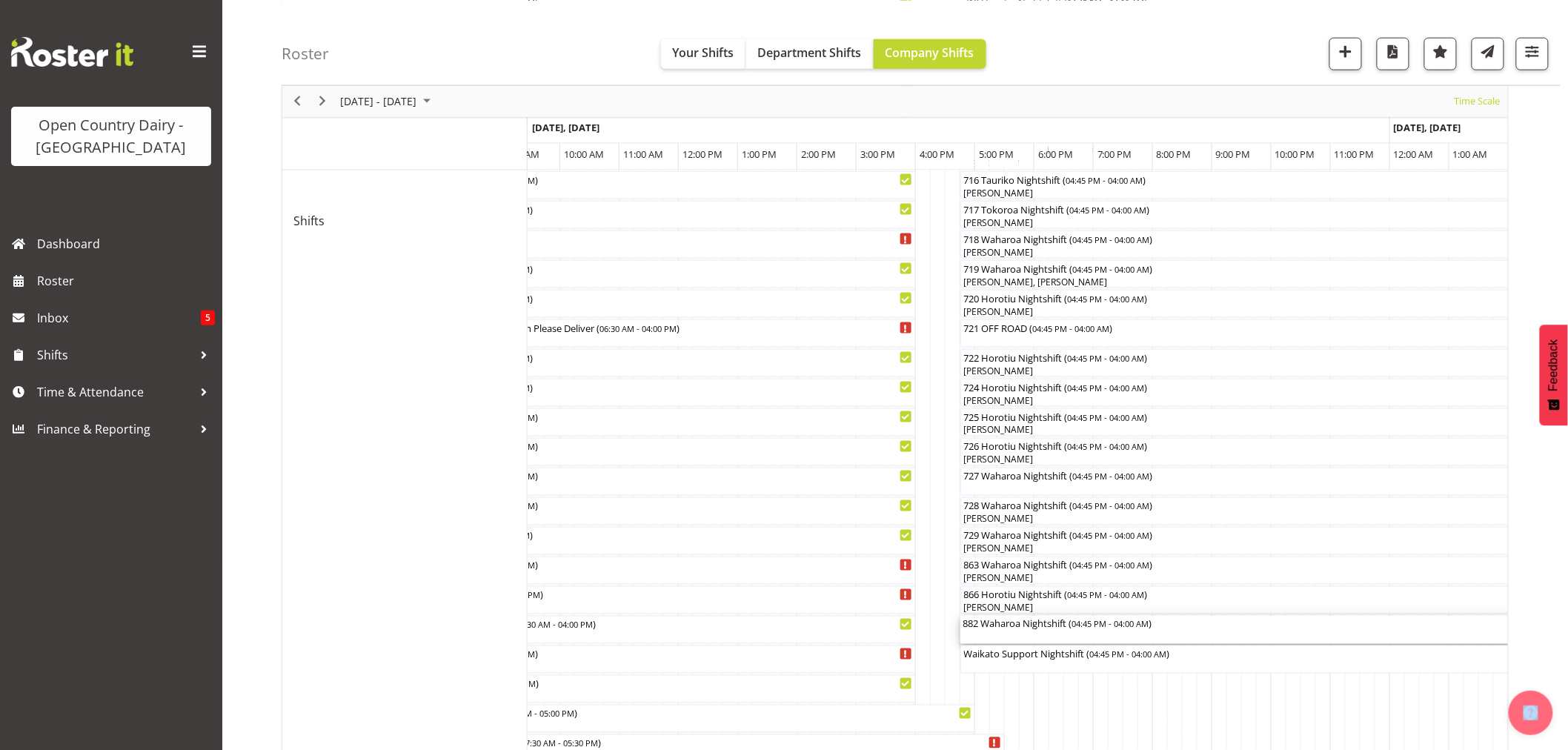
click at [1081, 625] on span "04:45 PM - 04:00 AM" at bounding box center [1111, 624] width 77 height 12
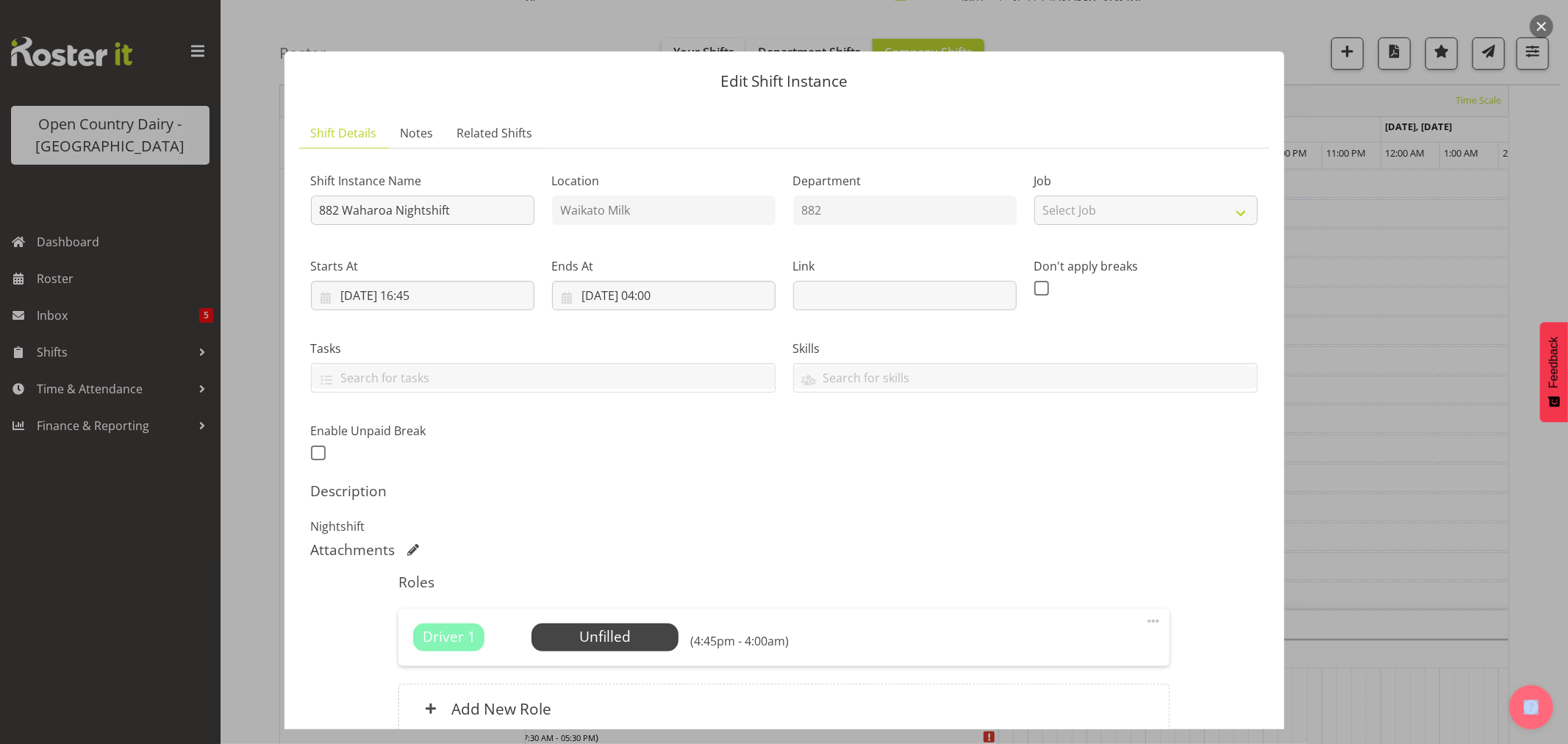
scroll to position [135, 0]
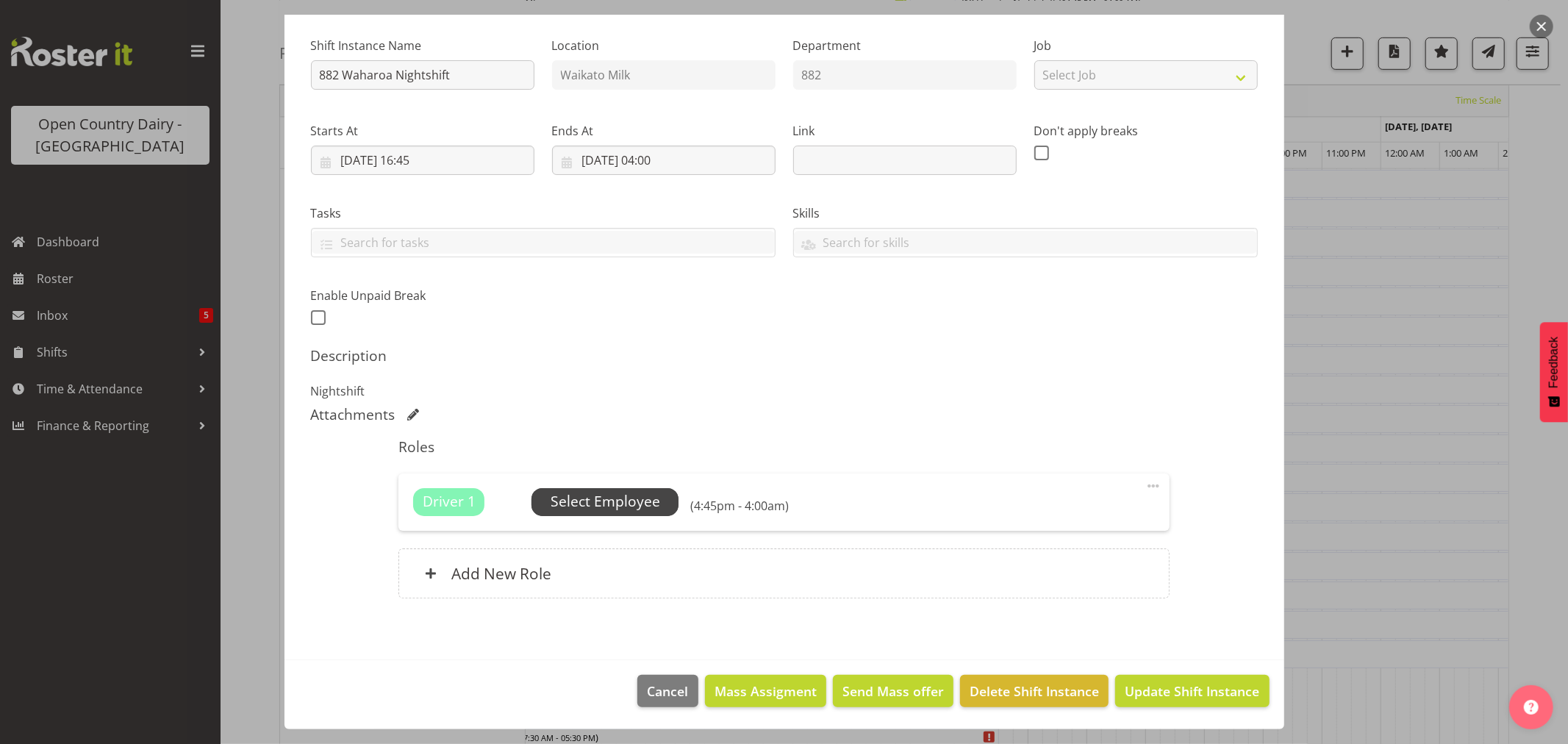
click at [633, 505] on span "Select Employee" at bounding box center [605, 501] width 109 height 21
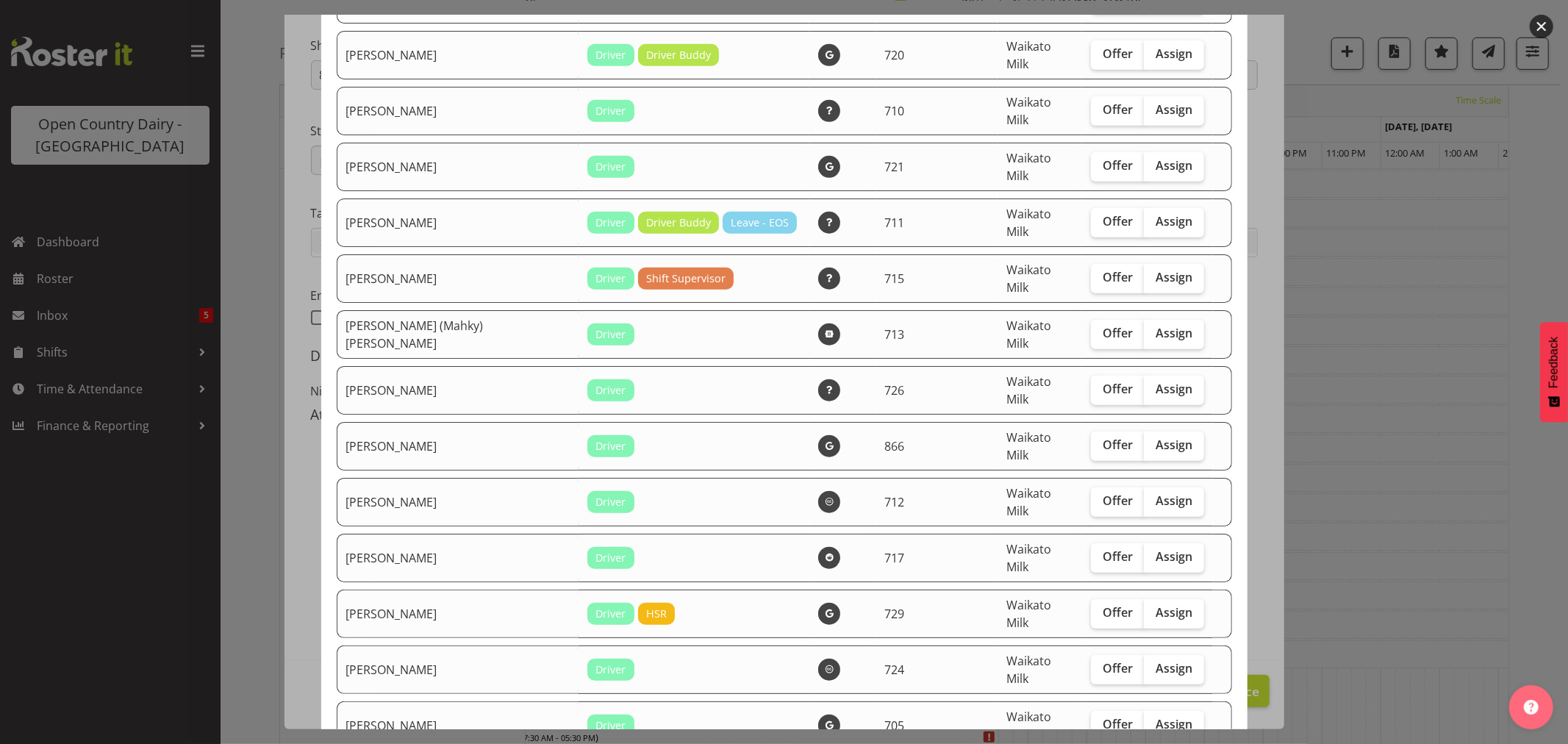
scroll to position [980, 0]
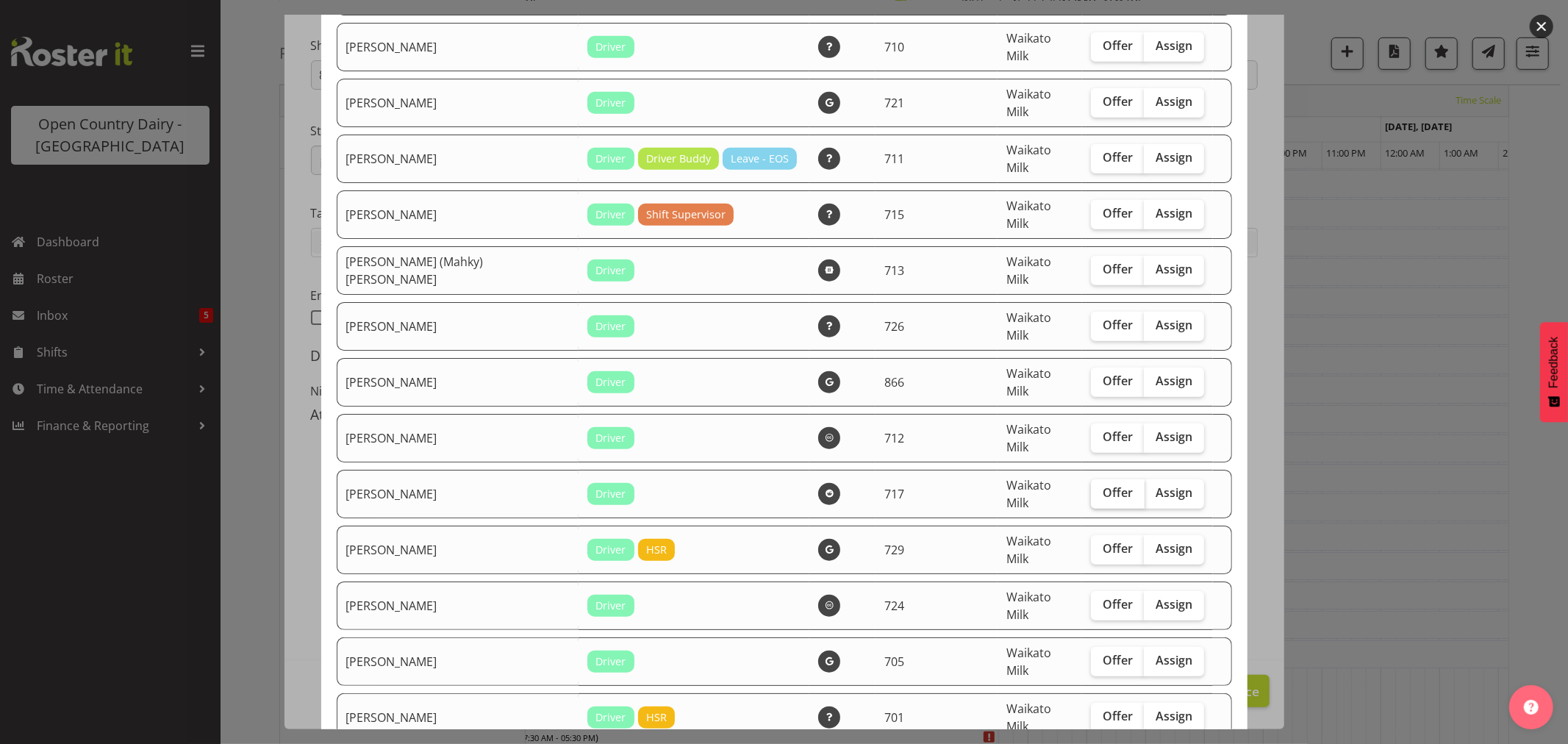
click at [1103, 486] on span "Offer" at bounding box center [1118, 493] width 30 height 15
click at [1101, 488] on input "Offer" at bounding box center [1096, 493] width 9 height 9
checkbox input "true"
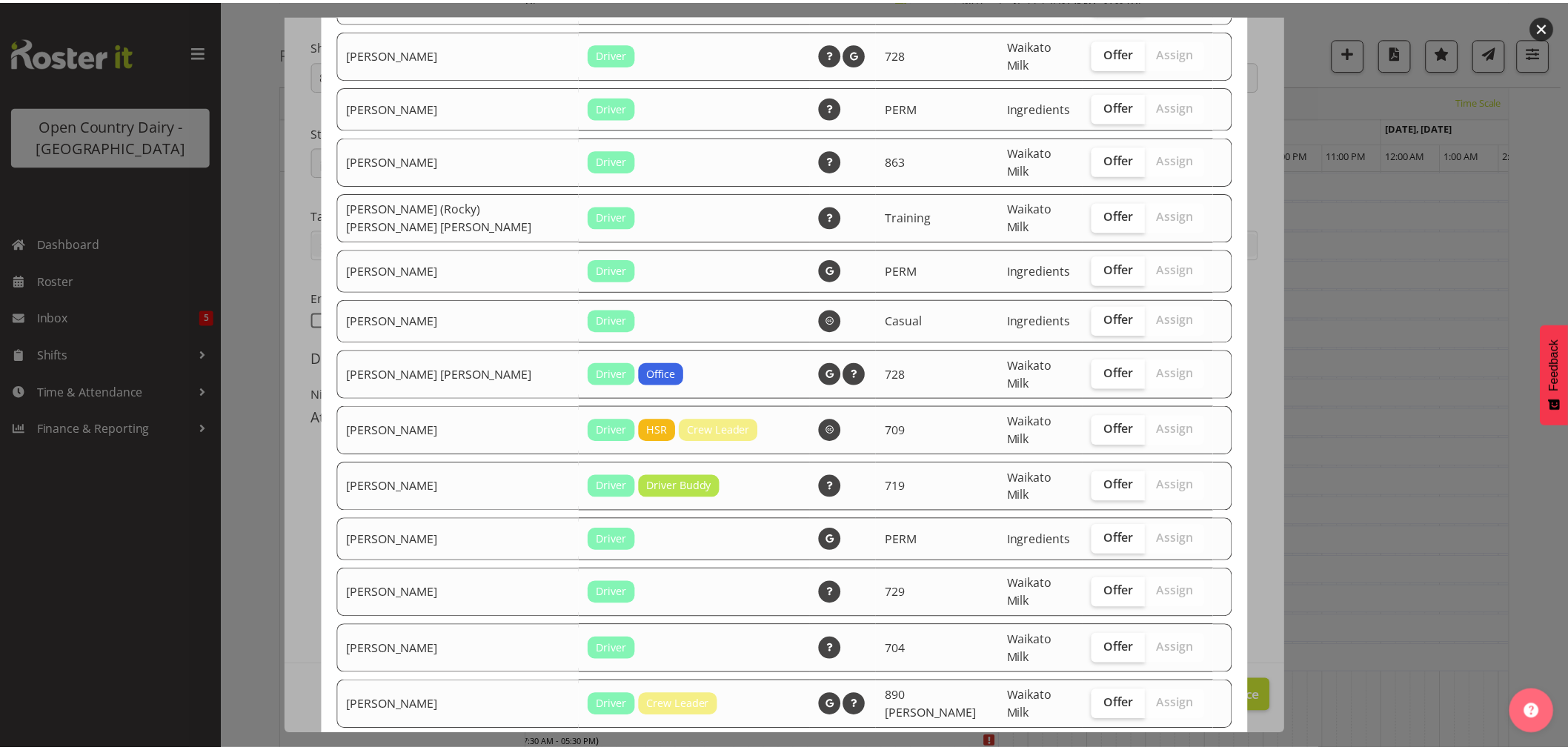
scroll to position [2499, 0]
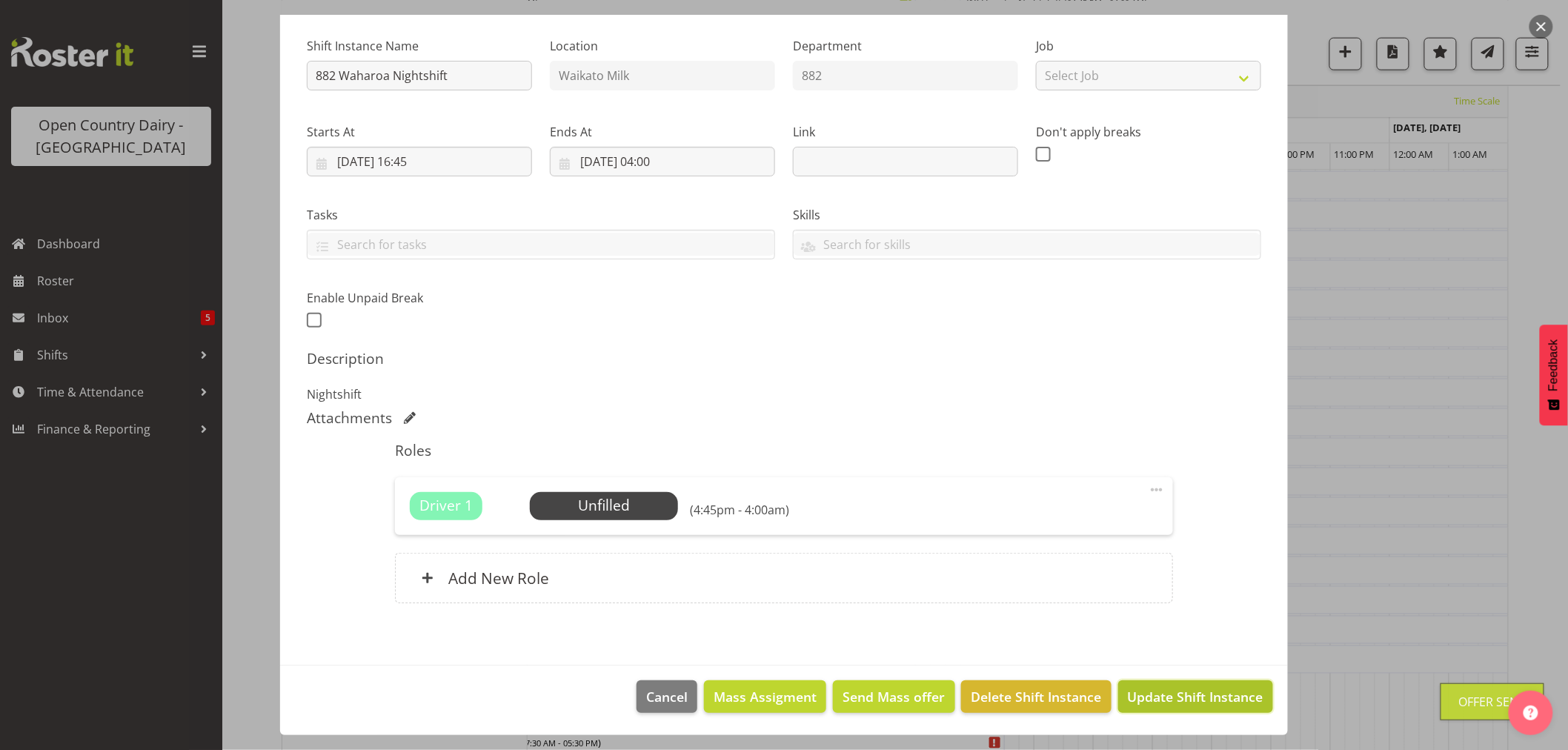
click at [1201, 701] on span "Update Shift Instance" at bounding box center [1196, 697] width 136 height 19
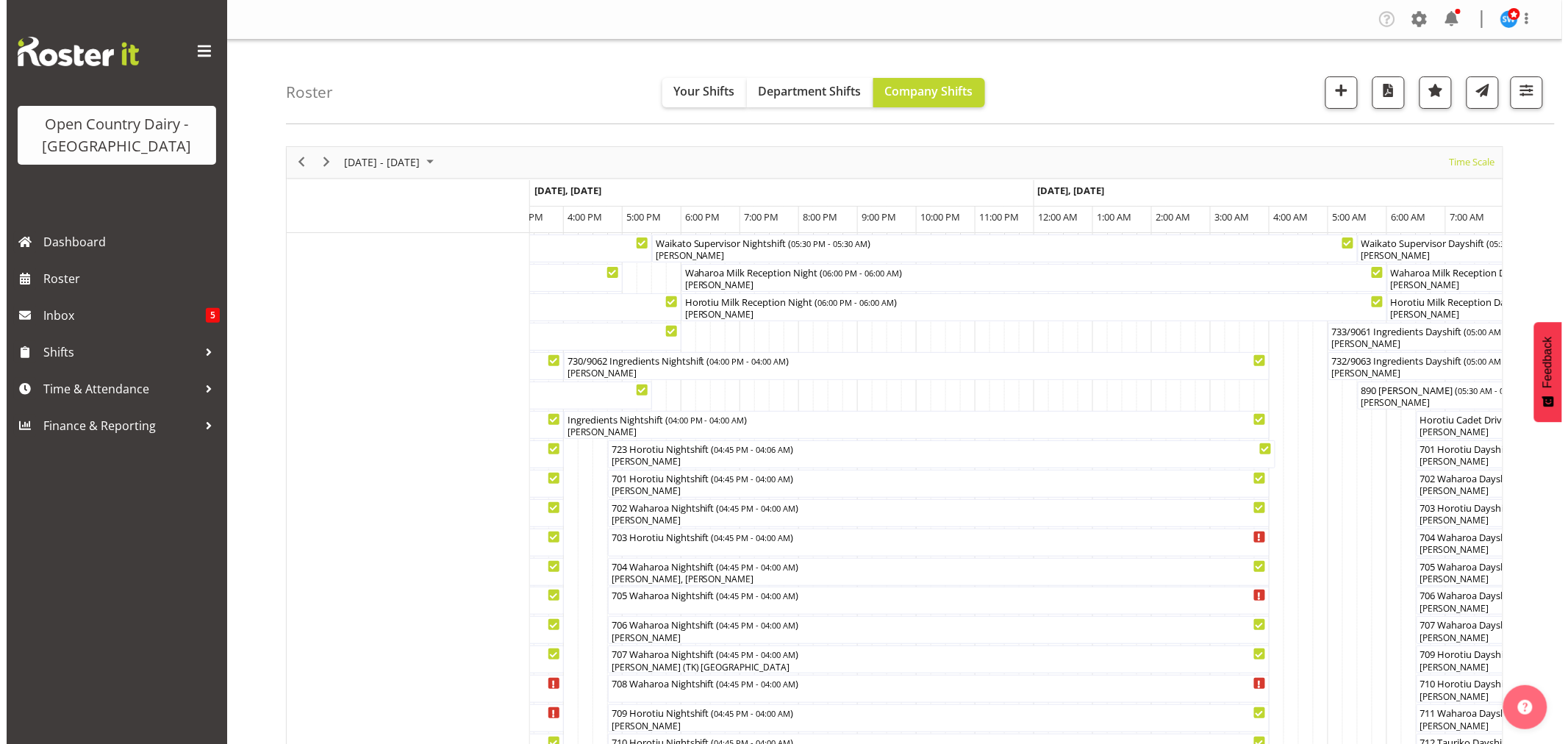
scroll to position [164, 0]
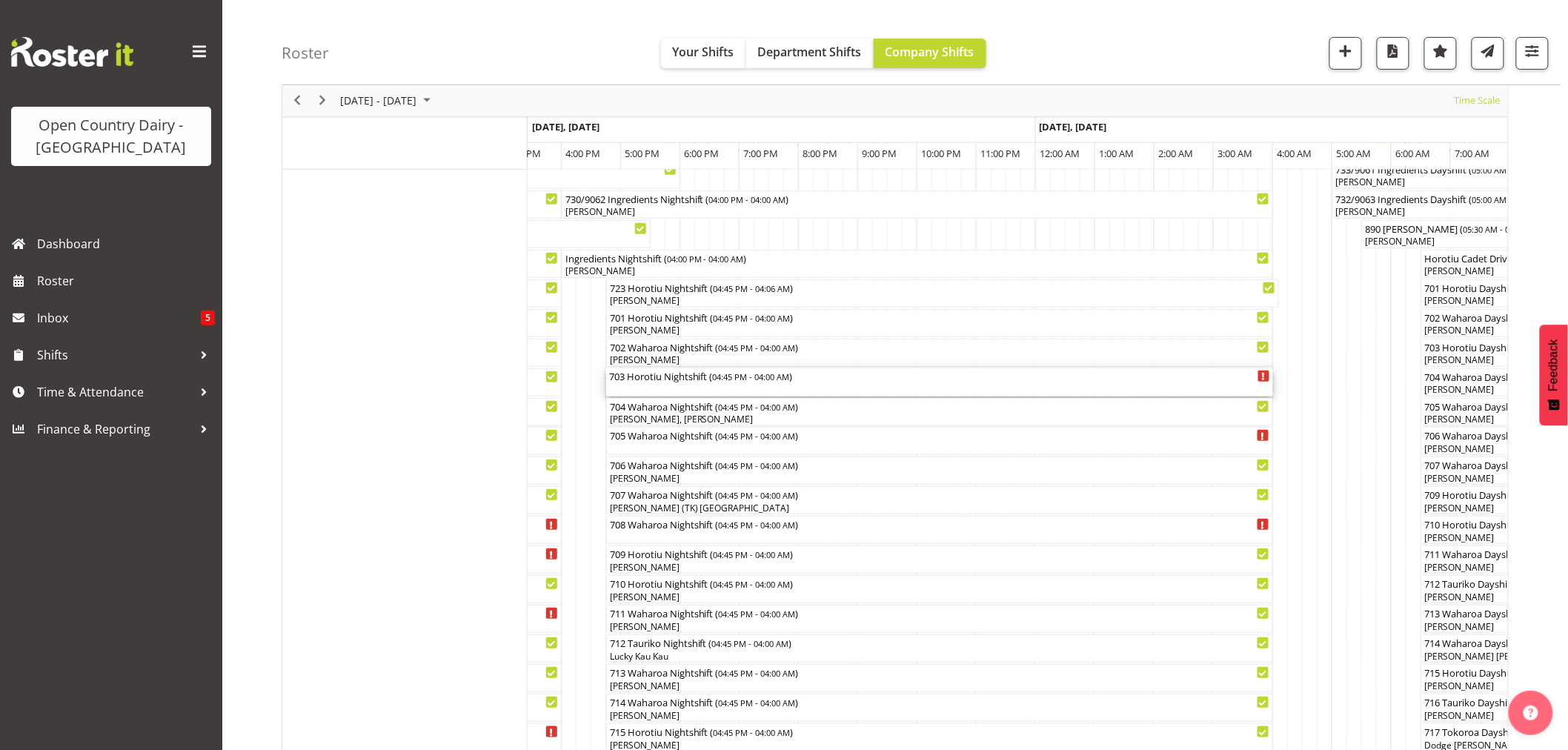
click at [663, 383] on div "703 Horotiu Nightshift ( 04:45 PM - 04:00 AM )" at bounding box center [940, 382] width 661 height 28
click at [0, 0] on div at bounding box center [0, 0] width 0 height 0
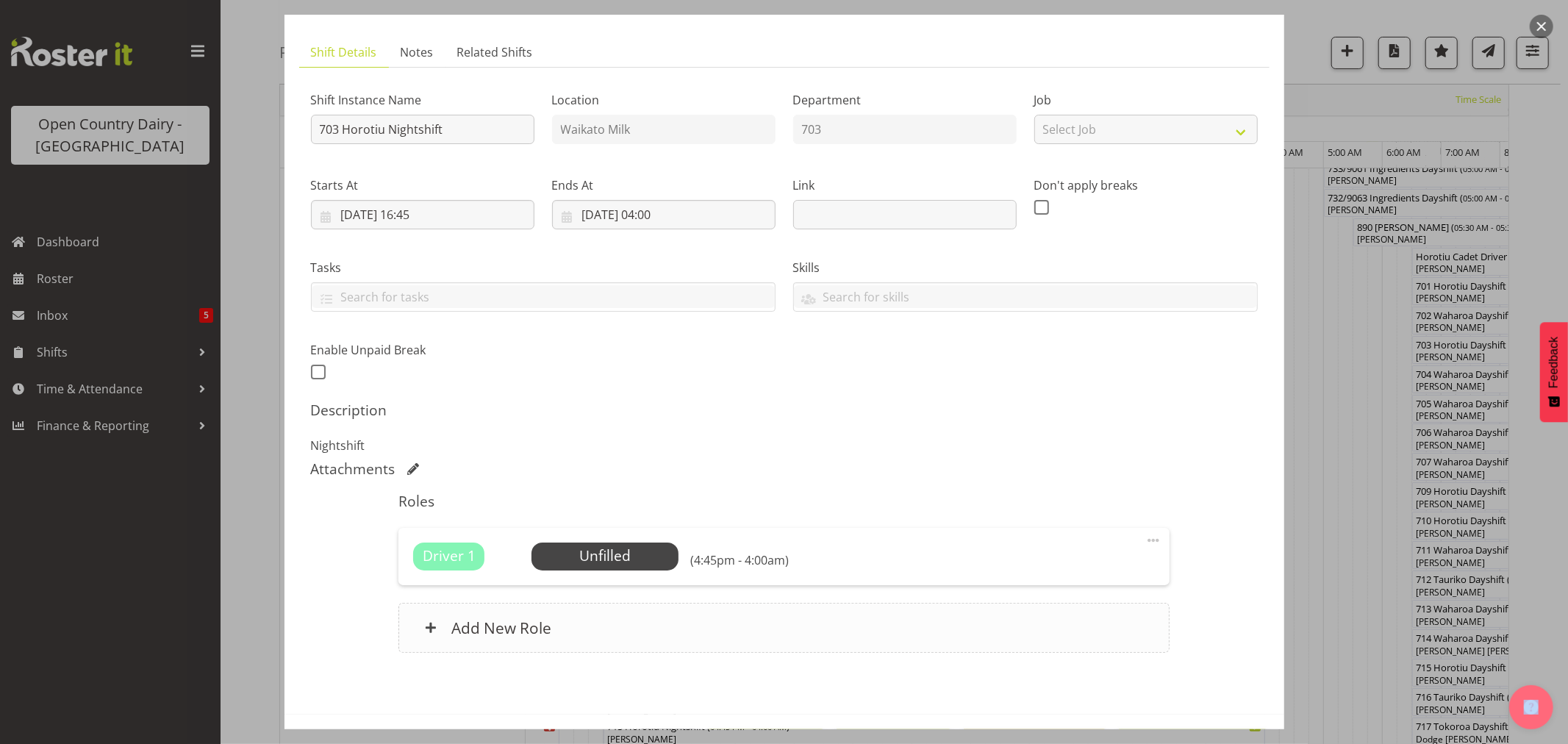
scroll to position [135, 0]
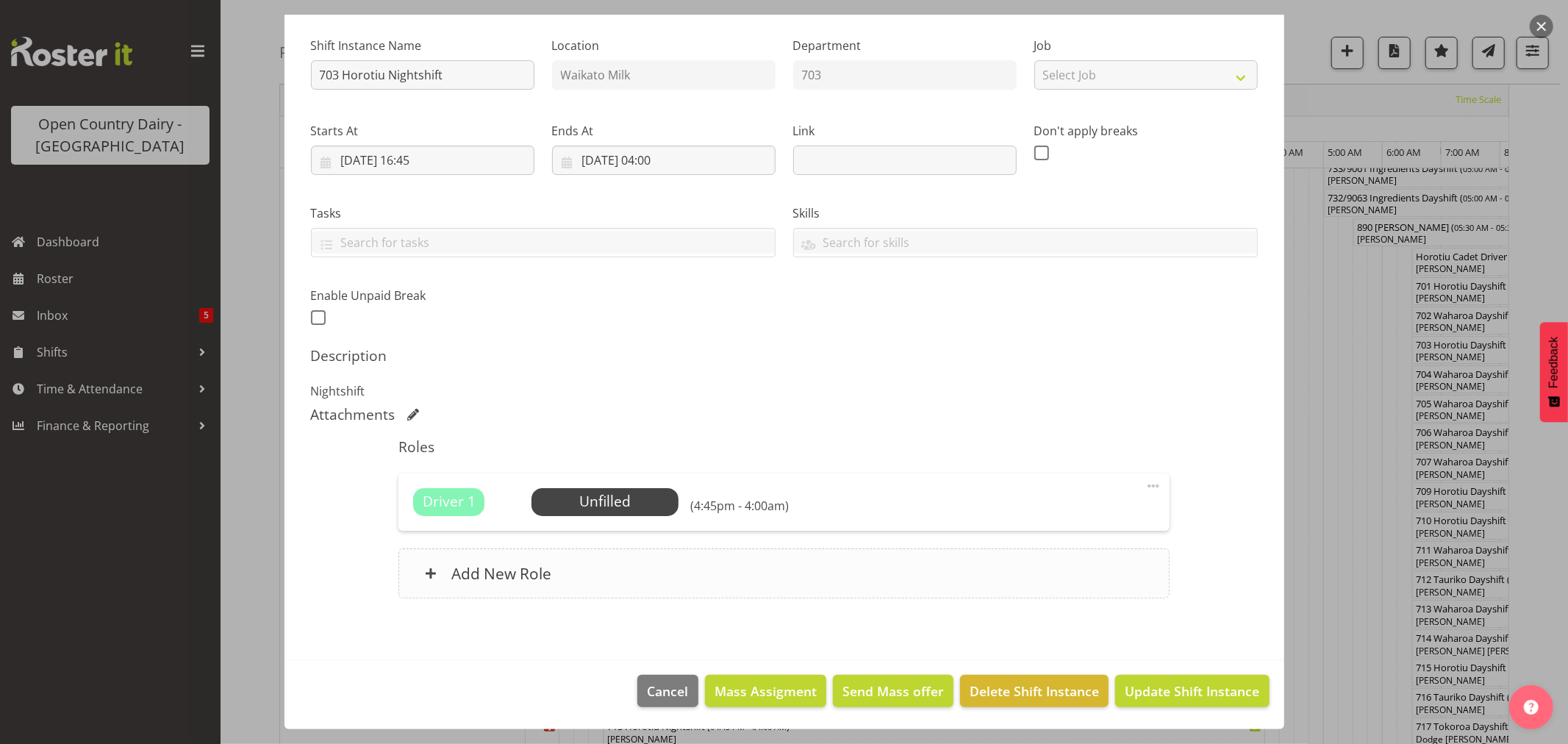
click at [619, 554] on div "Add New Role" at bounding box center [784, 573] width 771 height 50
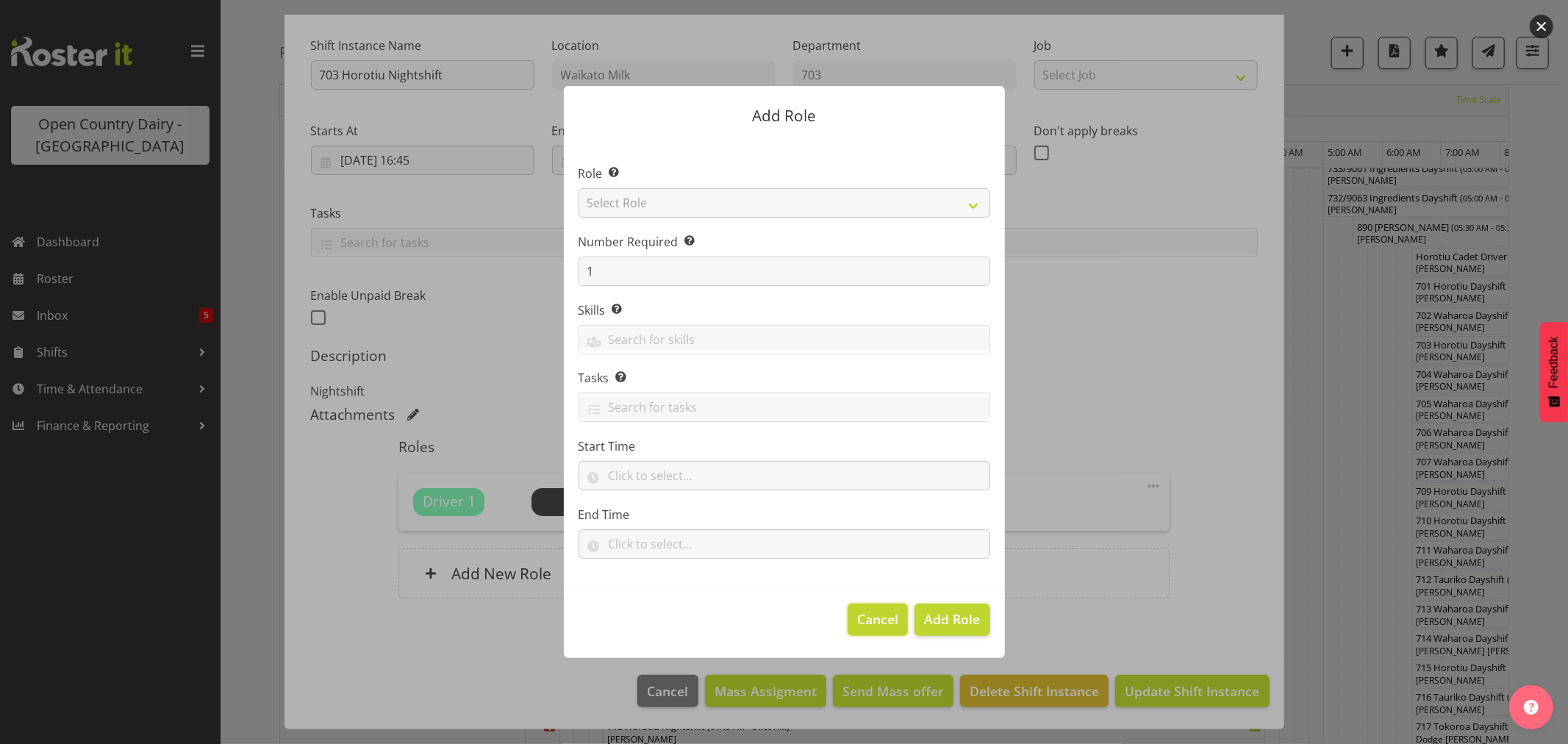
click at [860, 612] on span "Cancel" at bounding box center [877, 619] width 41 height 19
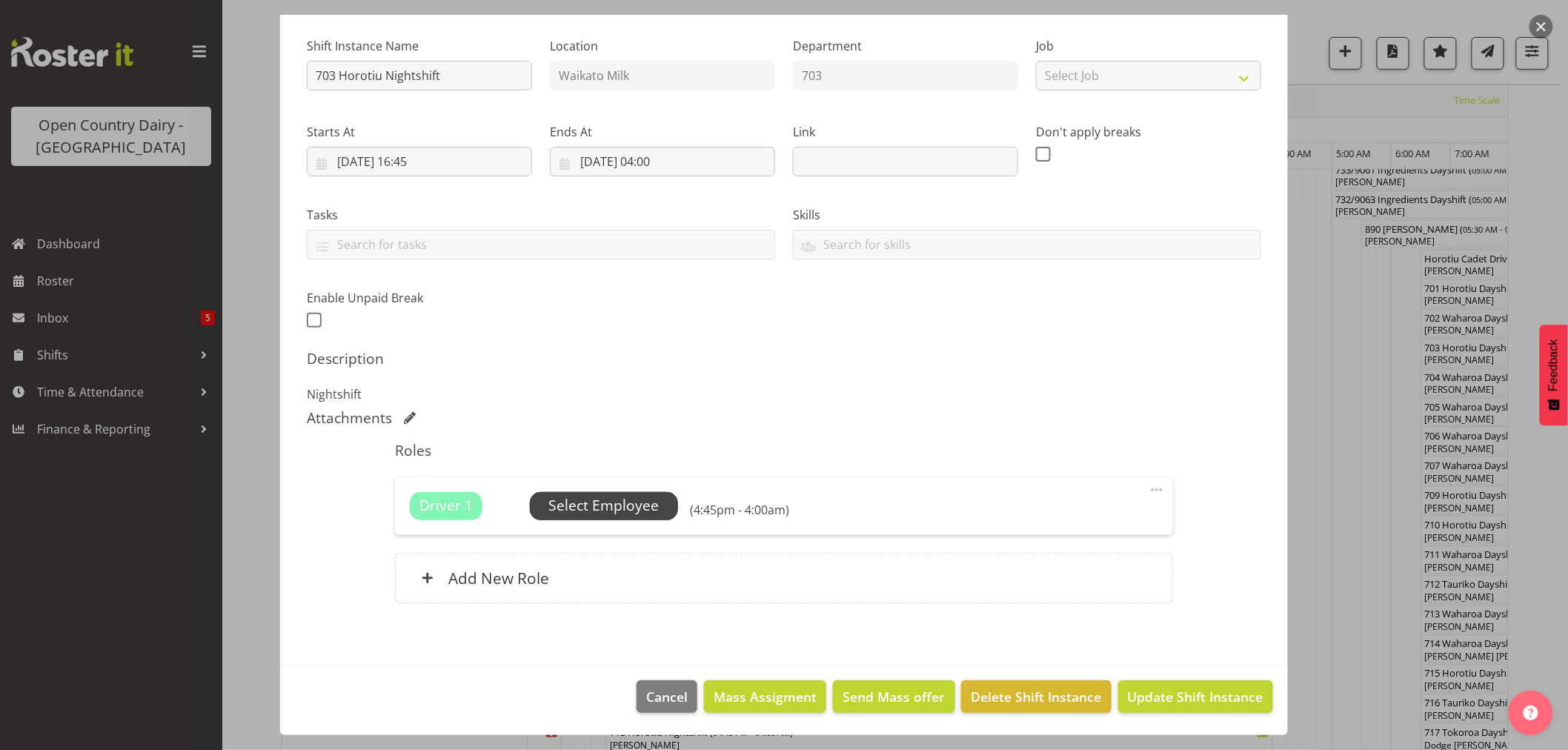
click at [641, 509] on span "Select Employee" at bounding box center [604, 506] width 110 height 21
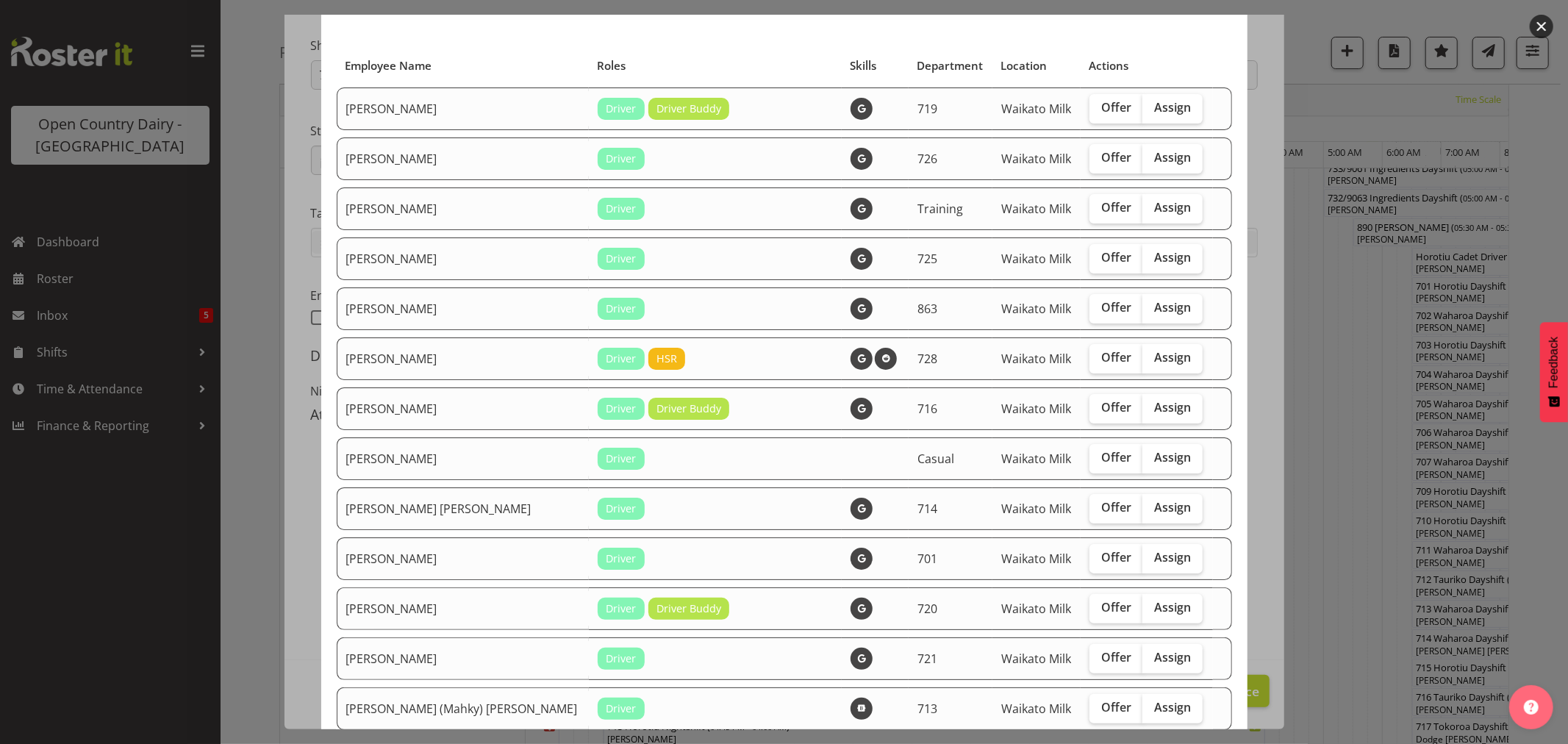
scroll to position [164, 0]
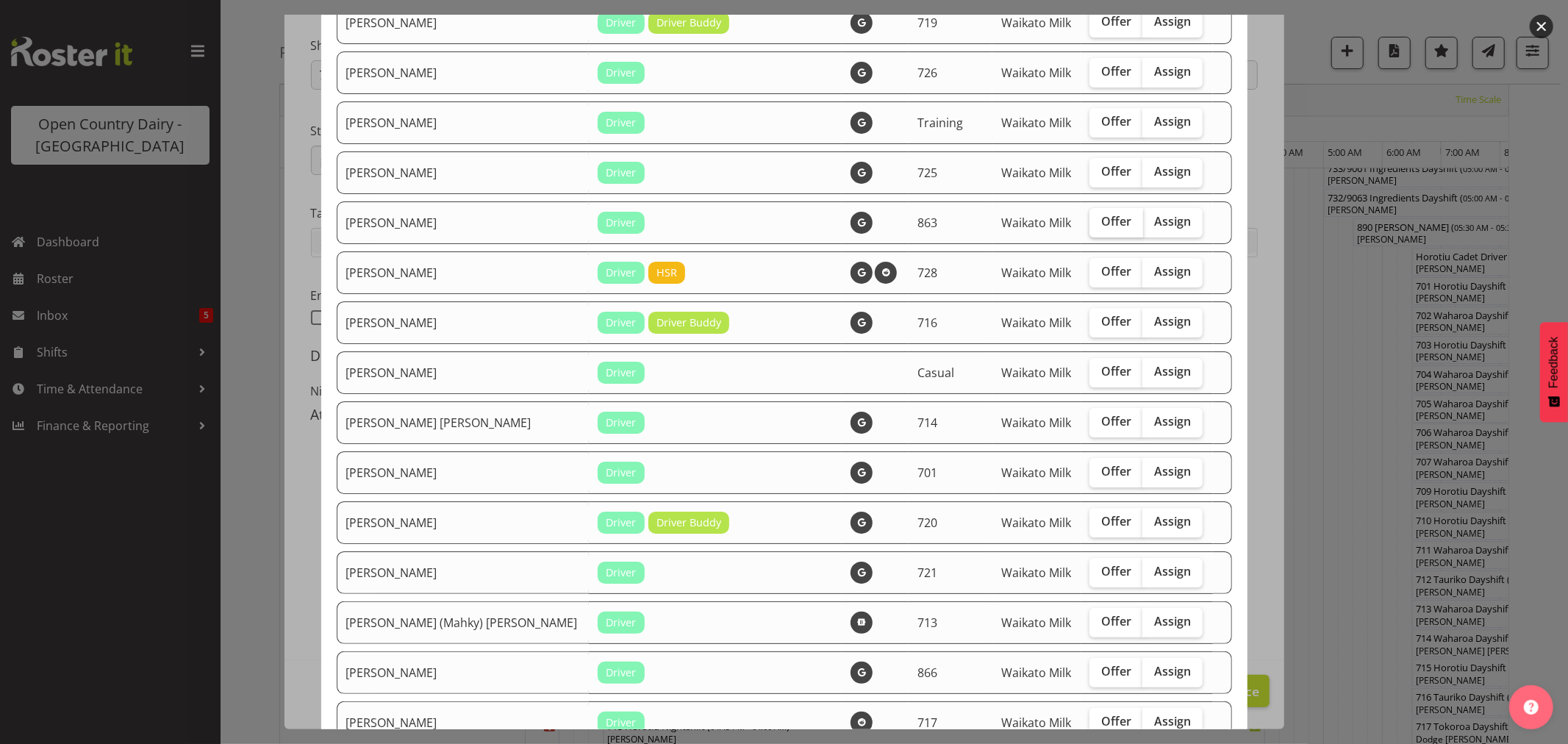
click at [1101, 223] on span "Offer" at bounding box center [1116, 221] width 30 height 15
click at [1093, 223] on input "Offer" at bounding box center [1094, 221] width 9 height 9
checkbox input "true"
drag, startPoint x: 1090, startPoint y: 171, endPoint x: 1115, endPoint y: 350, distance: 180.7
click at [1101, 171] on span "Offer" at bounding box center [1116, 171] width 30 height 15
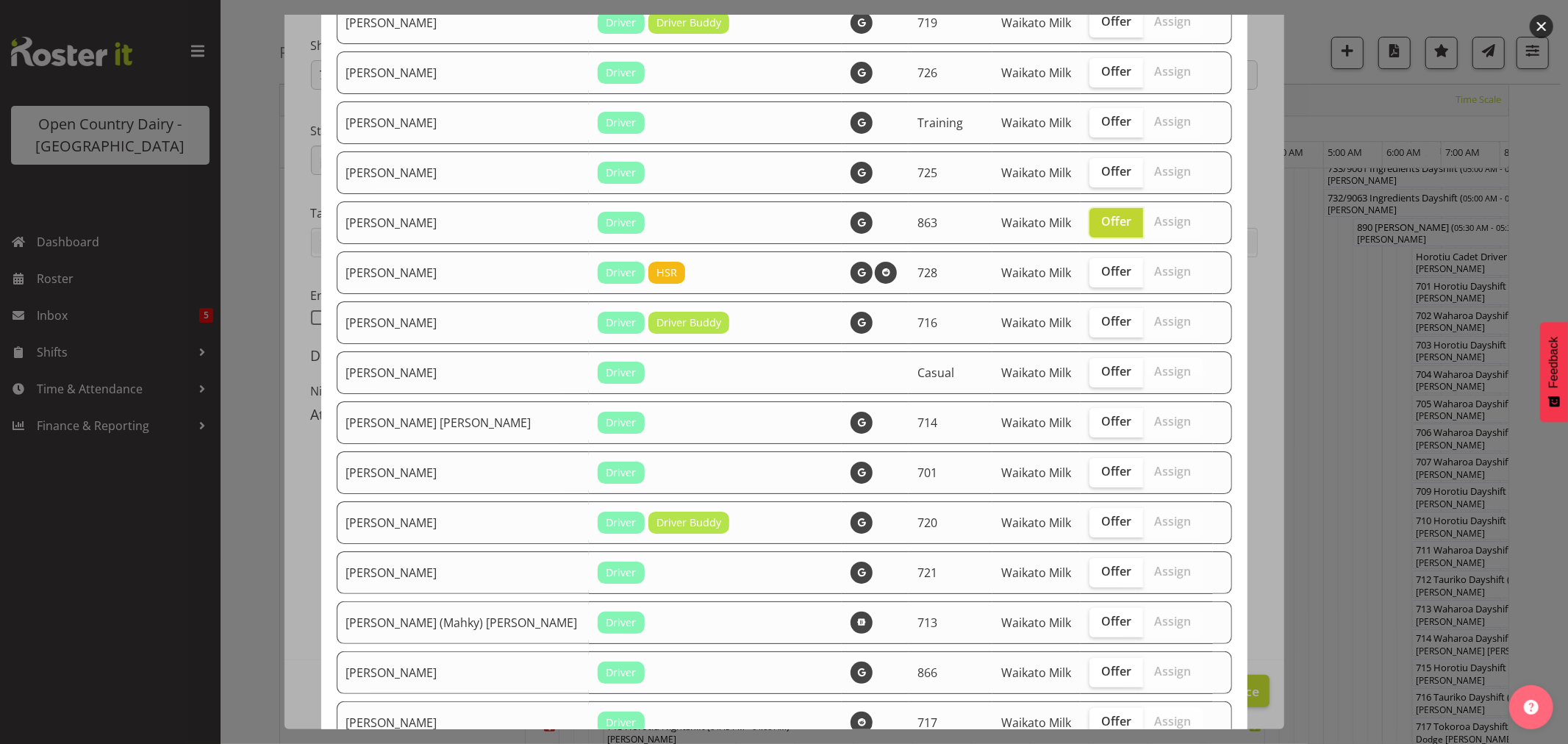
click at [1090, 171] on input "Offer" at bounding box center [1094, 171] width 9 height 9
checkbox input "true"
click at [1094, 231] on label "Offer" at bounding box center [1116, 223] width 54 height 30
click at [1094, 227] on input "Offer" at bounding box center [1094, 221] width 9 height 9
checkbox input "false"
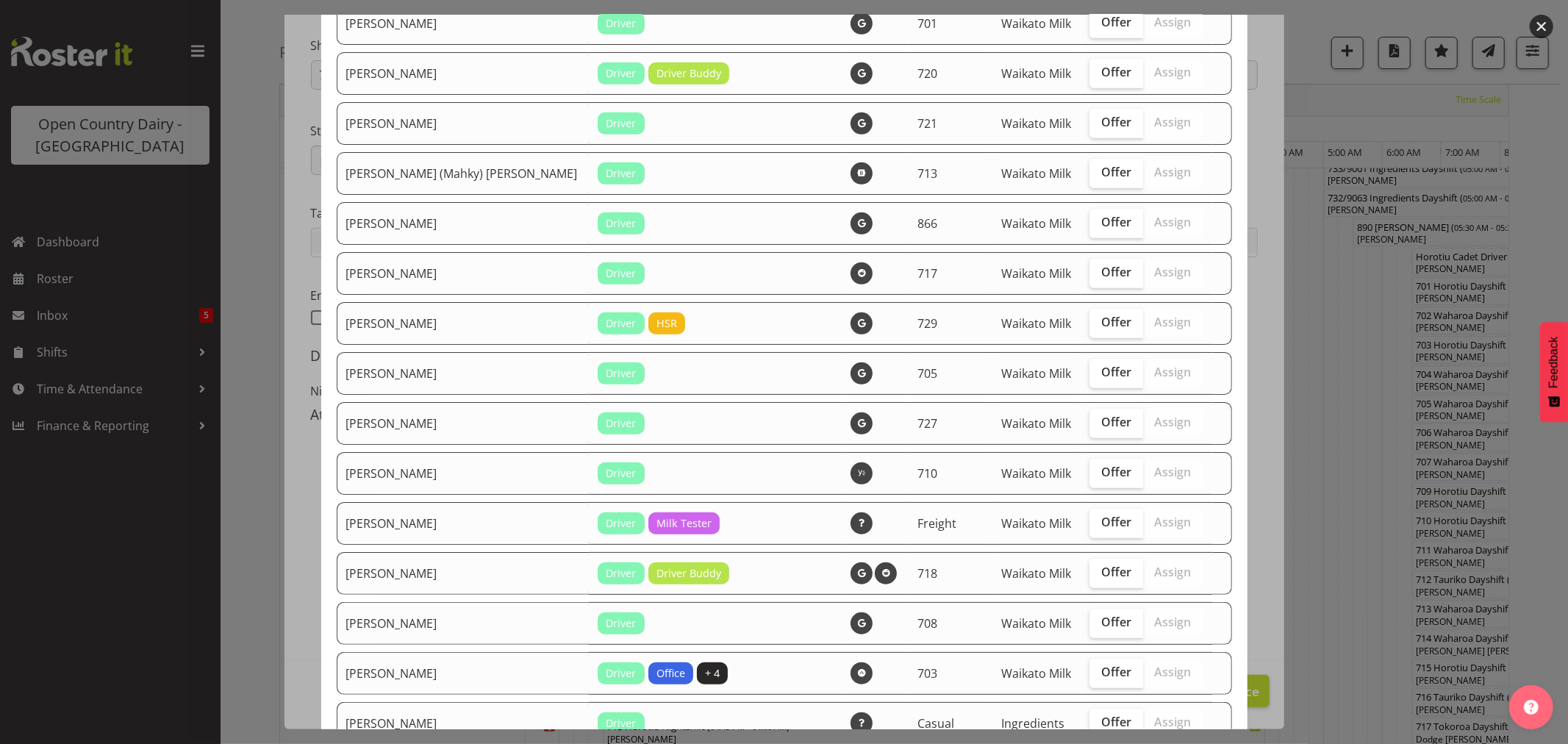
scroll to position [653, 0]
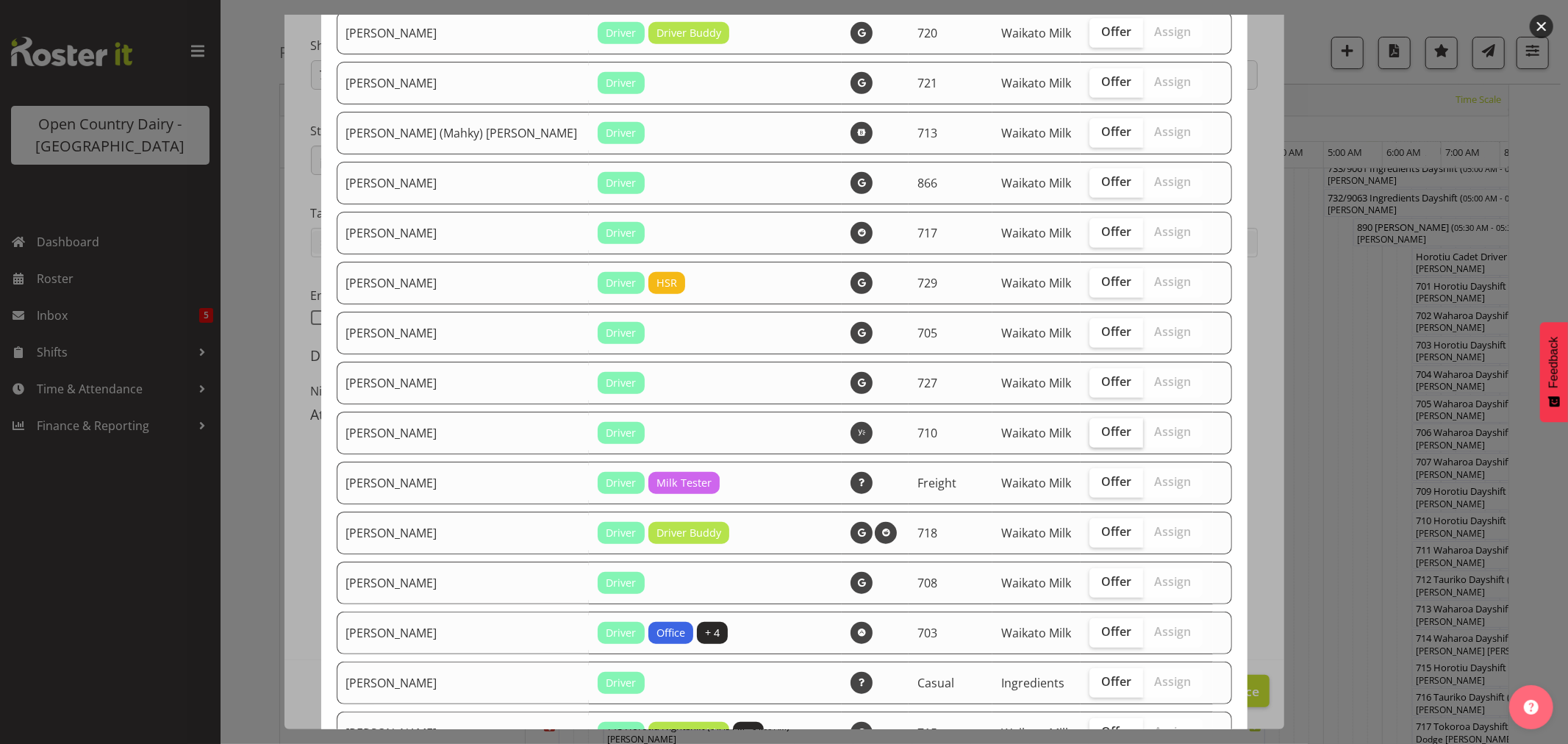
click at [1101, 436] on span "Offer" at bounding box center [1116, 432] width 30 height 15
click at [1100, 436] on input "Offer" at bounding box center [1094, 432] width 9 height 9
checkbox input "true"
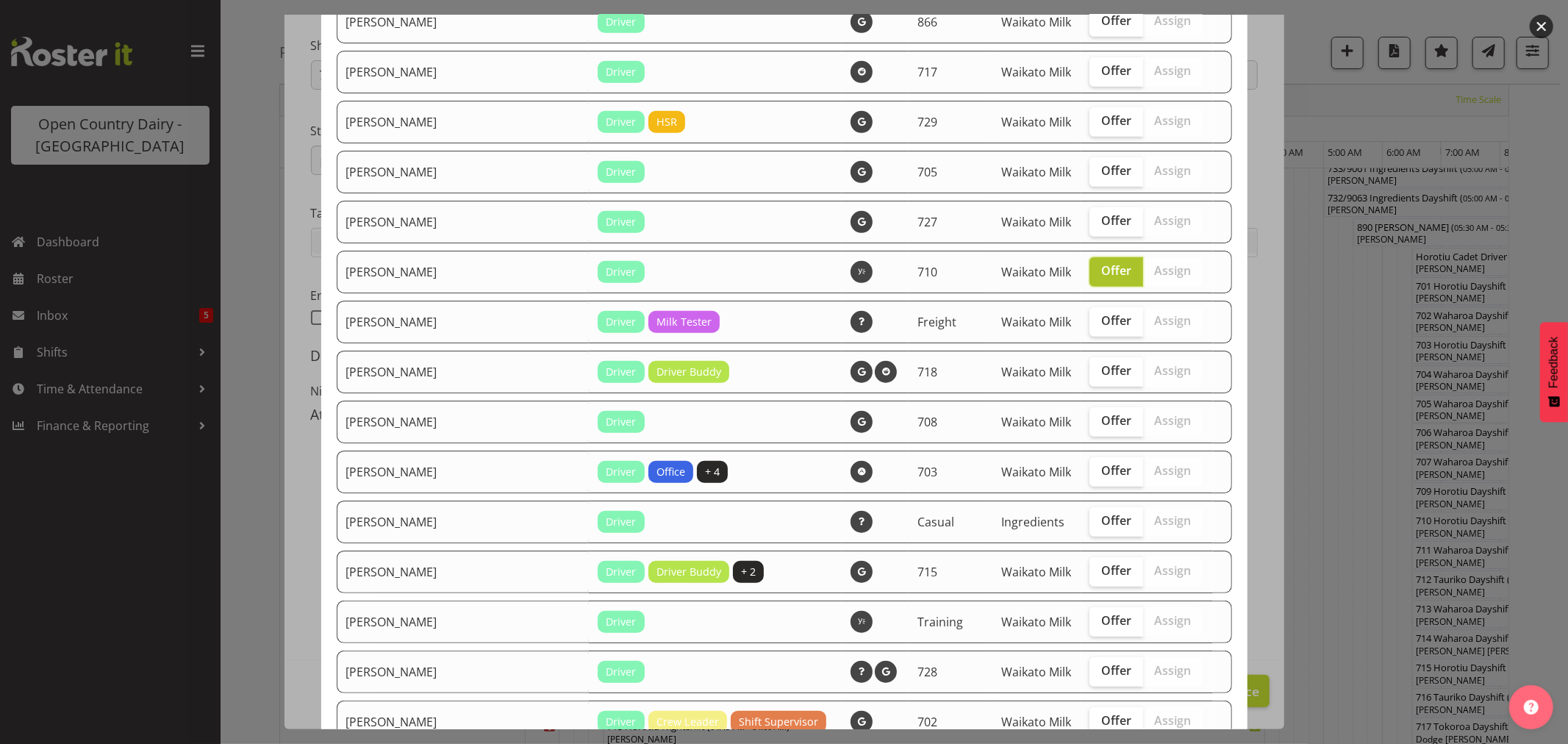
scroll to position [899, 0]
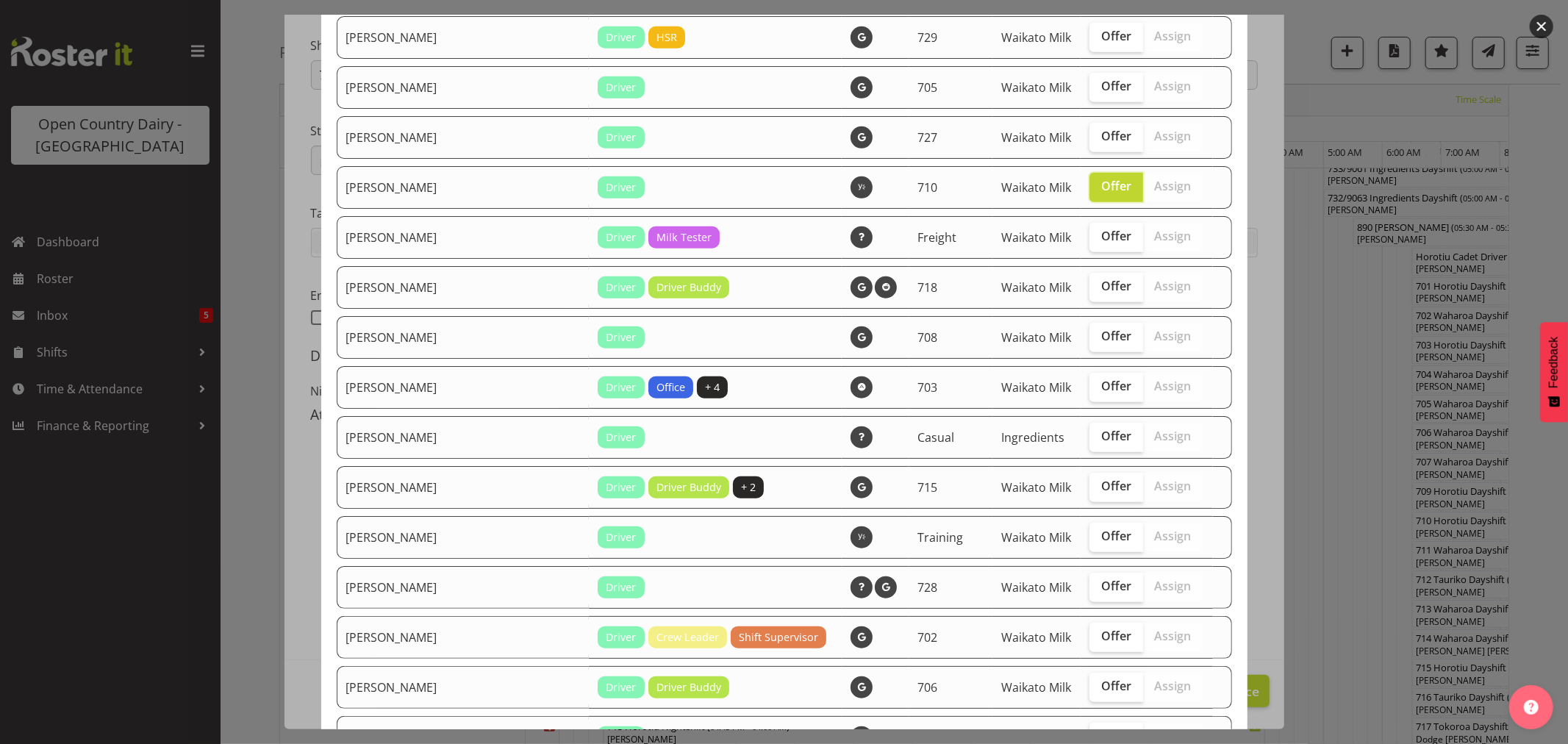
click at [1103, 393] on span "Offer" at bounding box center [1116, 386] width 30 height 15
click at [1100, 391] on input "Offer" at bounding box center [1094, 386] width 9 height 9
checkbox input "true"
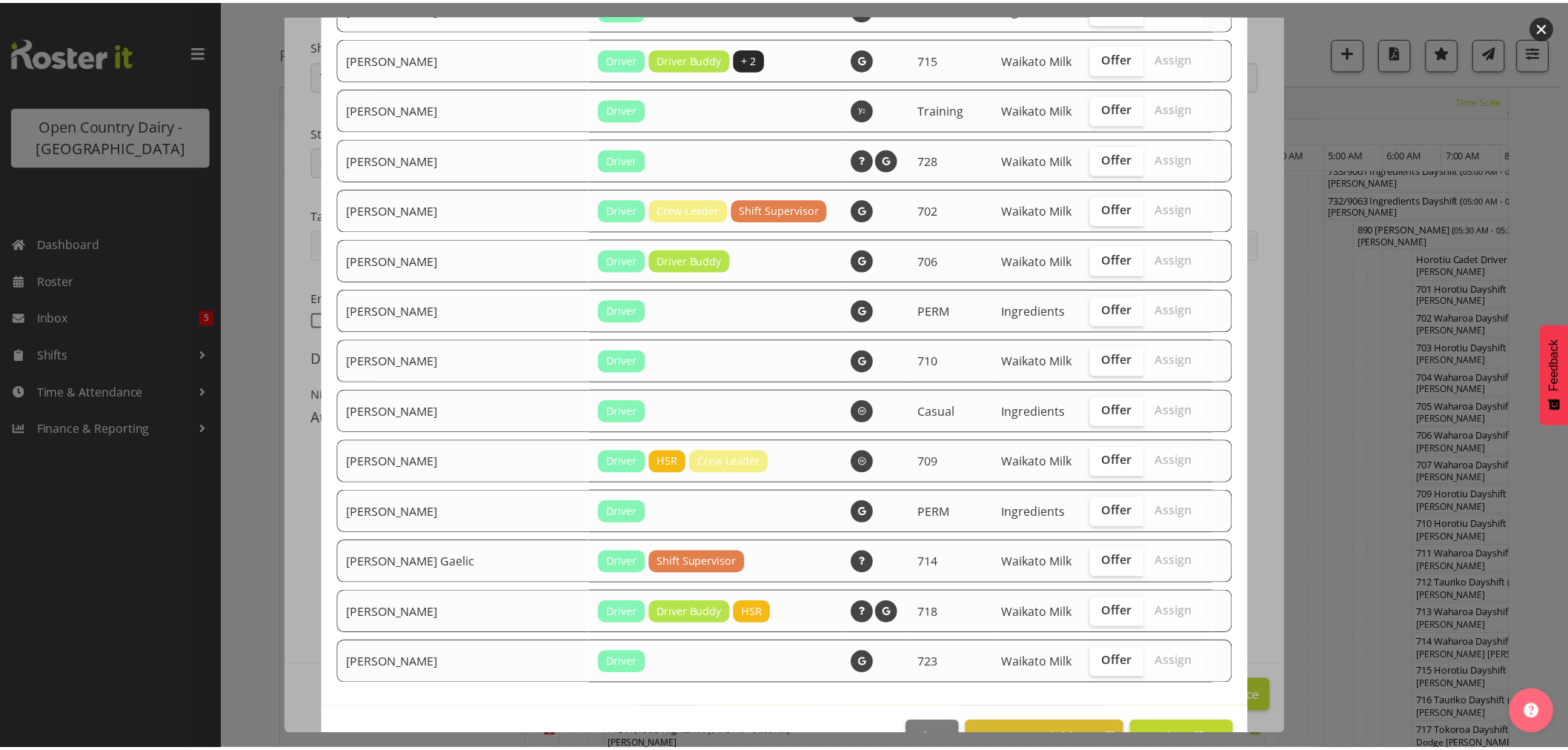
scroll to position [1386, 0]
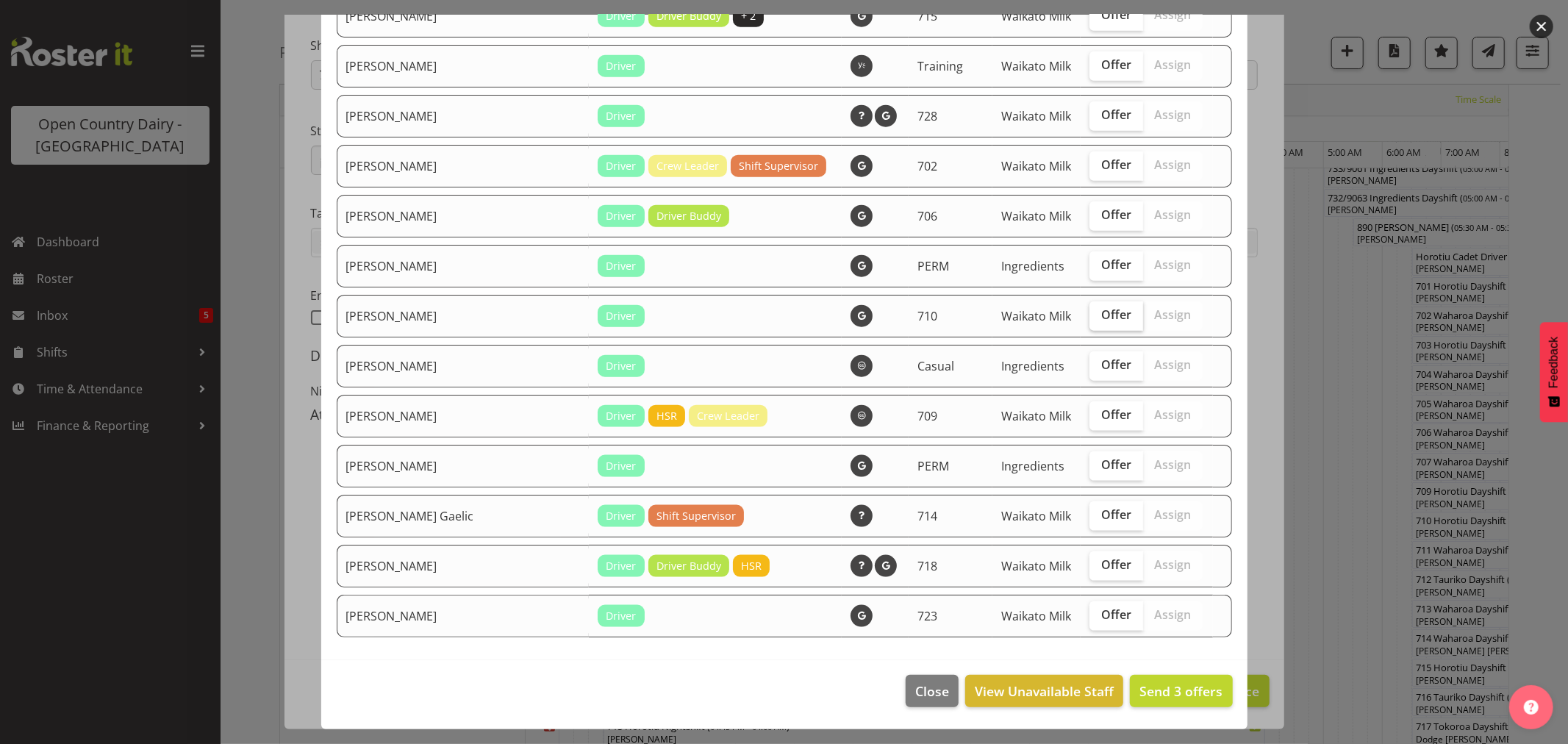
click at [1101, 314] on span "Offer" at bounding box center [1116, 314] width 30 height 15
click at [1089, 314] on input "Offer" at bounding box center [1094, 315] width 9 height 9
checkbox input "true"
click at [1175, 684] on span "Send 4 offers" at bounding box center [1181, 692] width 83 height 18
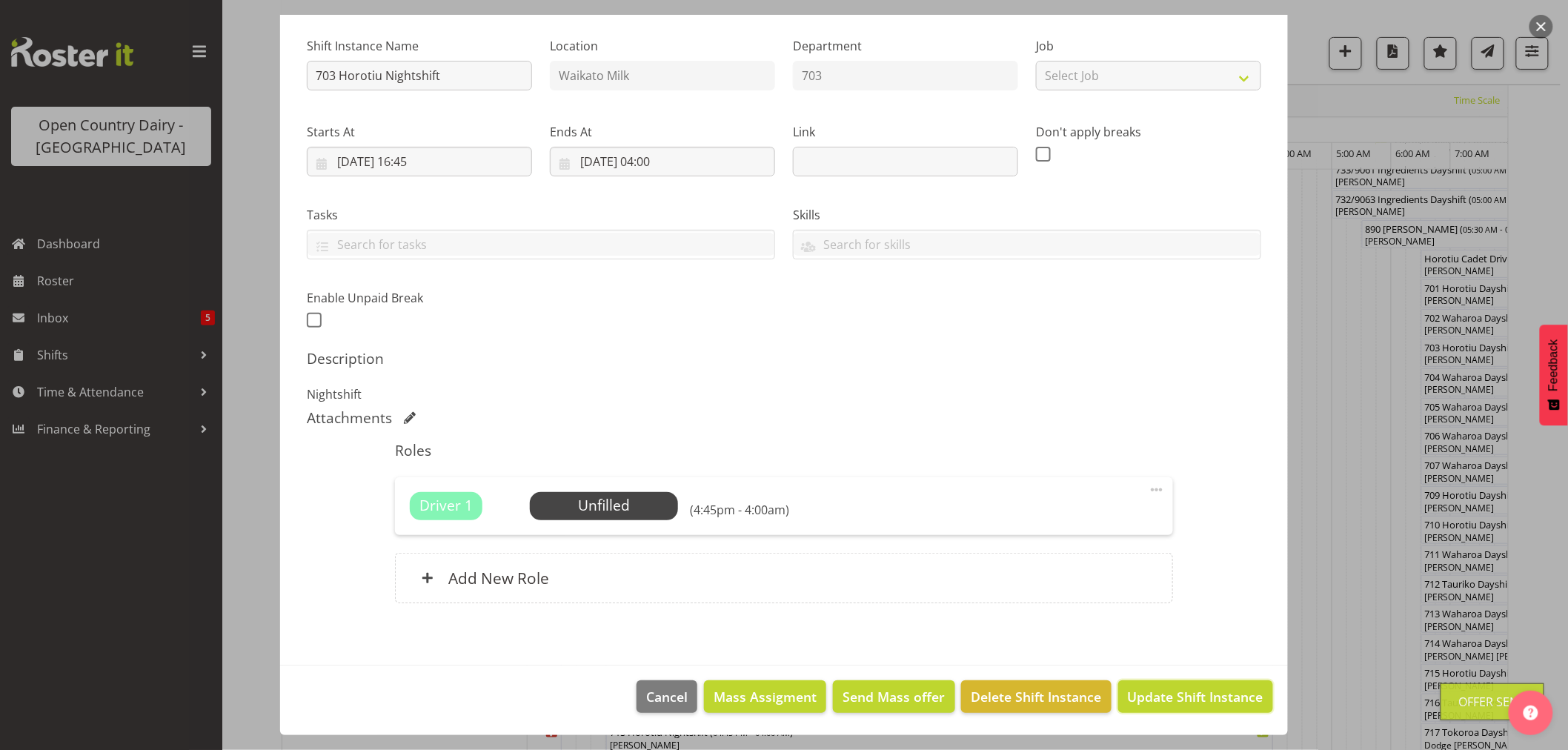
click at [1184, 689] on span "Update Shift Instance" at bounding box center [1196, 697] width 136 height 19
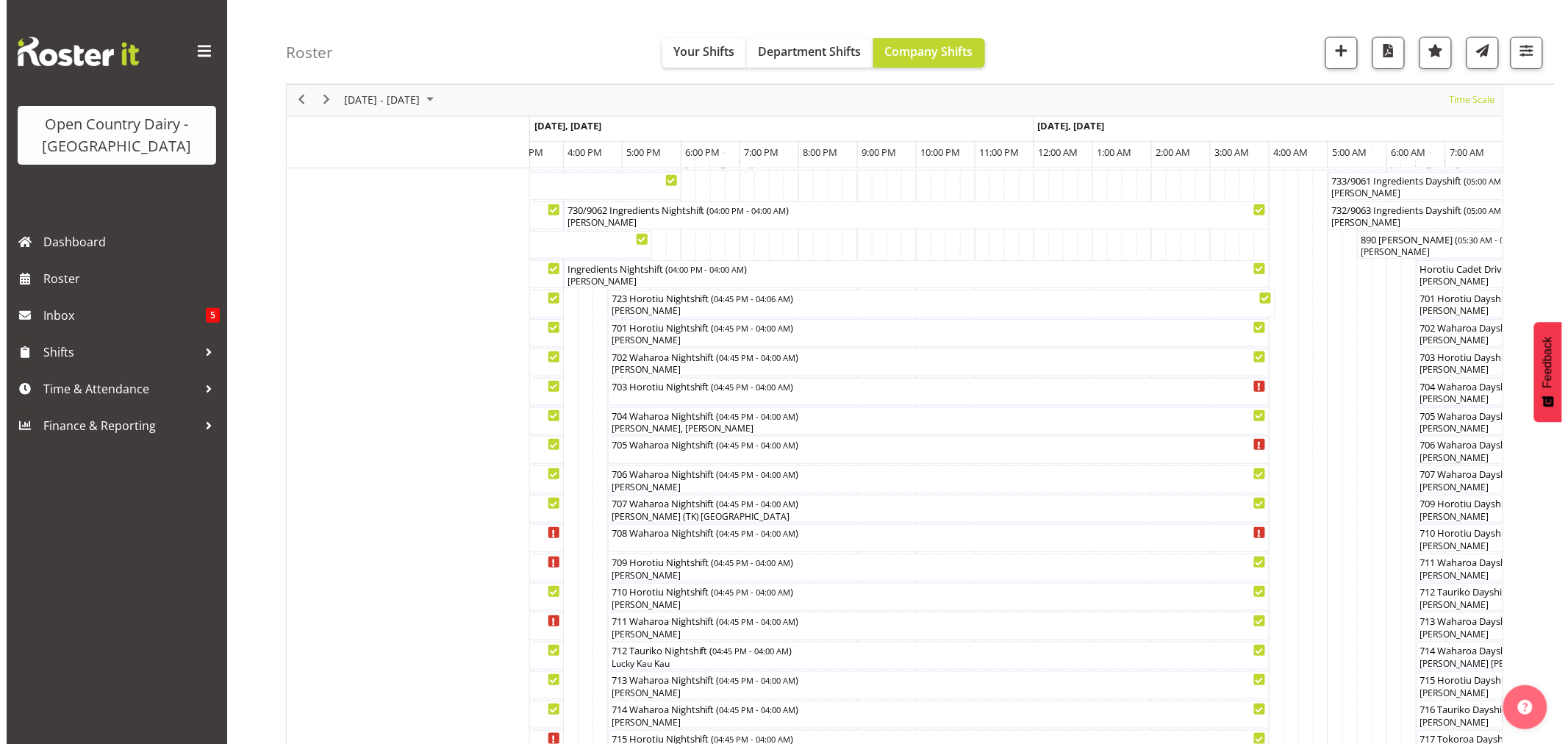
scroll to position [164, 0]
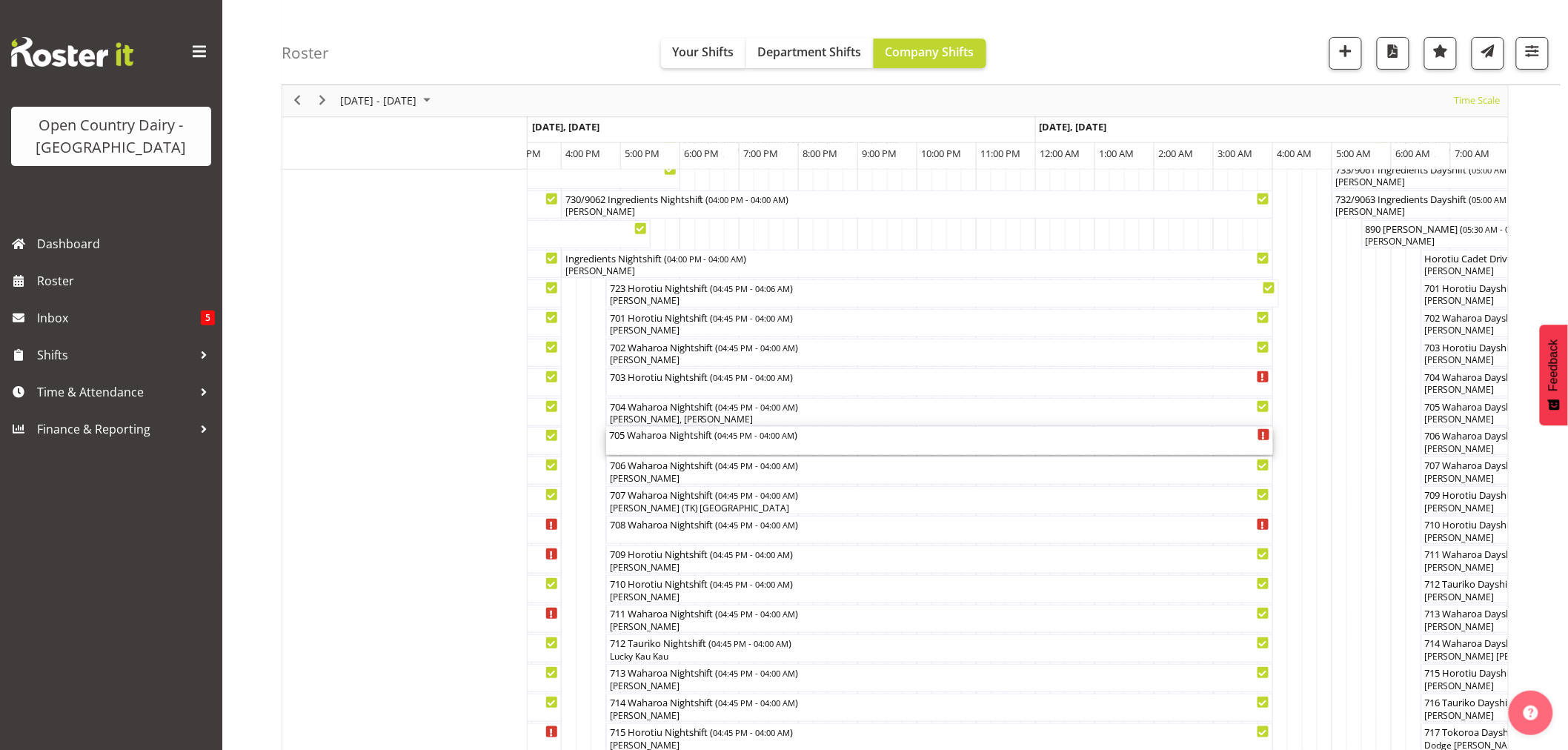
click at [680, 450] on div "705 Waharoa Nightshift ( 04:45 PM - 04:00 AM )" at bounding box center [940, 442] width 661 height 28
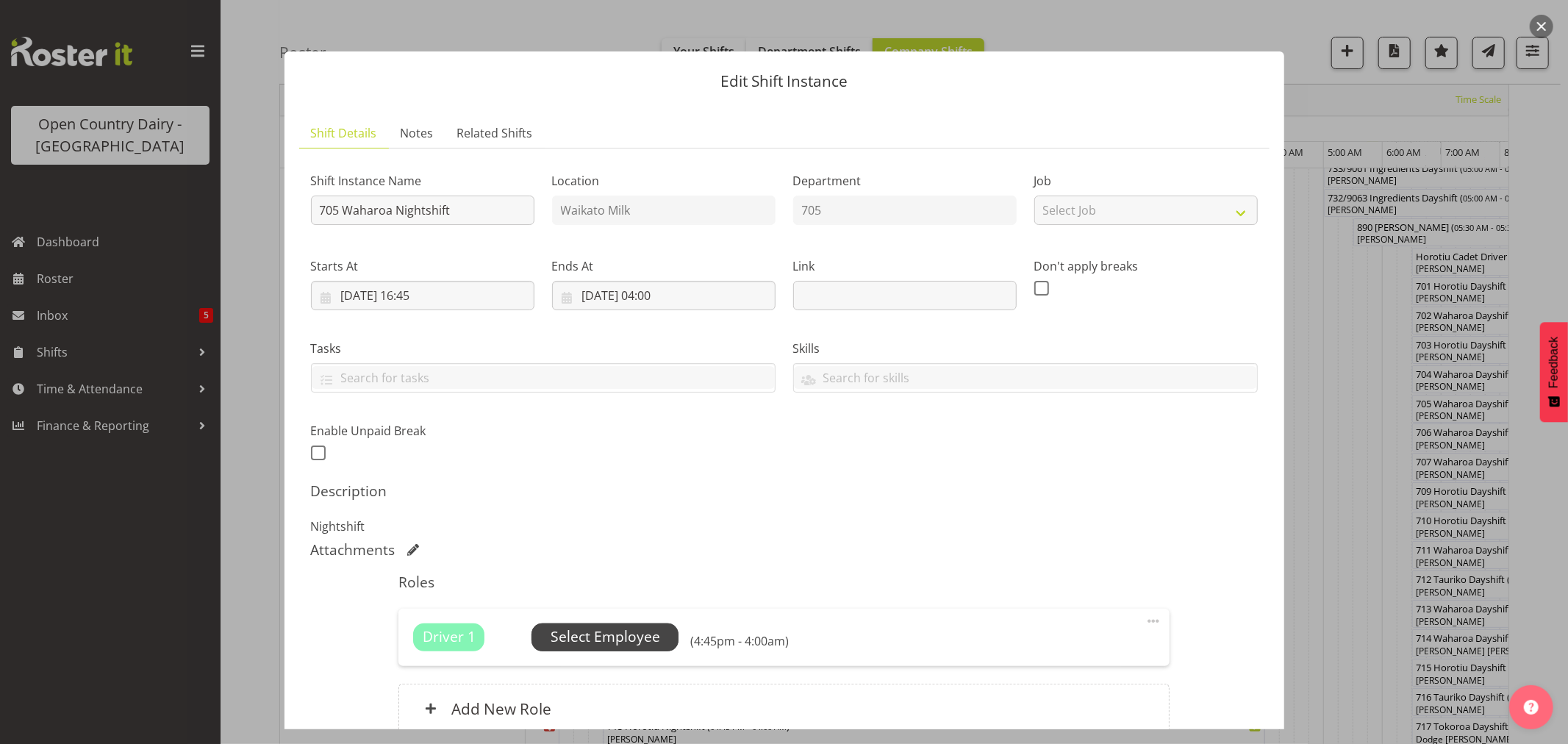
click at [635, 633] on span "Select Employee" at bounding box center [605, 637] width 109 height 21
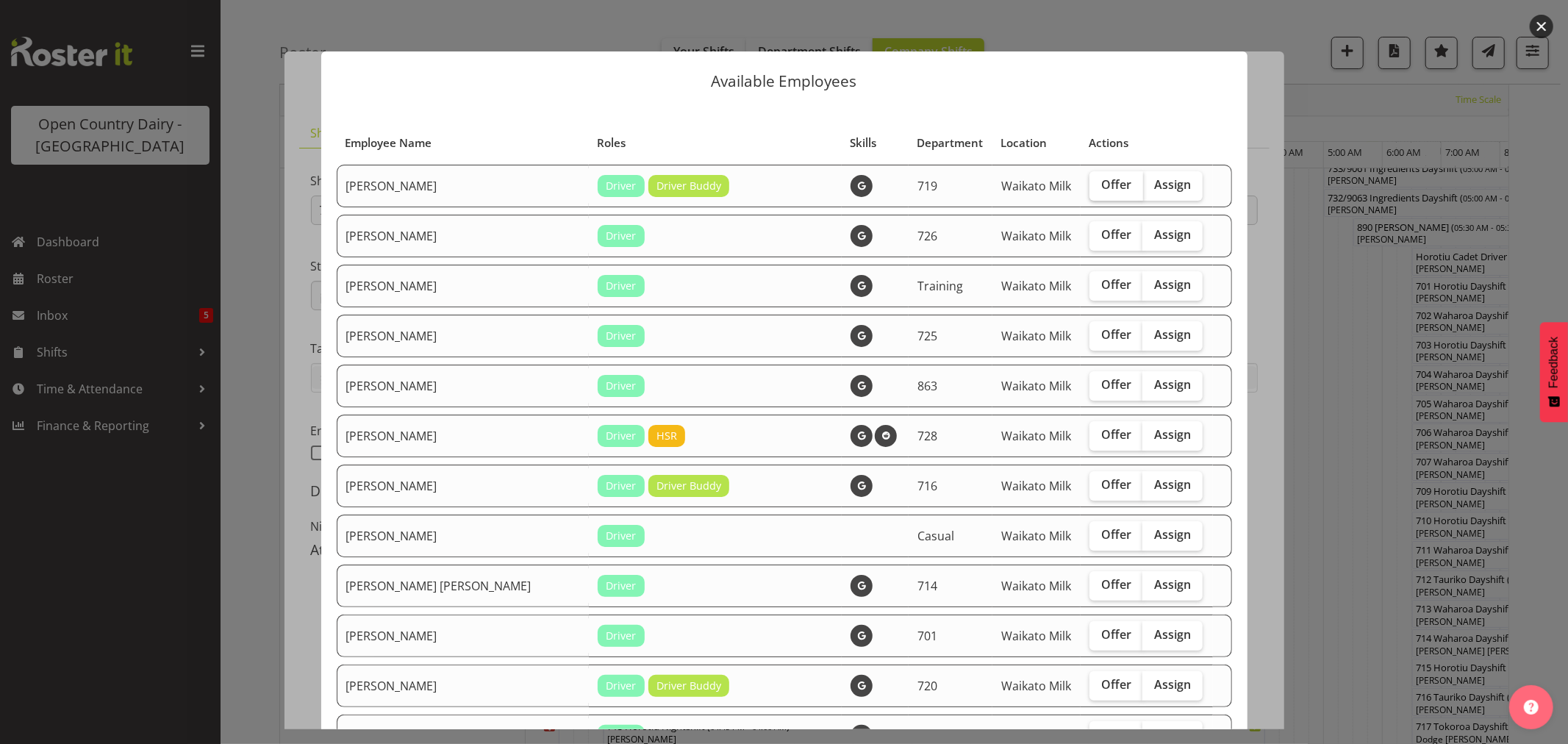
click at [1106, 189] on span "Offer" at bounding box center [1116, 185] width 30 height 15
click at [1100, 189] on input "Offer" at bounding box center [1094, 185] width 9 height 9
checkbox input "true"
click at [1103, 386] on span "Offer" at bounding box center [1116, 384] width 30 height 15
click at [1100, 386] on input "Offer" at bounding box center [1094, 385] width 9 height 9
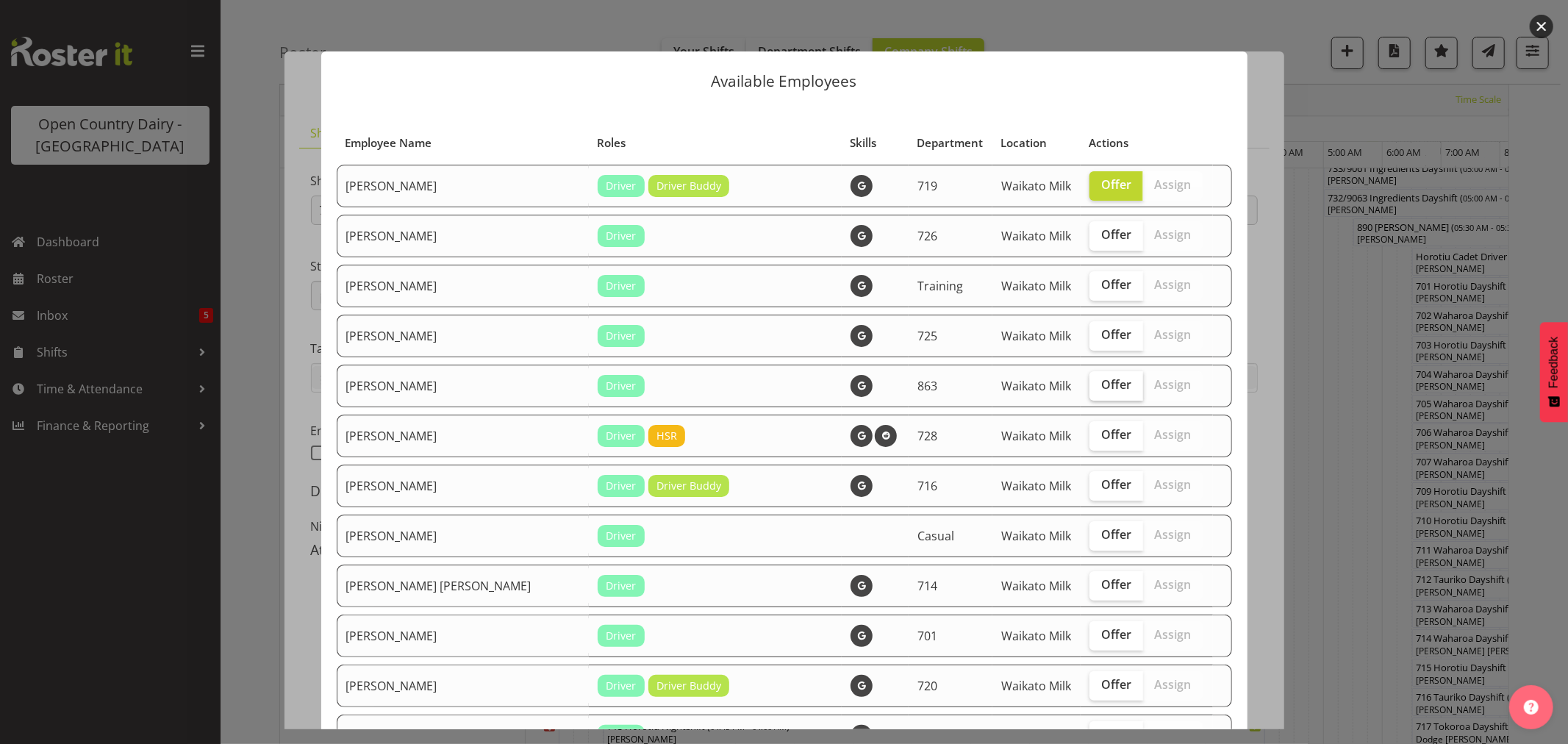
checkbox input "true"
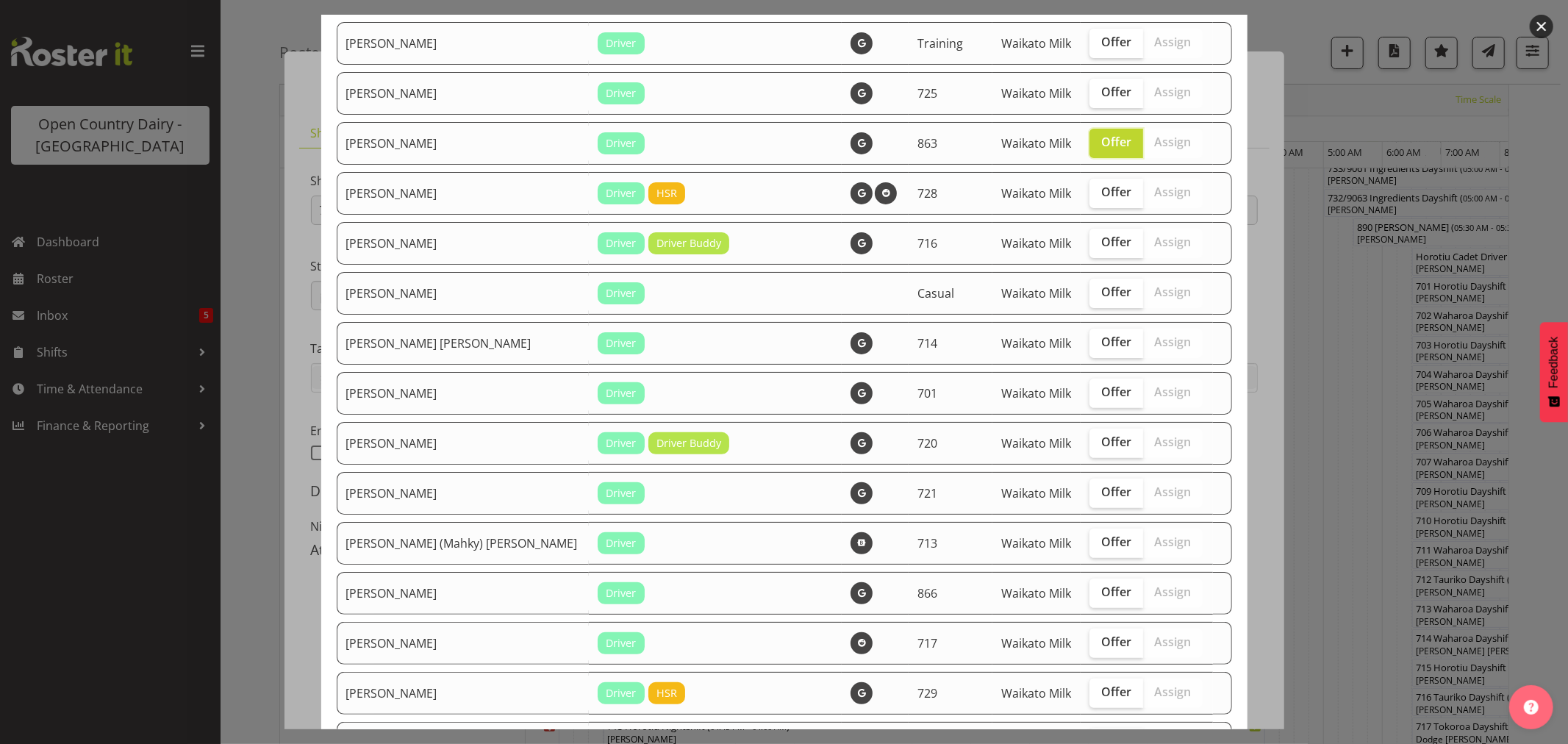
scroll to position [326, 0]
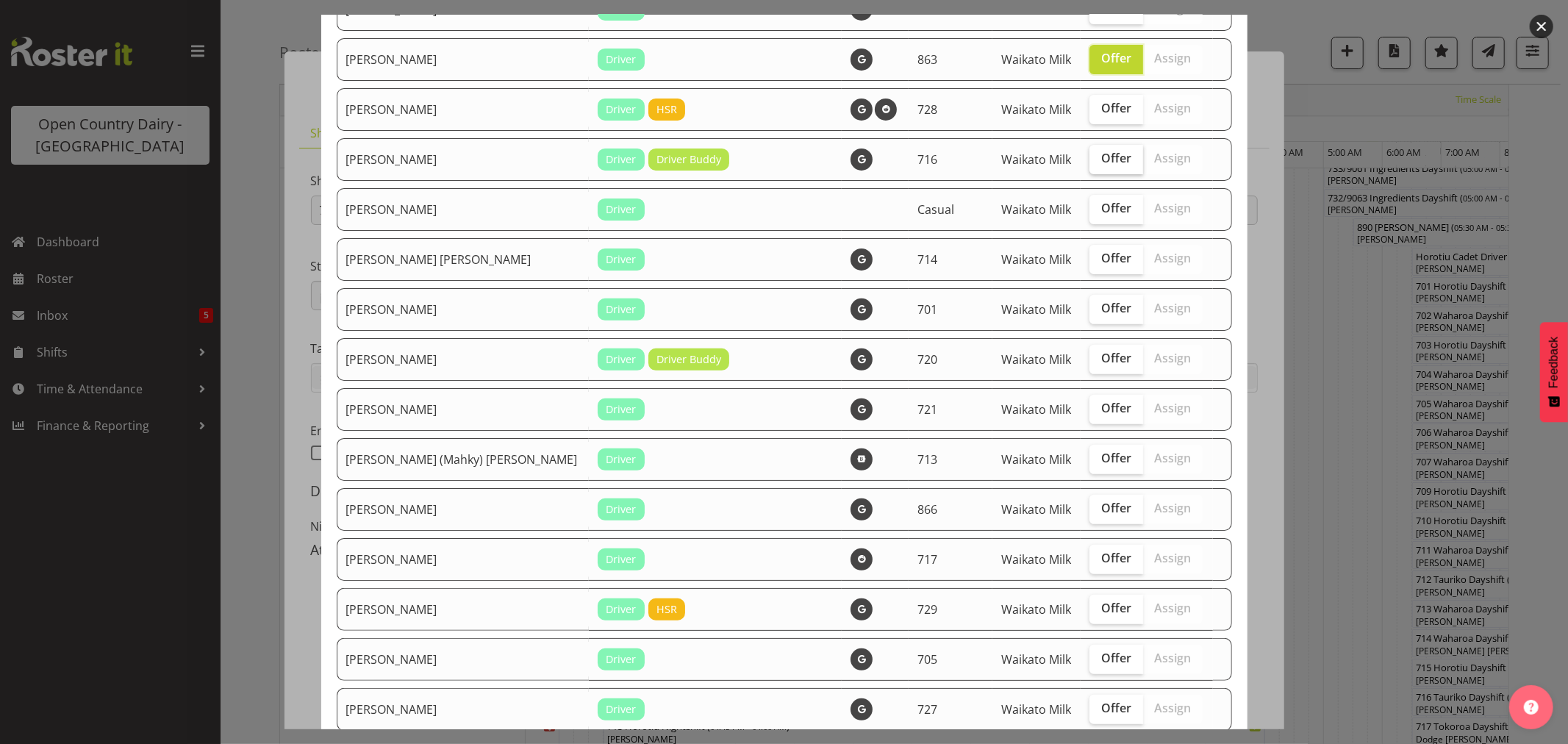
click at [1101, 159] on span "Offer" at bounding box center [1116, 158] width 30 height 15
click at [1089, 159] on input "Offer" at bounding box center [1094, 159] width 9 height 9
checkbox input "true"
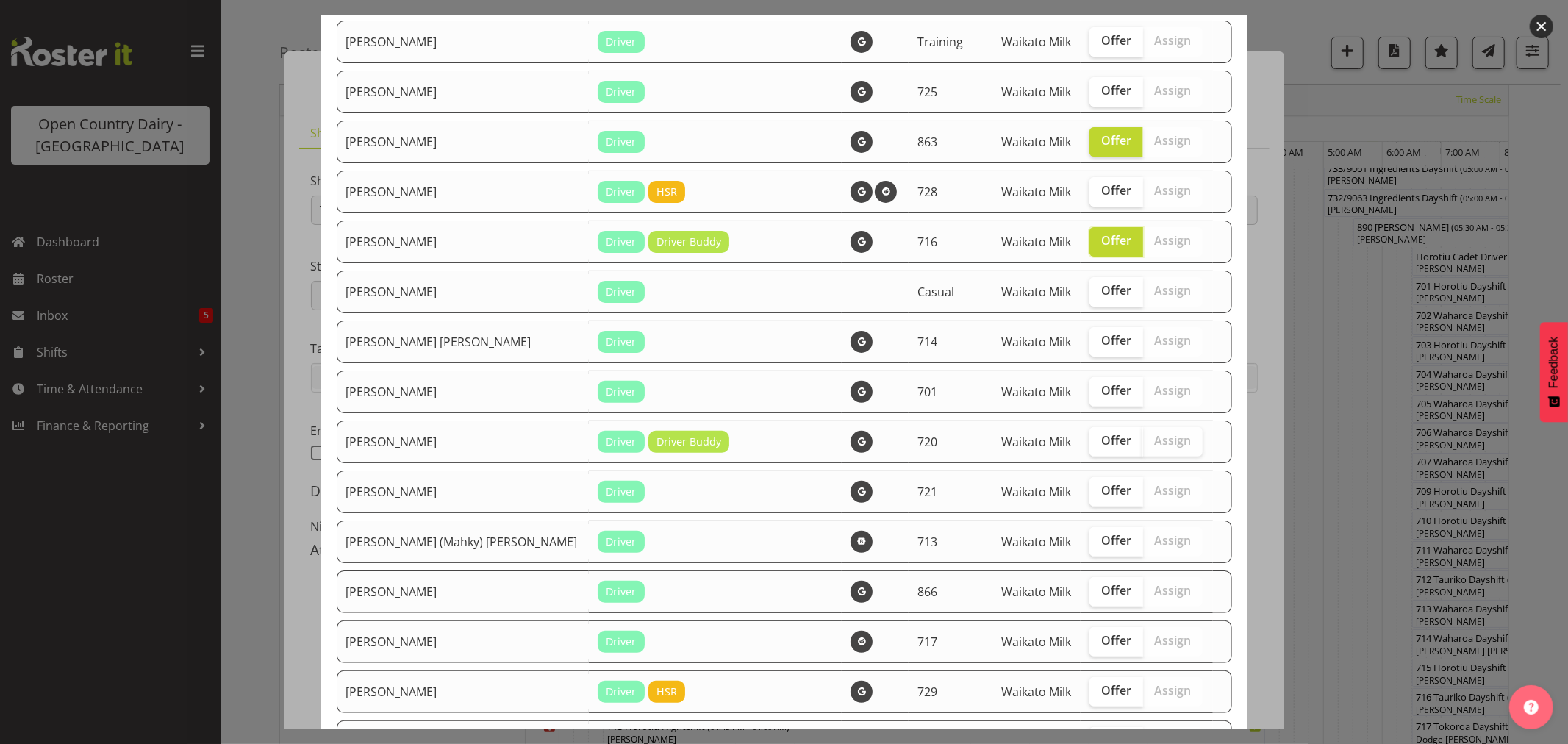
scroll to position [245, 0]
click at [1101, 392] on span "Offer" at bounding box center [1116, 390] width 30 height 15
click at [1096, 392] on input "Offer" at bounding box center [1094, 390] width 9 height 9
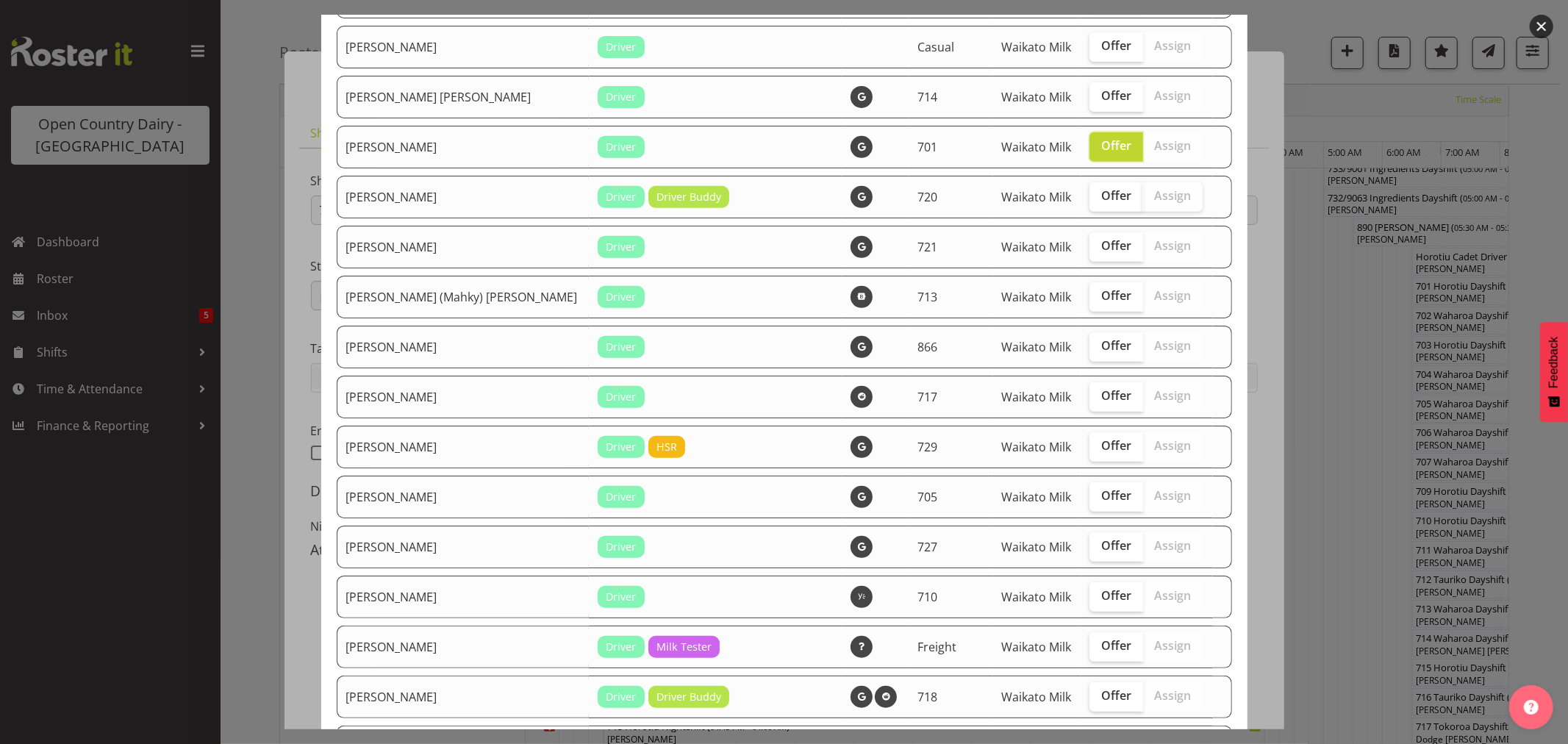
scroll to position [490, 0]
click at [1101, 146] on span "Offer" at bounding box center [1116, 145] width 30 height 15
click at [1089, 146] on input "Offer" at bounding box center [1094, 146] width 9 height 9
checkbox input "false"
click at [1101, 250] on span "Offer" at bounding box center [1116, 245] width 30 height 15
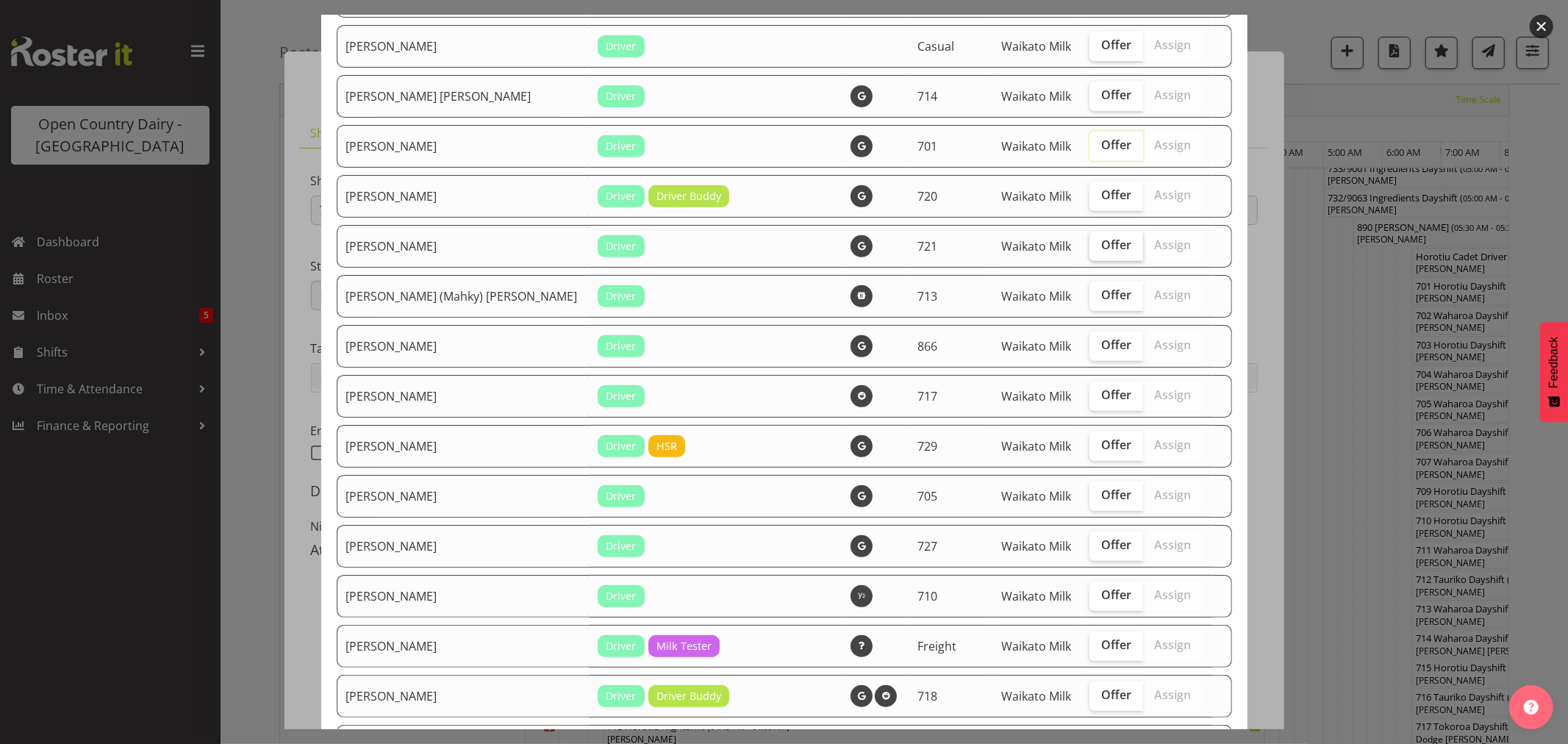
click at [1089, 250] on input "Offer" at bounding box center [1094, 245] width 9 height 9
checkbox input "true"
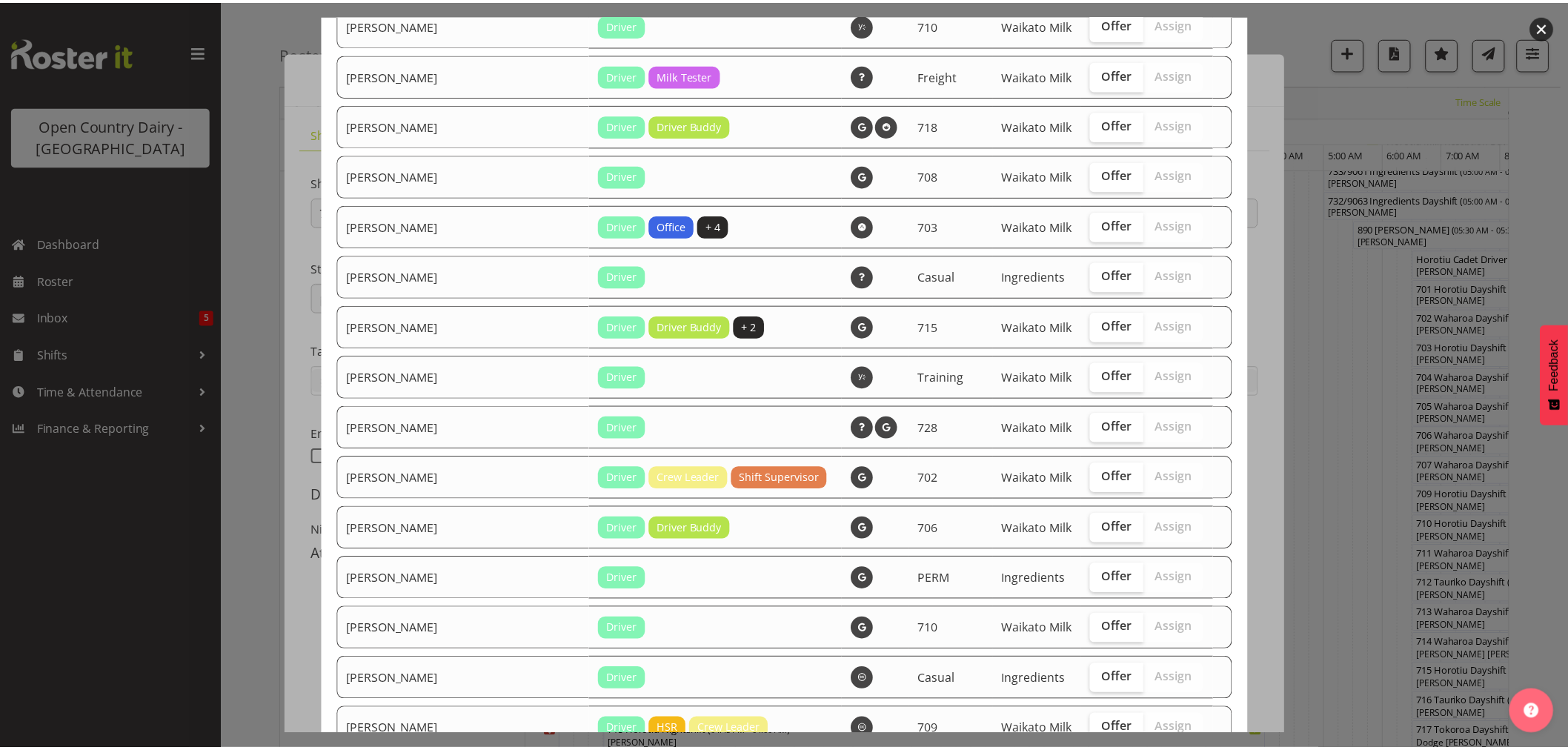
scroll to position [1386, 0]
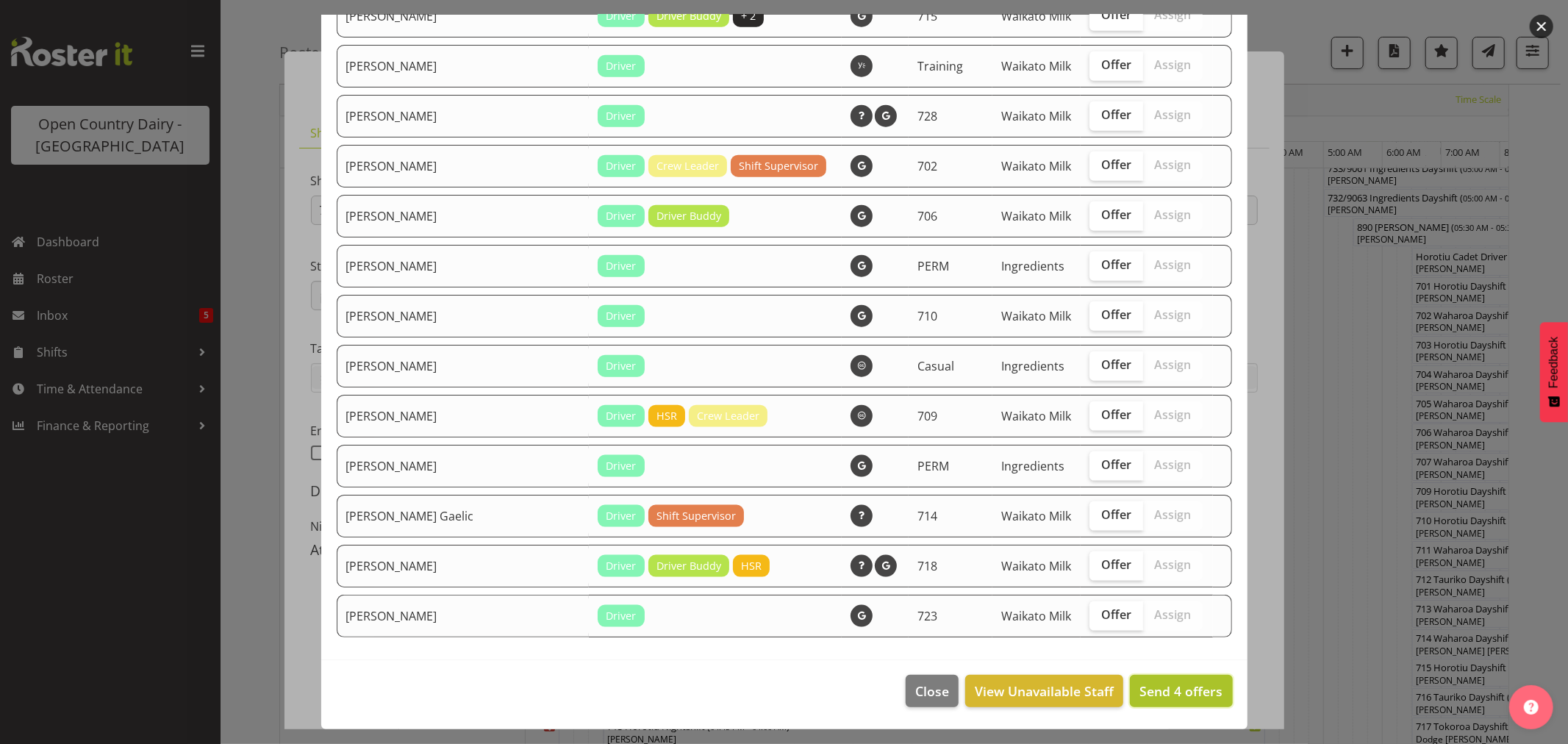
click at [1173, 694] on span "Send 4 offers" at bounding box center [1181, 692] width 83 height 18
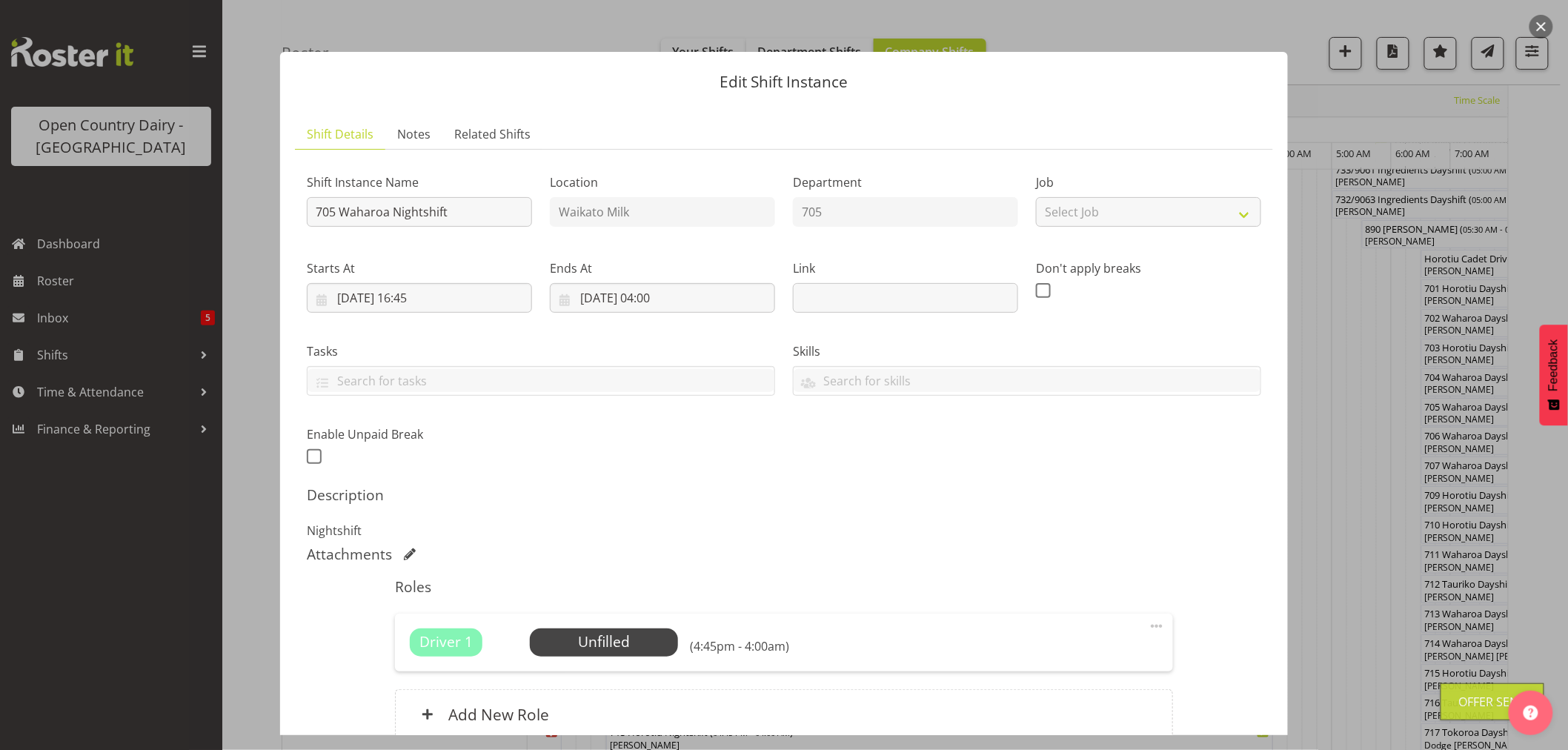
scroll to position [136, 0]
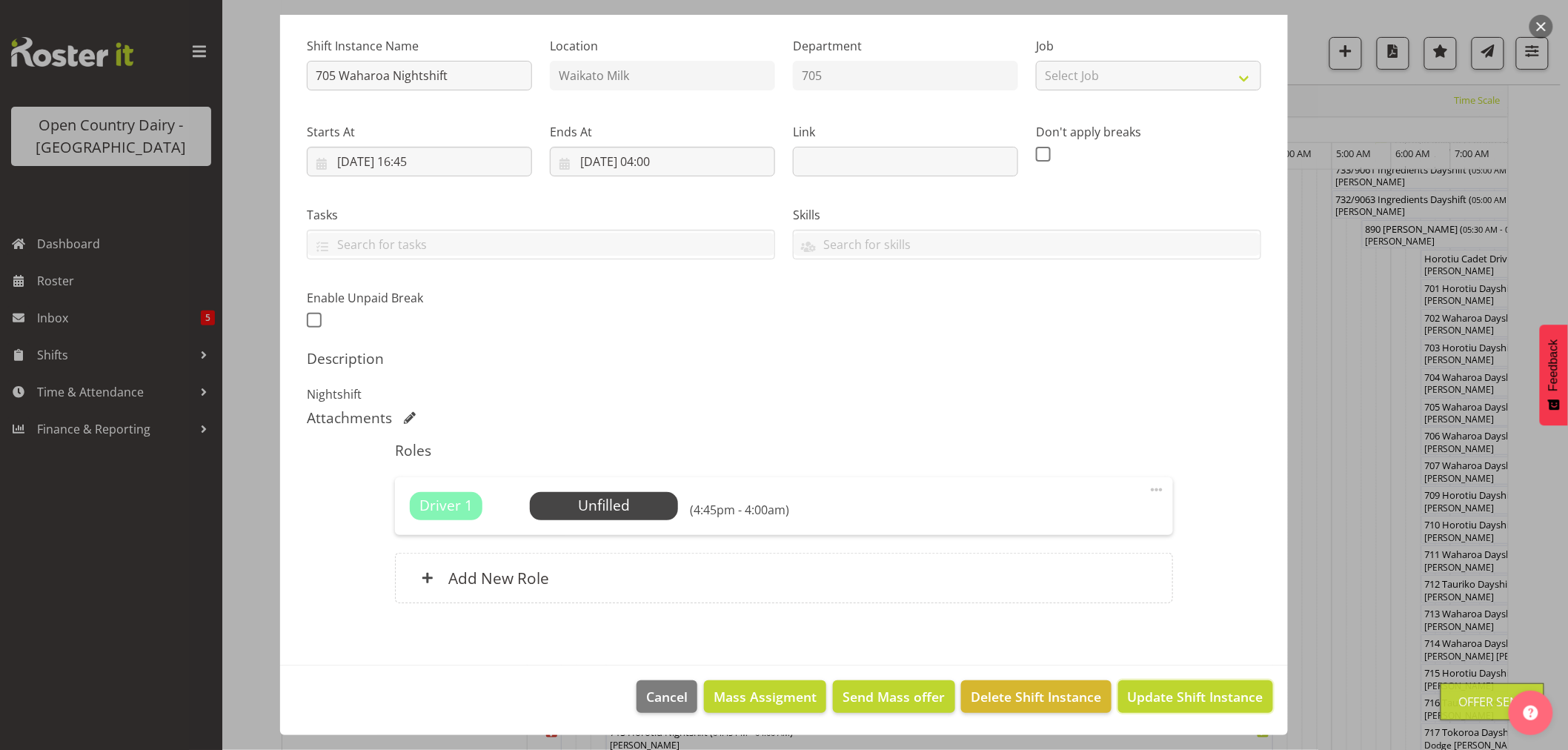
click at [1183, 696] on span "Update Shift Instance" at bounding box center [1196, 697] width 136 height 19
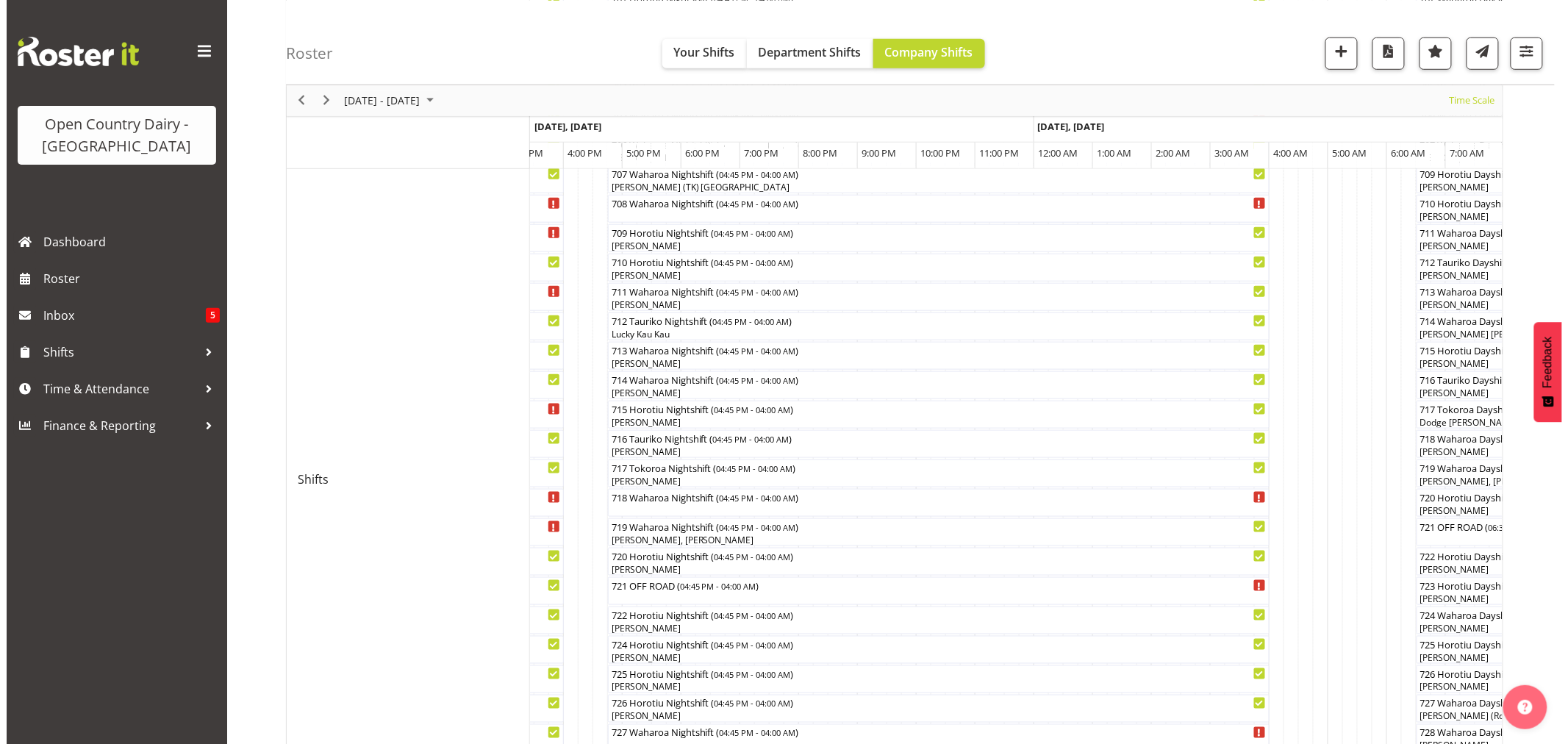
scroll to position [490, 0]
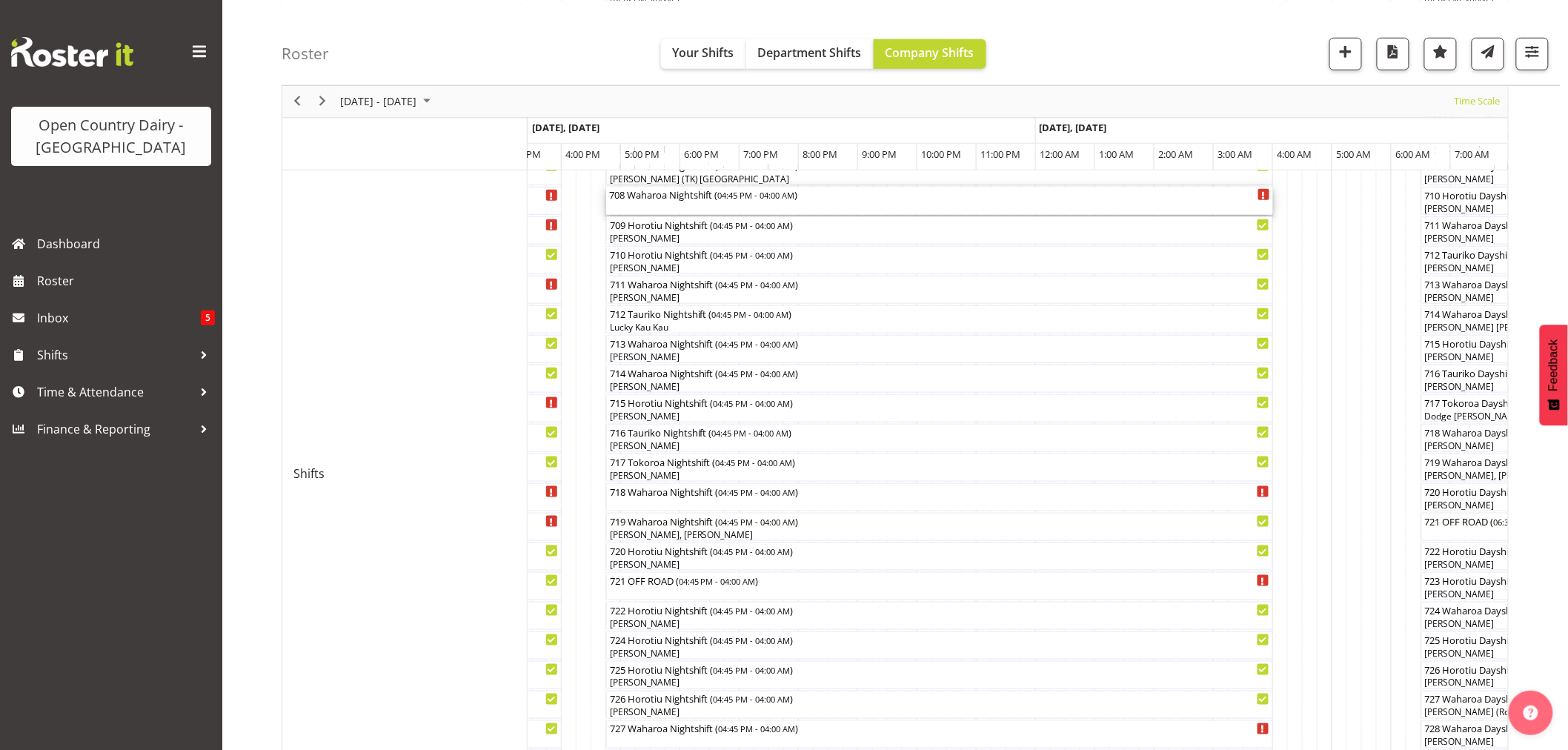
click at [657, 204] on div "708 Waharoa Nightshift ( 04:45 PM - 04:00 AM )" at bounding box center [940, 201] width 661 height 28
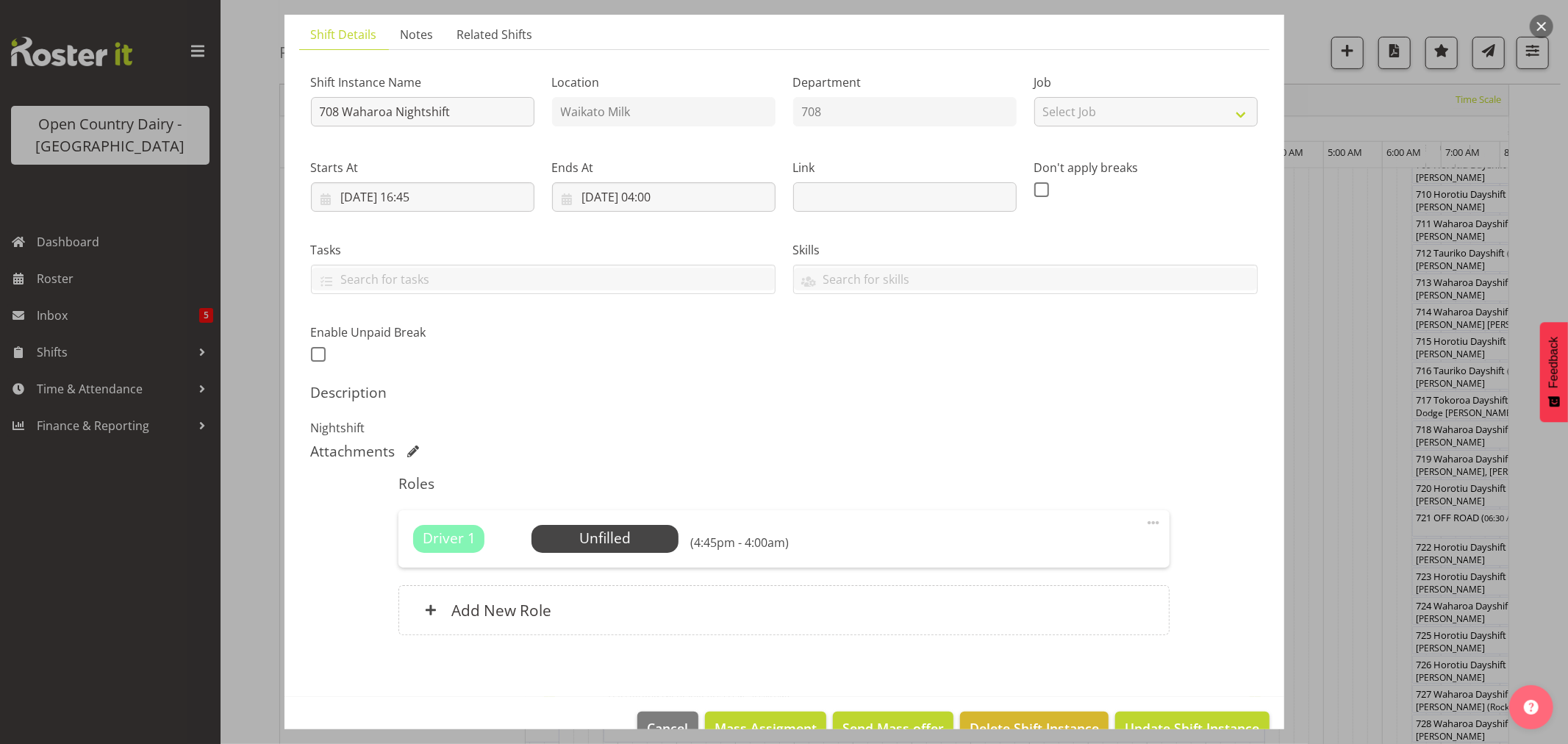
scroll to position [135, 0]
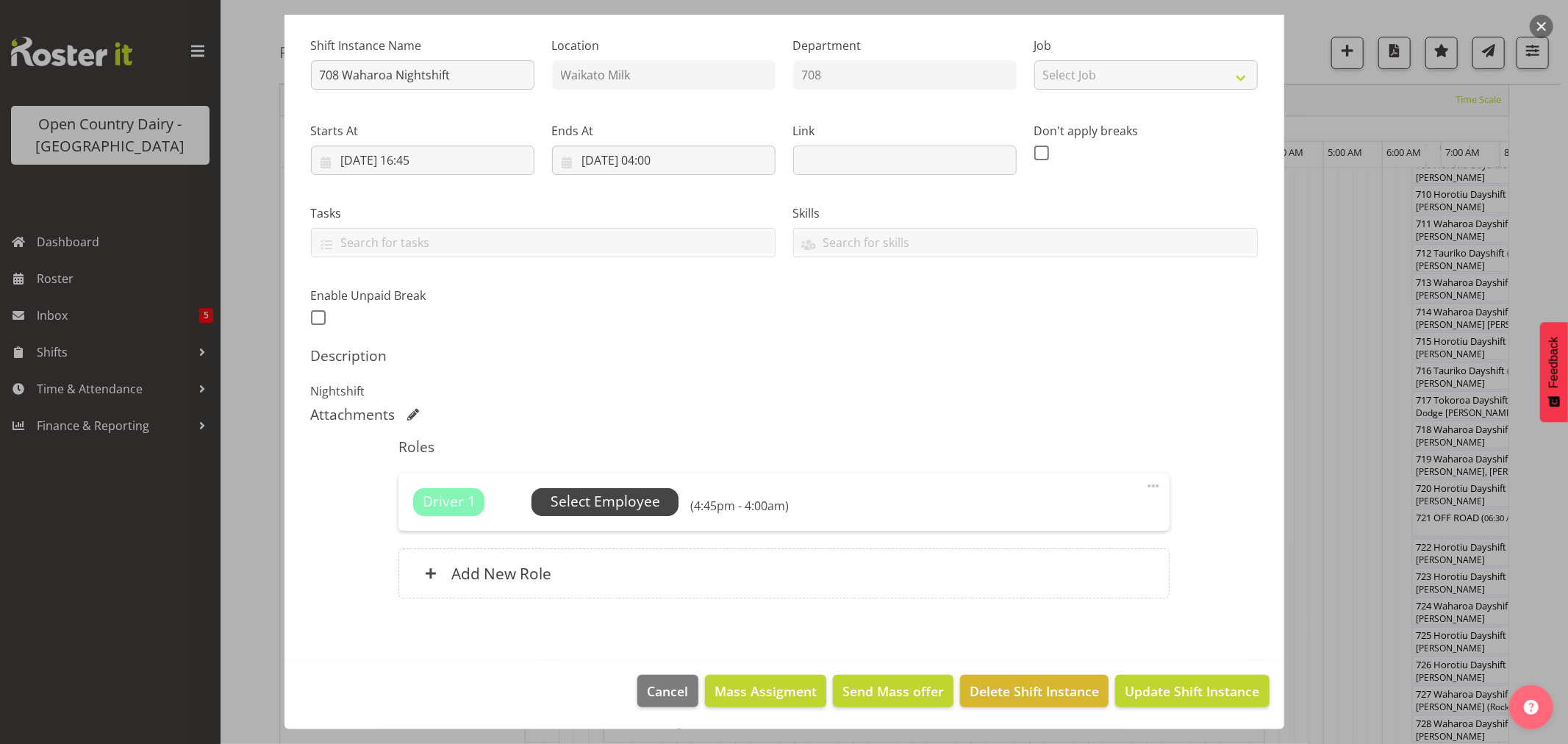
click at [604, 498] on span "Select Employee" at bounding box center [605, 501] width 109 height 21
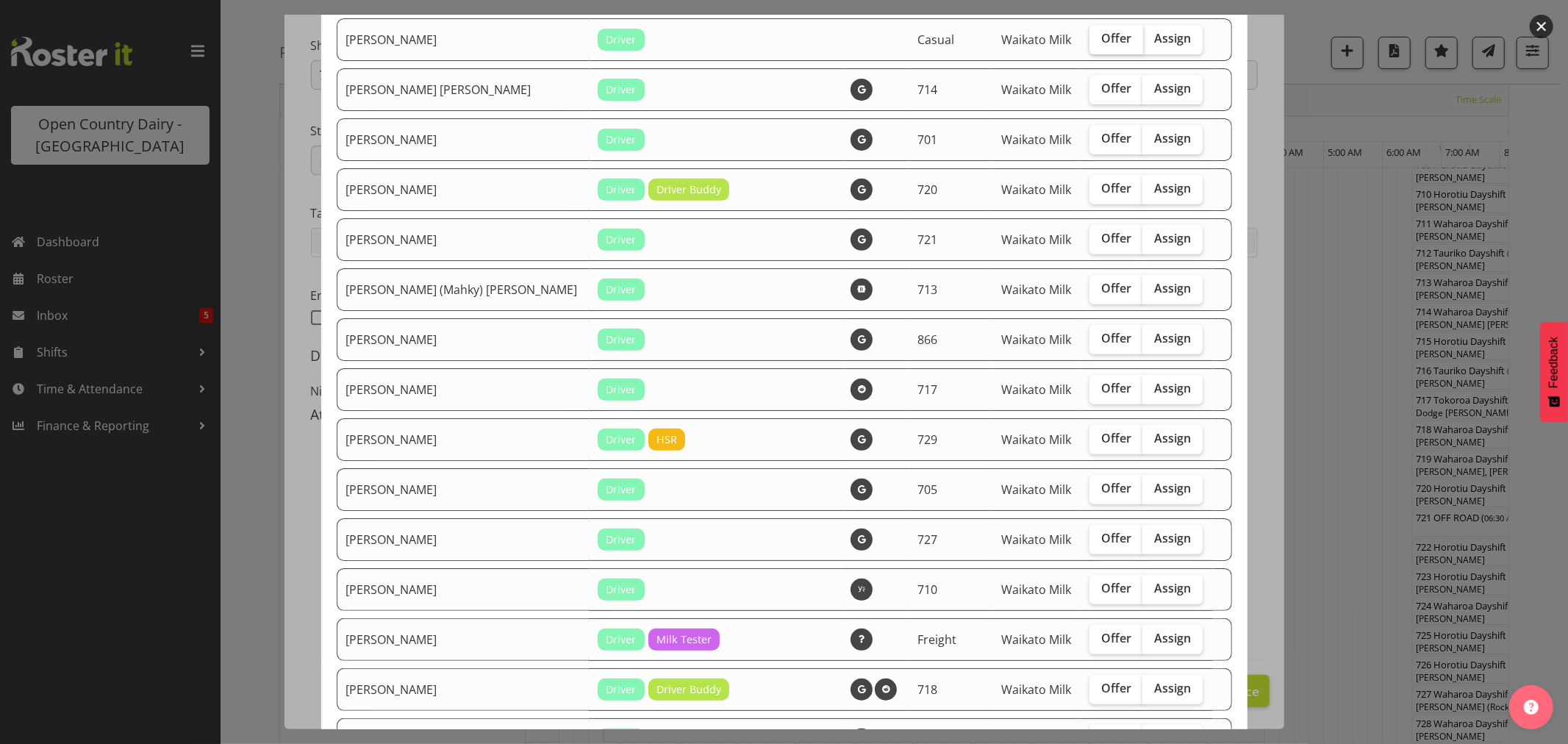
scroll to position [490, 0]
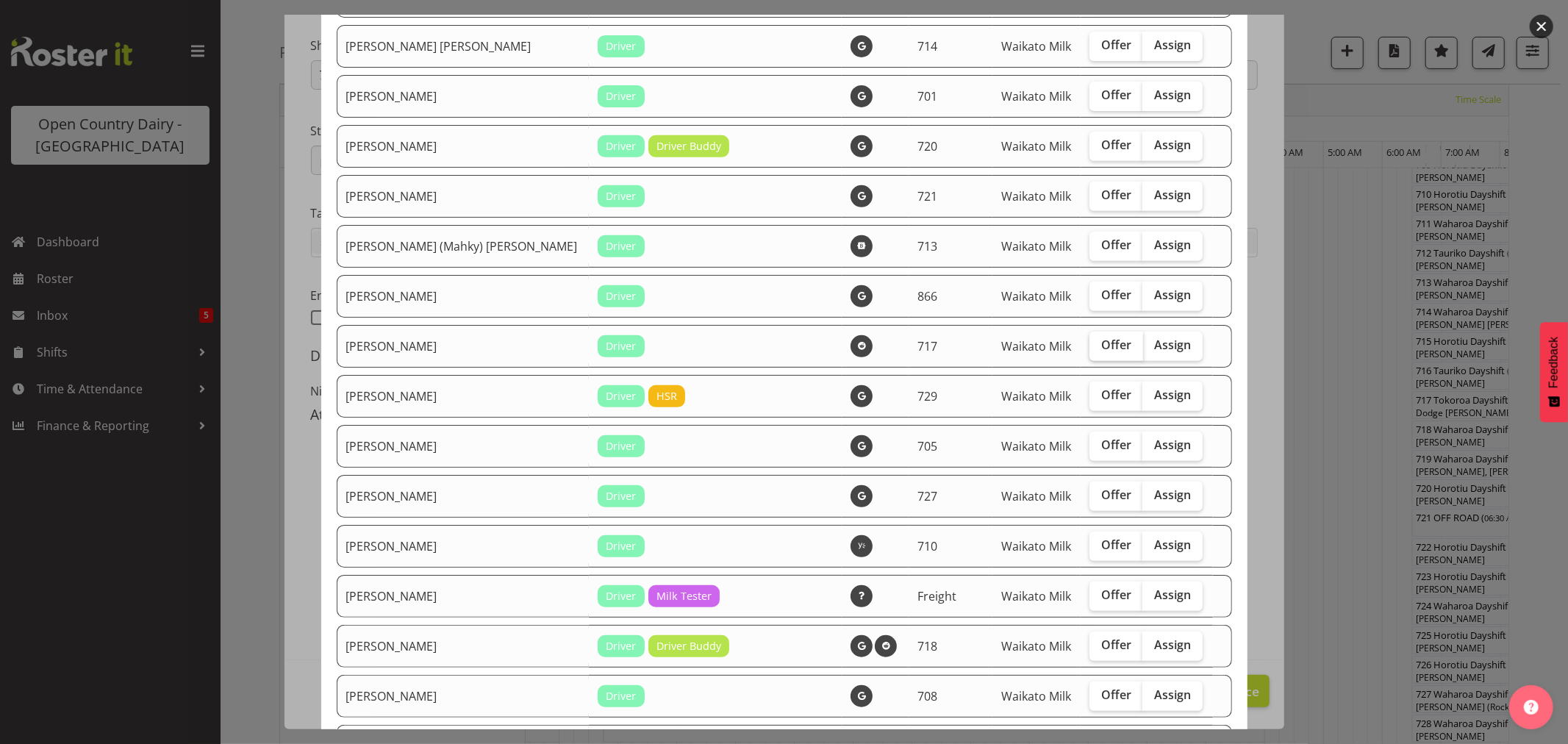
click at [1101, 347] on span "Offer" at bounding box center [1116, 345] width 30 height 15
click at [1099, 347] on input "Offer" at bounding box center [1094, 345] width 9 height 9
checkbox input "true"
click at [1101, 396] on span "Offer" at bounding box center [1116, 394] width 30 height 15
click at [1093, 396] on input "Offer" at bounding box center [1094, 395] width 9 height 9
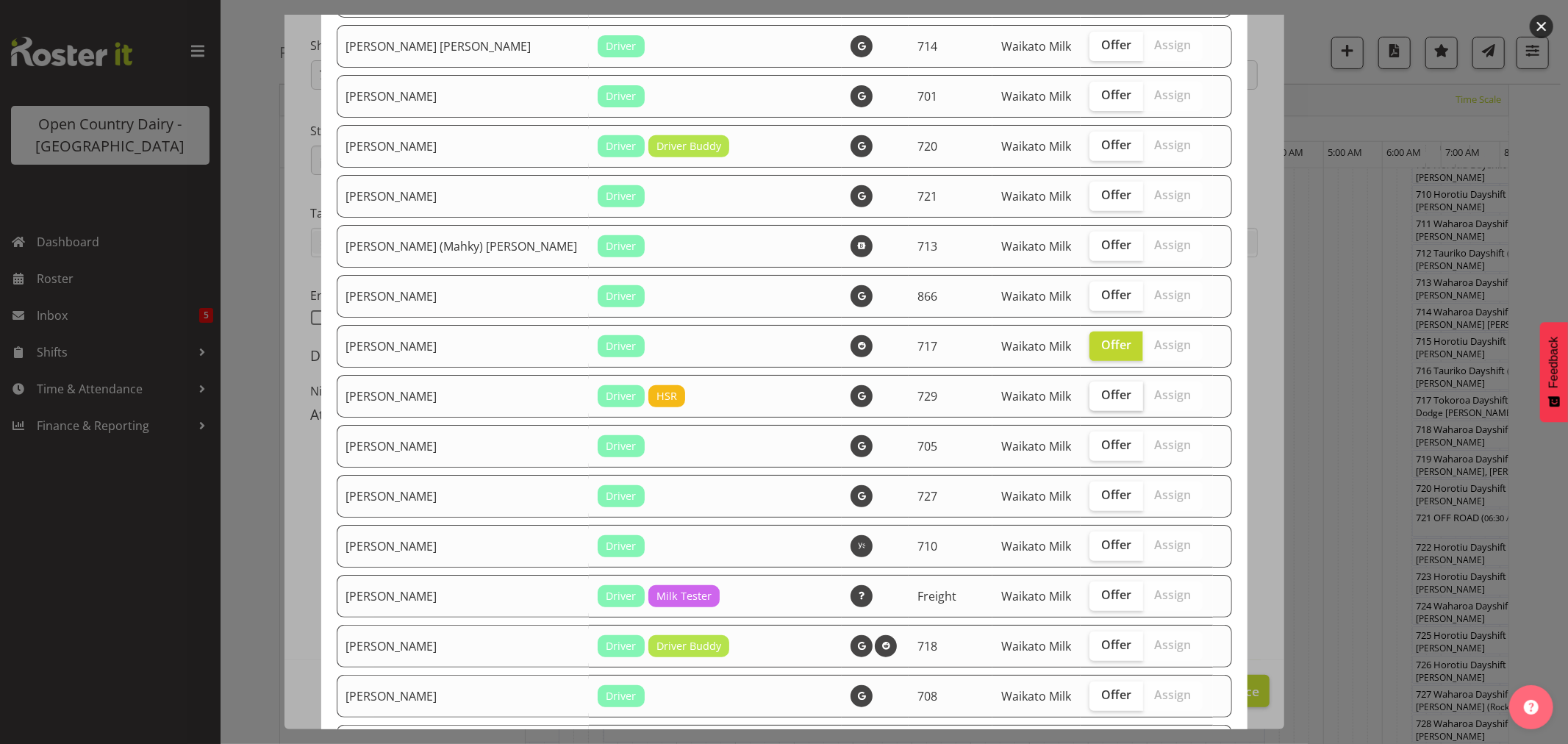
checkbox input "true"
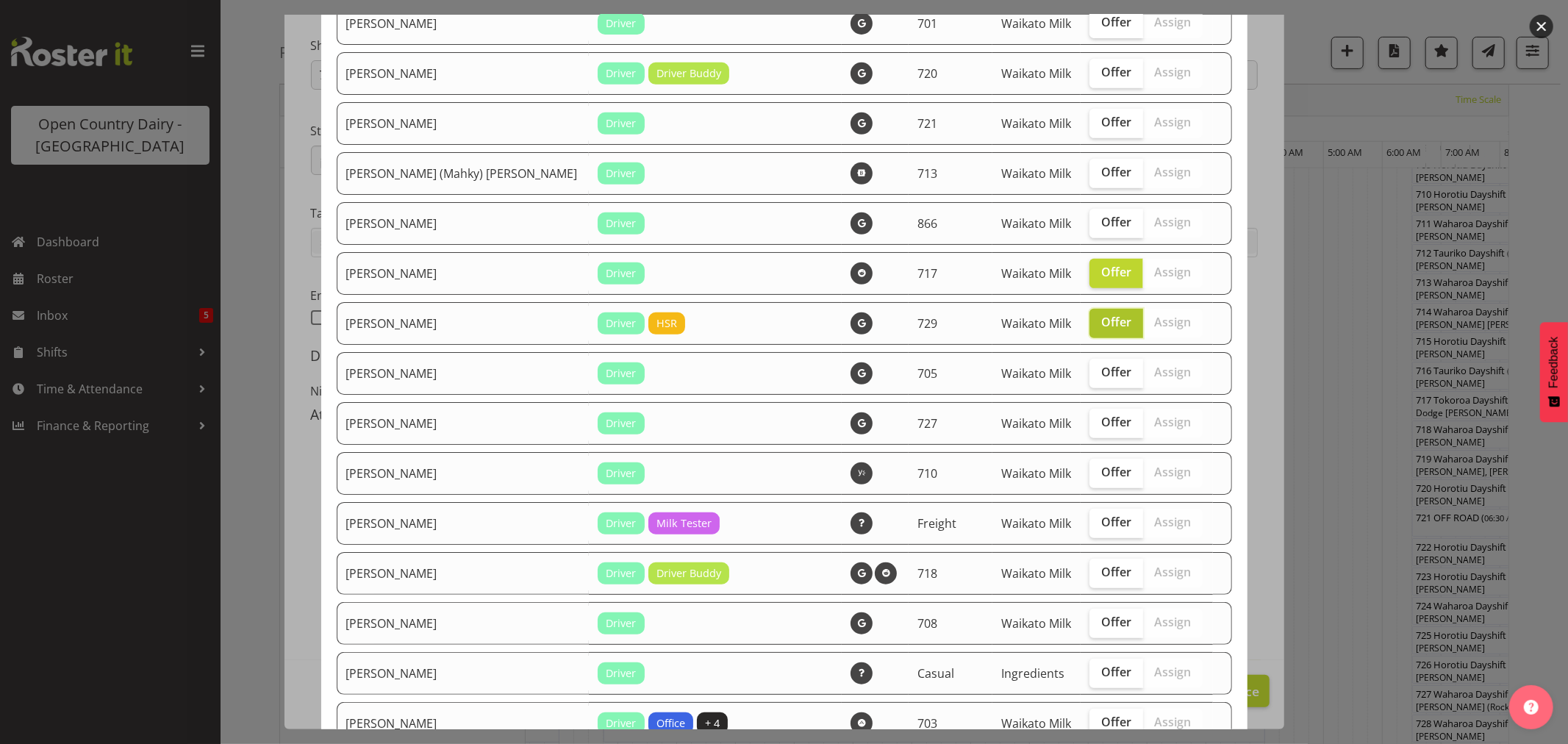
scroll to position [653, 0]
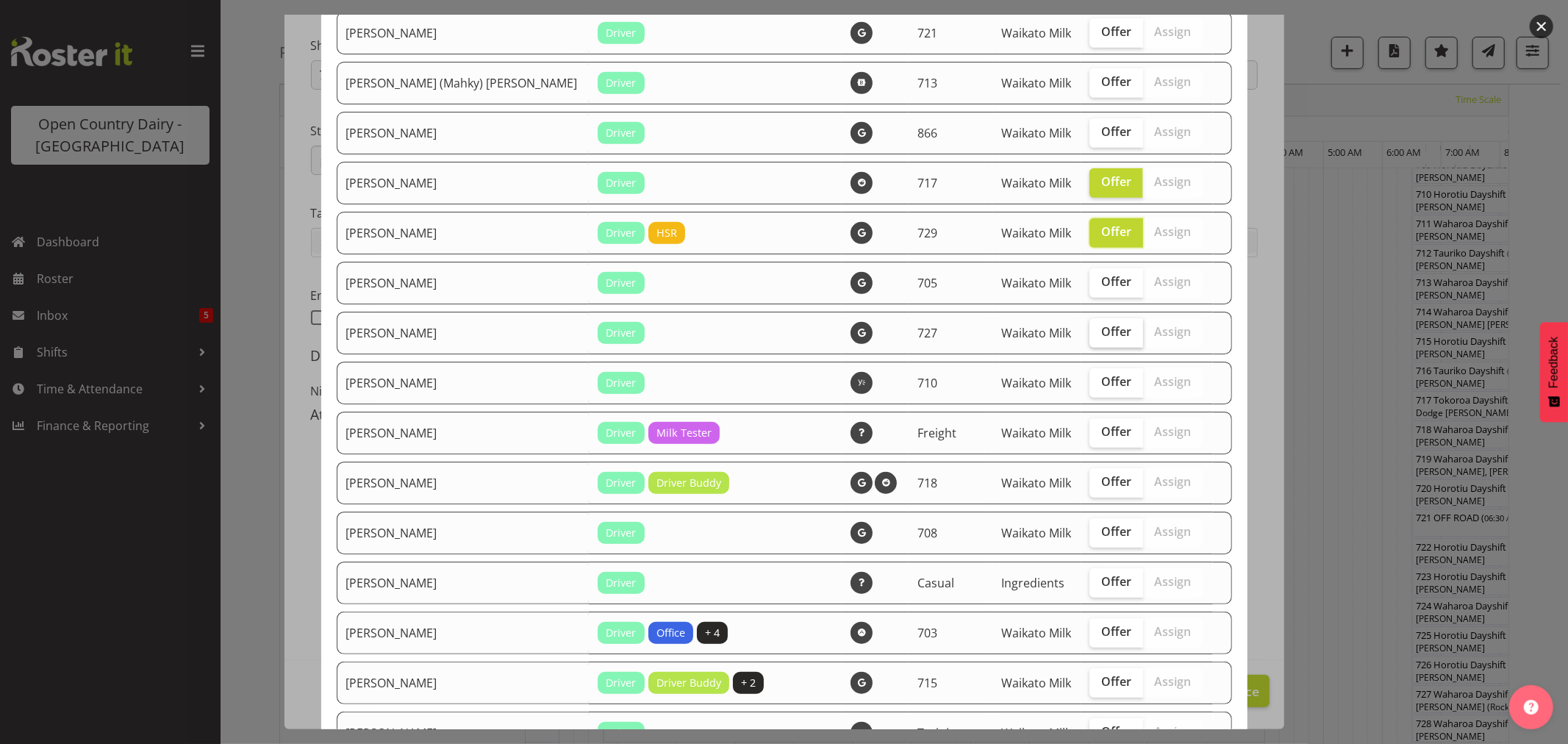
click at [1096, 342] on label "Offer" at bounding box center [1116, 333] width 54 height 30
click at [1096, 337] on input "Offer" at bounding box center [1094, 332] width 9 height 9
checkbox input "true"
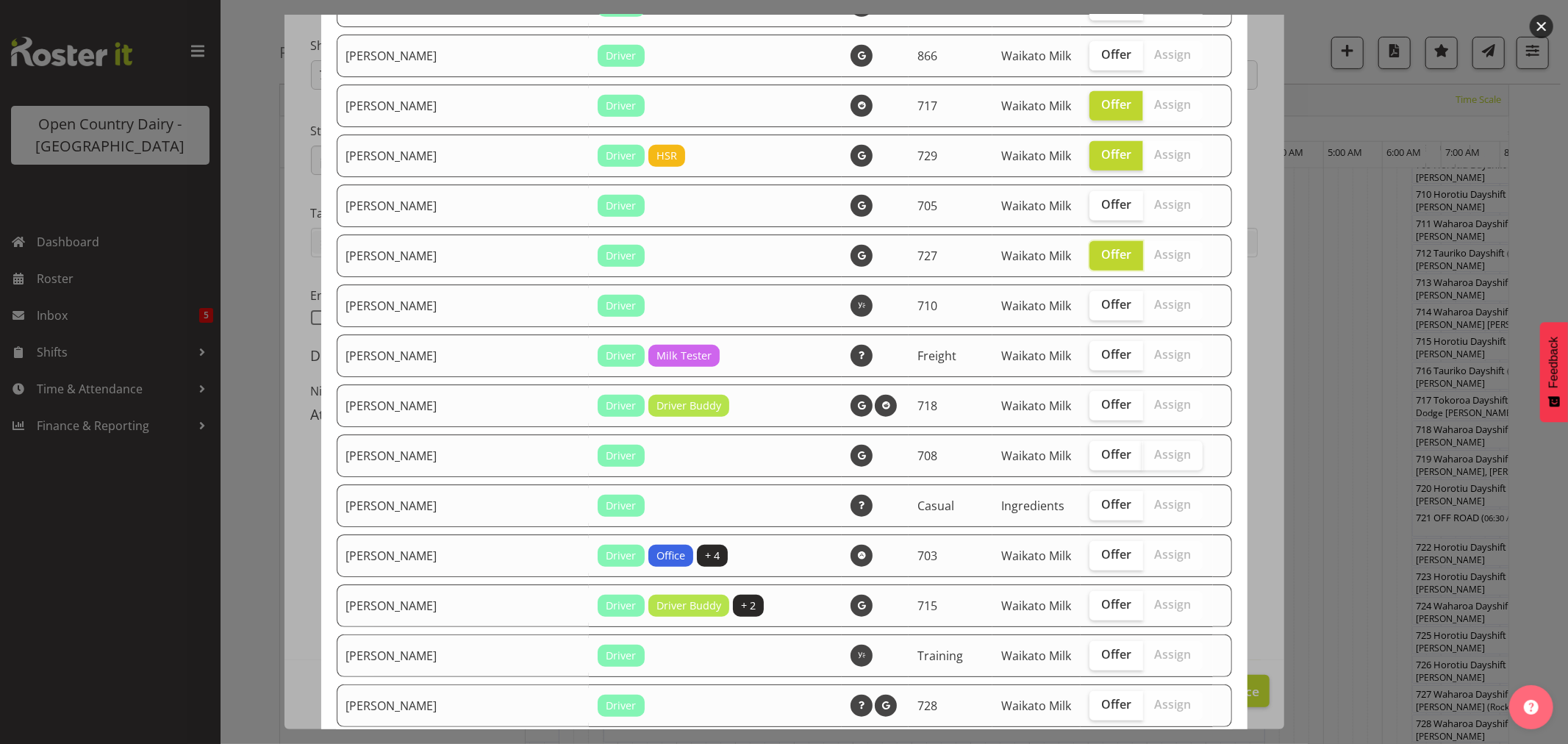
scroll to position [818, 0]
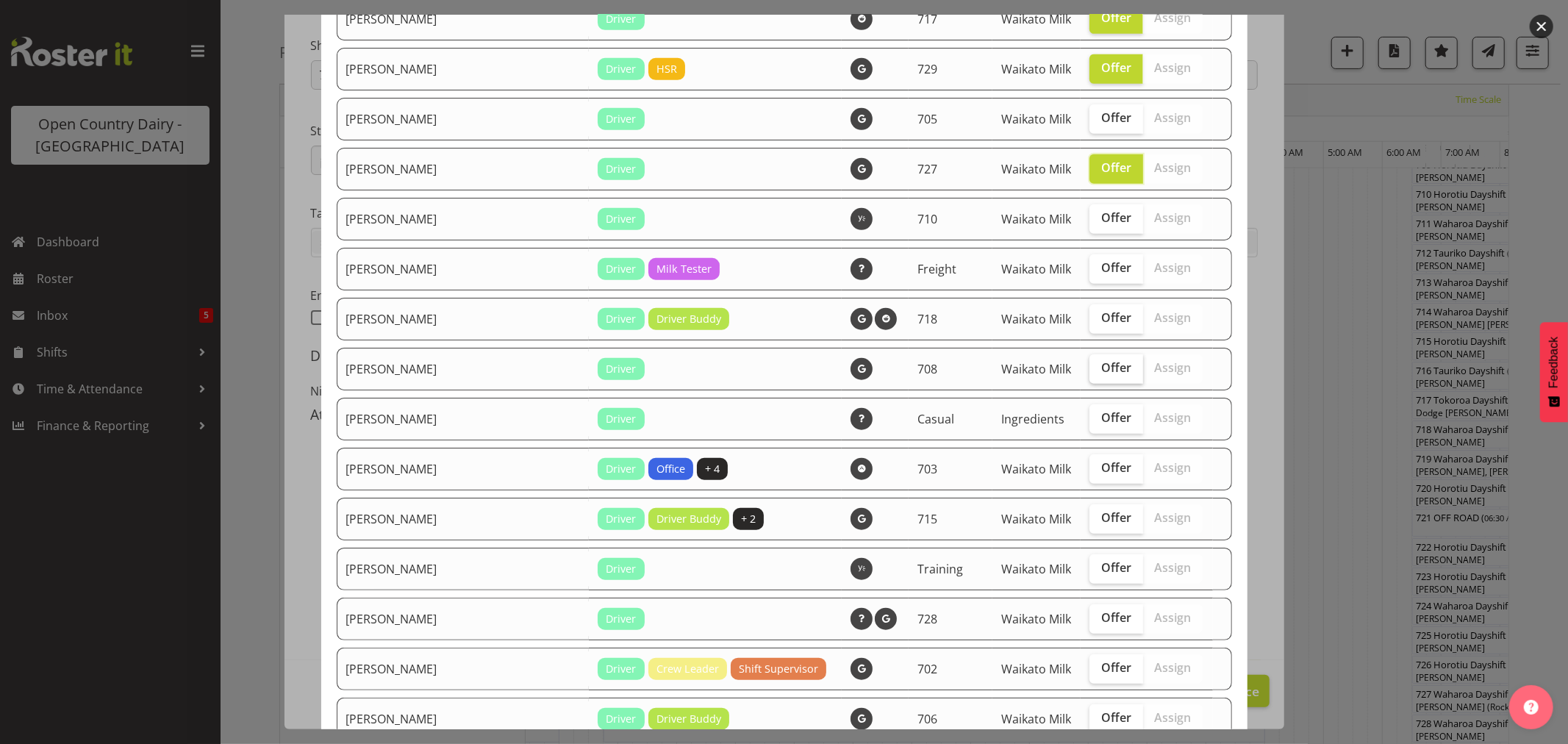
click at [1101, 372] on span "Offer" at bounding box center [1116, 368] width 30 height 15
click at [1092, 372] on input "Offer" at bounding box center [1094, 368] width 9 height 9
checkbox input "true"
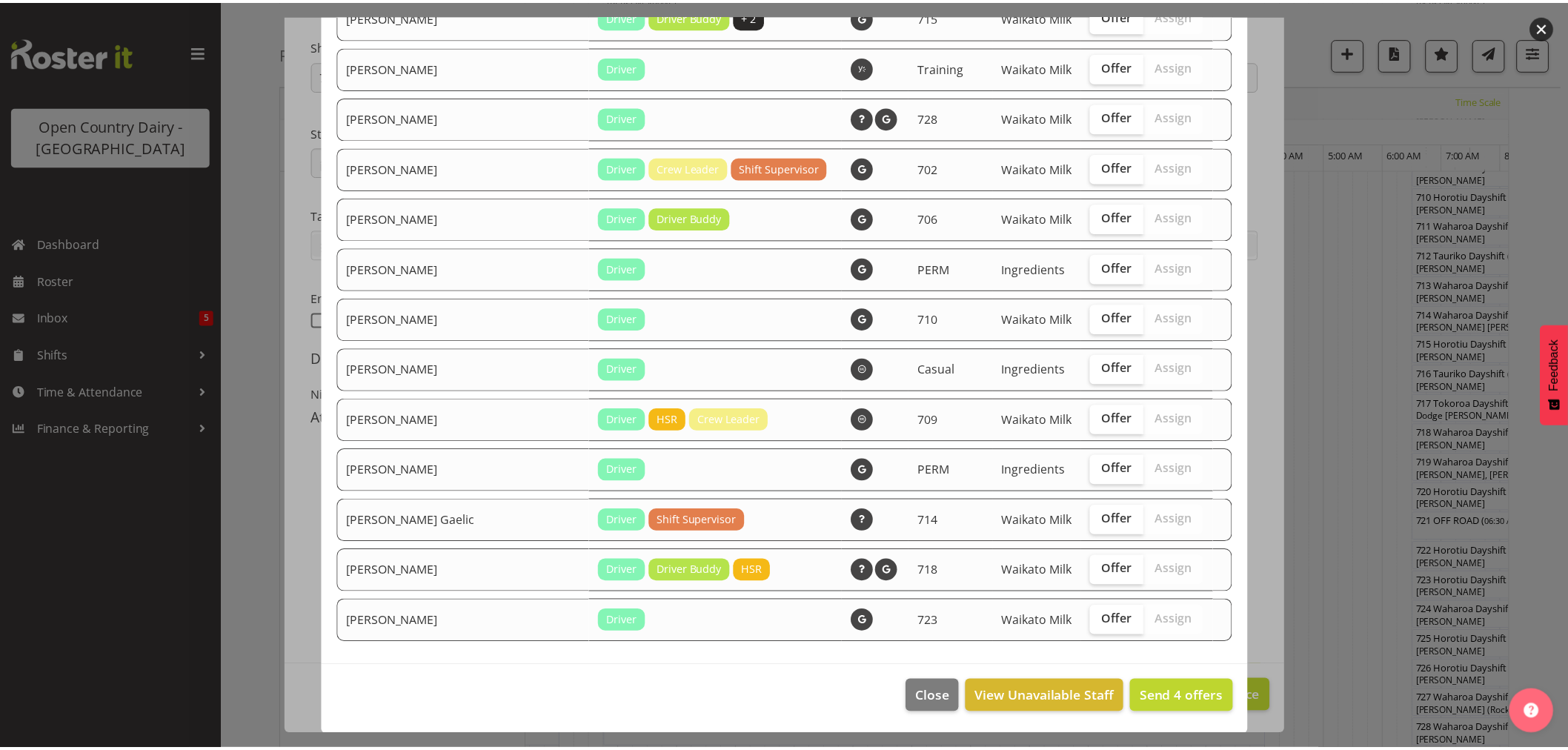
scroll to position [1336, 0]
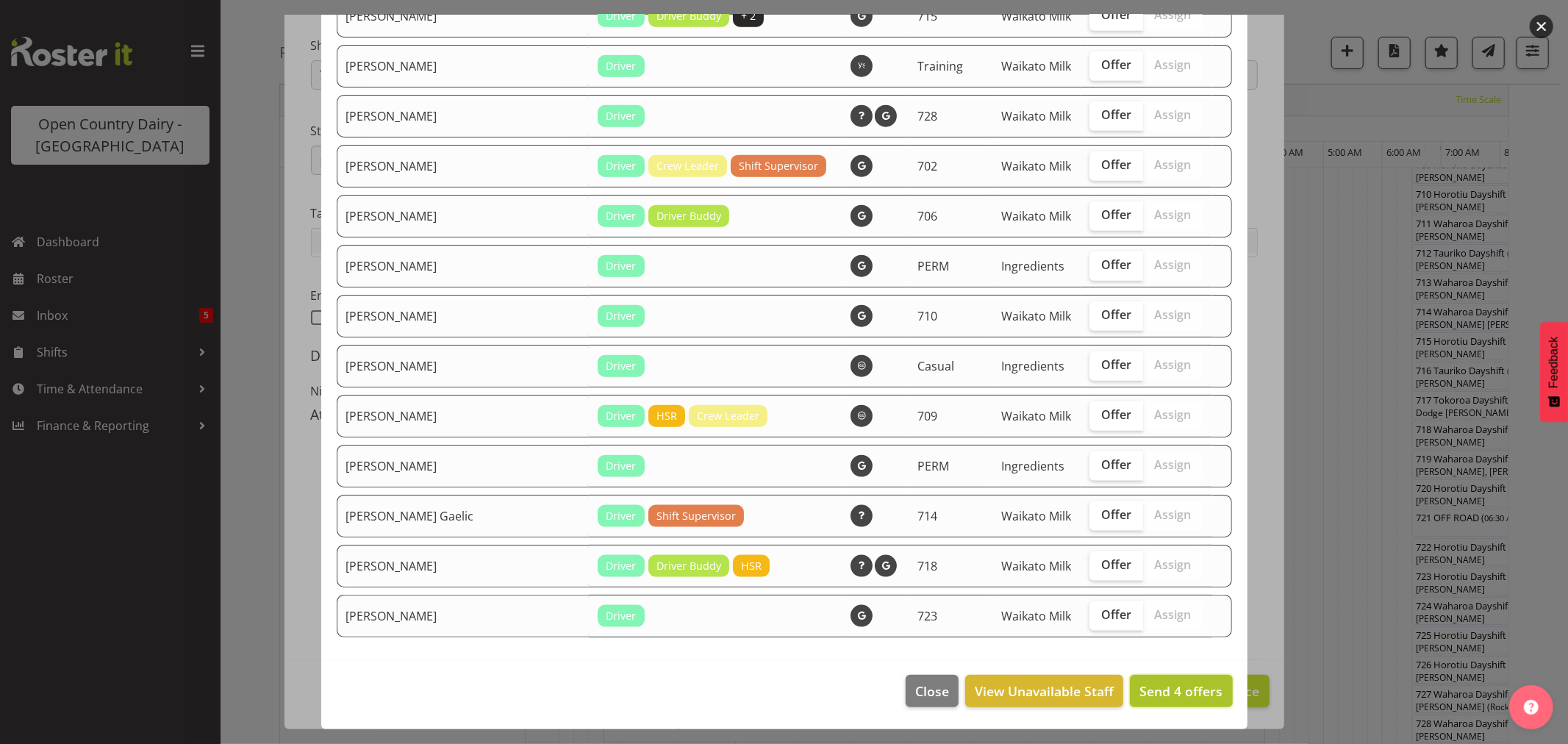
click at [1142, 679] on button "Send 4 offers" at bounding box center [1181, 691] width 102 height 32
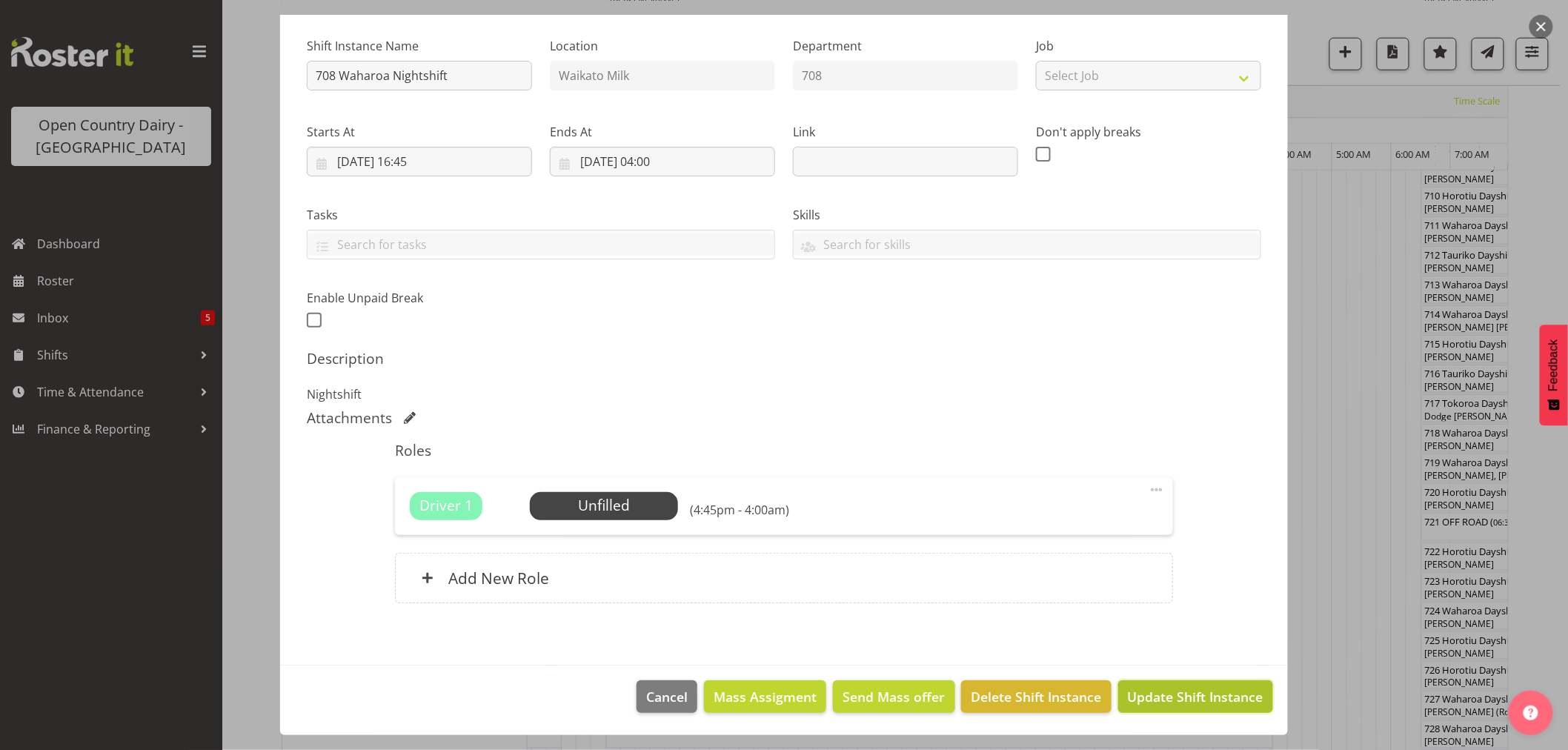
click at [1143, 690] on span "Update Shift Instance" at bounding box center [1196, 697] width 136 height 19
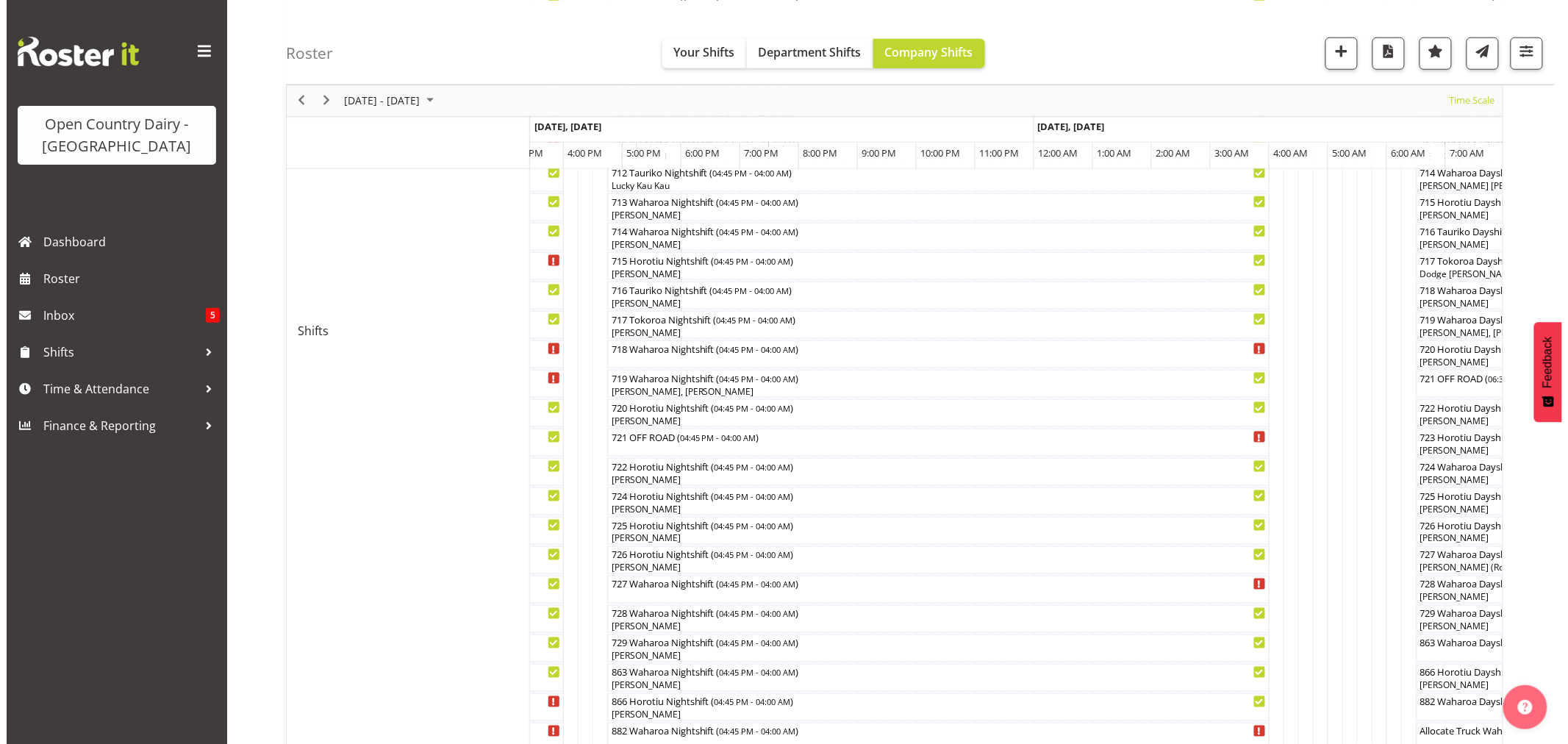
scroll to position [572, 0]
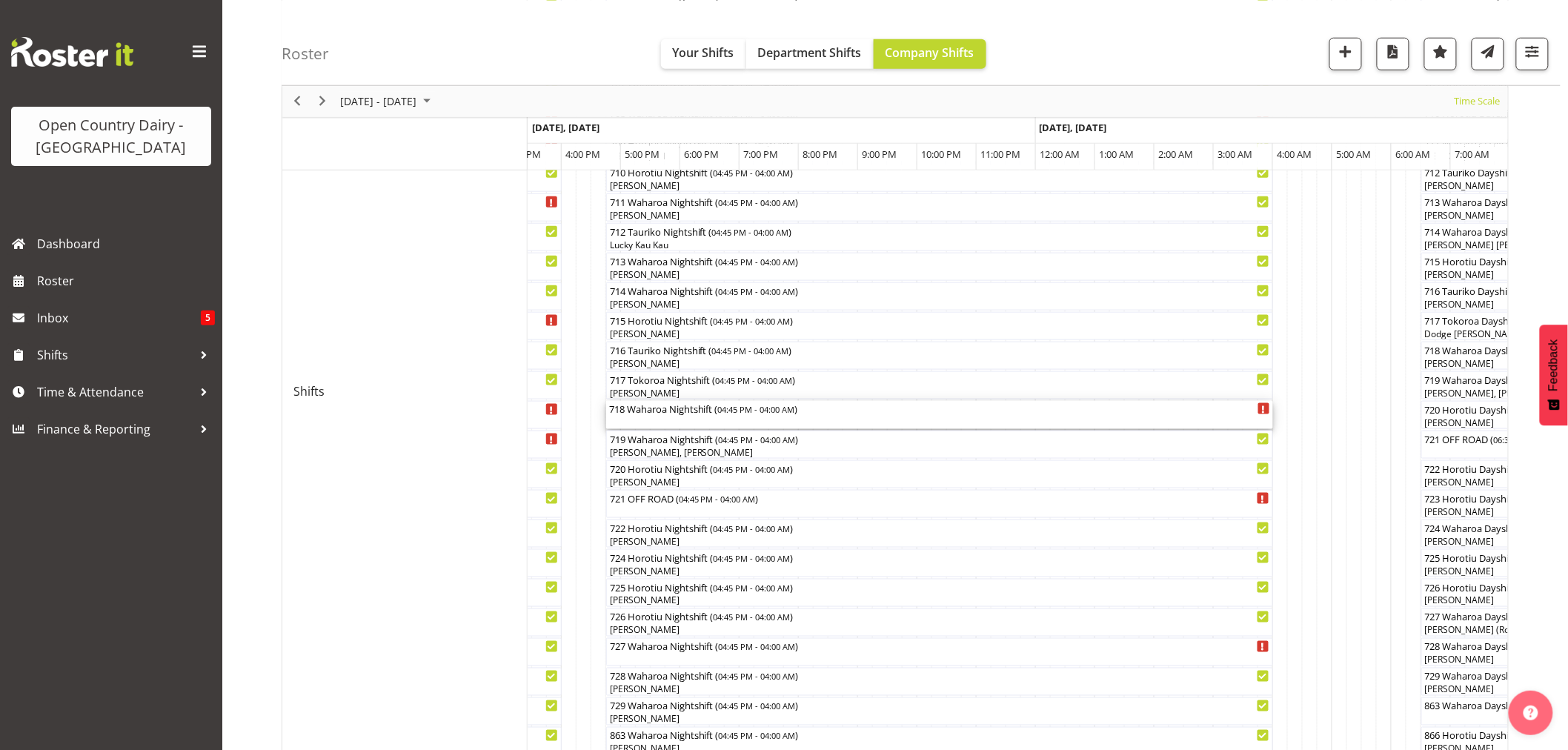
click at [669, 423] on div "718 Waharoa Nightshift ( 04:45 PM - 04:00 AM )" at bounding box center [940, 416] width 661 height 28
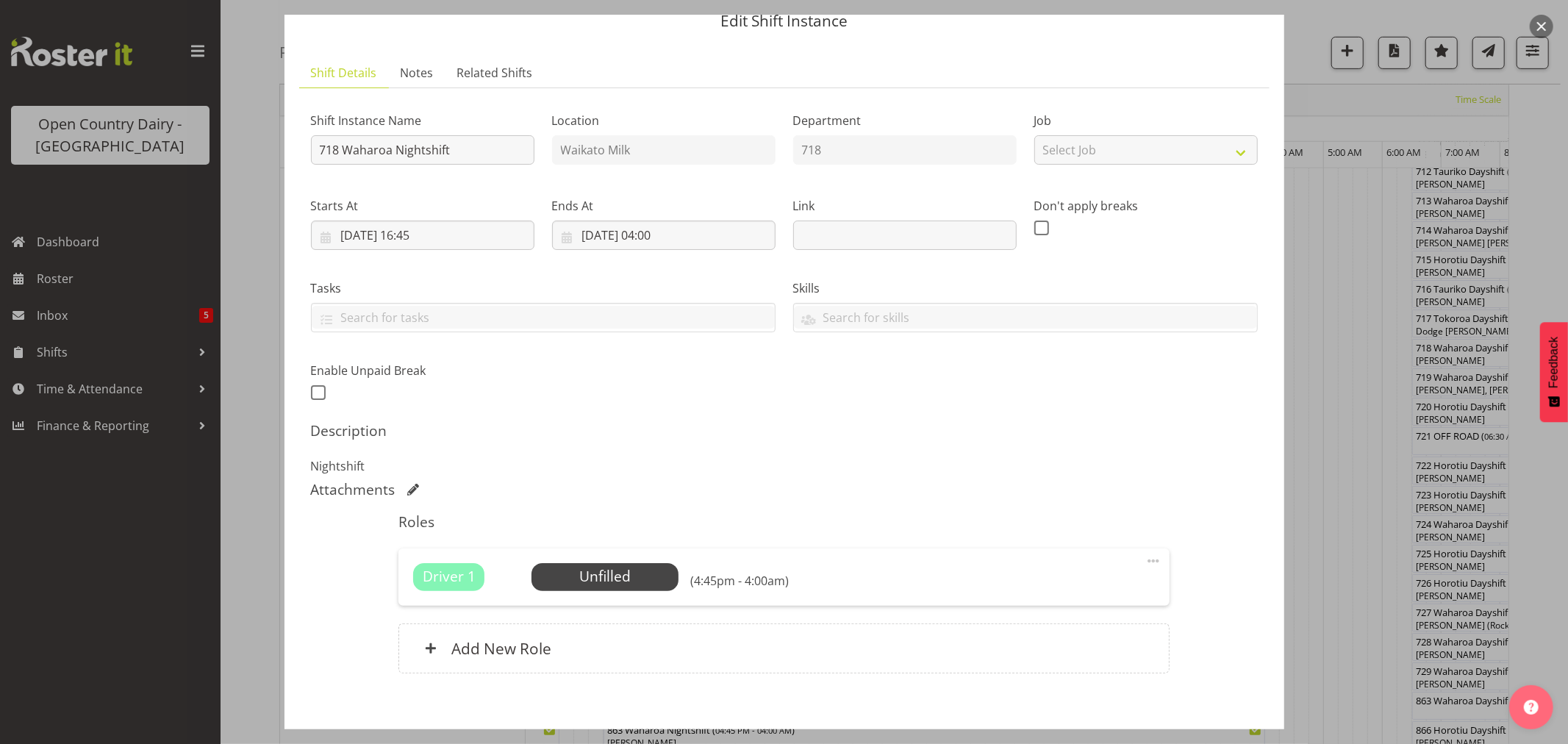
scroll to position [135, 0]
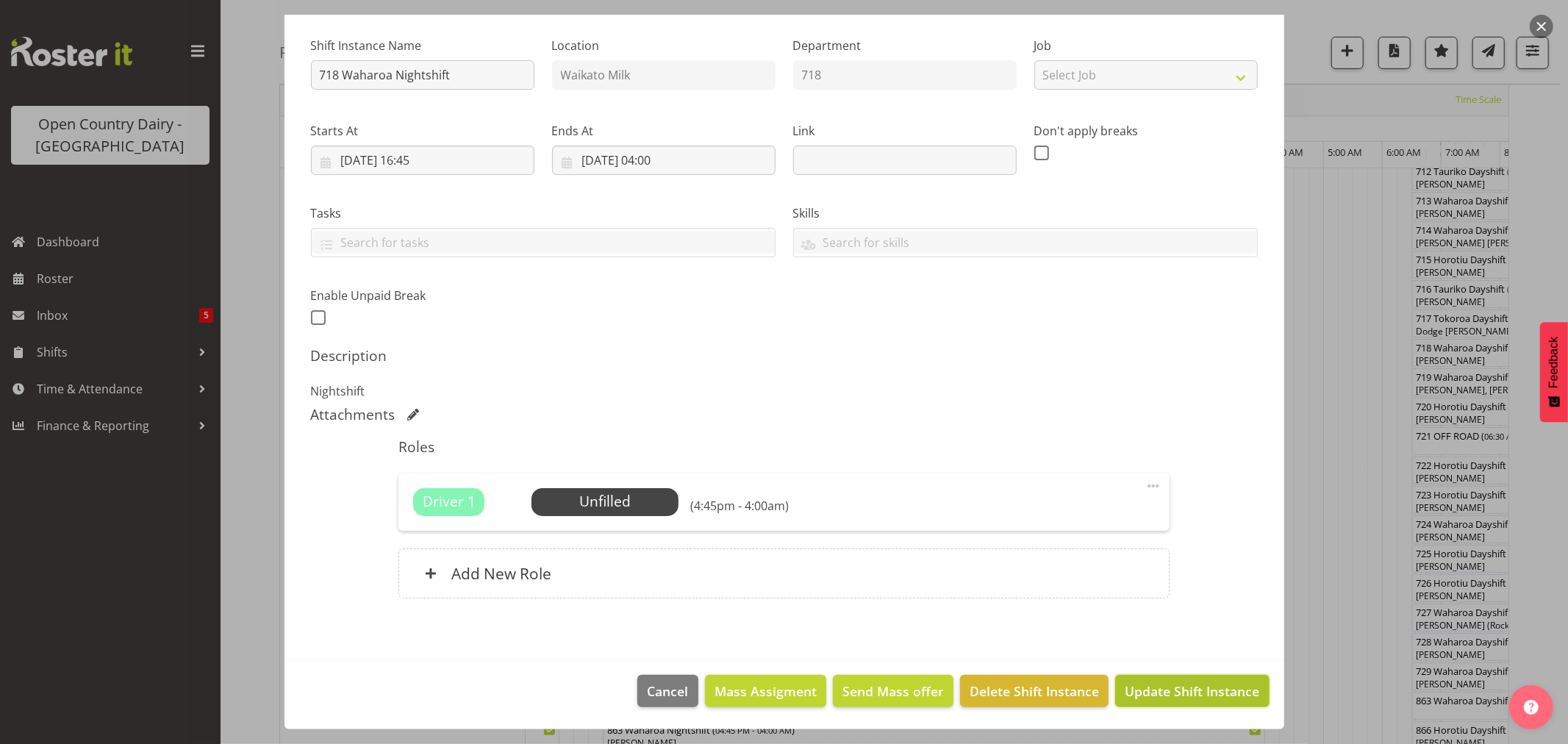
click at [1181, 685] on span "Update Shift Instance" at bounding box center [1193, 692] width 135 height 19
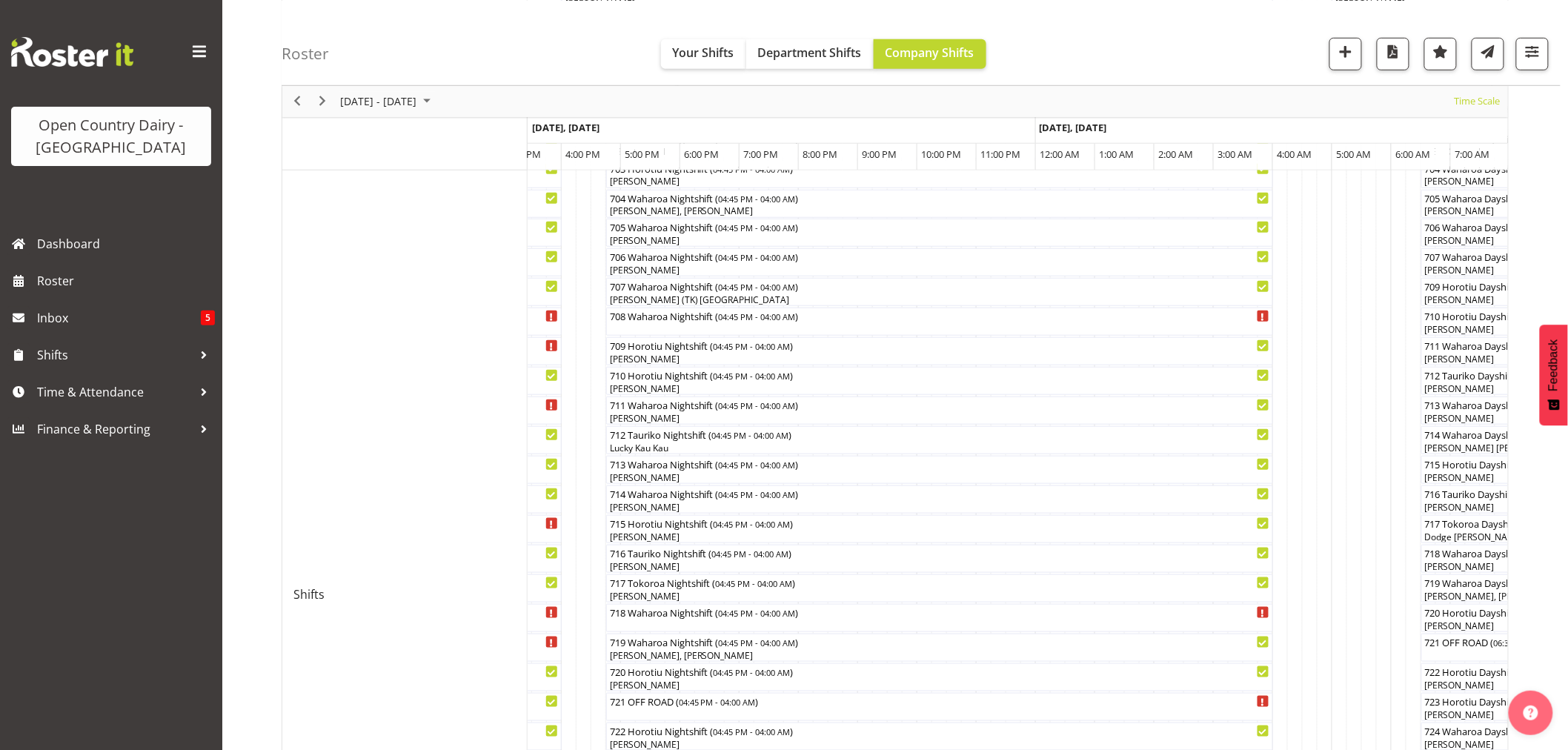
scroll to position [329, 0]
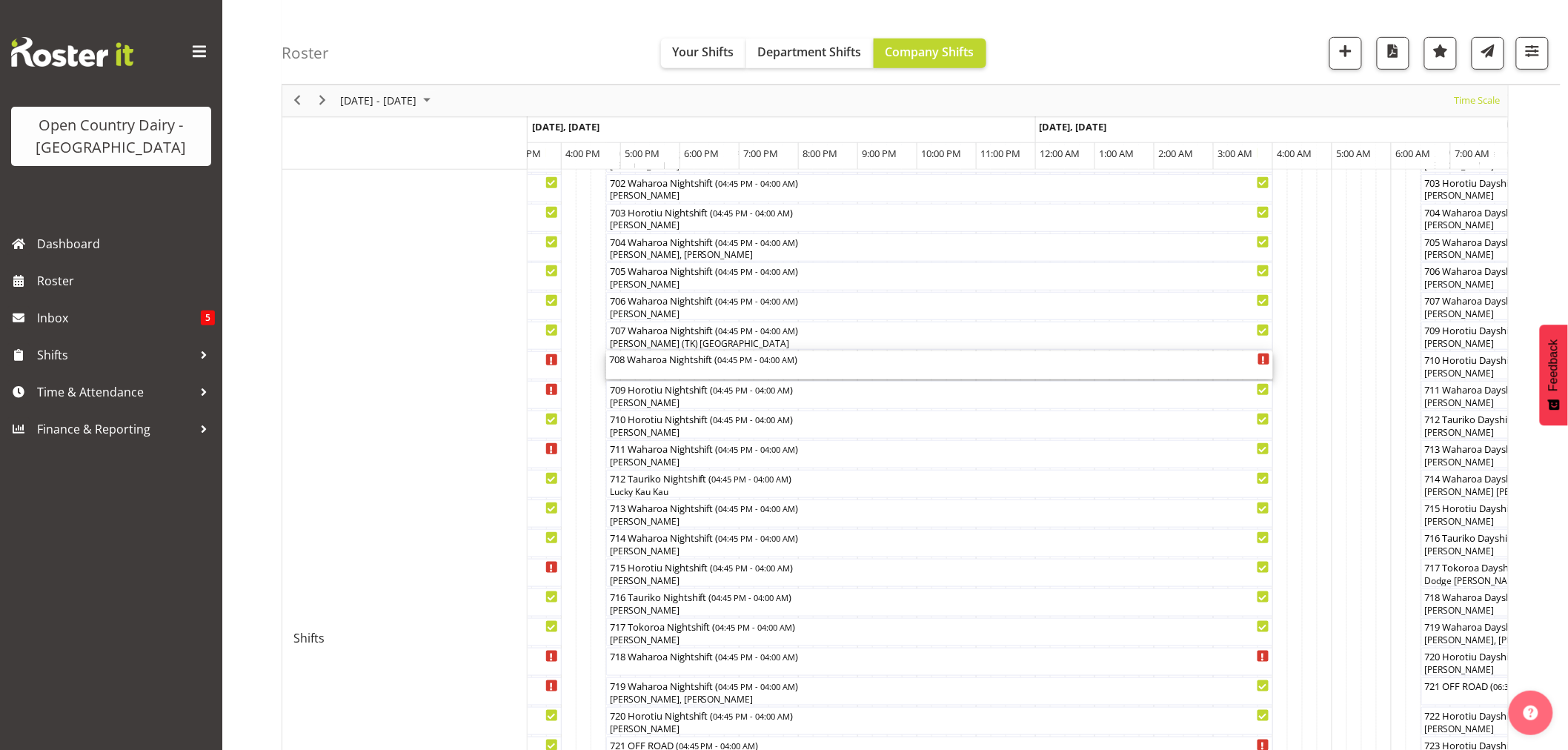
click at [679, 367] on div "708 Waharoa Nightshift ( 04:45 PM - 04:00 AM )" at bounding box center [940, 366] width 661 height 28
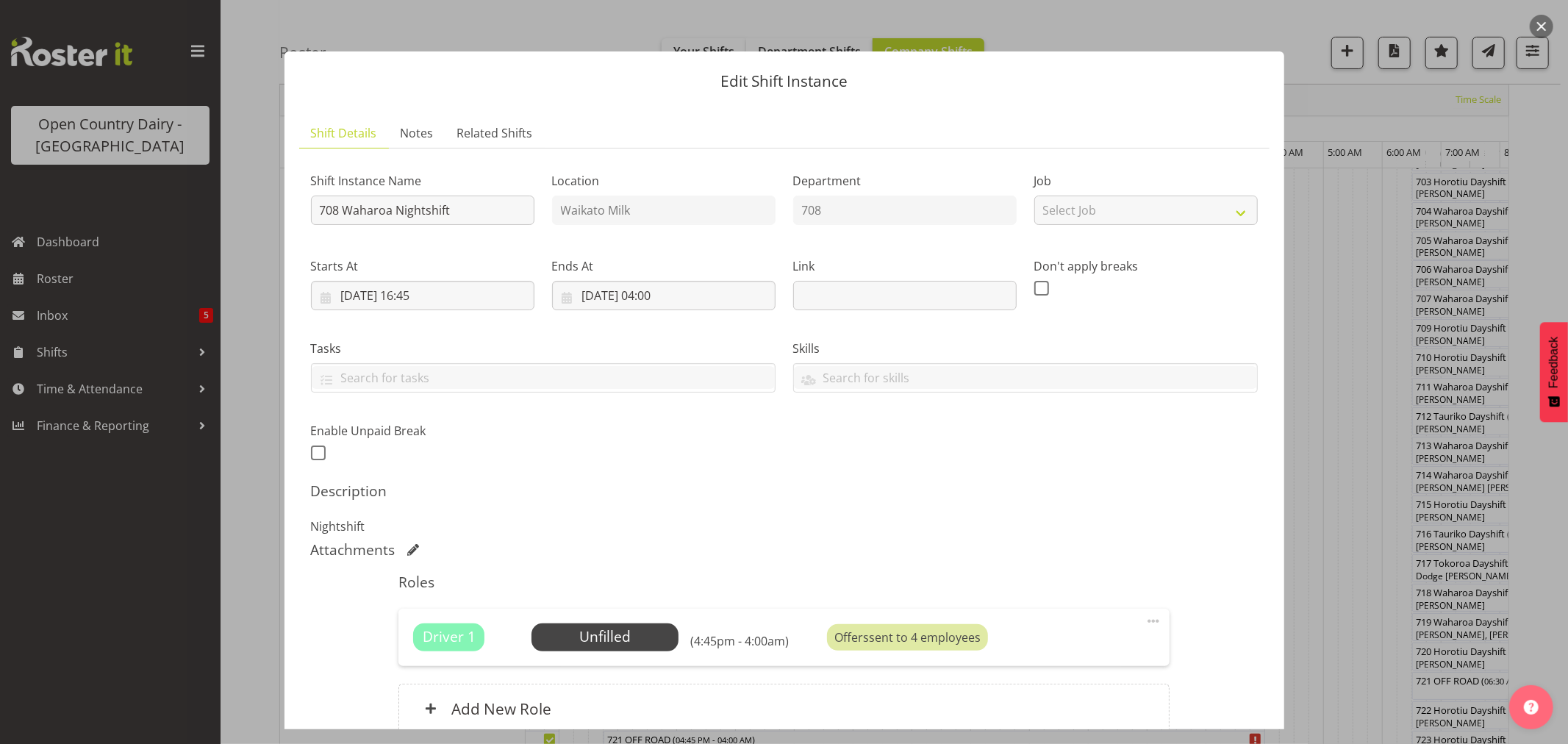
click at [1540, 19] on button "button" at bounding box center [1542, 27] width 23 height 23
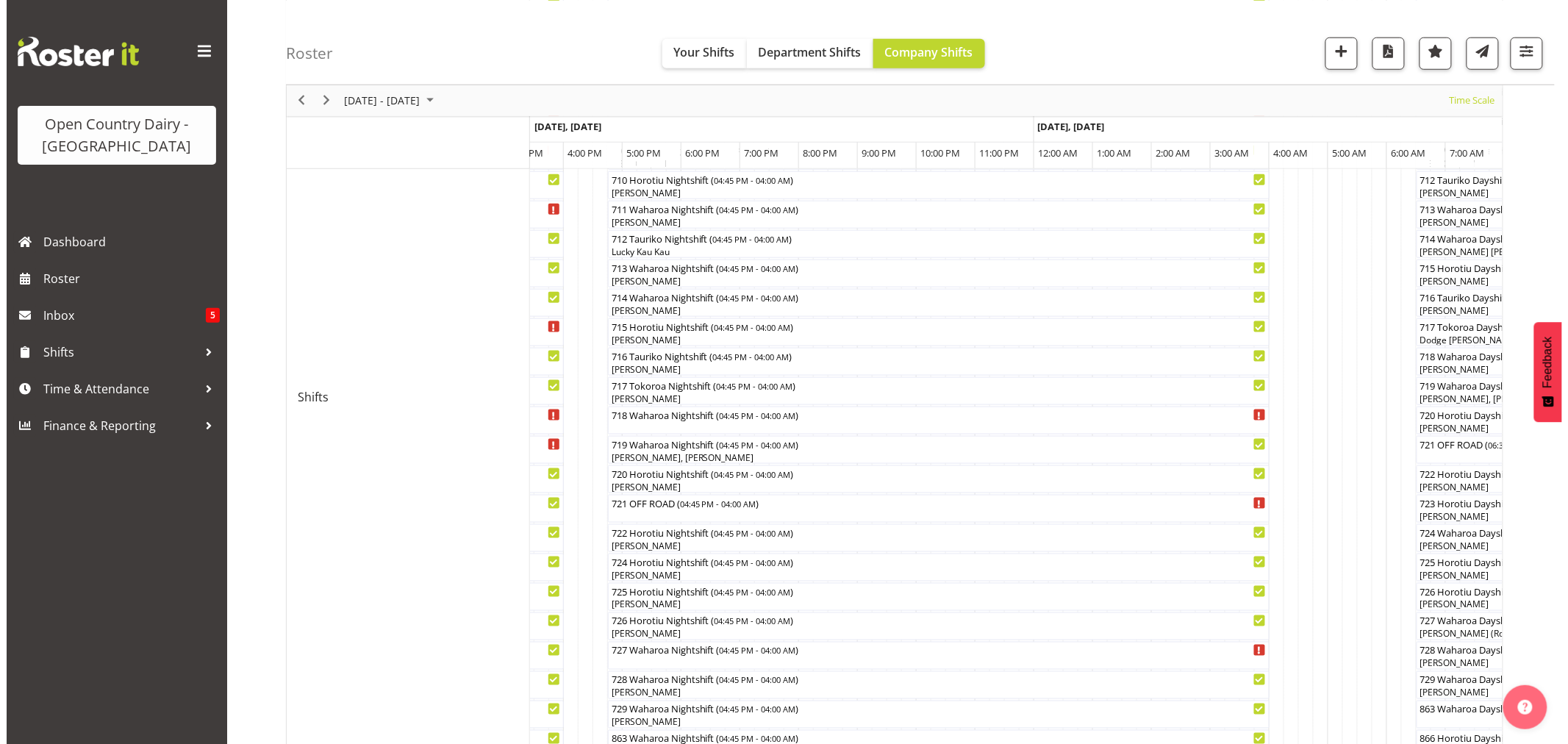
scroll to position [572, 0]
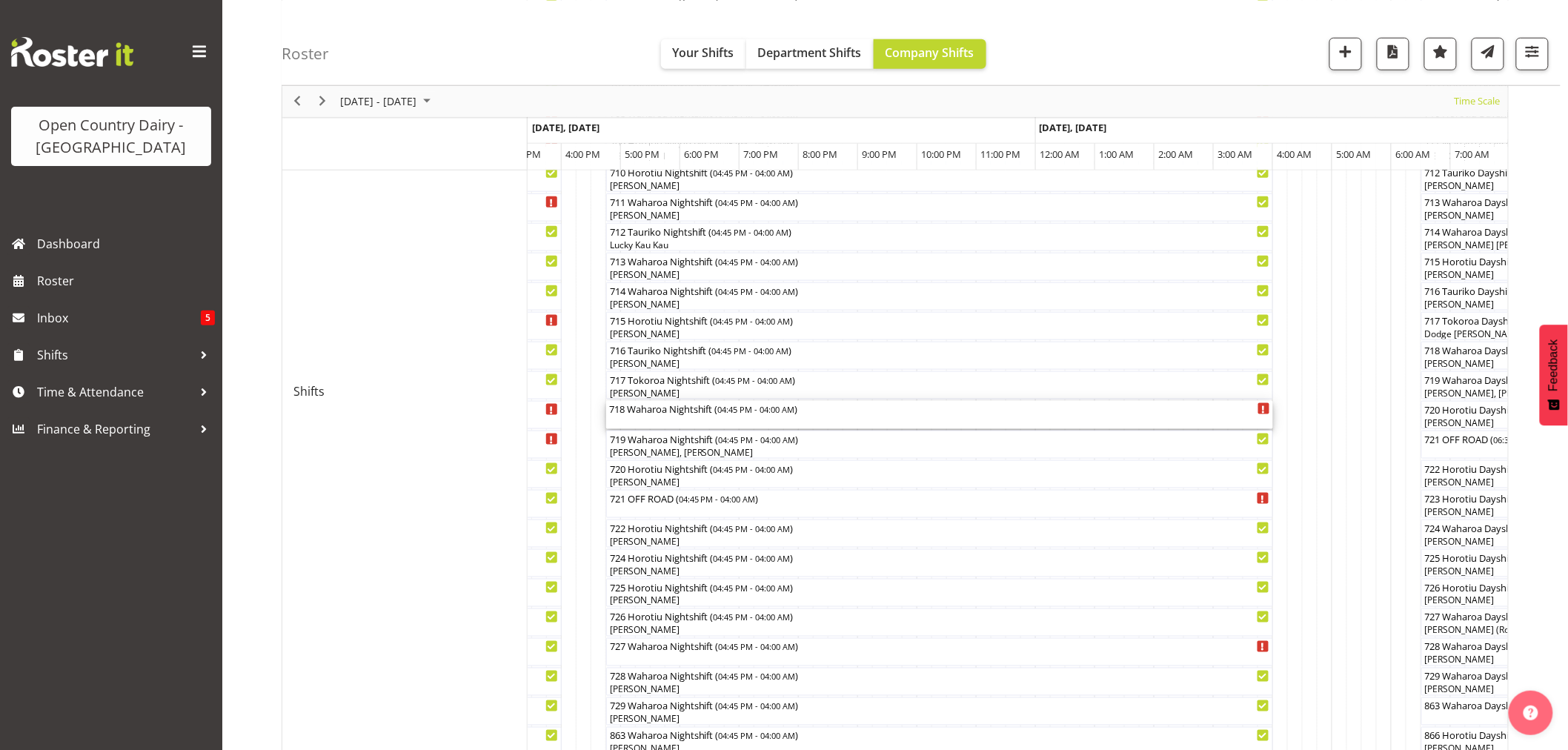
click at [697, 414] on div "718 Waharoa Nightshift ( 04:45 PM - 04:00 AM )" at bounding box center [940, 409] width 661 height 15
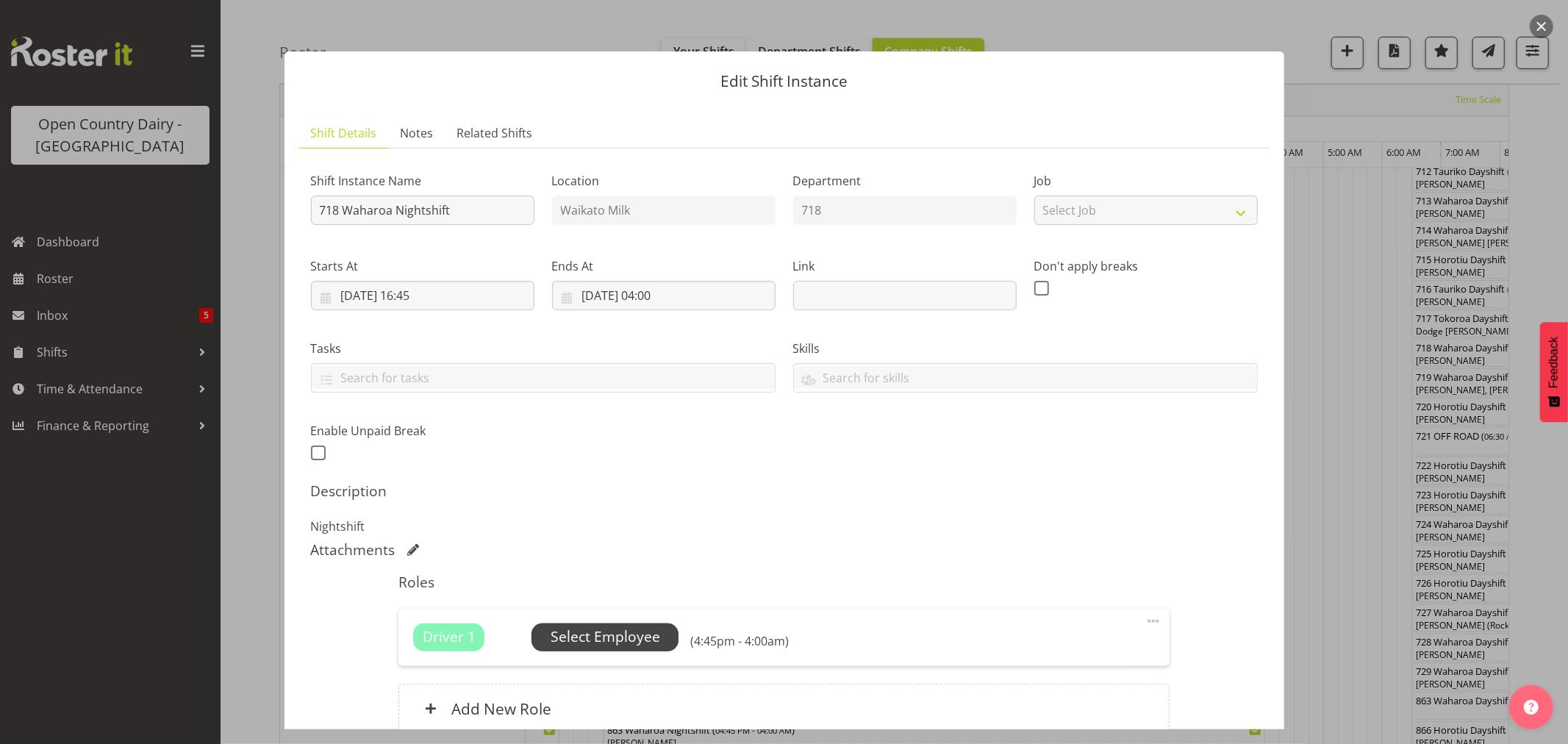
click at [610, 624] on span "Select Employee" at bounding box center [605, 638] width 147 height 28
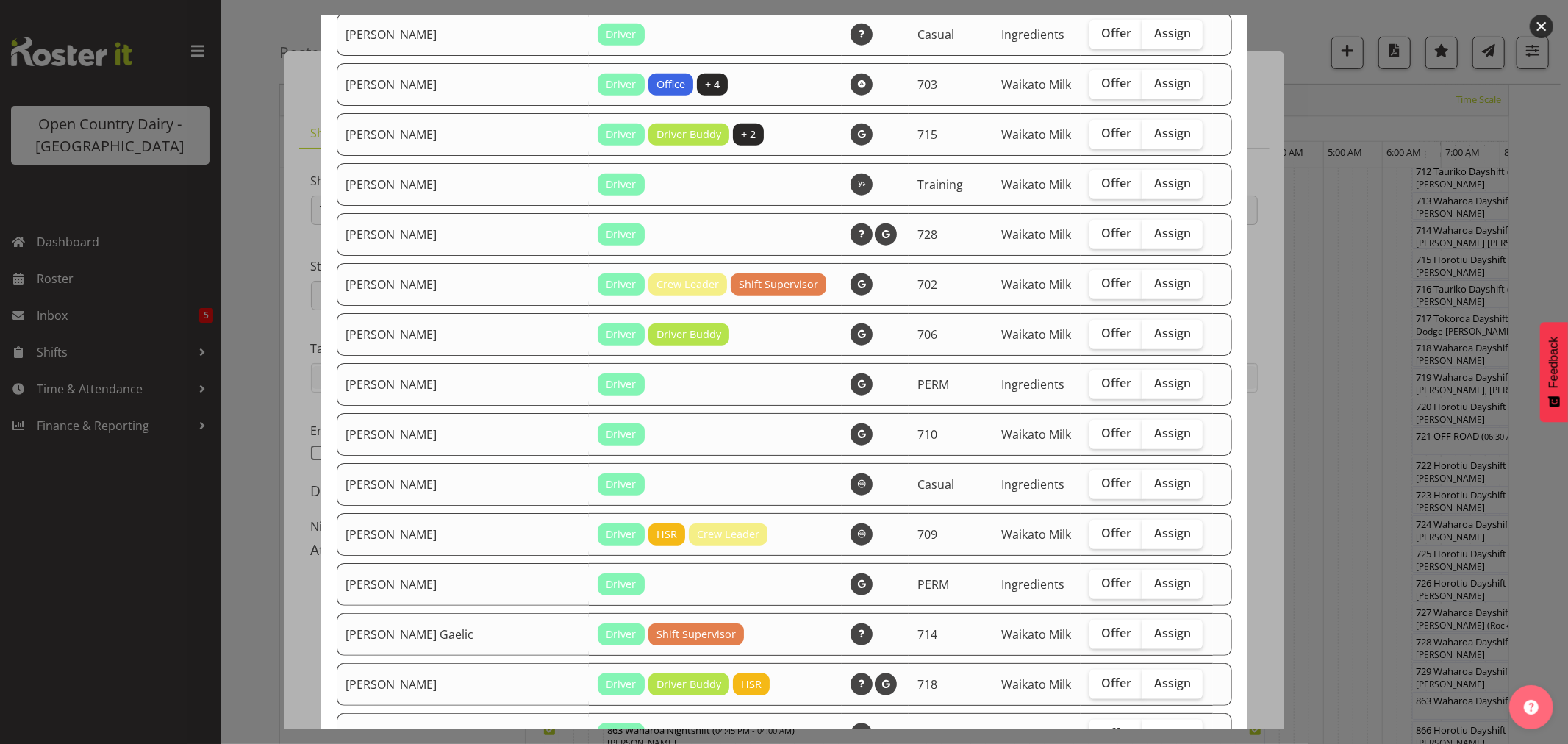
scroll to position [1274, 0]
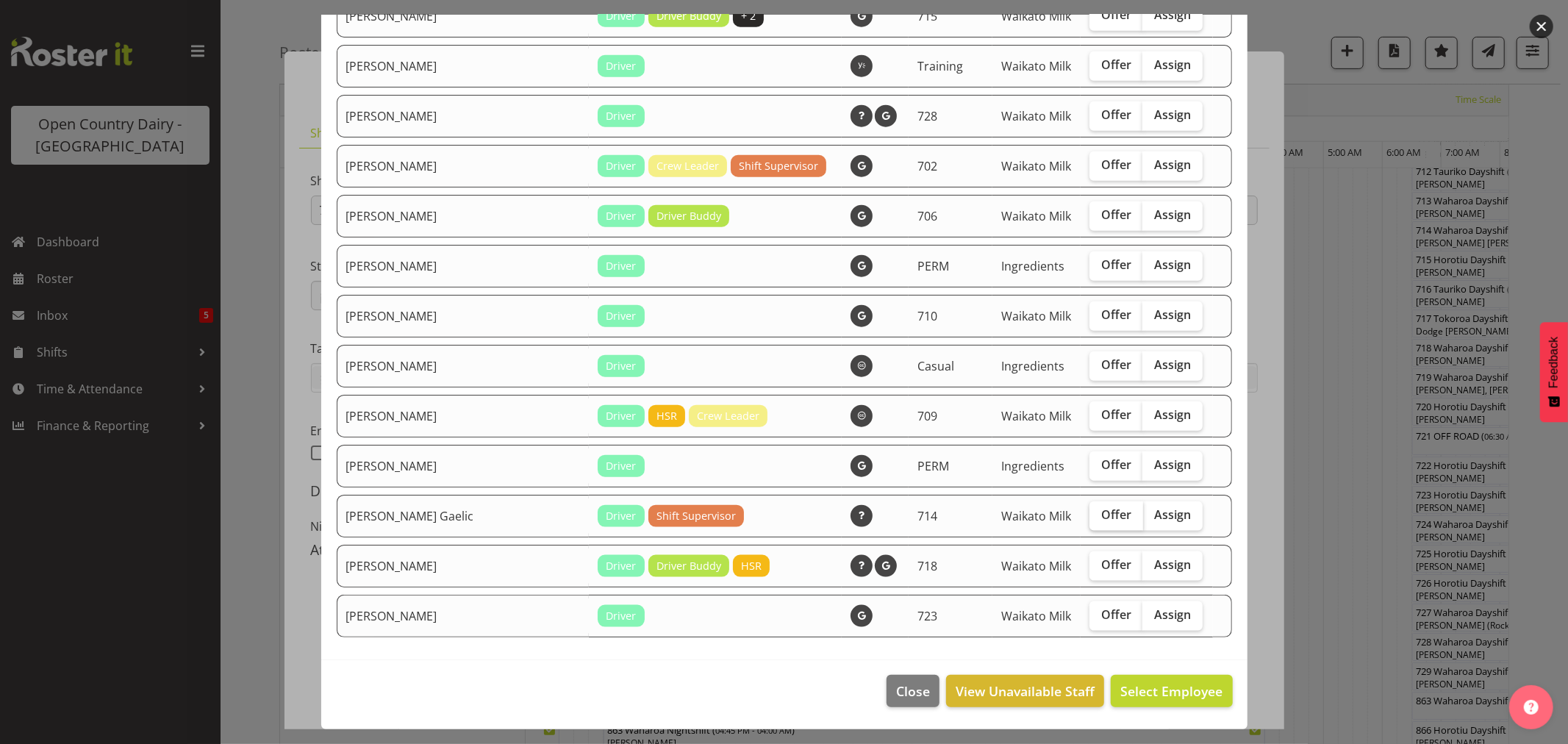
click at [1101, 511] on span "Offer" at bounding box center [1116, 515] width 30 height 15
click at [1100, 511] on input "Offer" at bounding box center [1094, 516] width 9 height 9
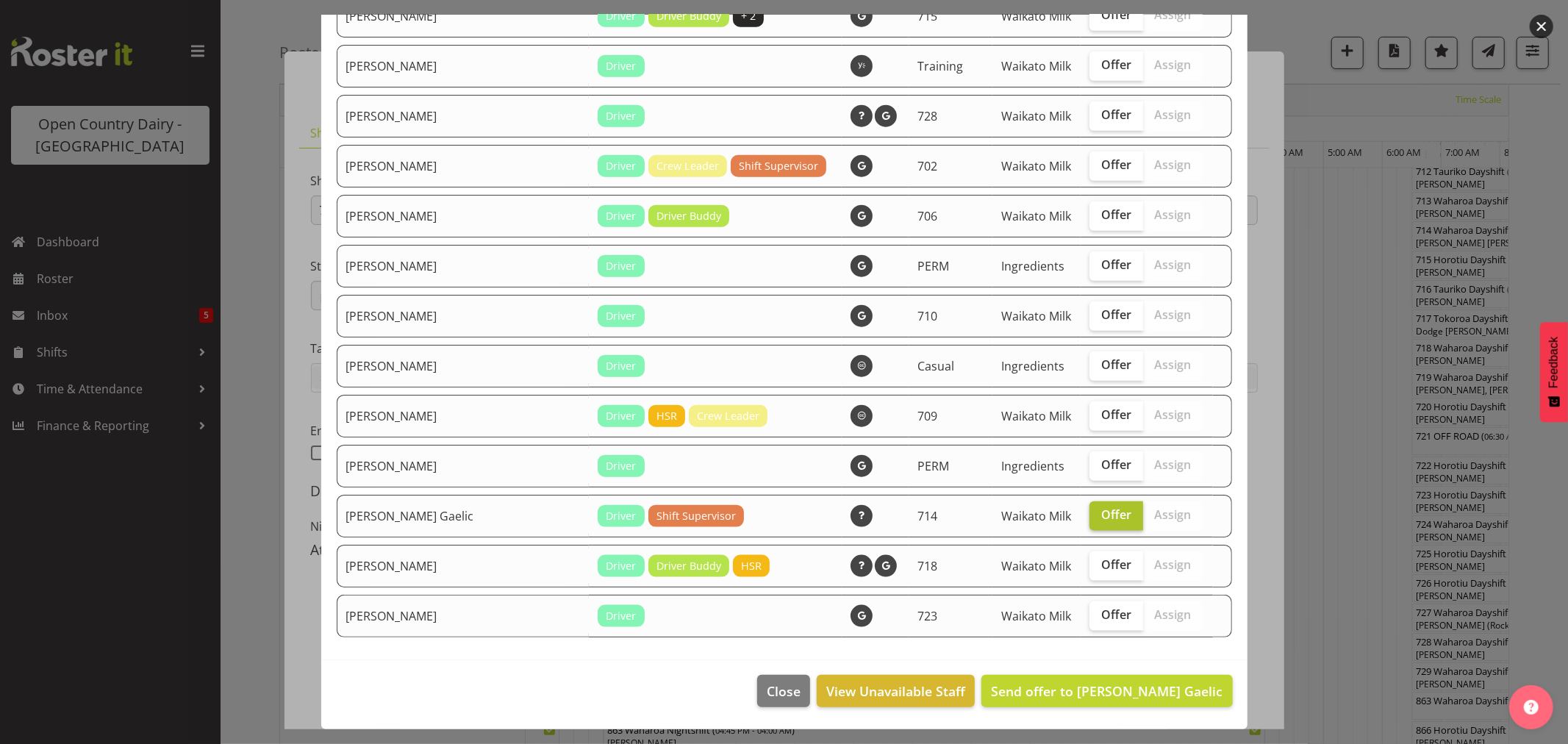
click at [1101, 521] on span "Offer" at bounding box center [1116, 515] width 30 height 15
click at [1096, 520] on input "Offer" at bounding box center [1094, 516] width 9 height 9
checkbox input "false"
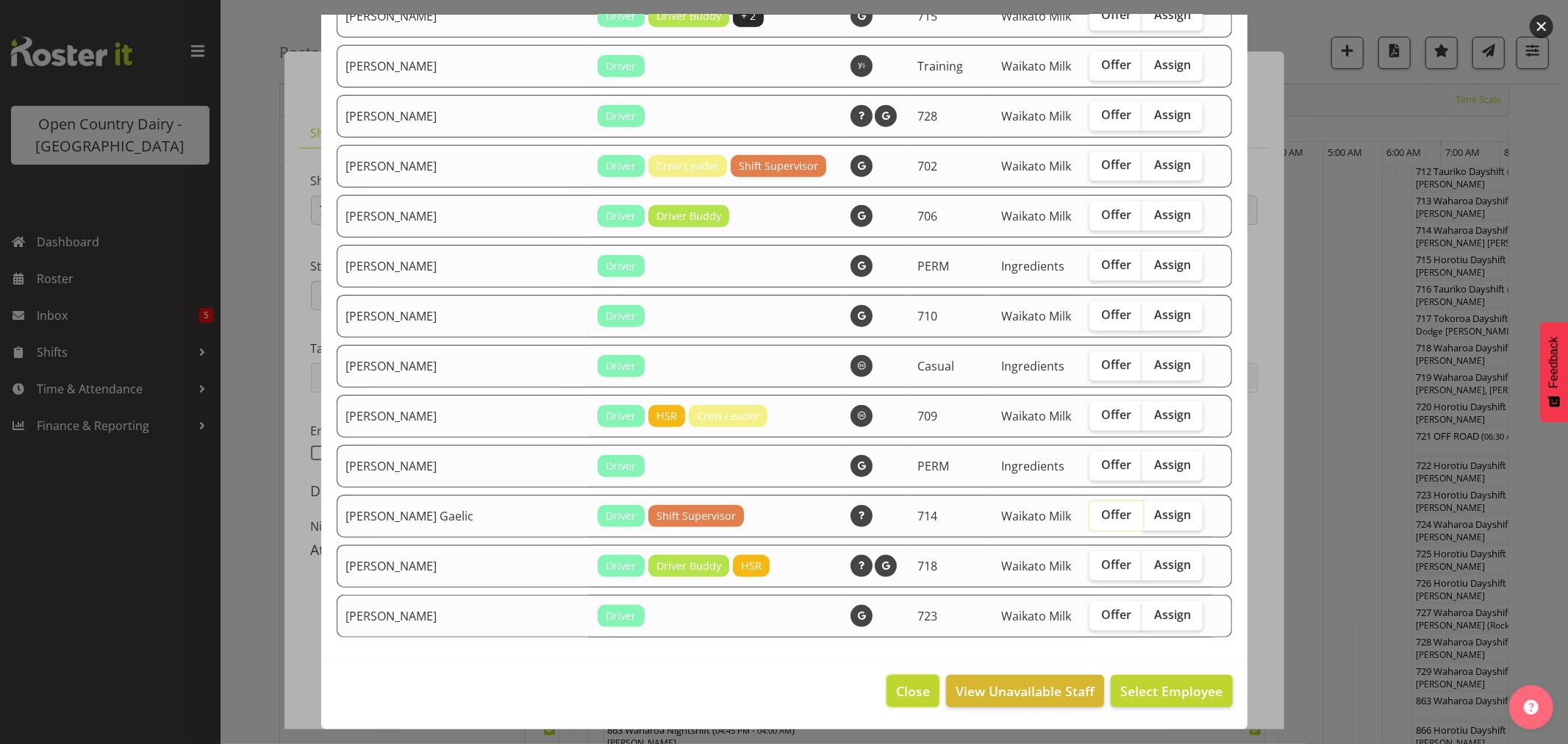
click at [899, 697] on span "Close" at bounding box center [913, 692] width 34 height 19
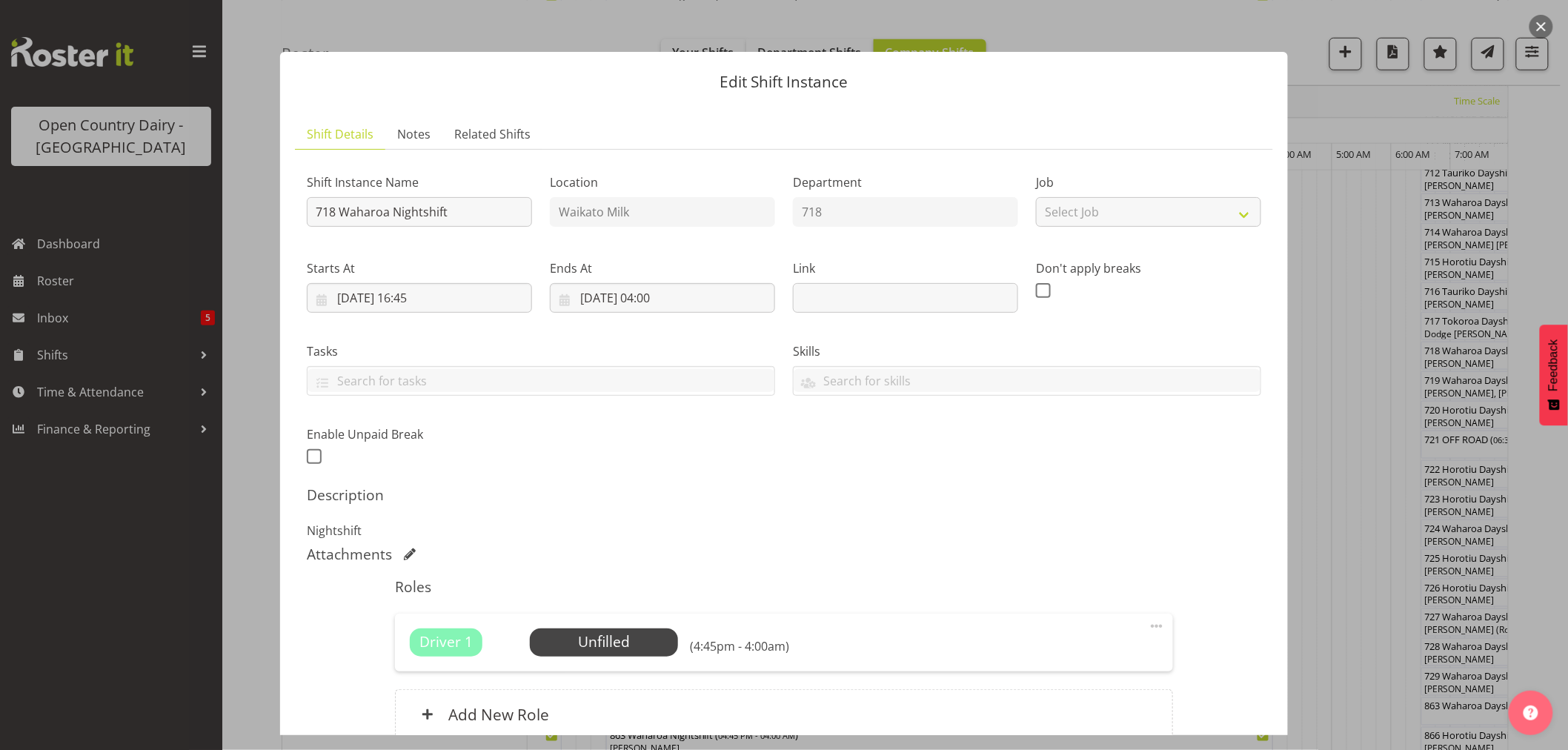
click at [1546, 27] on button "button" at bounding box center [1542, 27] width 24 height 24
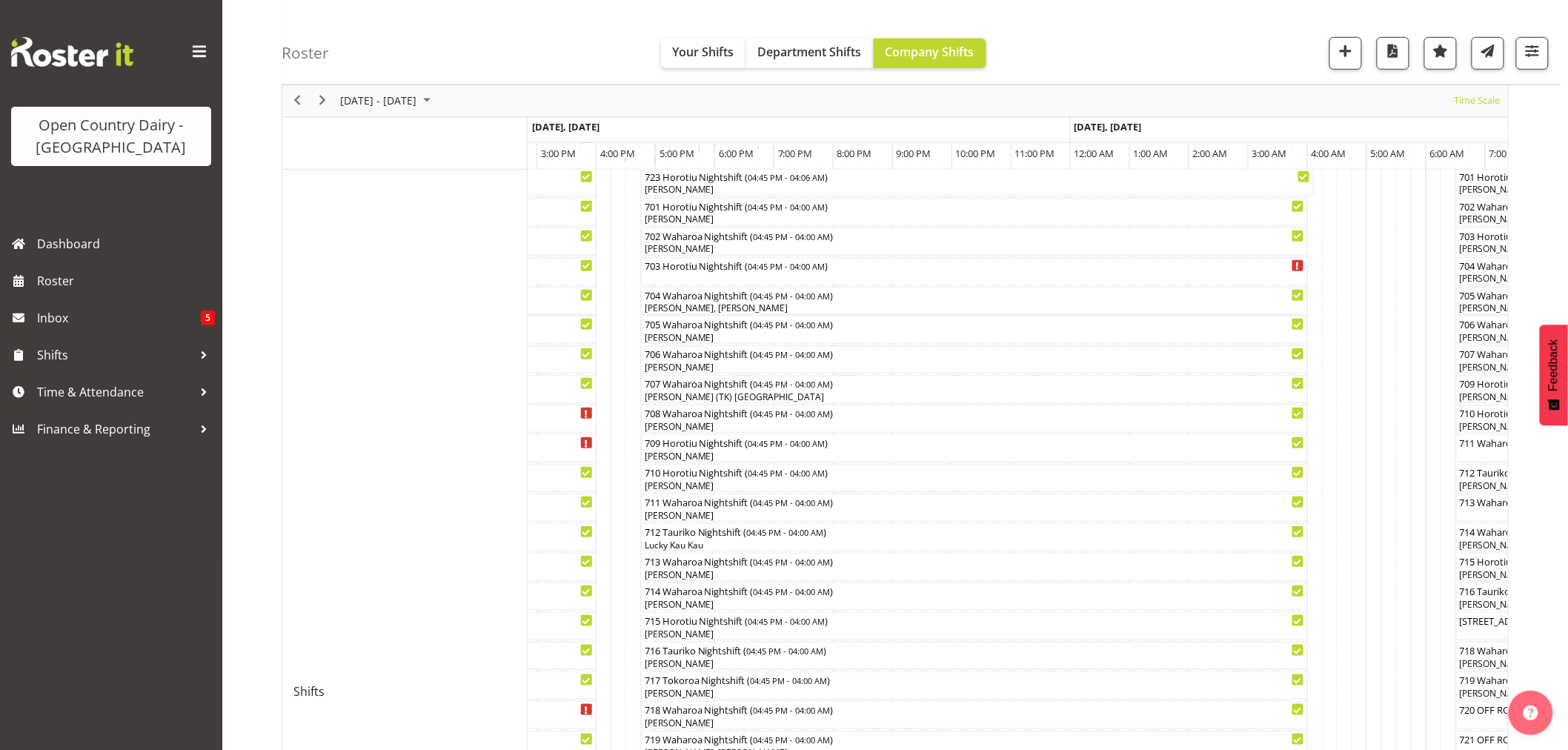
scroll to position [253, 0]
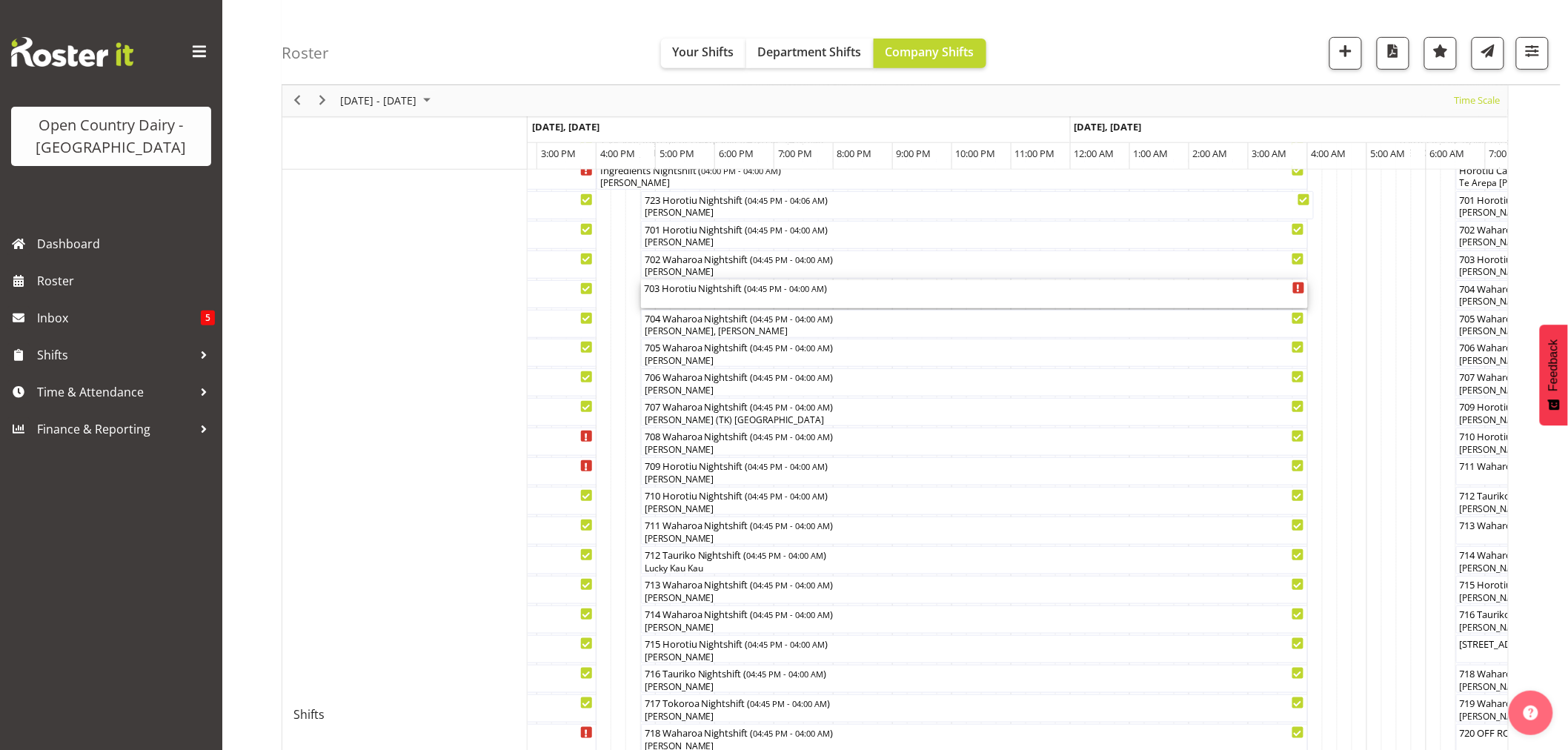
click at [747, 294] on div "703 Horotiu Nightshift ( 04:45 PM - 04:00 AM )" at bounding box center [974, 294] width 661 height 28
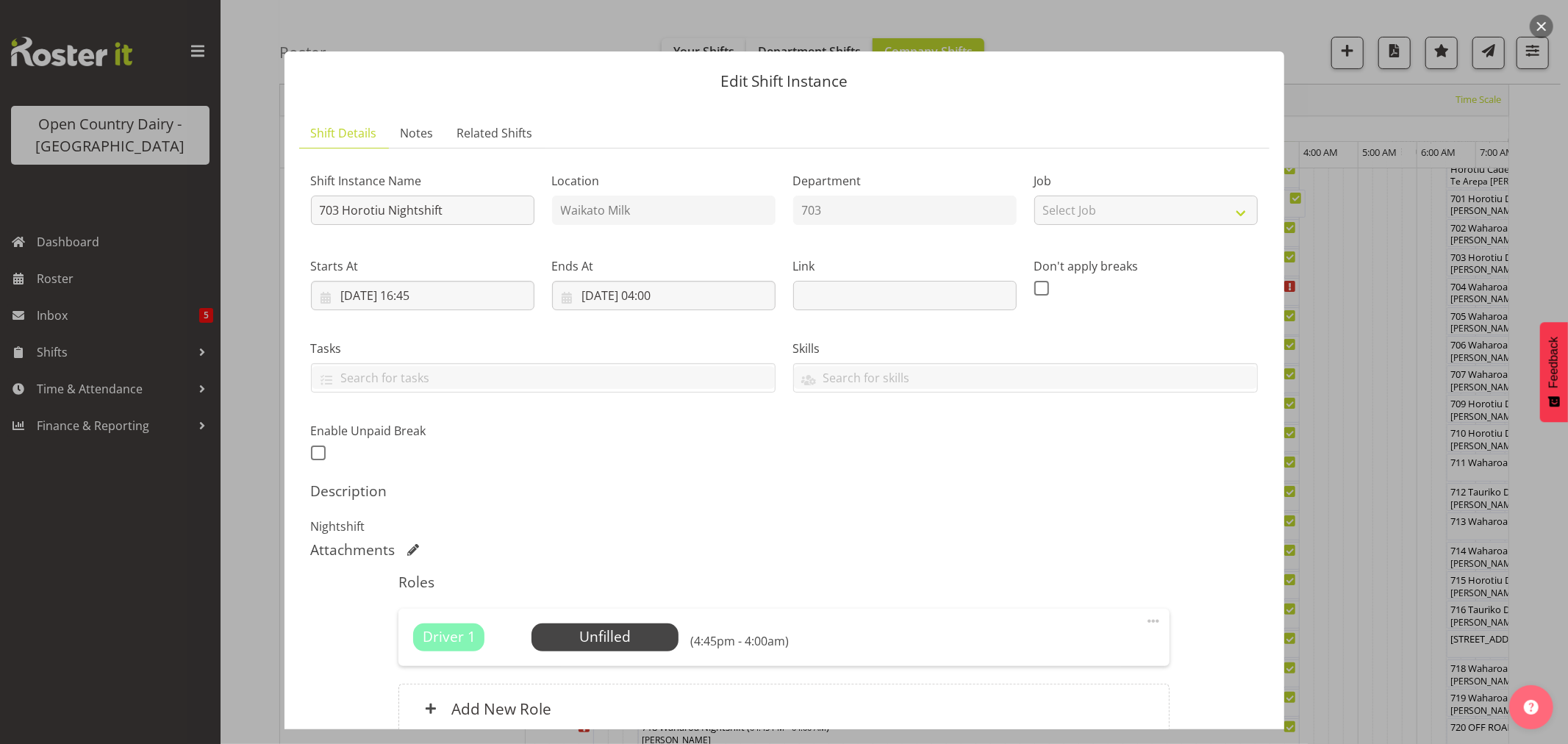
click at [1541, 31] on button "button" at bounding box center [1542, 27] width 23 height 23
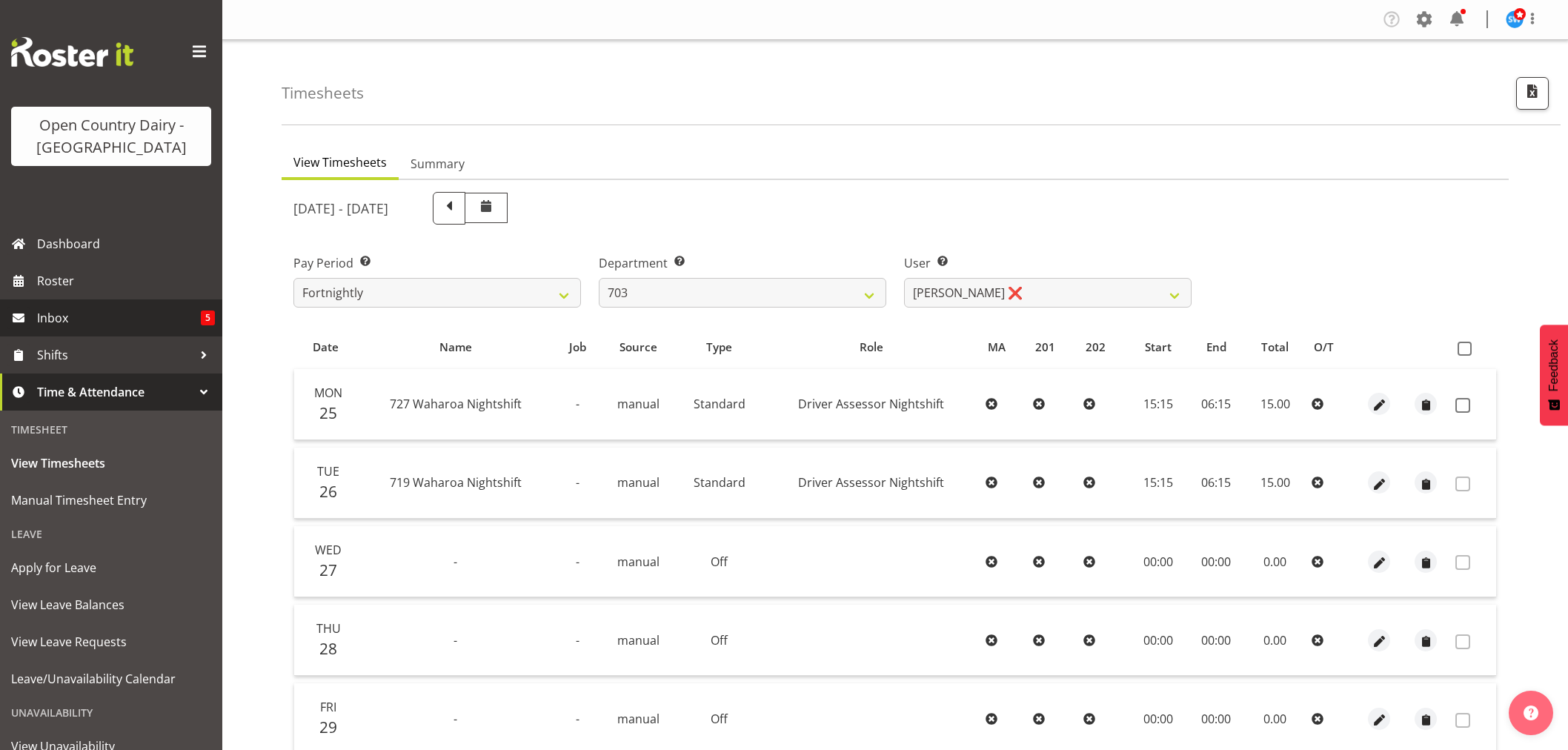
select select "710"
select select "8198"
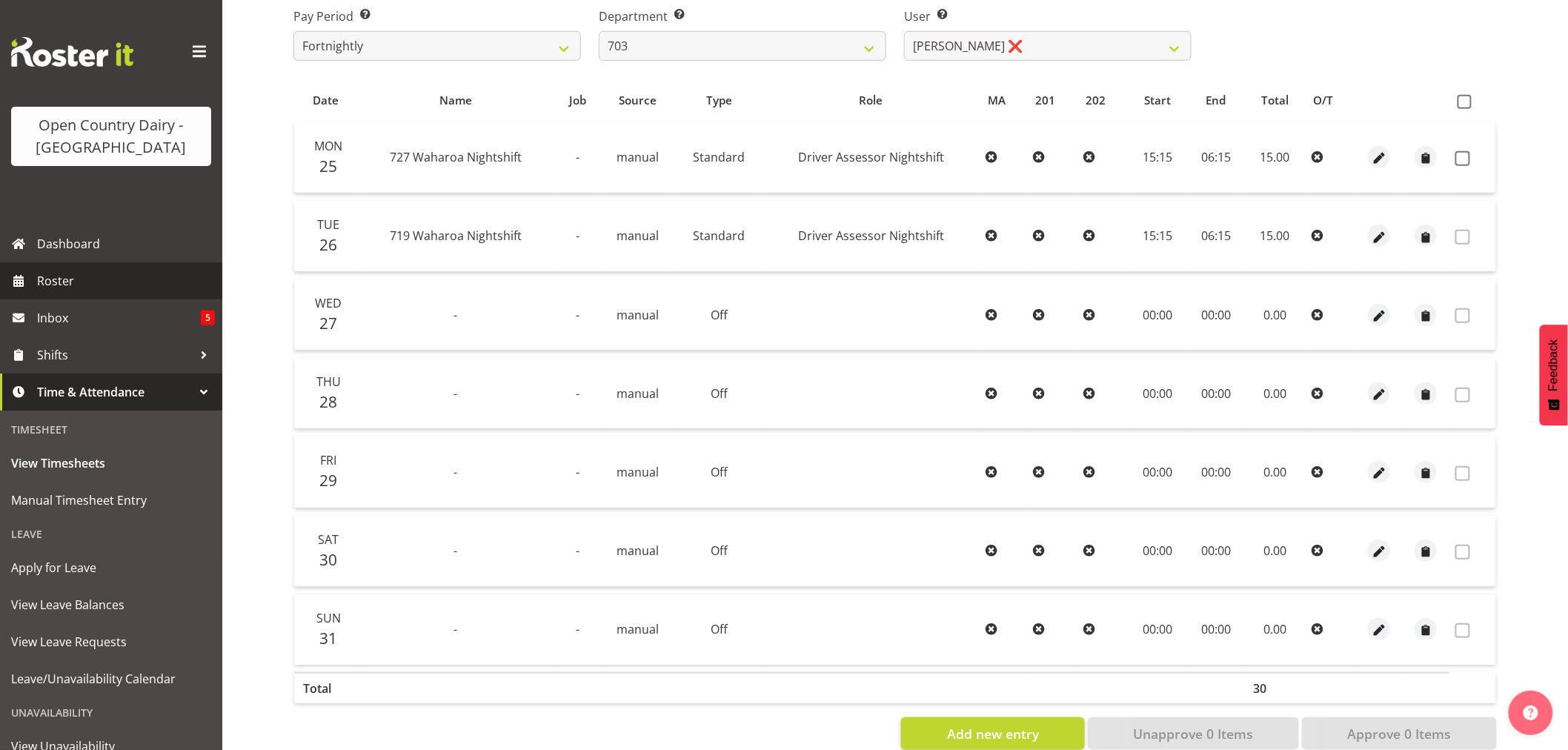
click at [38, 277] on span "Roster" at bounding box center [126, 281] width 178 height 22
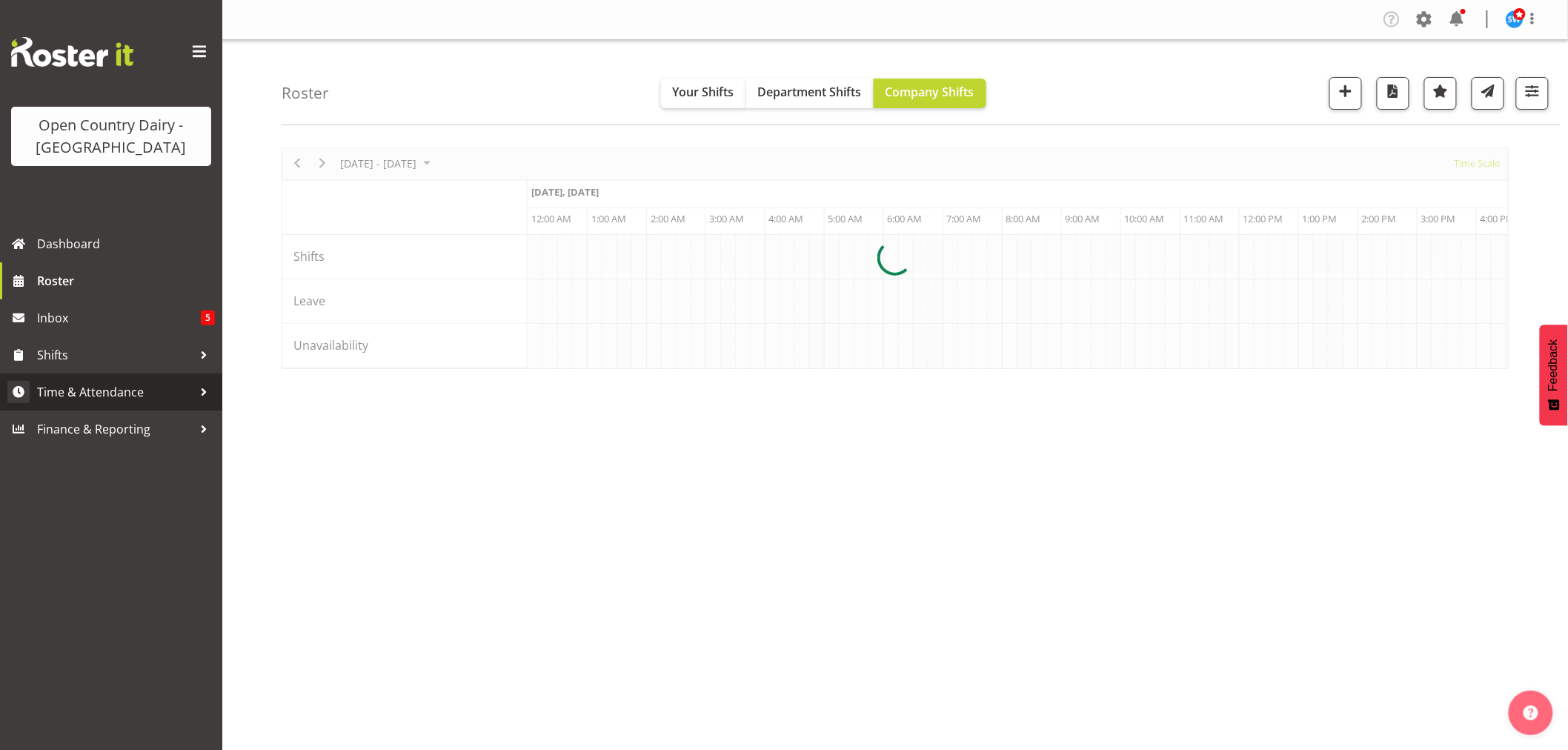
scroll to position [0, 1423]
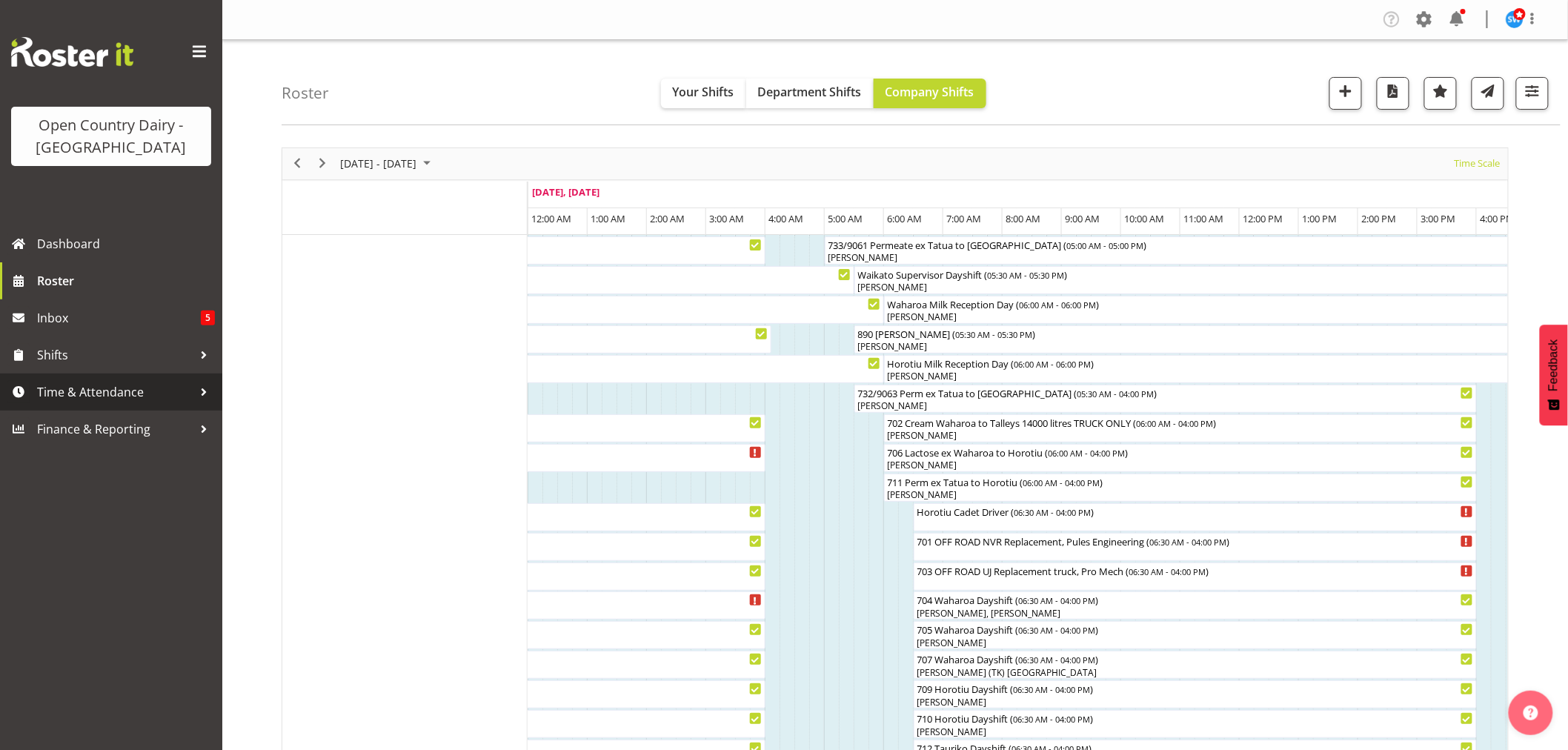
click at [69, 390] on span "Time & Attendance" at bounding box center [114, 392] width 155 height 22
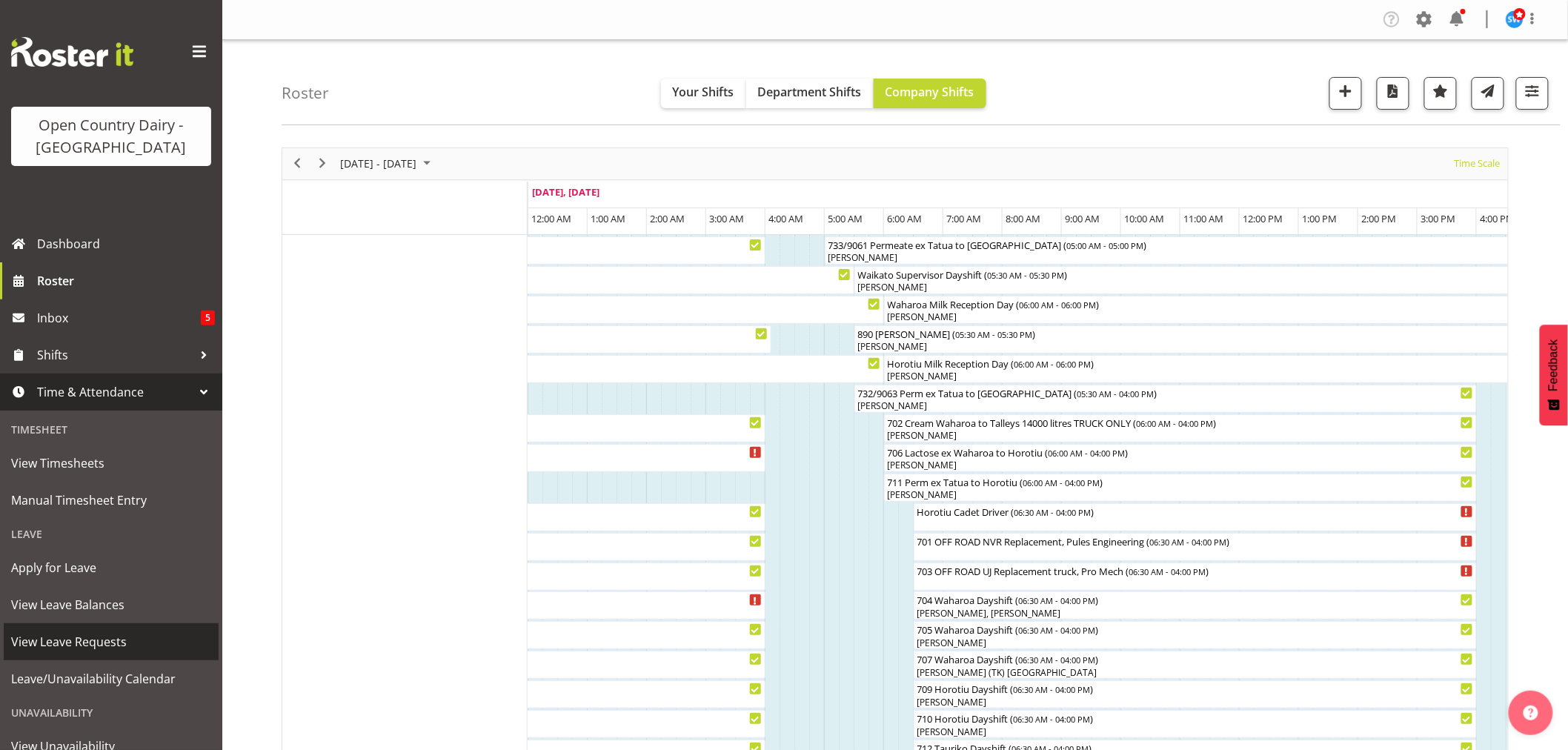
click at [58, 647] on span "View Leave Requests" at bounding box center [111, 642] width 200 height 22
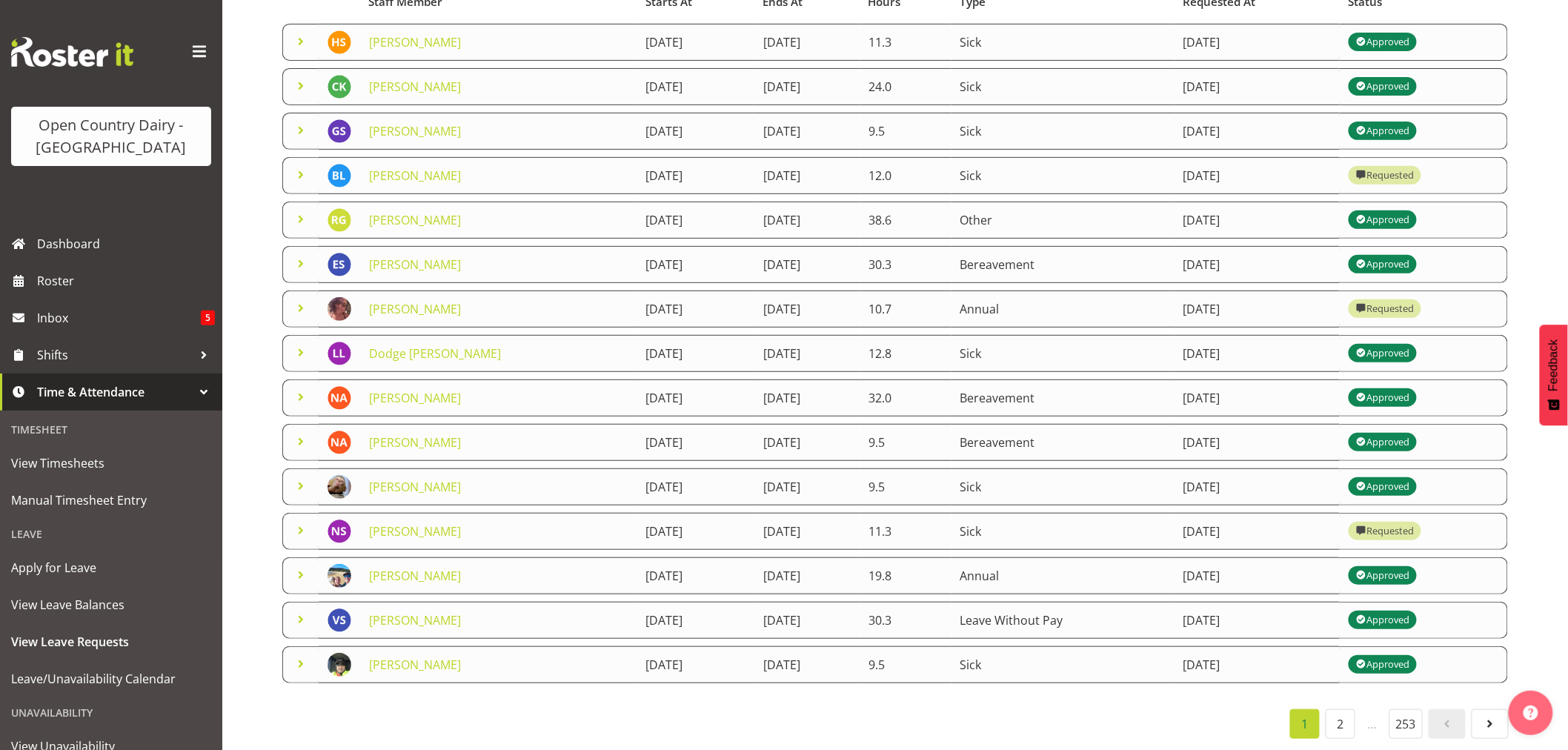
scroll to position [185, 0]
click at [405, 301] on link "[PERSON_NAME]" at bounding box center [415, 309] width 92 height 17
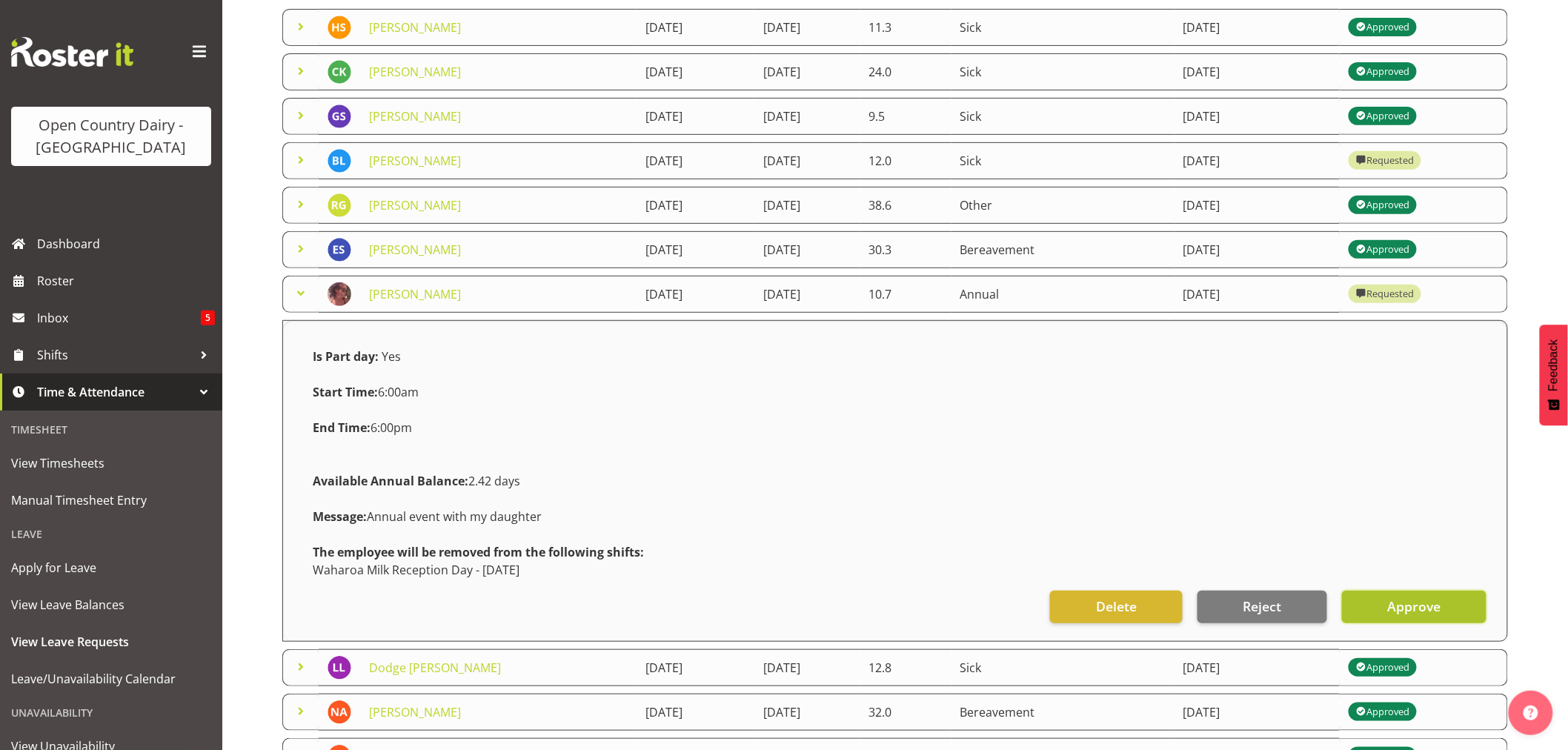
click at [1458, 616] on button "Approve" at bounding box center [1414, 606] width 144 height 32
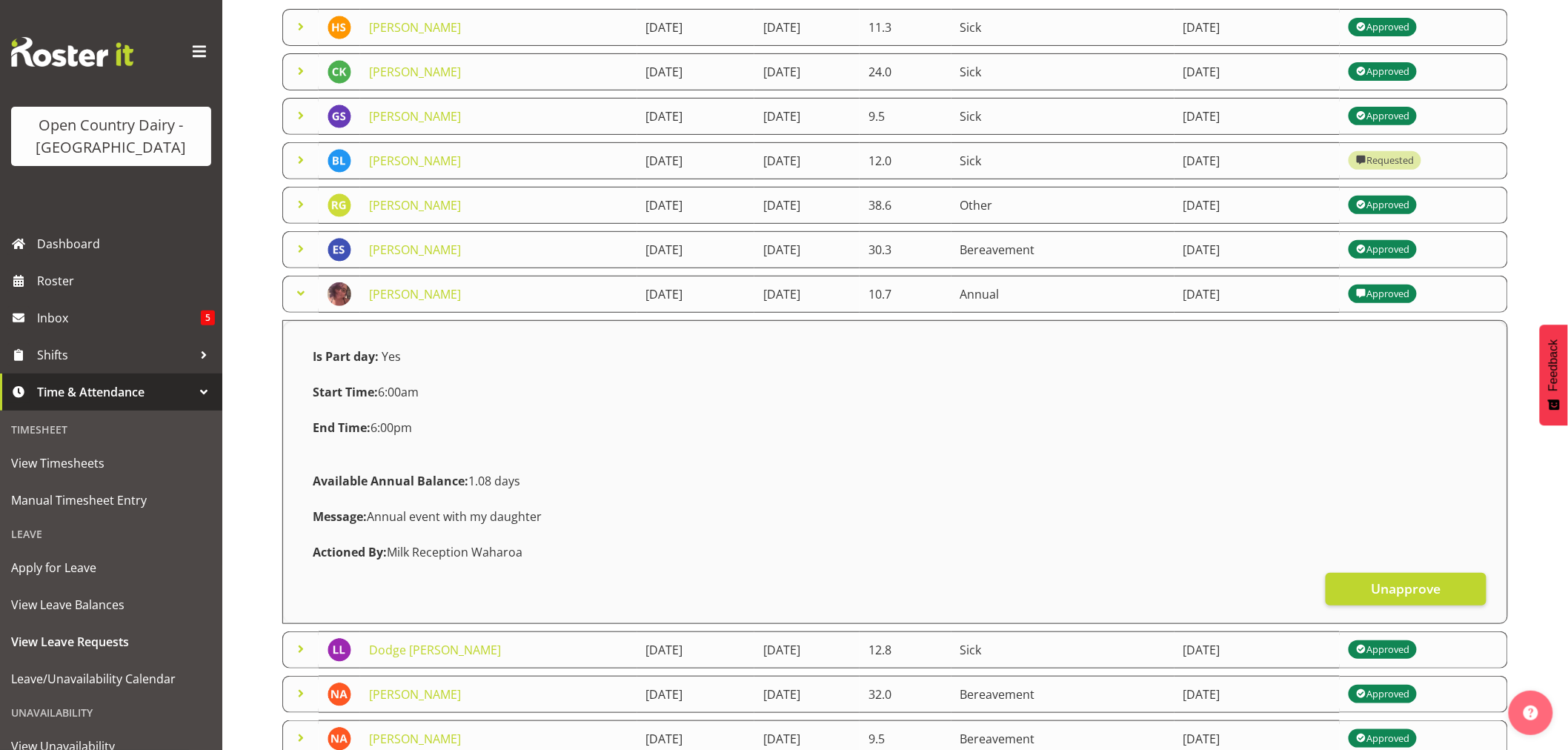
click at [304, 287] on span at bounding box center [300, 293] width 18 height 18
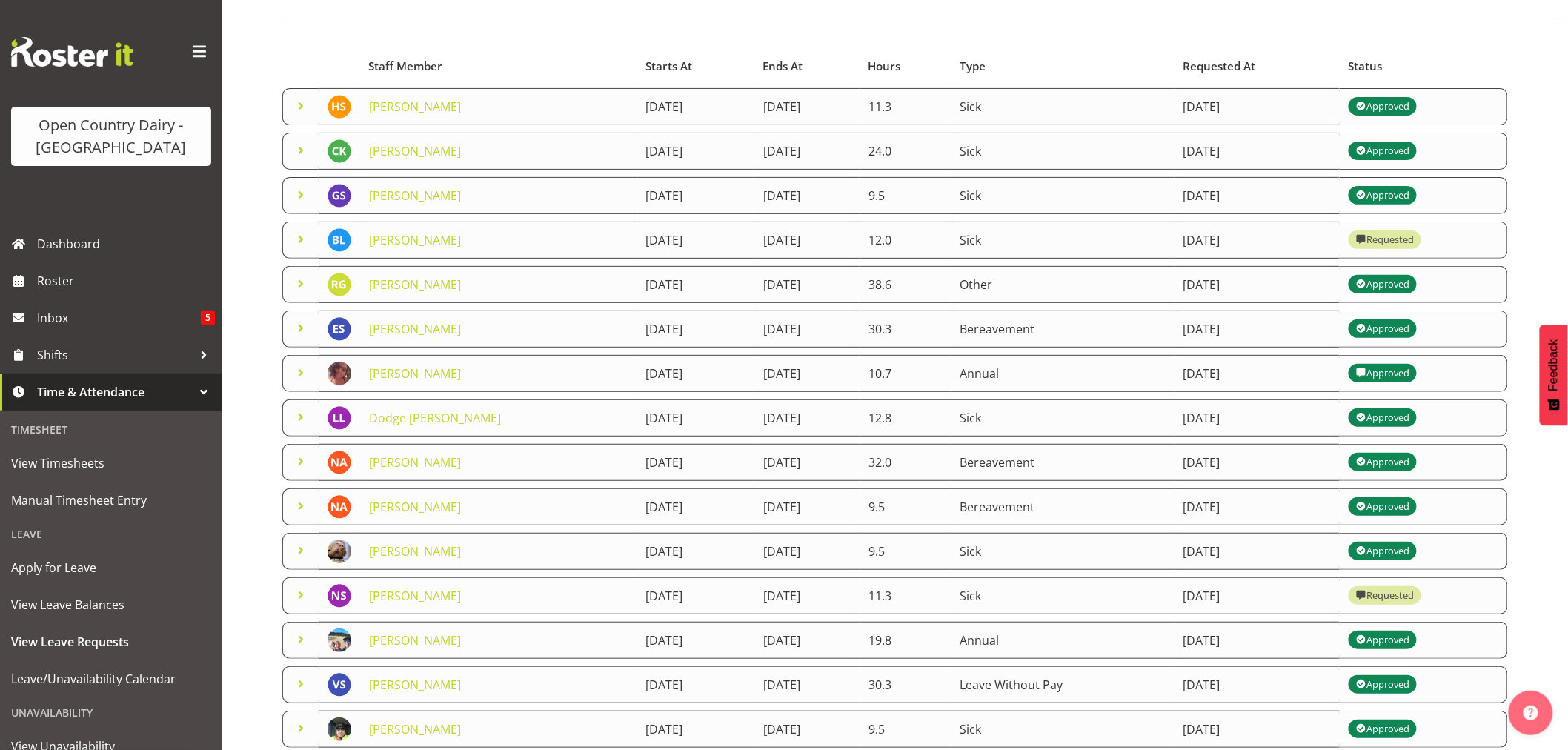
scroll to position [0, 0]
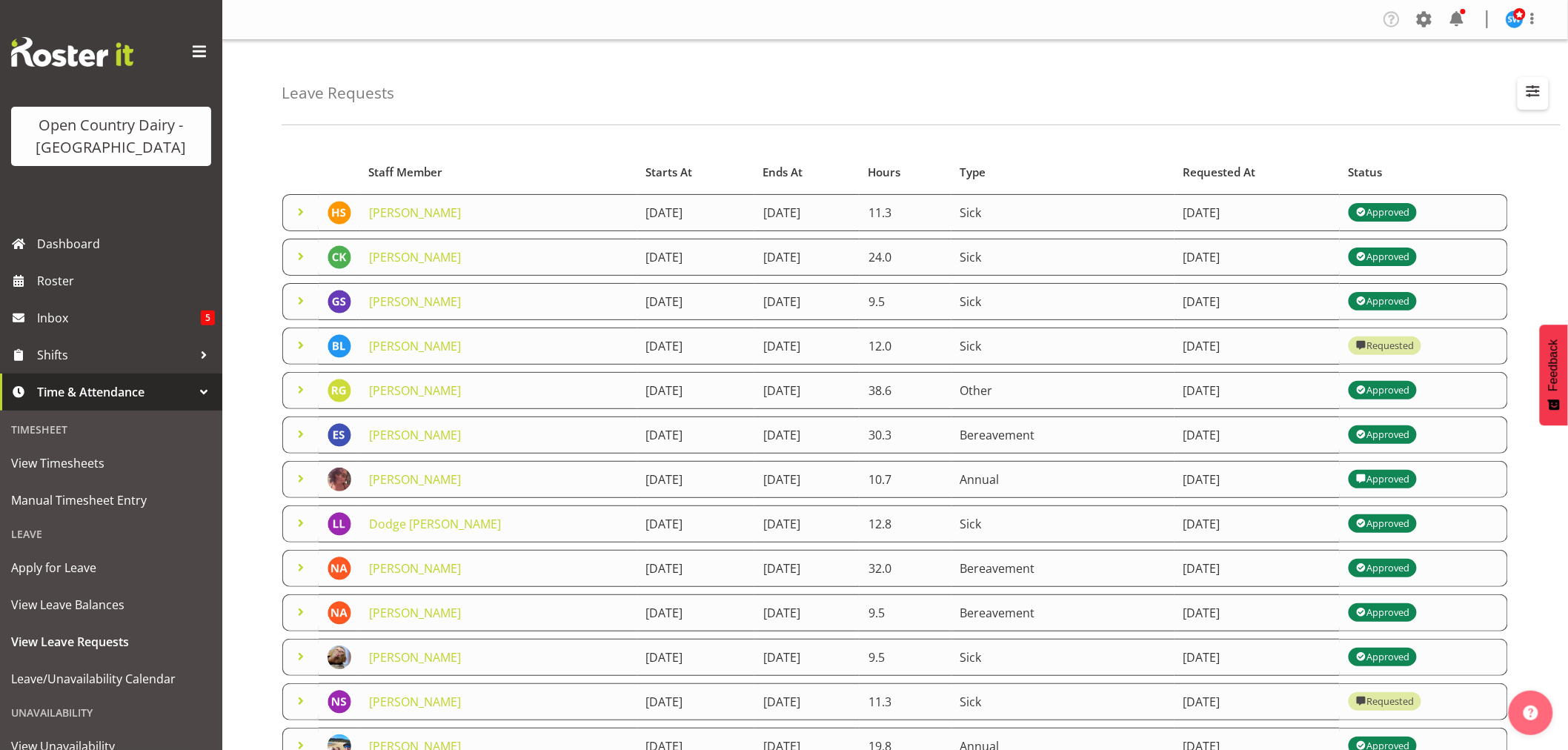
click at [1525, 89] on span "button" at bounding box center [1533, 91] width 19 height 19
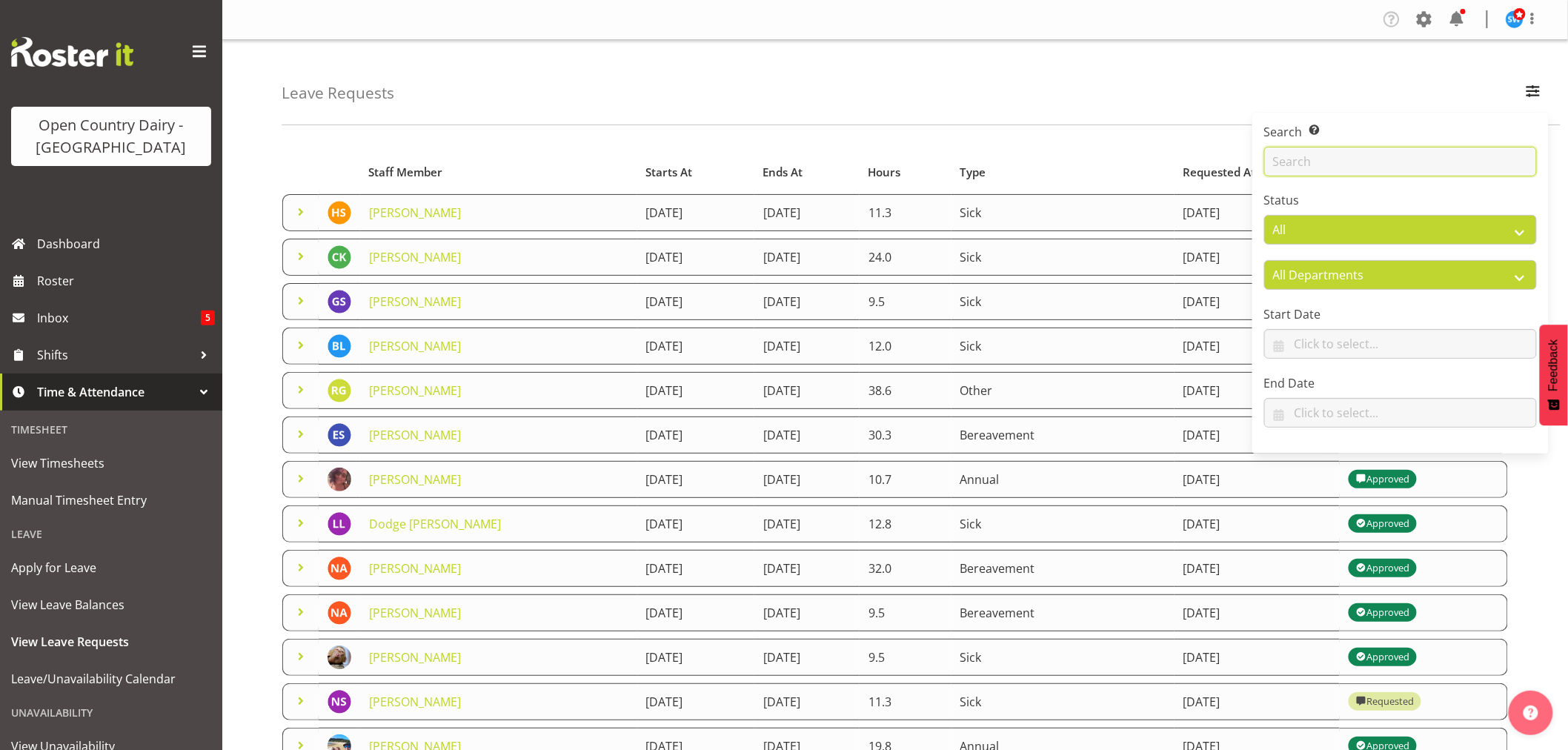
click at [1312, 174] on input "text" at bounding box center [1401, 162] width 273 height 30
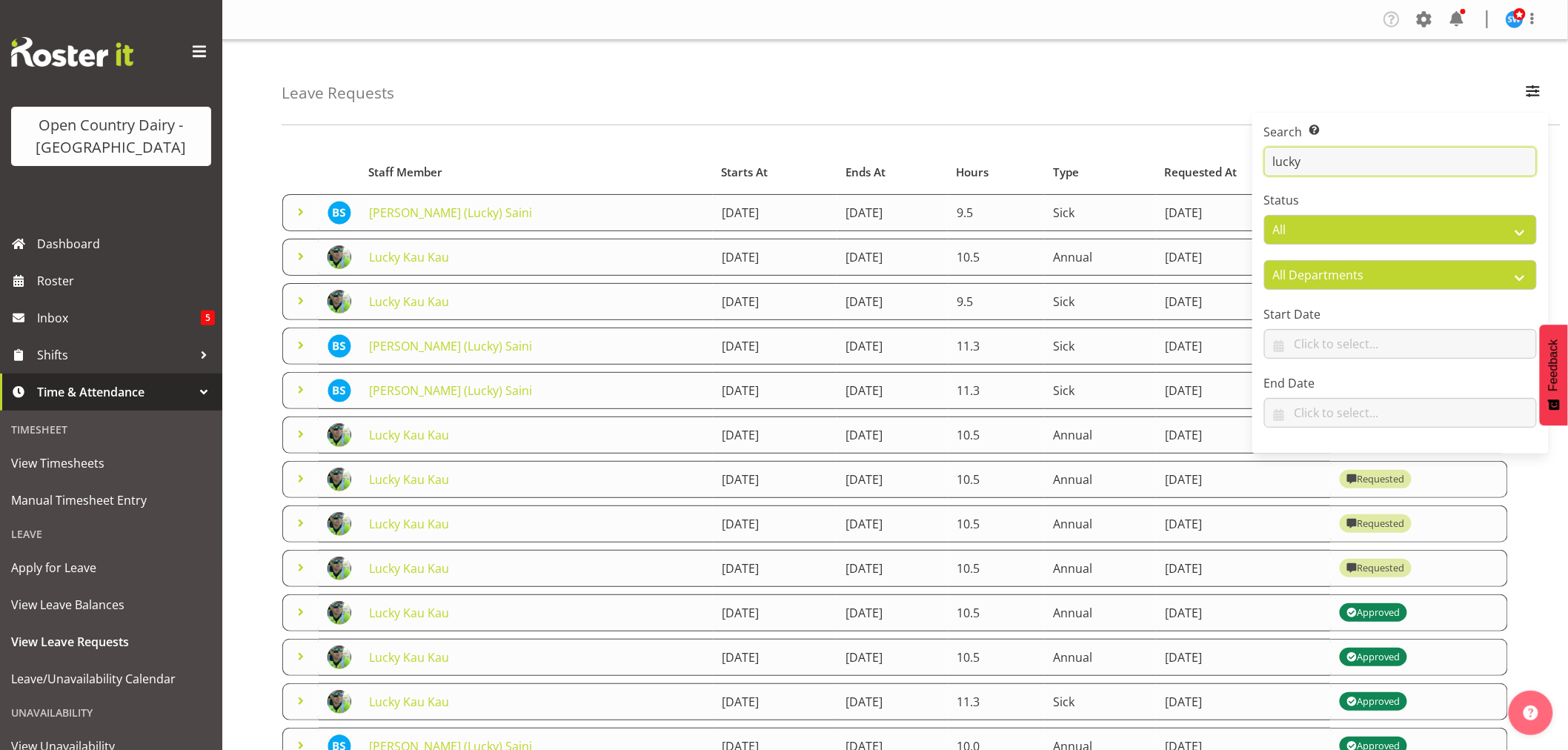
type input "lucky"
click at [1060, 94] on div "Leave Requests Search Search for a particular employee lucky Status All Approve…" at bounding box center [921, 83] width 1279 height 85
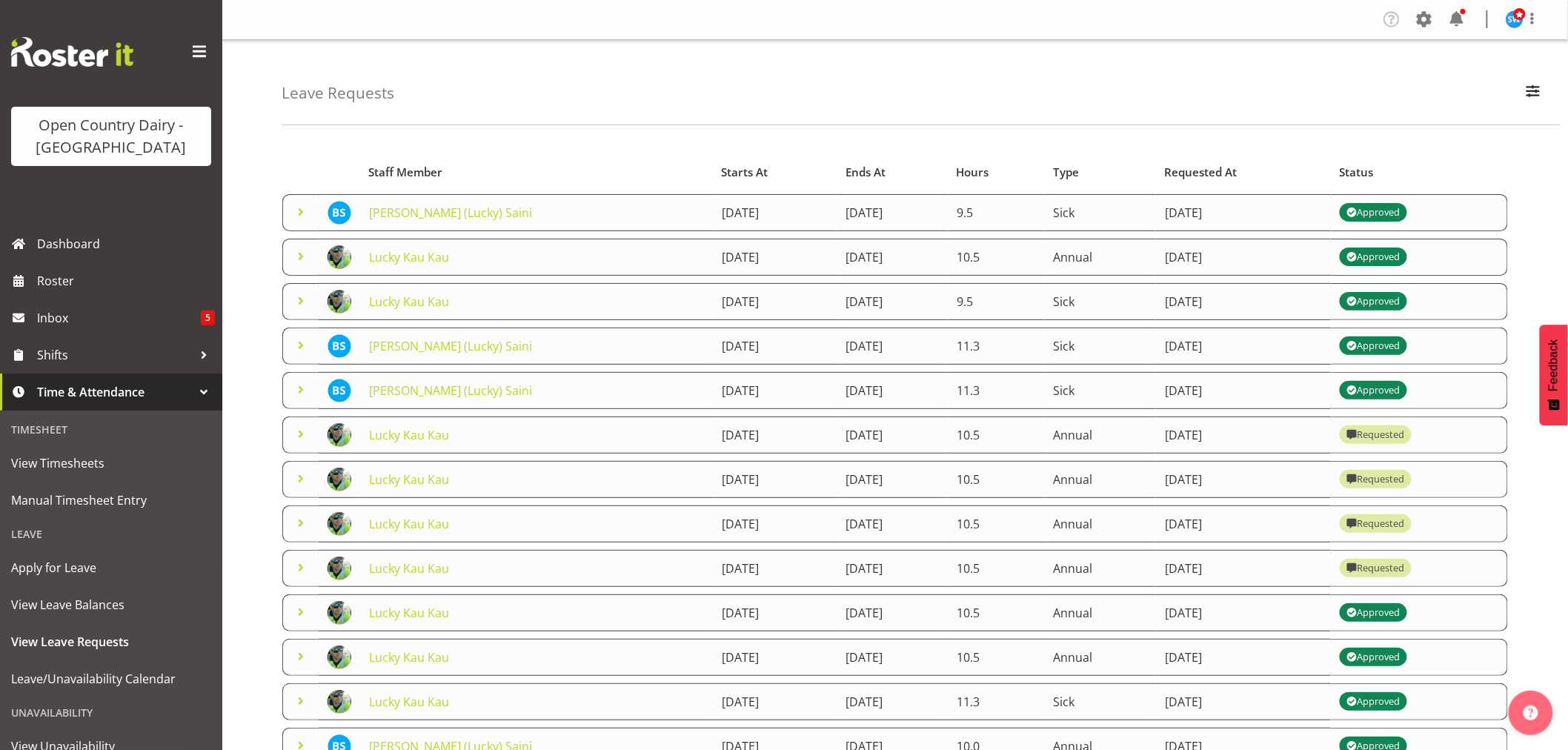
click at [301, 525] on span at bounding box center [300, 524] width 18 height 18
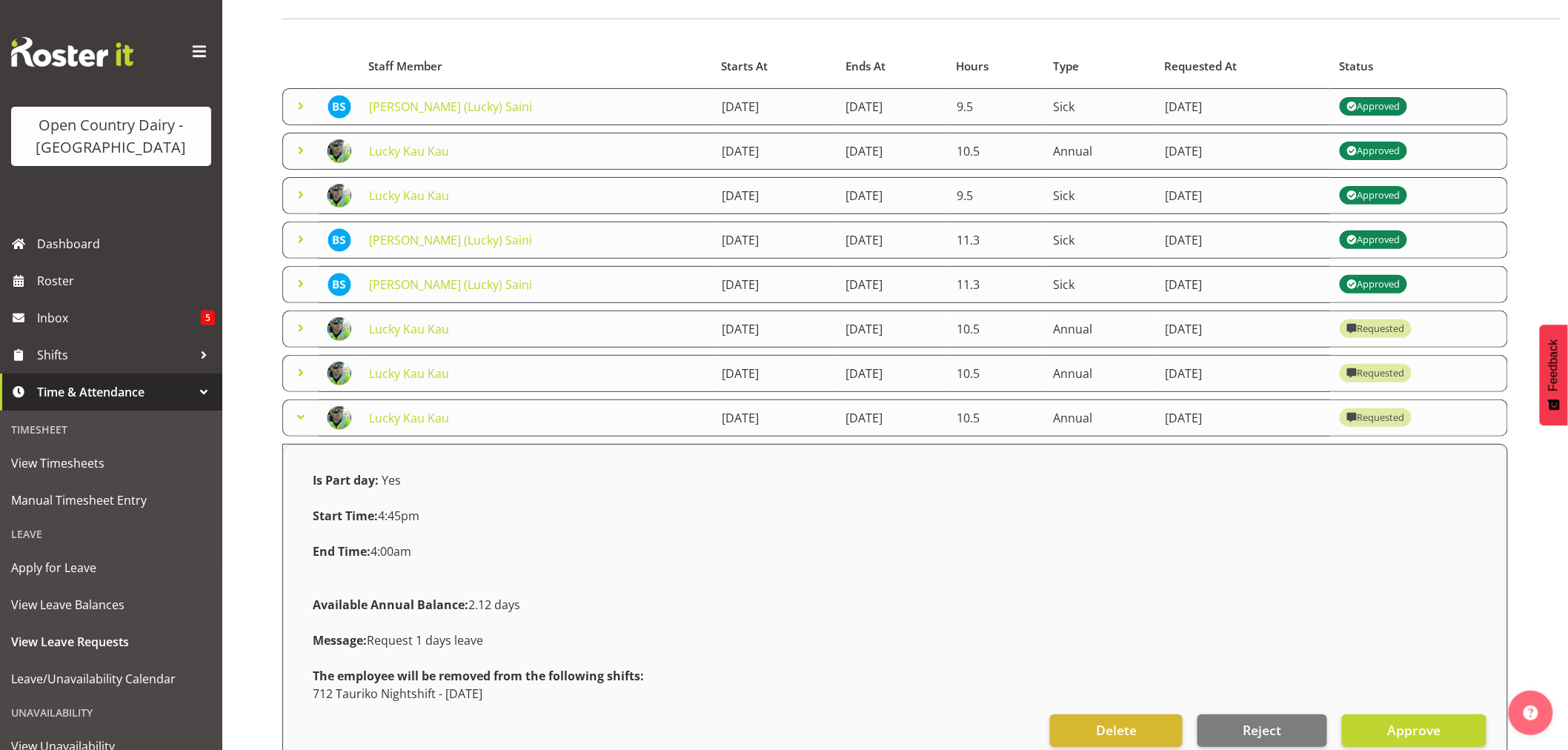
scroll to position [329, 0]
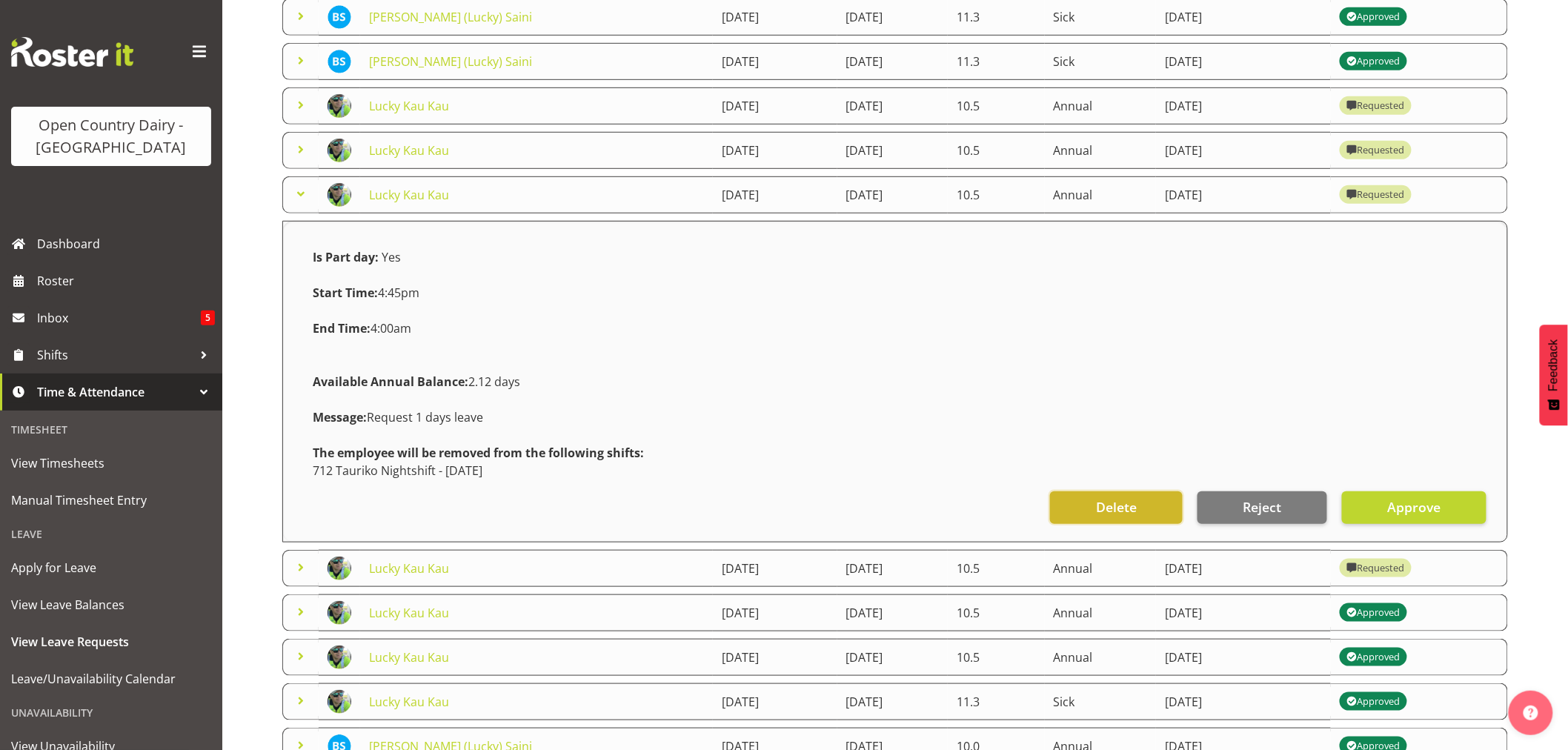
click at [1135, 506] on span "Delete" at bounding box center [1117, 507] width 41 height 19
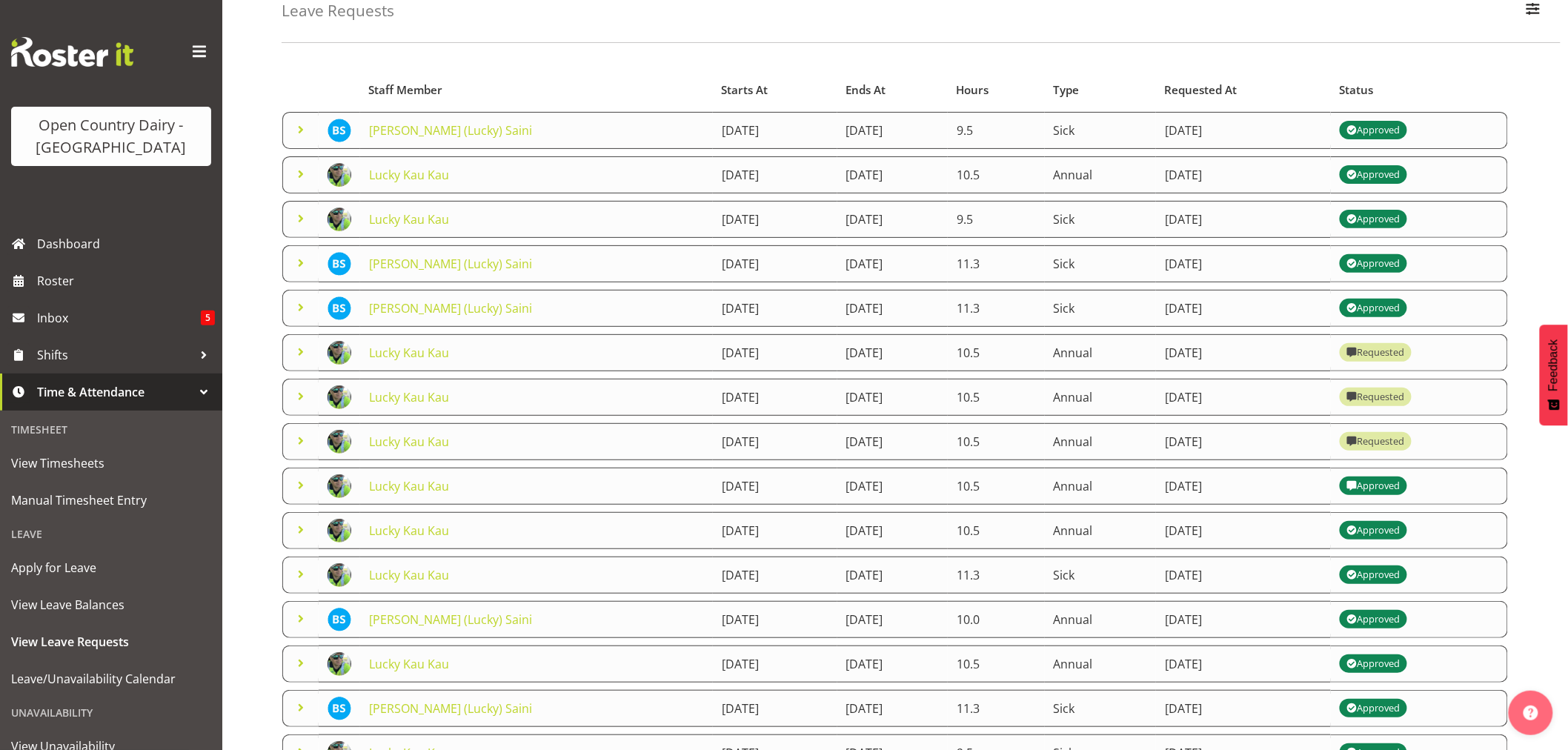
scroll to position [0, 0]
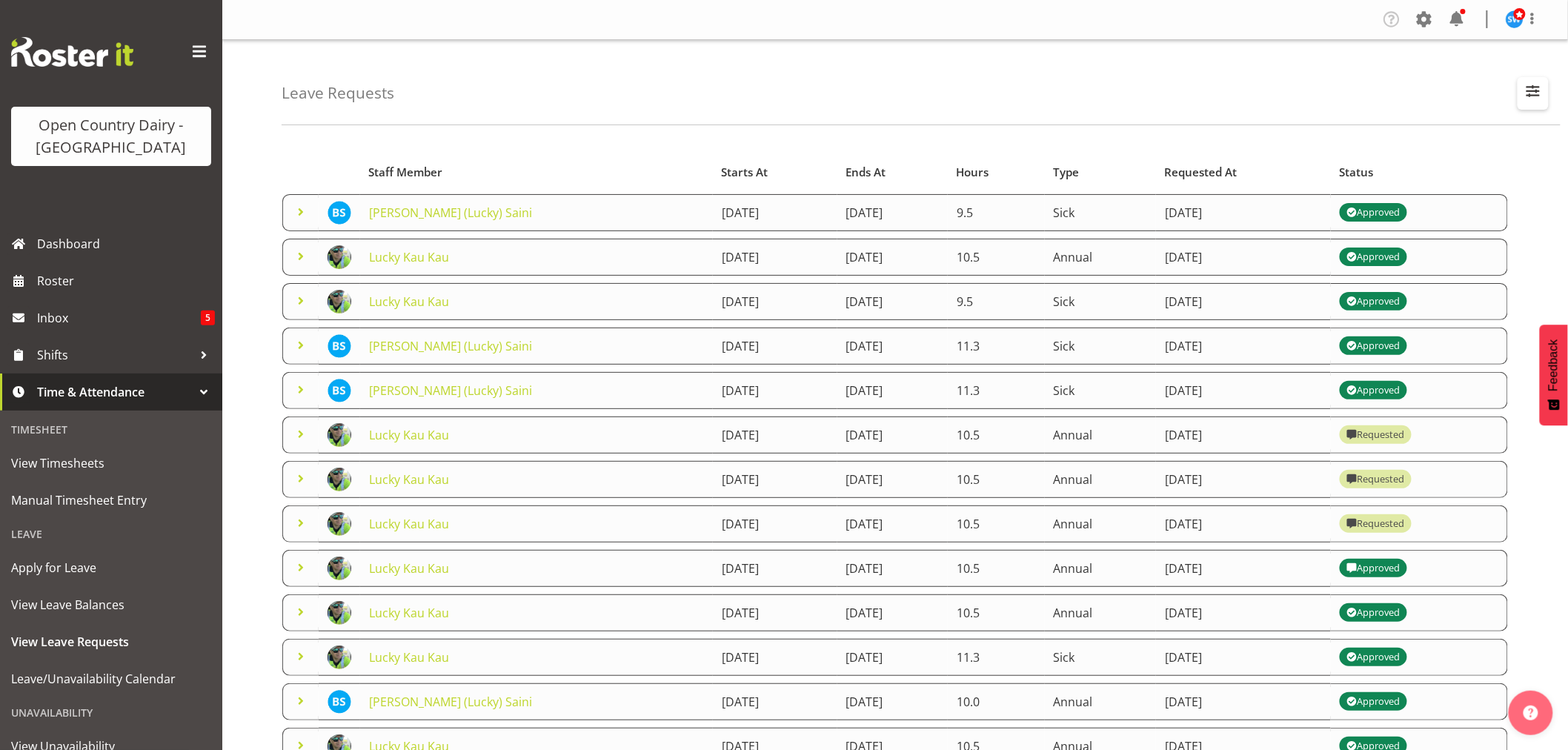
click at [1540, 88] on span "button" at bounding box center [1533, 91] width 19 height 19
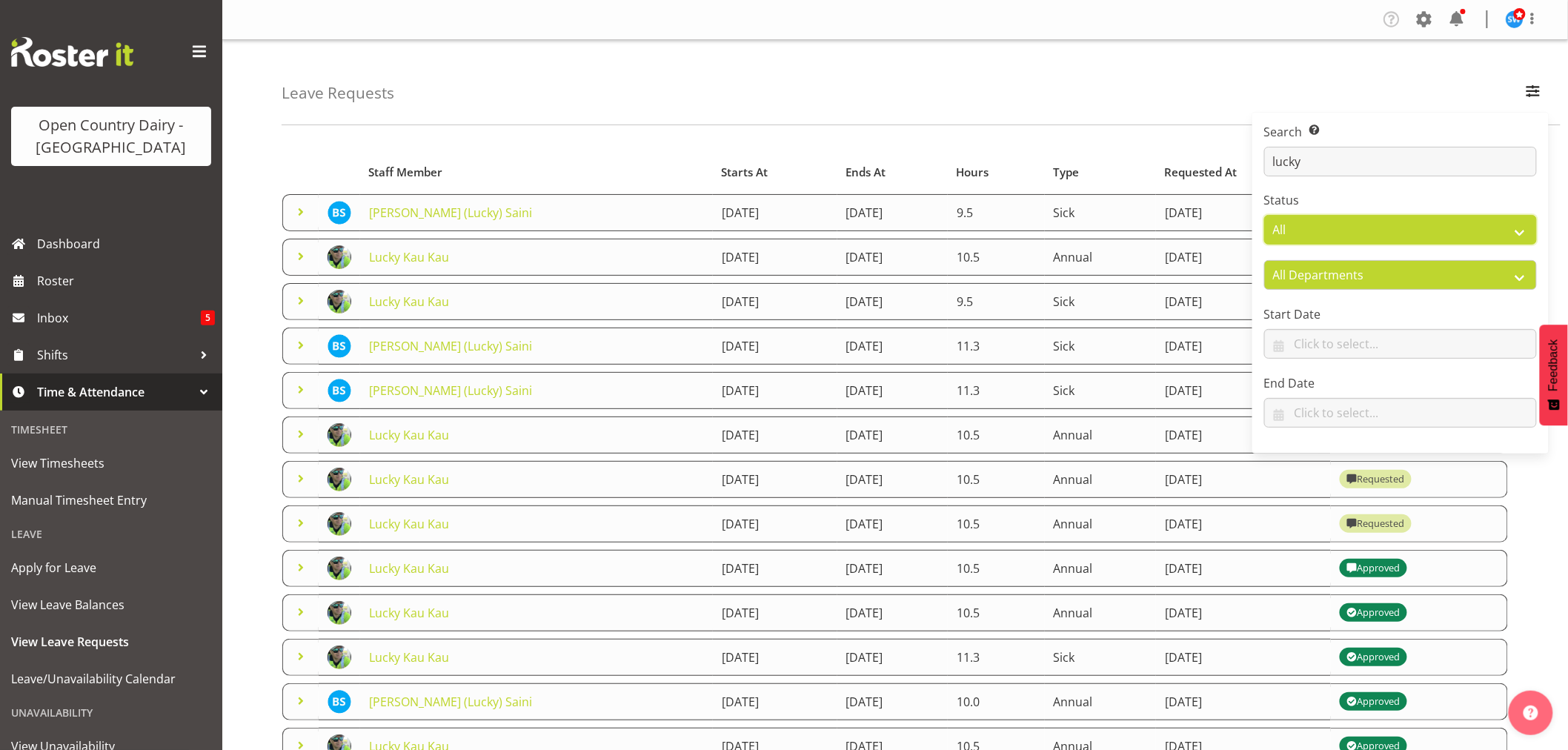
click at [1382, 217] on select "All Approved Requested Unapproved" at bounding box center [1401, 230] width 273 height 30
click at [1264, 215] on select "All Approved Requested Unapproved" at bounding box center [1401, 230] width 273 height 30
click at [1286, 230] on select "All Approved Requested Unapproved" at bounding box center [1401, 230] width 273 height 30
select select "unapproved"
click at [1264, 215] on select "All Approved Requested Unapproved" at bounding box center [1401, 230] width 273 height 30
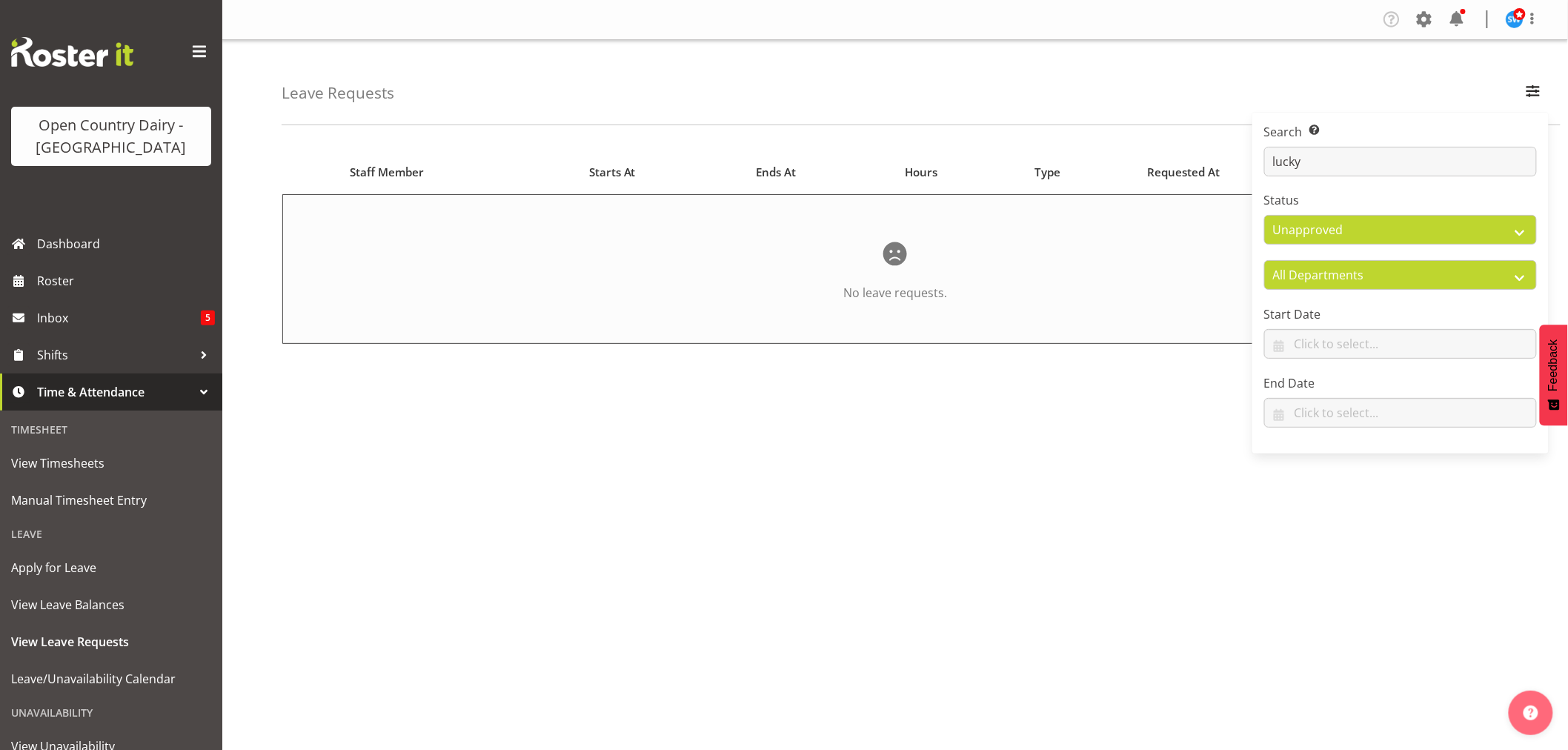
click at [936, 109] on div "Leave Requests Search Search for a particular employee lucky Status All Approve…" at bounding box center [921, 83] width 1279 height 85
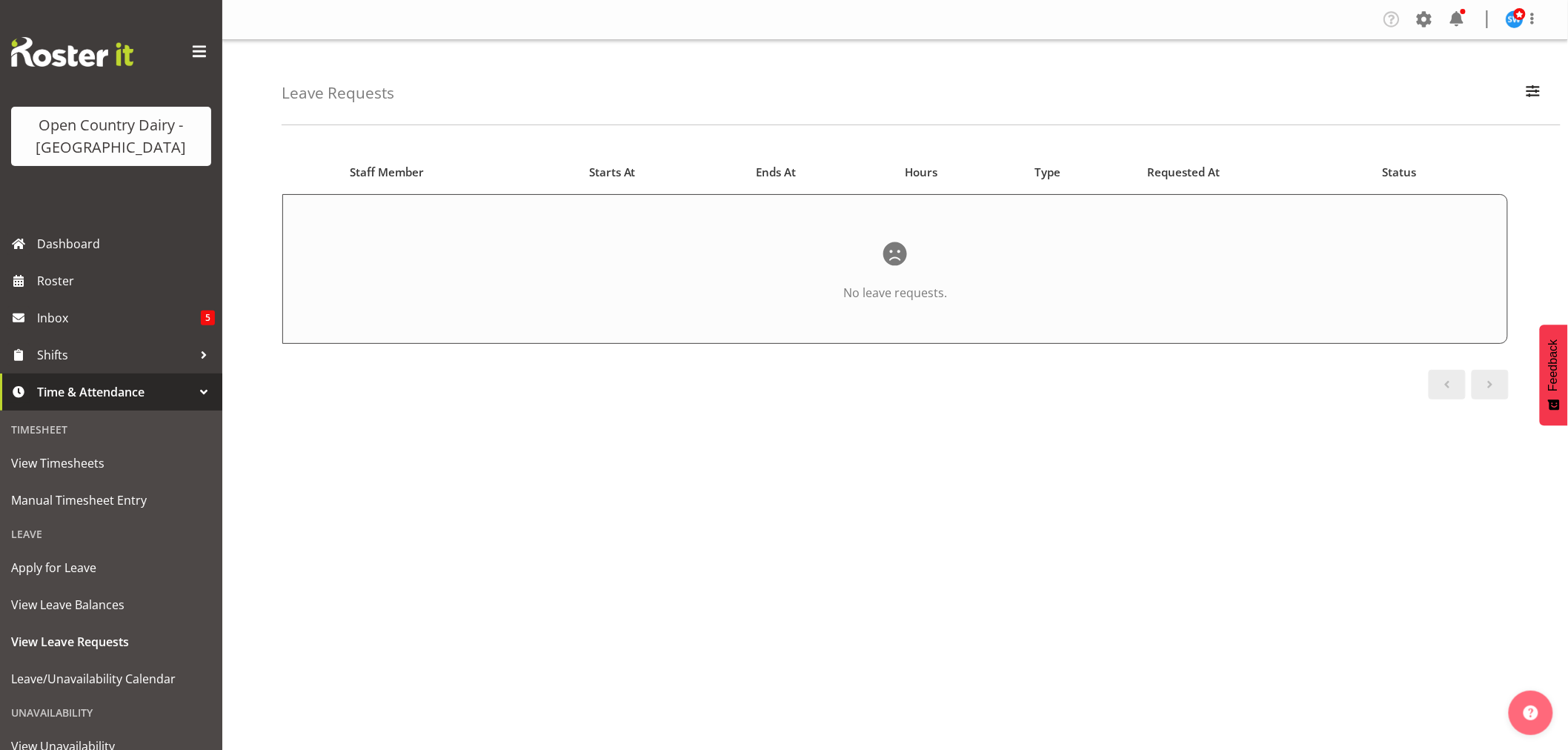
click at [1220, 502] on div "Starts At Type Requested At Status Staff Member Starts At Ends At Hours Type Re…" at bounding box center [925, 433] width 1287 height 593
